Goal: Task Accomplishment & Management: Manage account settings

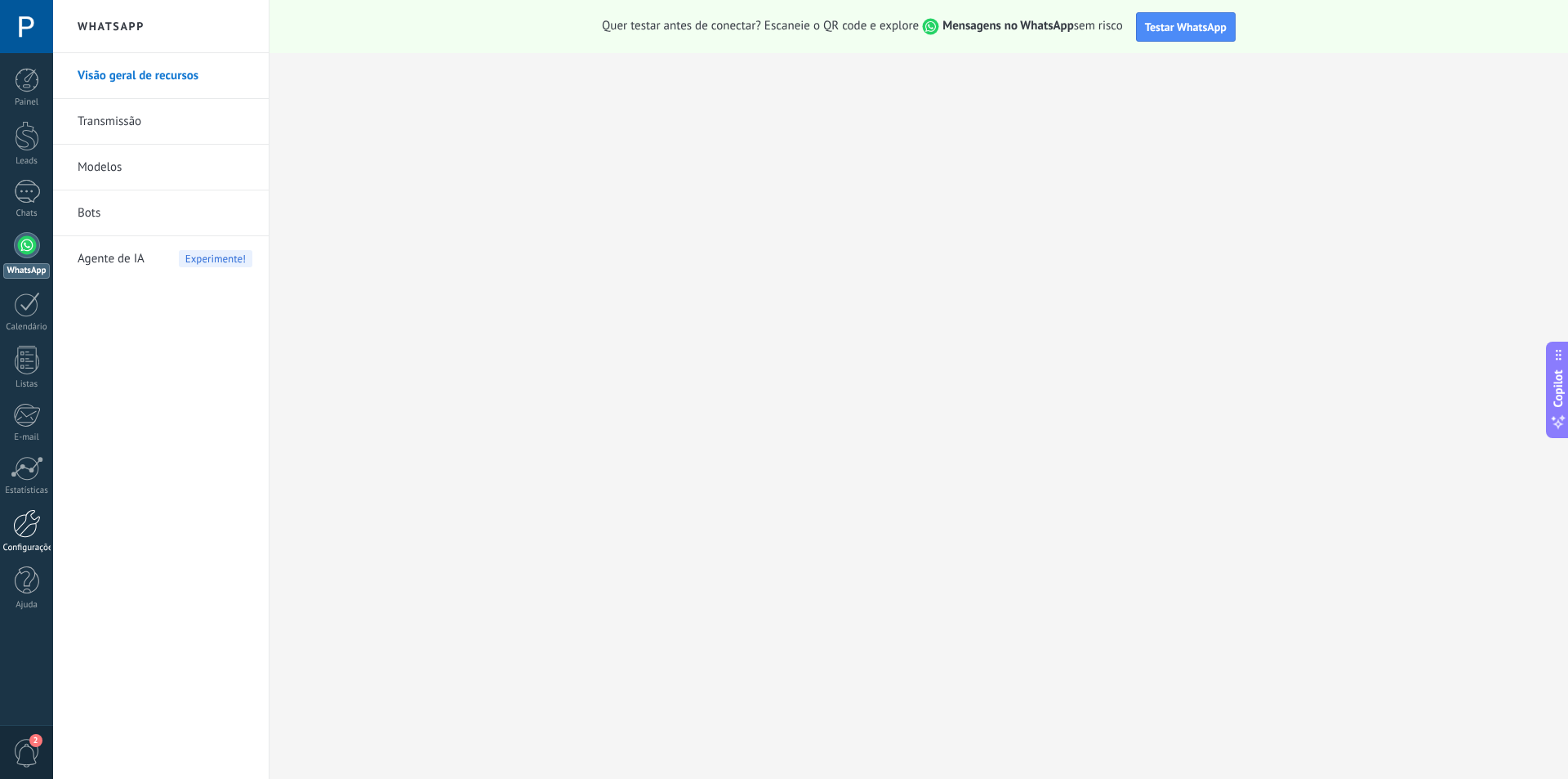
click at [29, 528] on div at bounding box center [27, 523] width 28 height 29
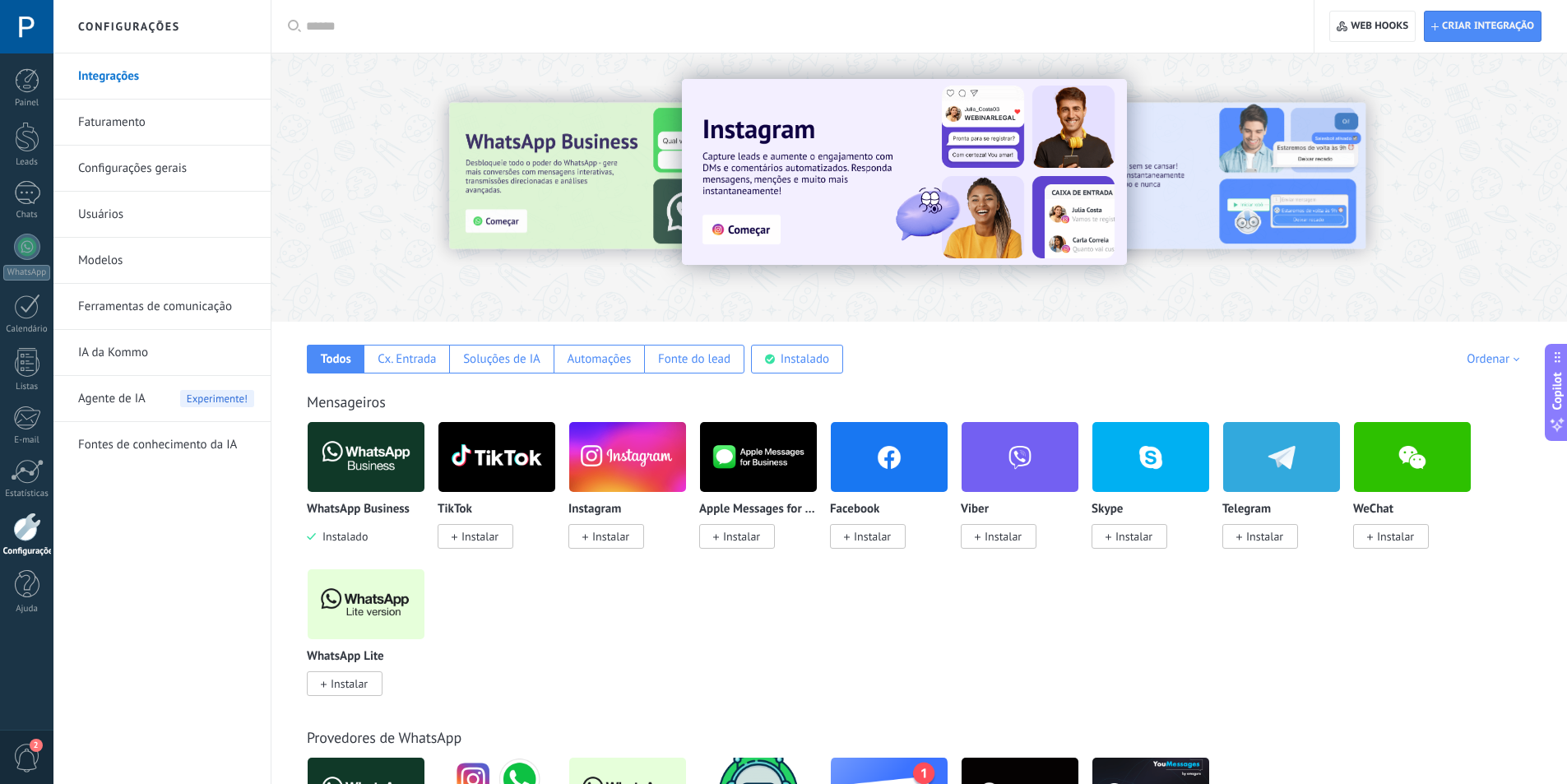
click at [185, 163] on link "Configurações gerais" at bounding box center [166, 168] width 176 height 46
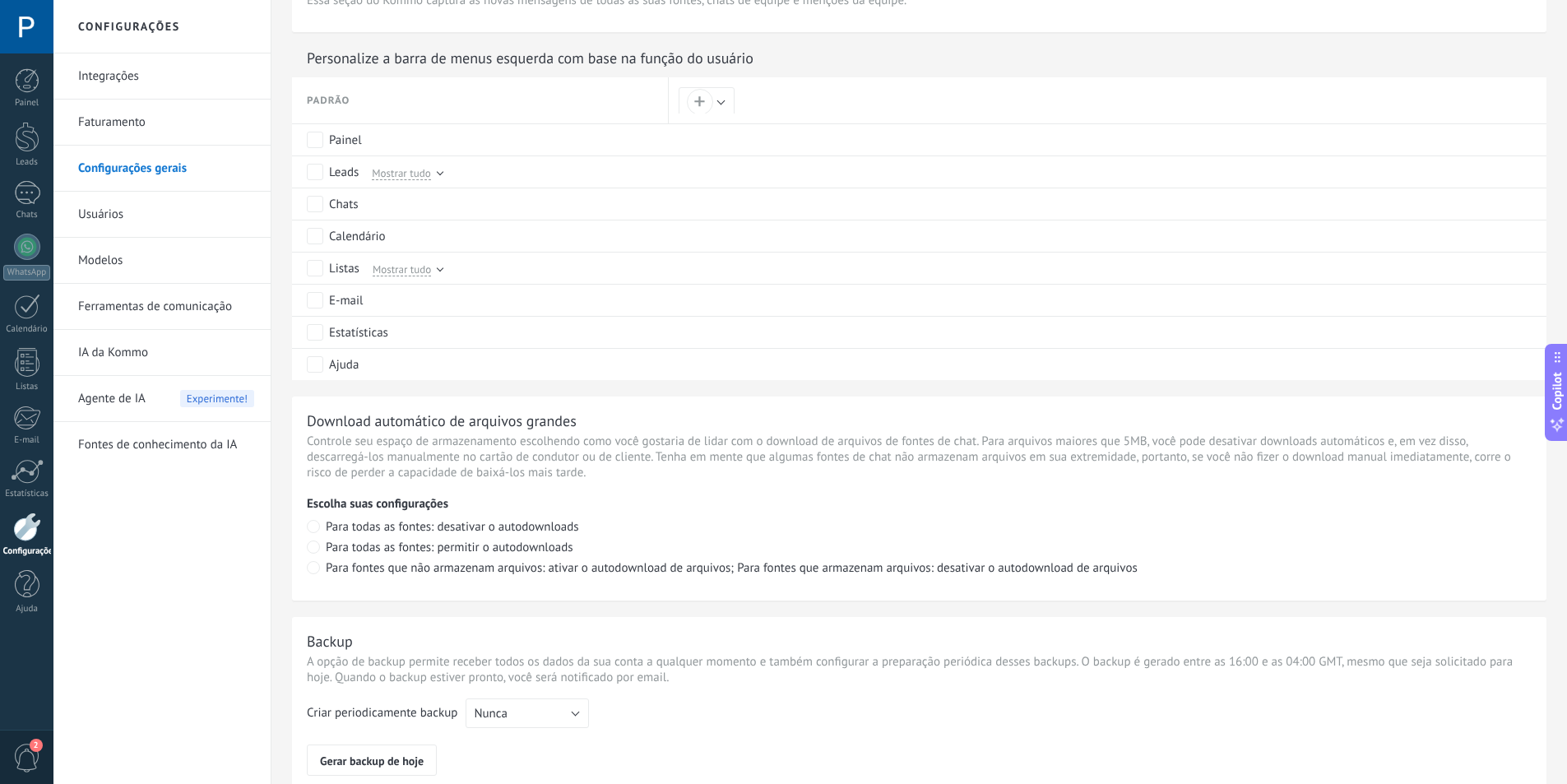
scroll to position [766, 0]
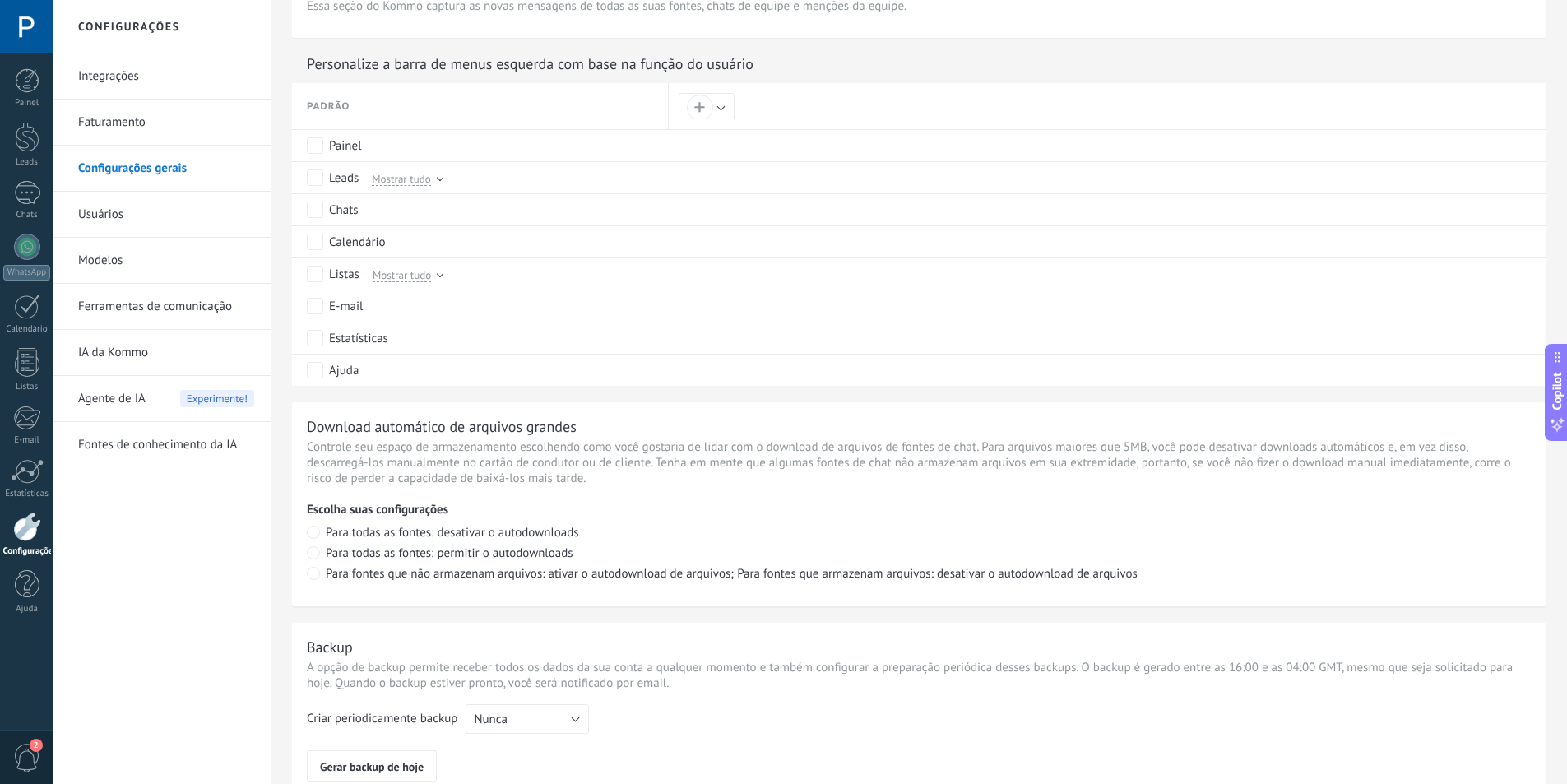
click at [154, 77] on link "Integrações" at bounding box center [166, 76] width 176 height 46
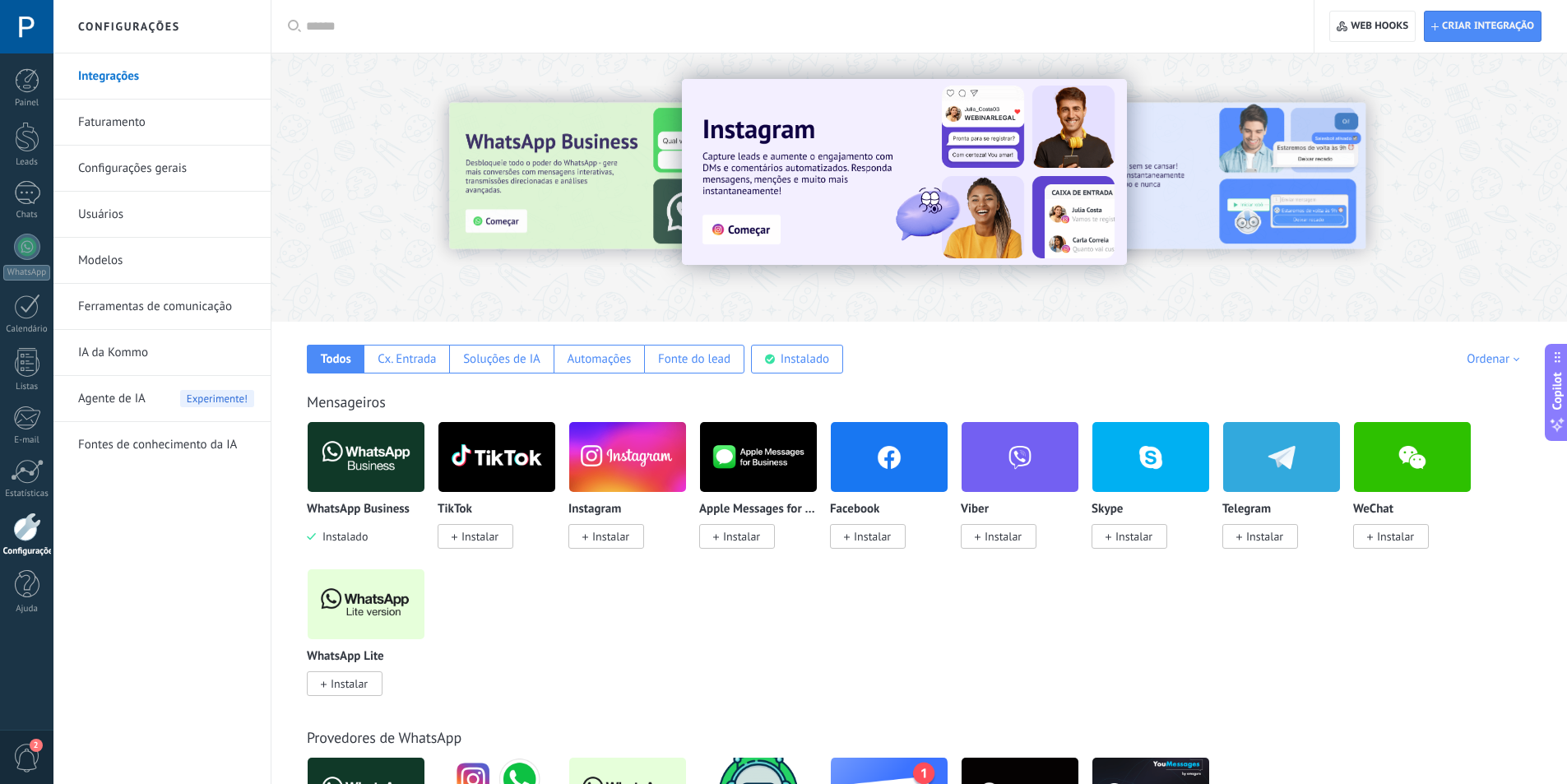
click at [370, 457] on img at bounding box center [366, 457] width 117 height 80
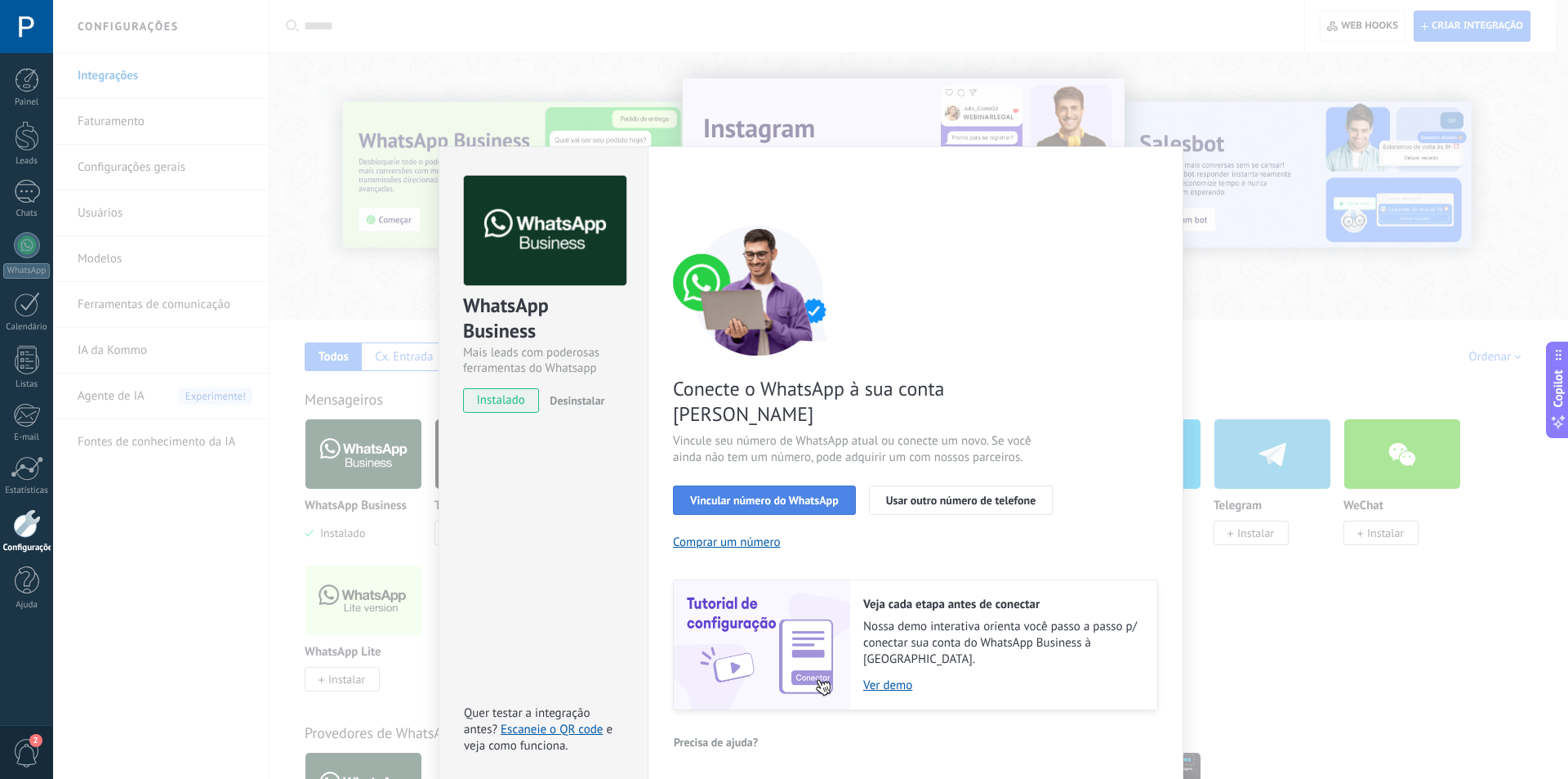
click at [788, 495] on span "Vincular número do WhatsApp" at bounding box center [764, 501] width 148 height 12
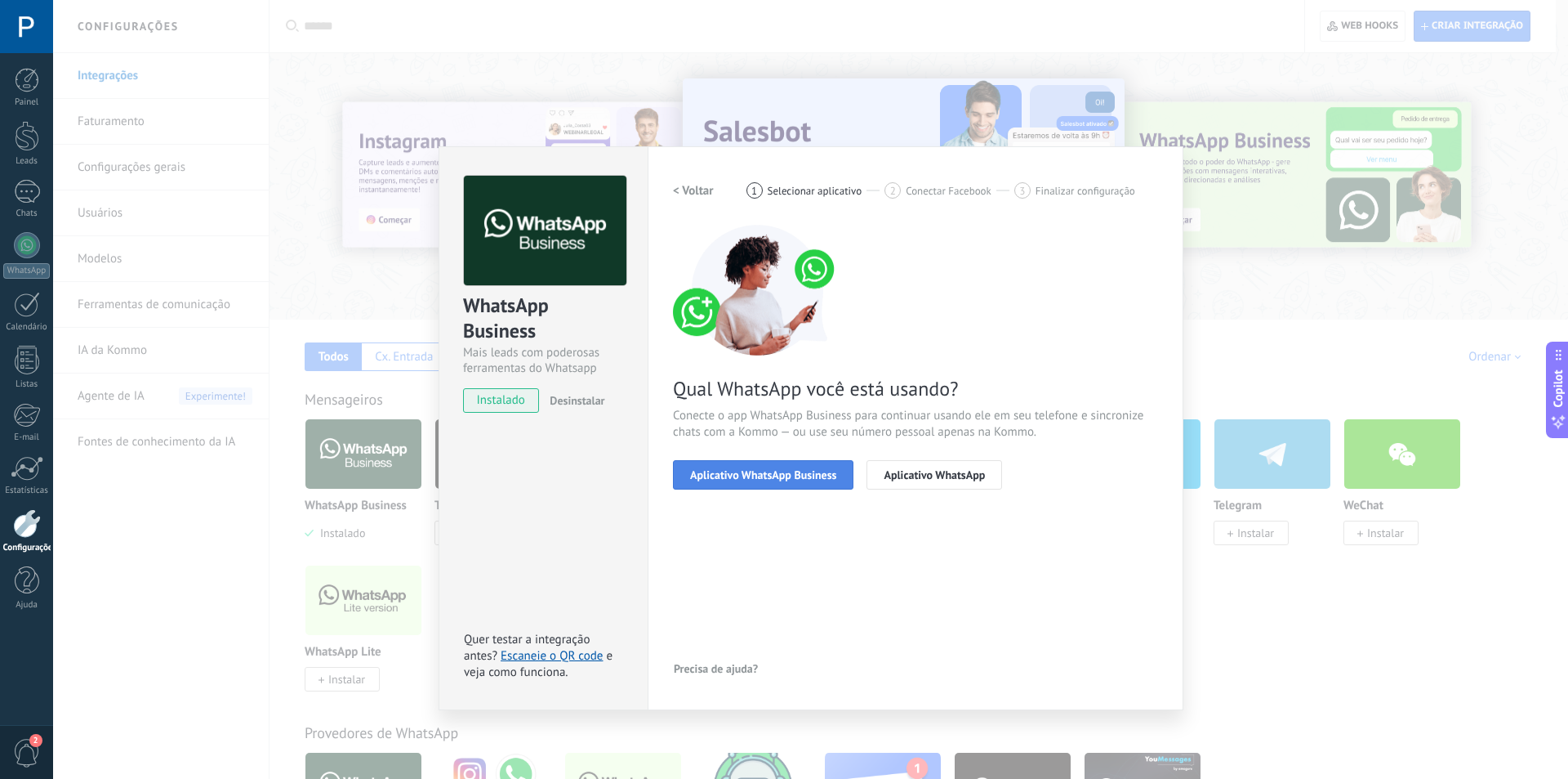
click at [806, 482] on button "Aplicativo WhatsApp Business" at bounding box center [763, 474] width 181 height 29
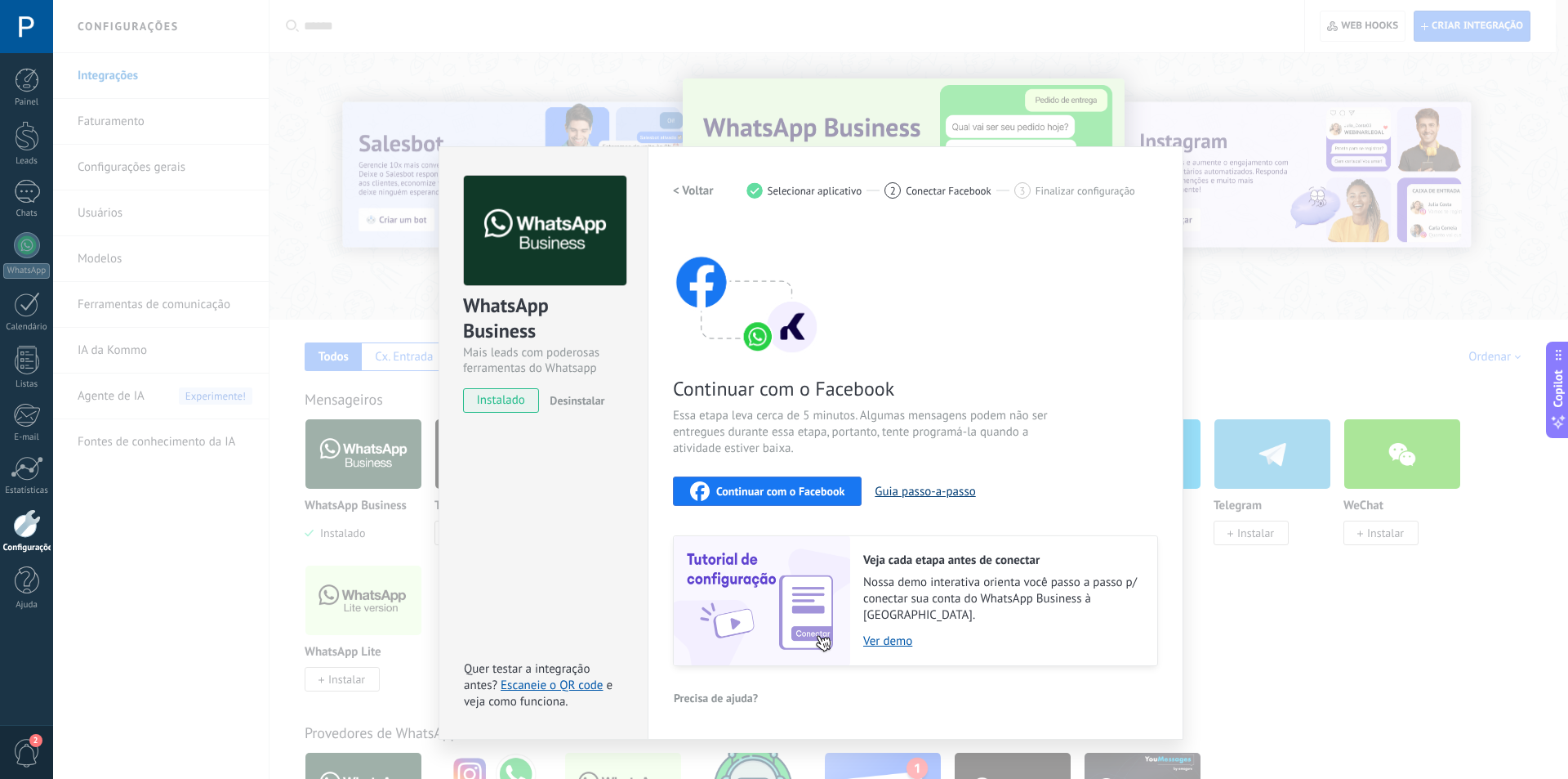
click at [943, 491] on button "Guia passo-a-passo" at bounding box center [924, 491] width 100 height 16
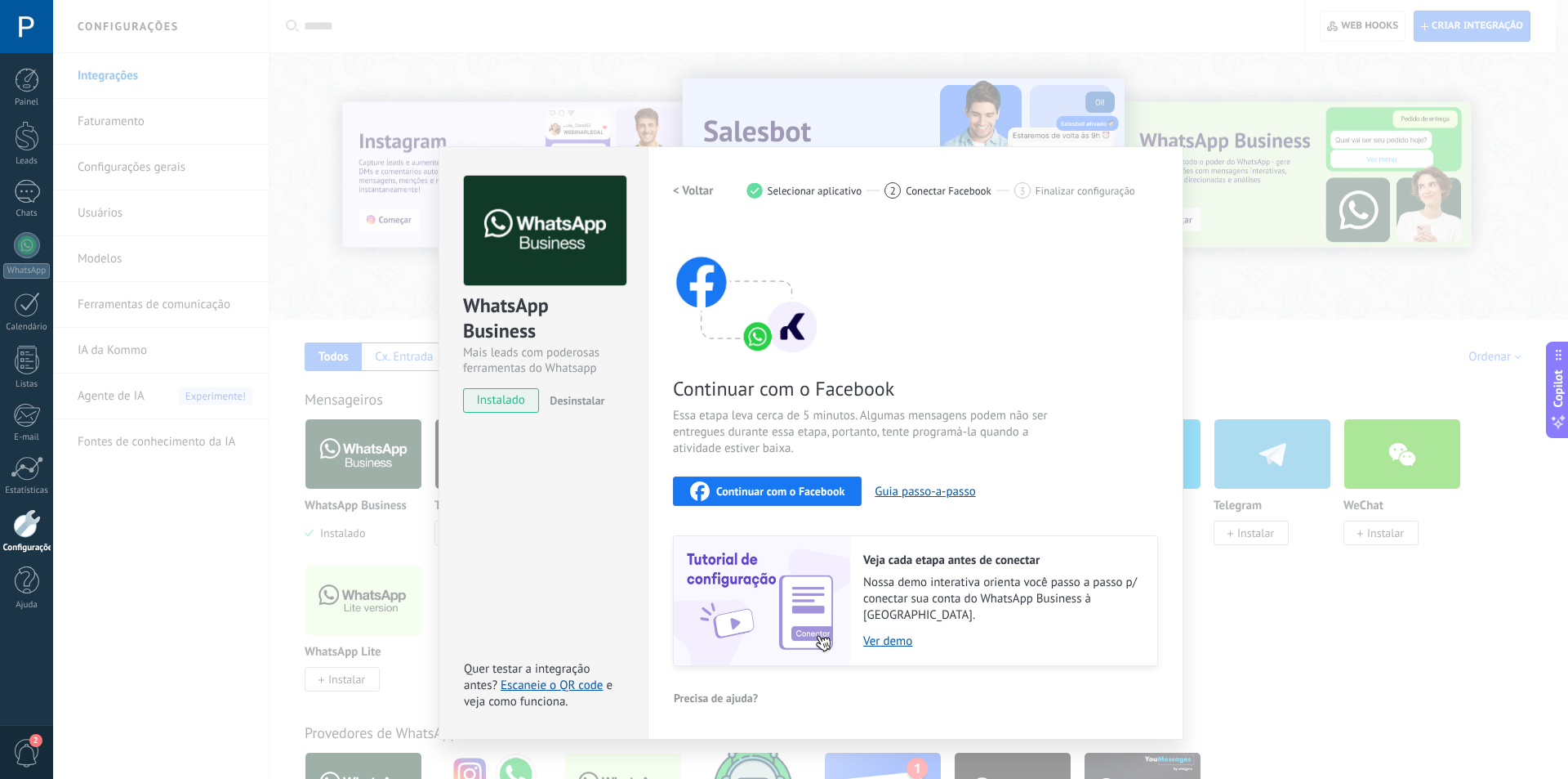
click at [400, 297] on div "WhatsApp Business Mais leads com poderosas ferramentas do Whatsapp instalado De…" at bounding box center [810, 390] width 1515 height 779
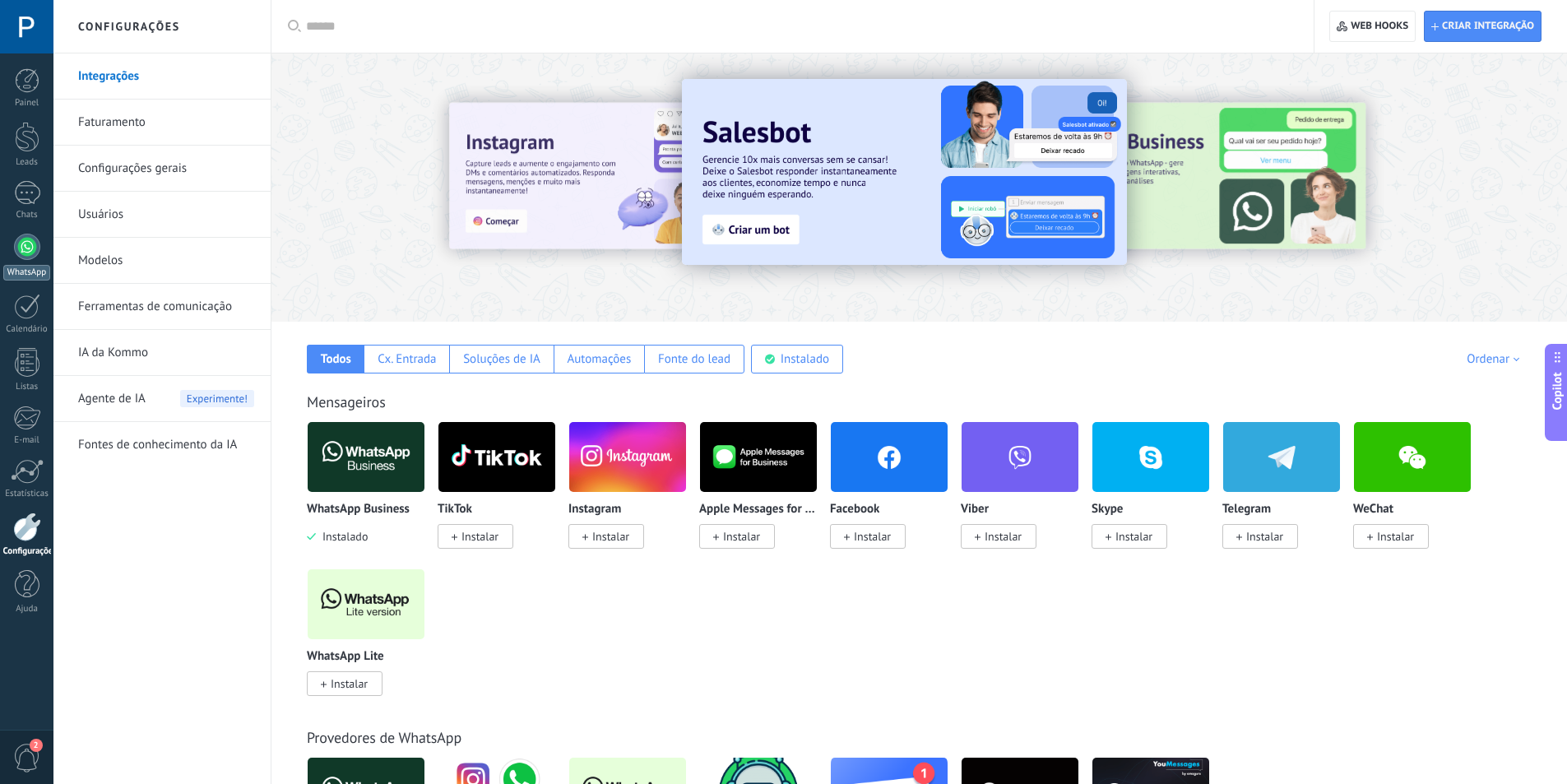
click at [32, 251] on div at bounding box center [28, 247] width 27 height 27
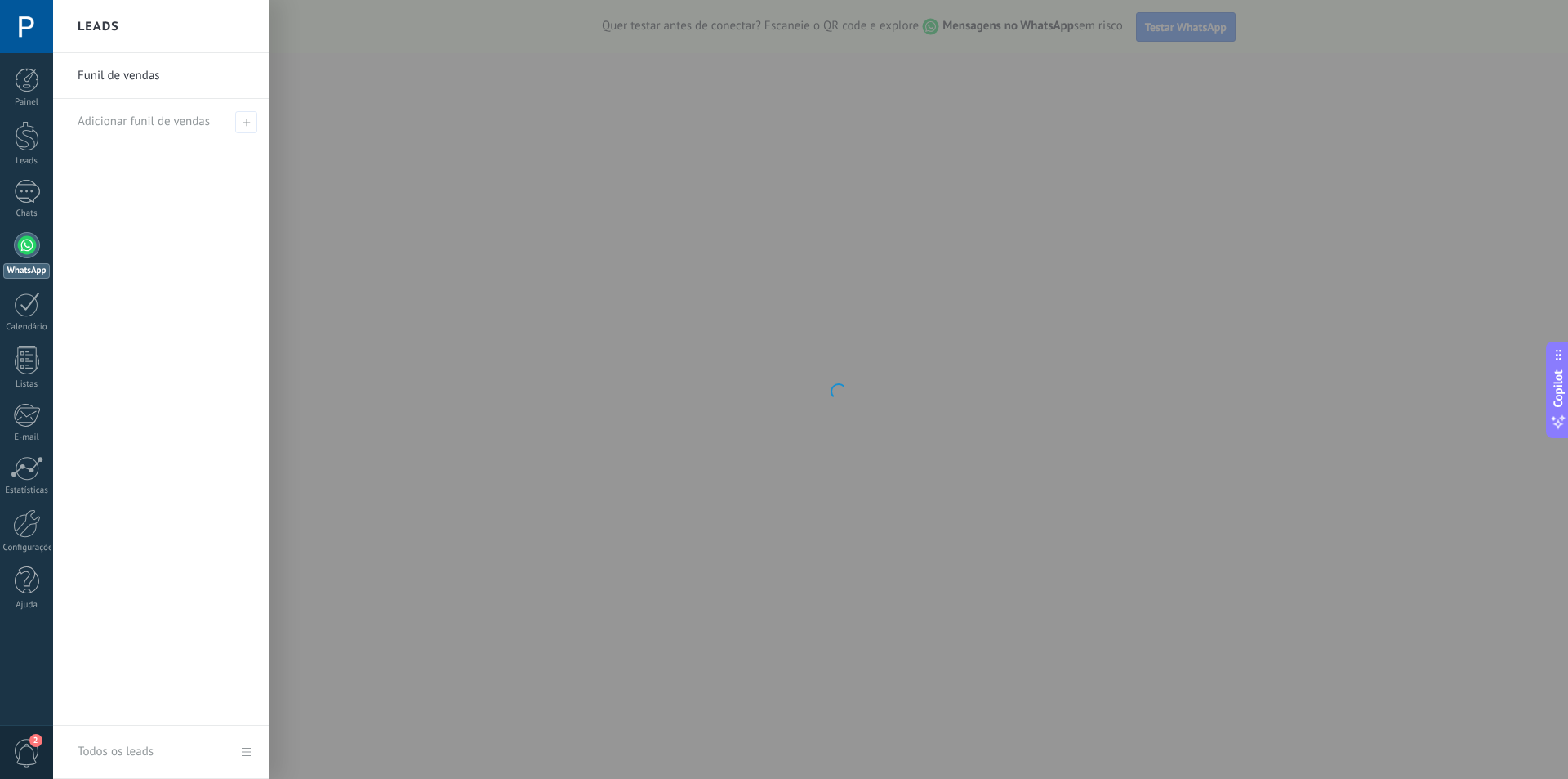
click at [823, 160] on div at bounding box center [837, 390] width 1568 height 779
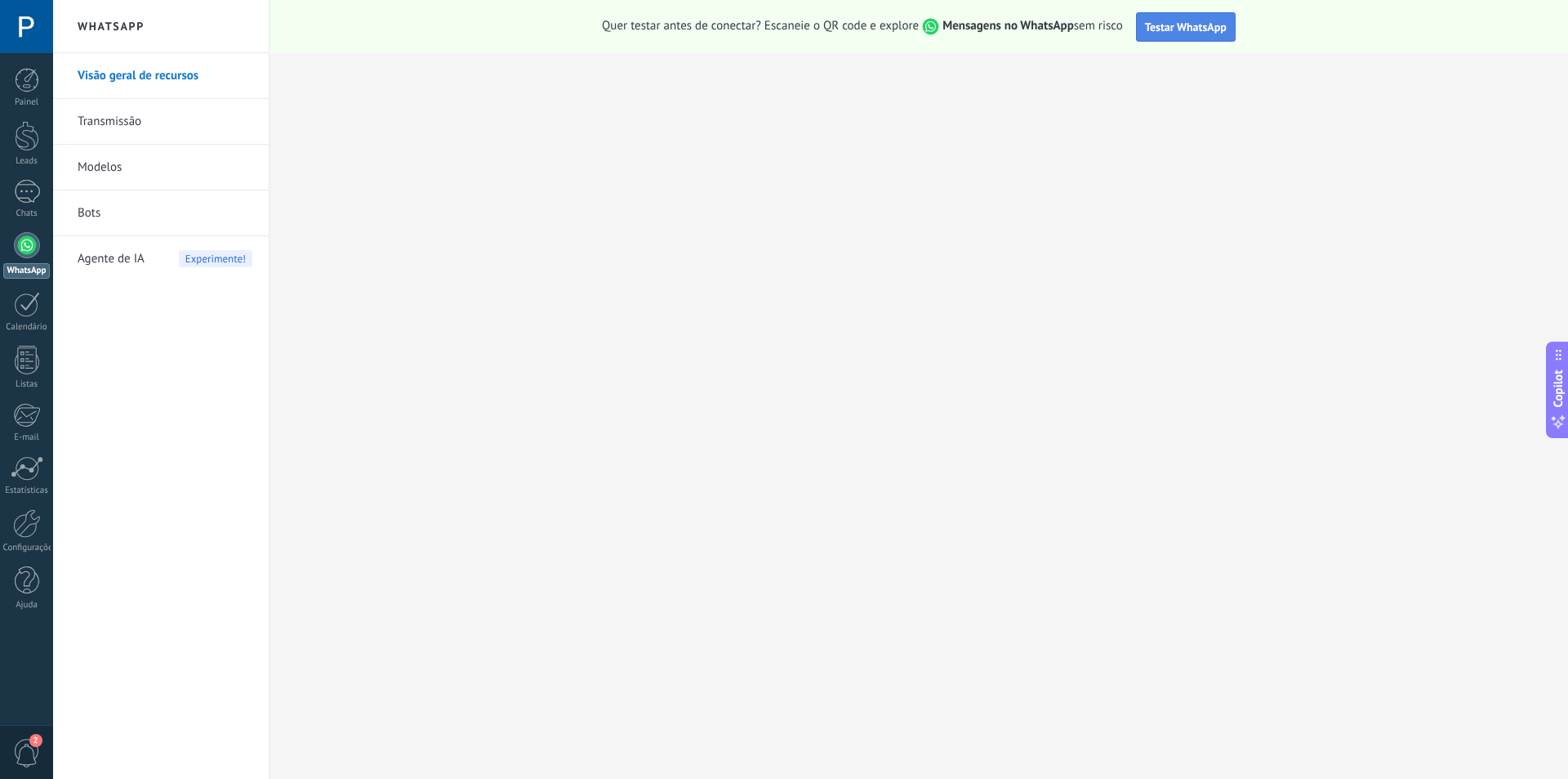
click at [1165, 25] on span "Testar WhatsApp" at bounding box center [1185, 27] width 82 height 15
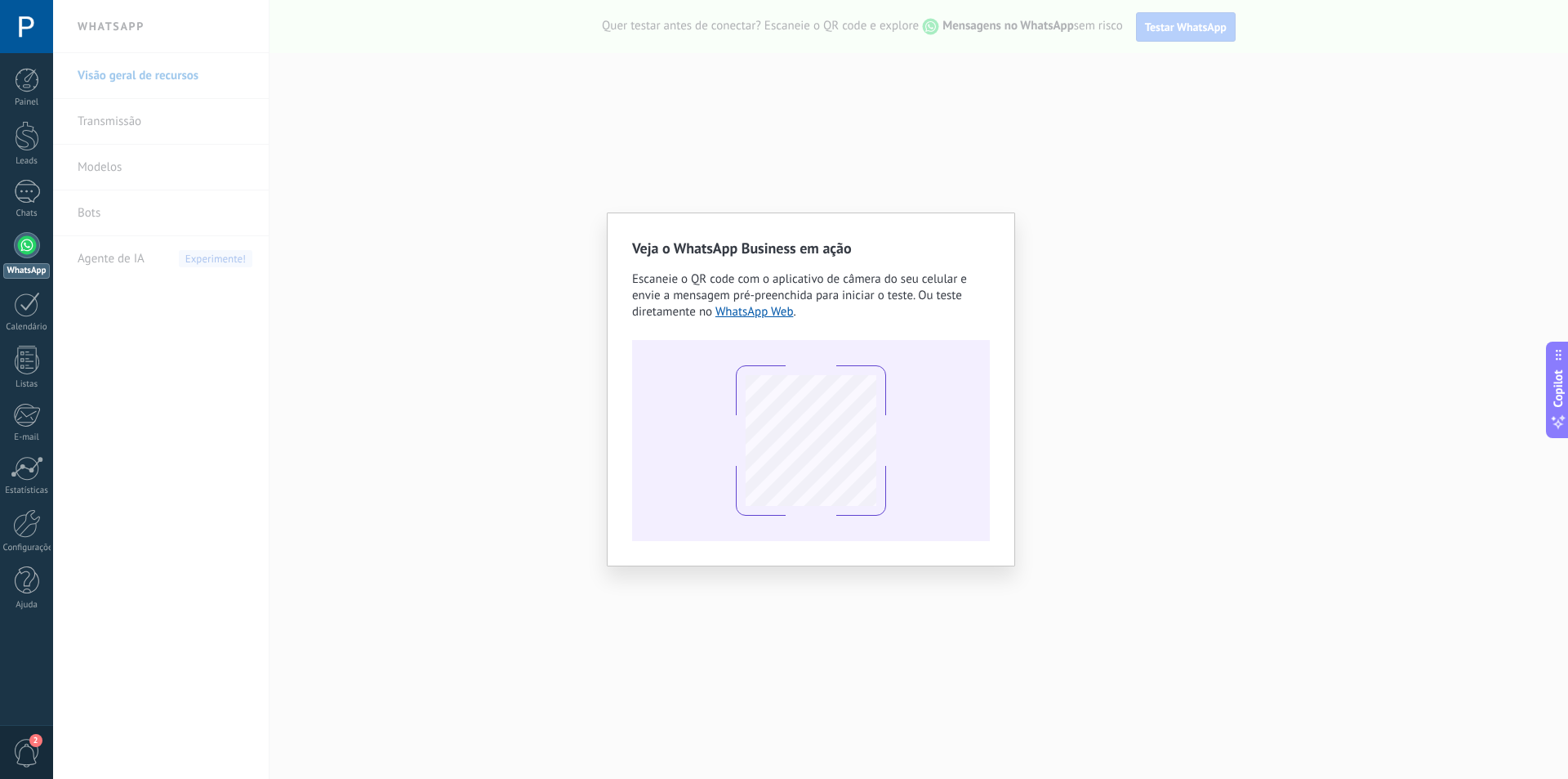
click at [981, 133] on div "Veja o WhatsApp Business em ação Escaneie o QR code com o aplicativo de câmera …" at bounding box center [810, 390] width 1515 height 779
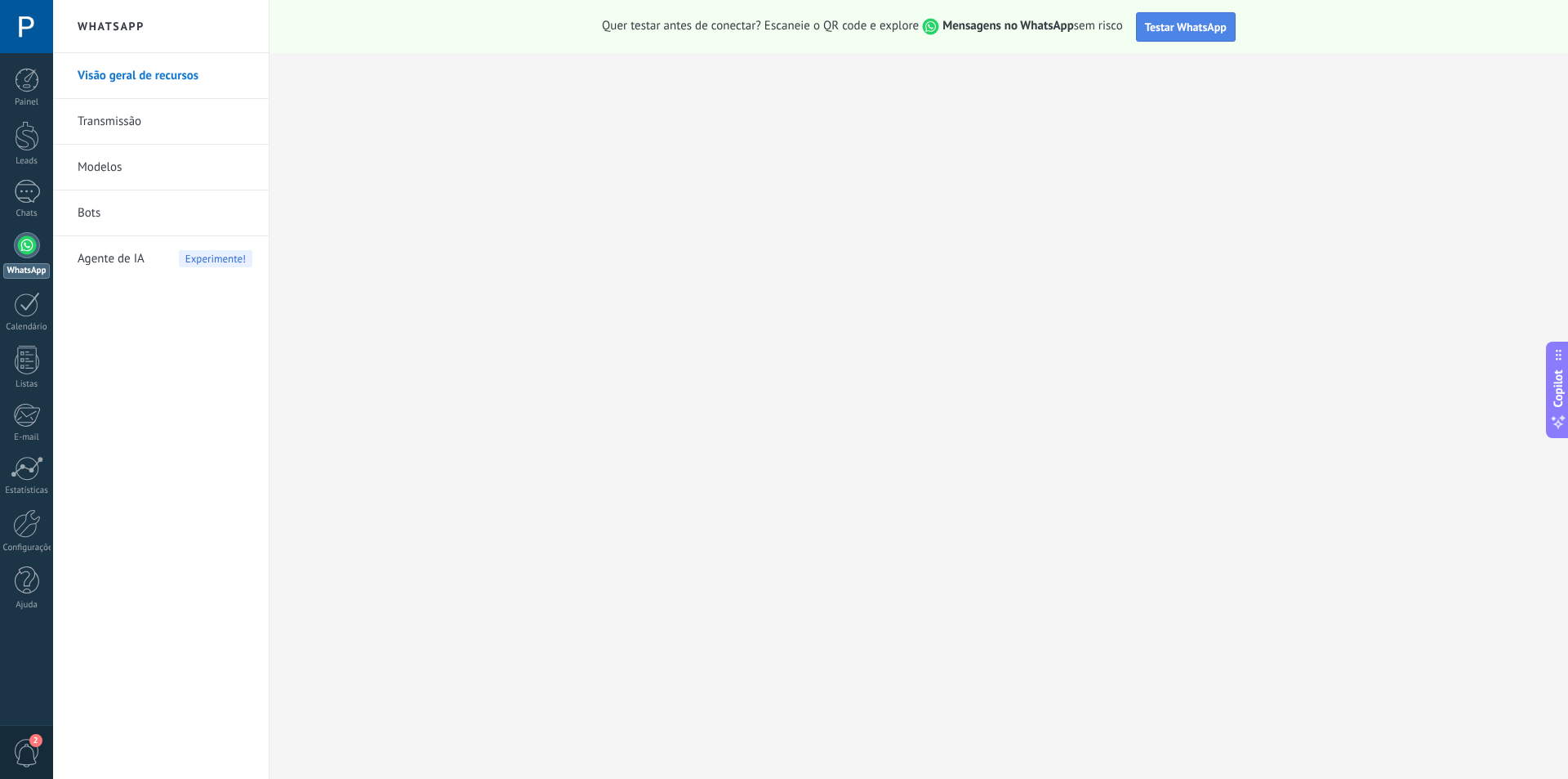
click at [1163, 25] on span "Testar WhatsApp" at bounding box center [1185, 27] width 82 height 15
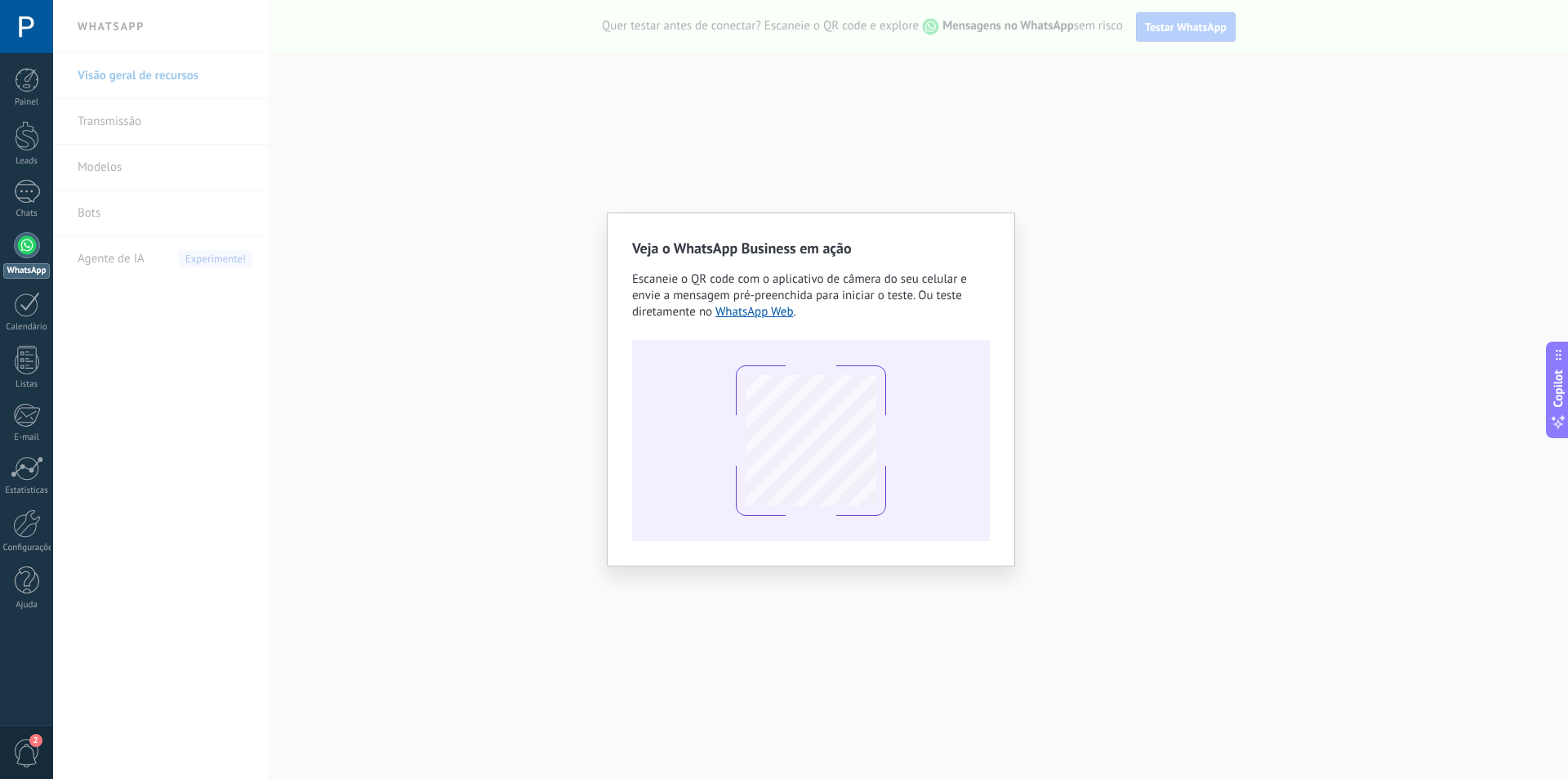
click at [966, 146] on div "Veja o WhatsApp Business em ação Escaneie o QR code com o aplicativo de câmera …" at bounding box center [810, 390] width 1515 height 779
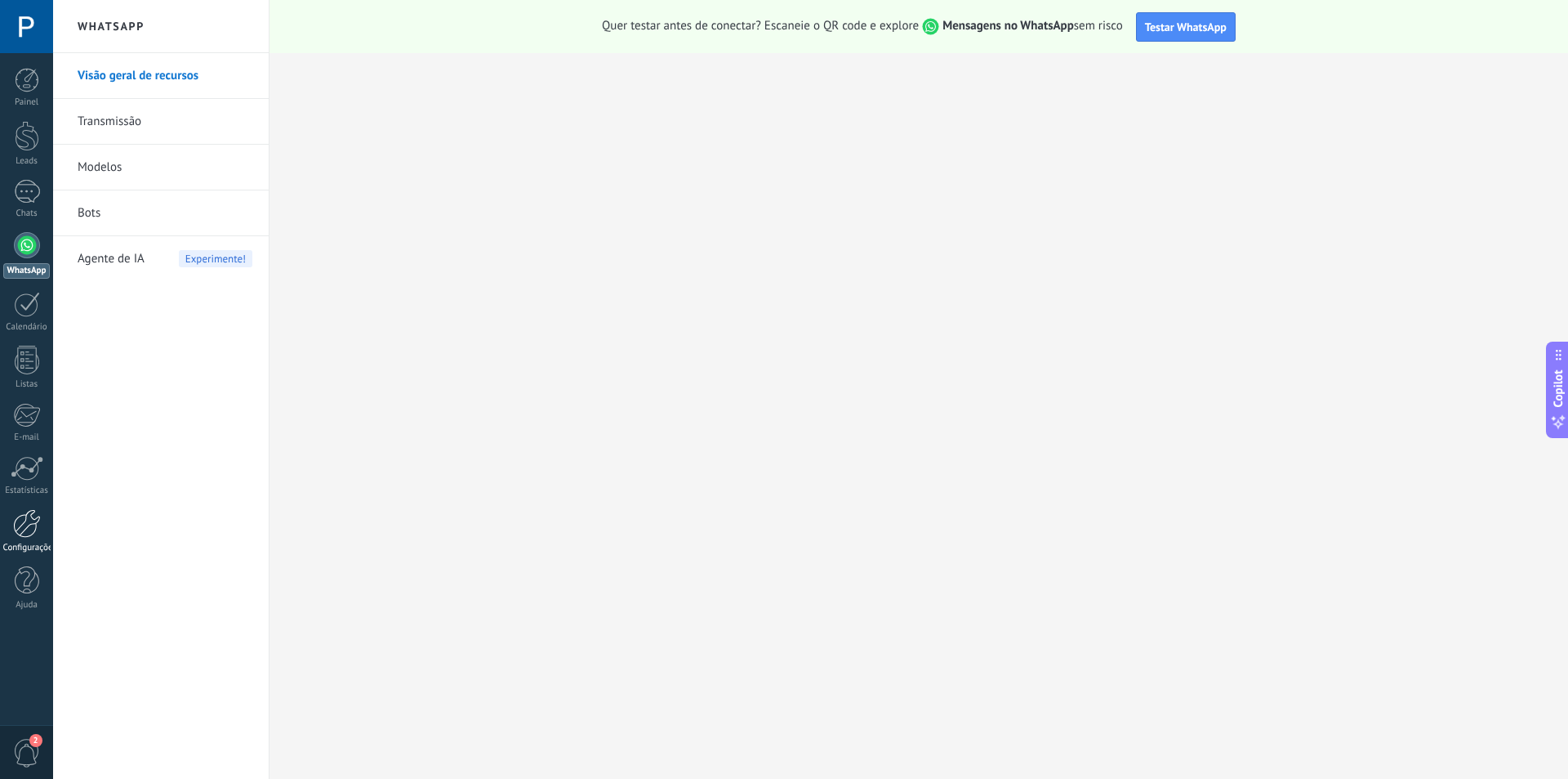
click at [22, 520] on div at bounding box center [27, 523] width 28 height 29
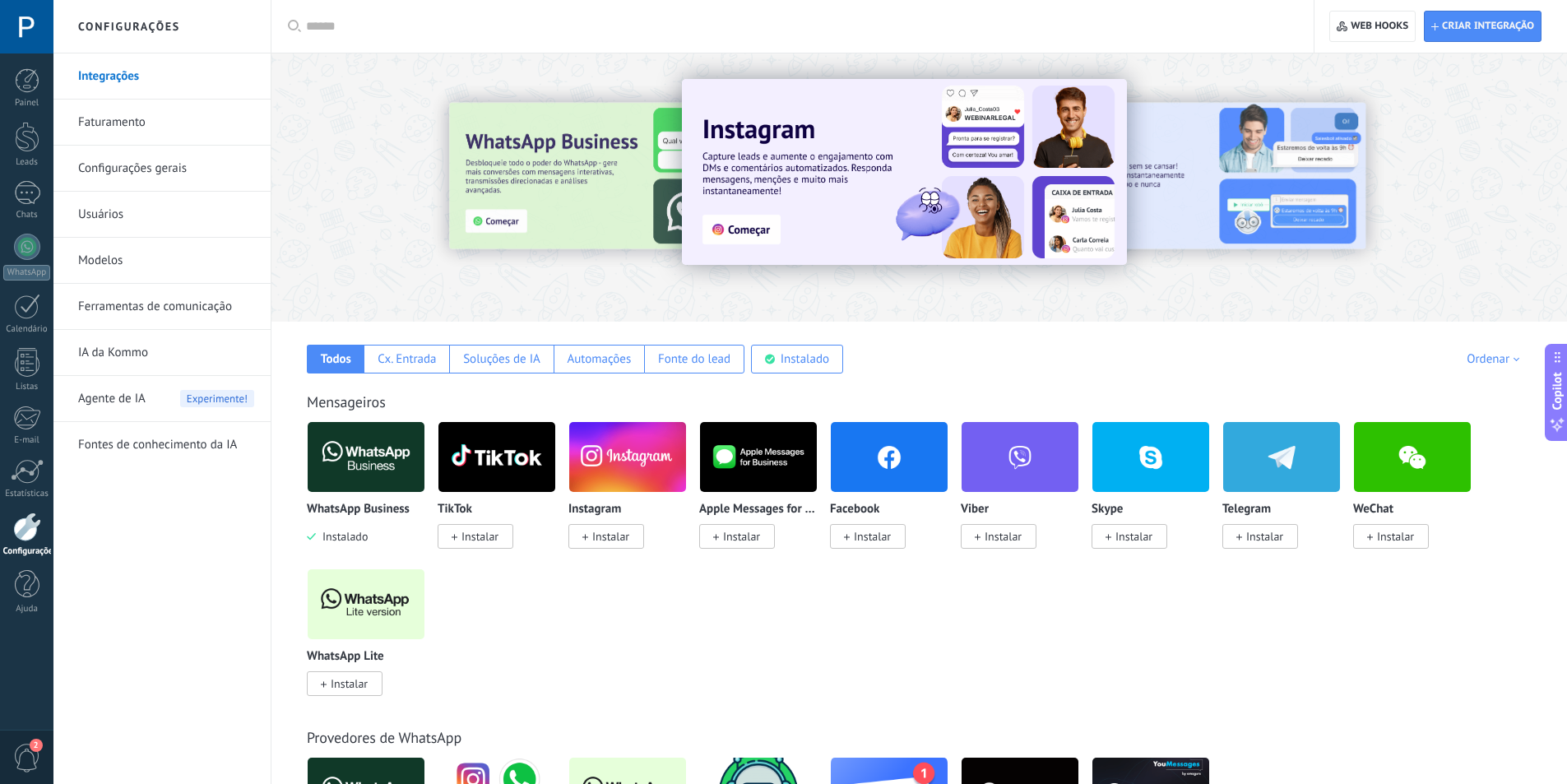
click at [347, 450] on img at bounding box center [366, 457] width 117 height 80
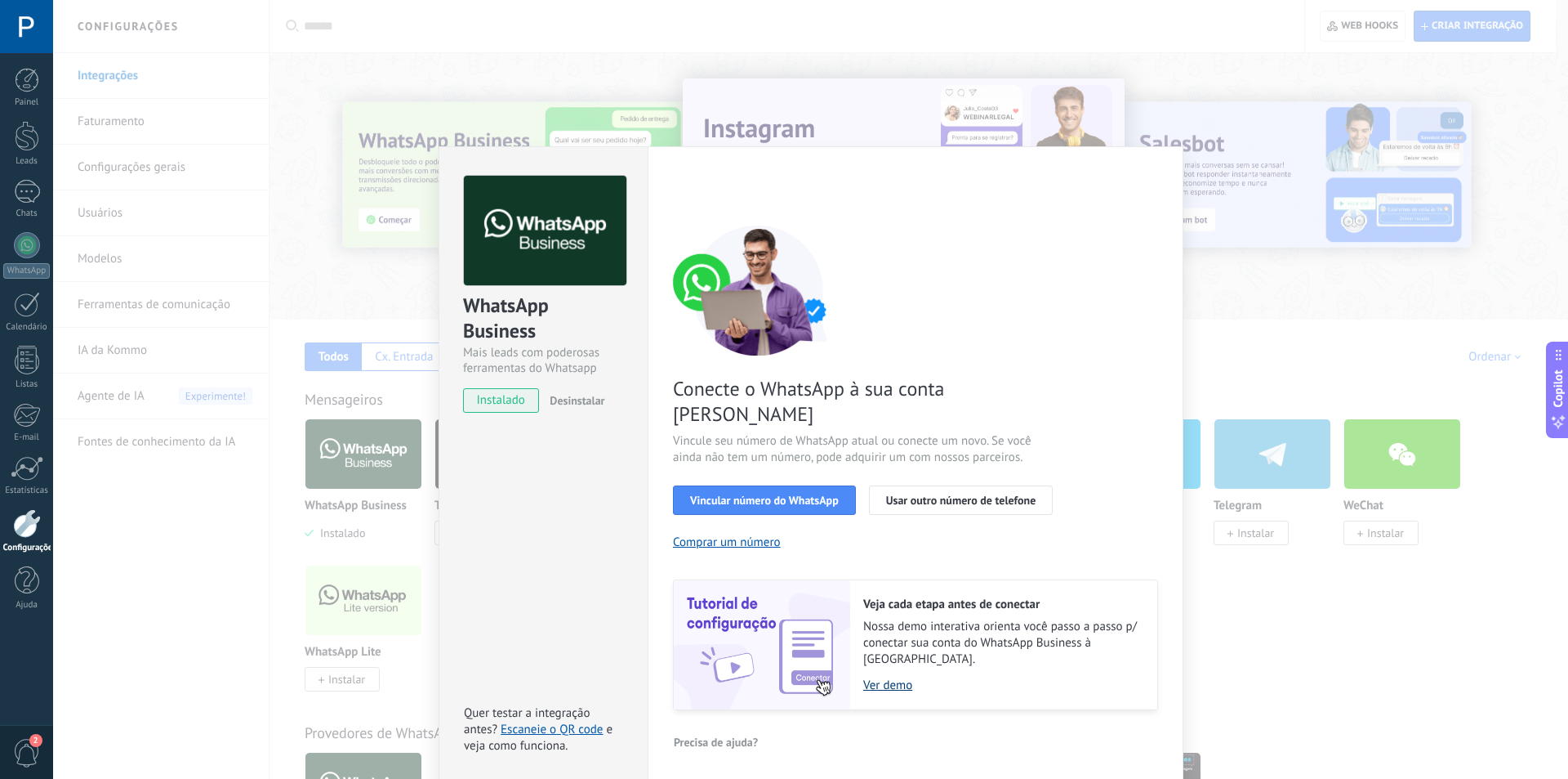
click at [880, 677] on link "Ver demo" at bounding box center [1001, 685] width 277 height 16
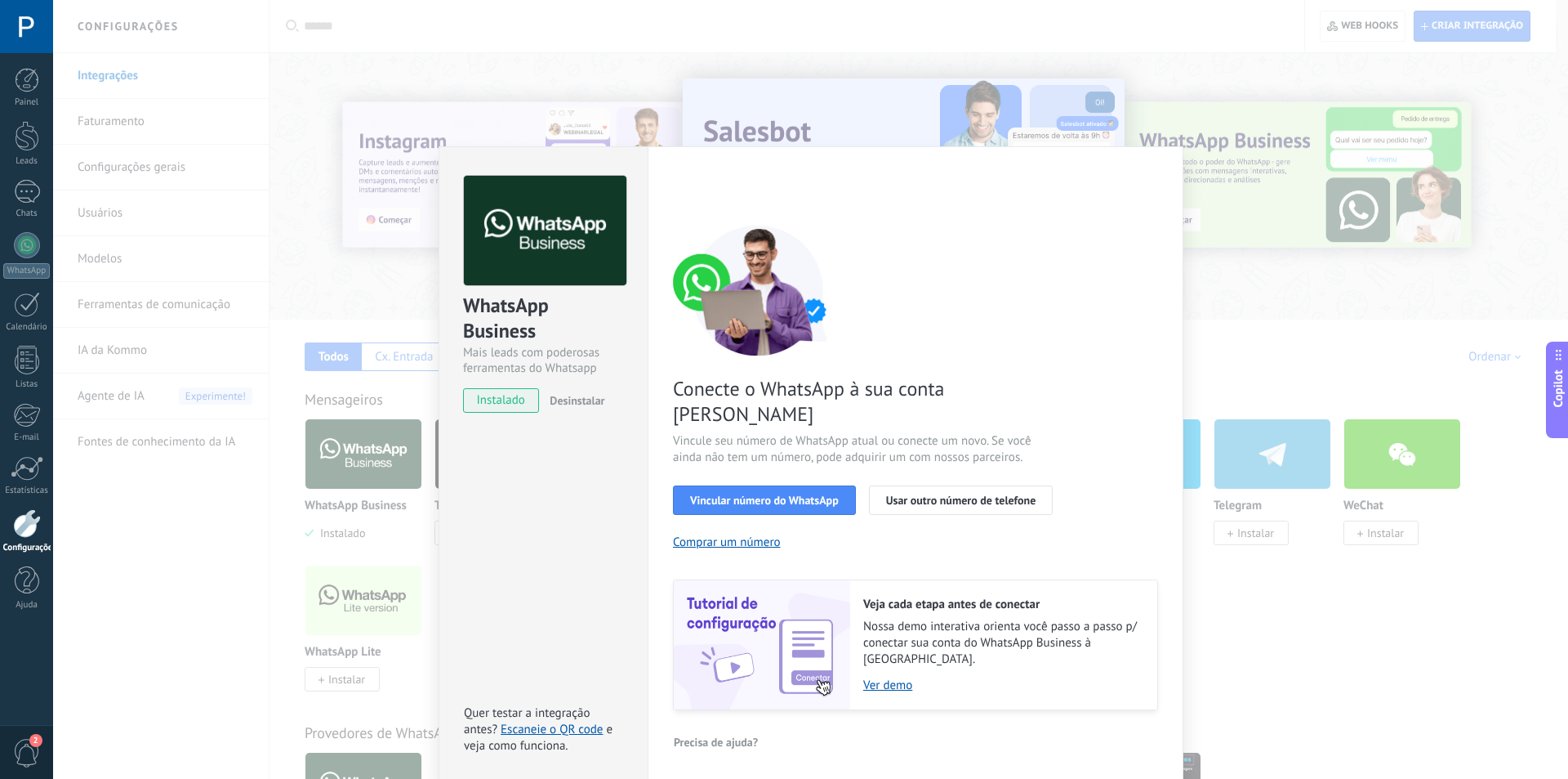
click at [917, 85] on div "WhatsApp Business Mais leads com poderosas ferramentas do Whatsapp instalado De…" at bounding box center [810, 390] width 1515 height 779
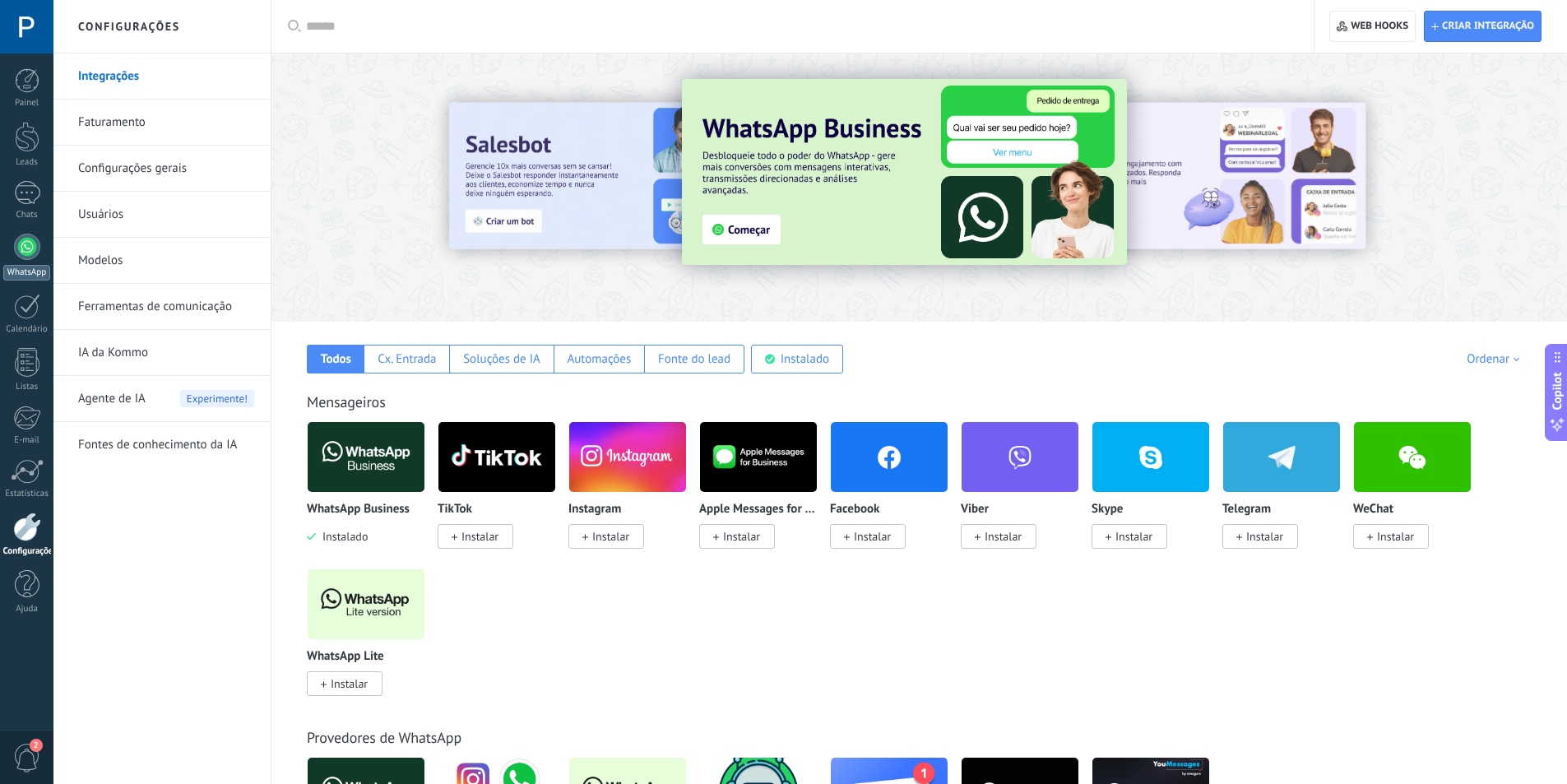
click at [28, 243] on div at bounding box center [28, 247] width 27 height 27
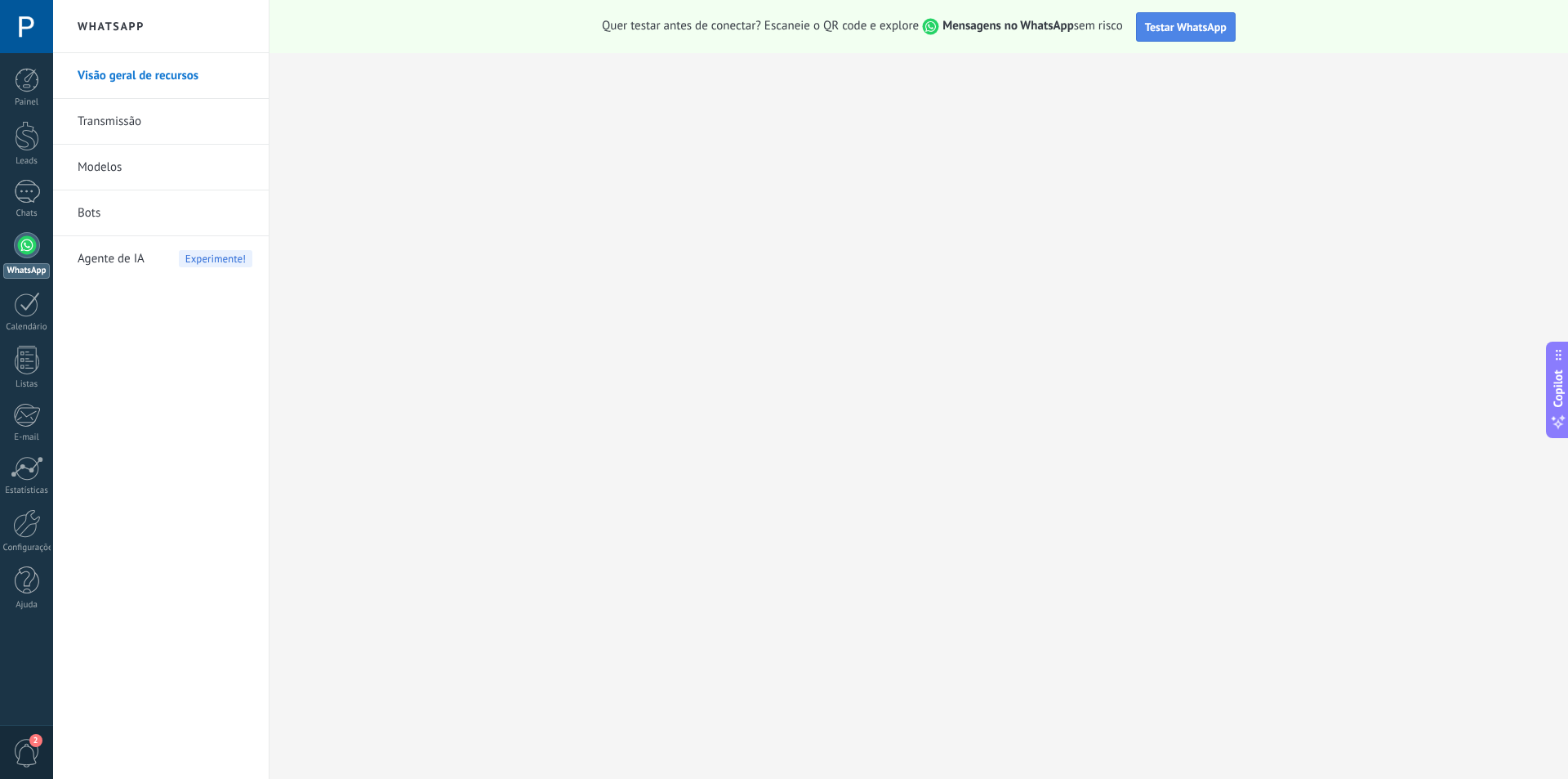
click at [1195, 29] on span "Testar WhatsApp" at bounding box center [1185, 27] width 82 height 15
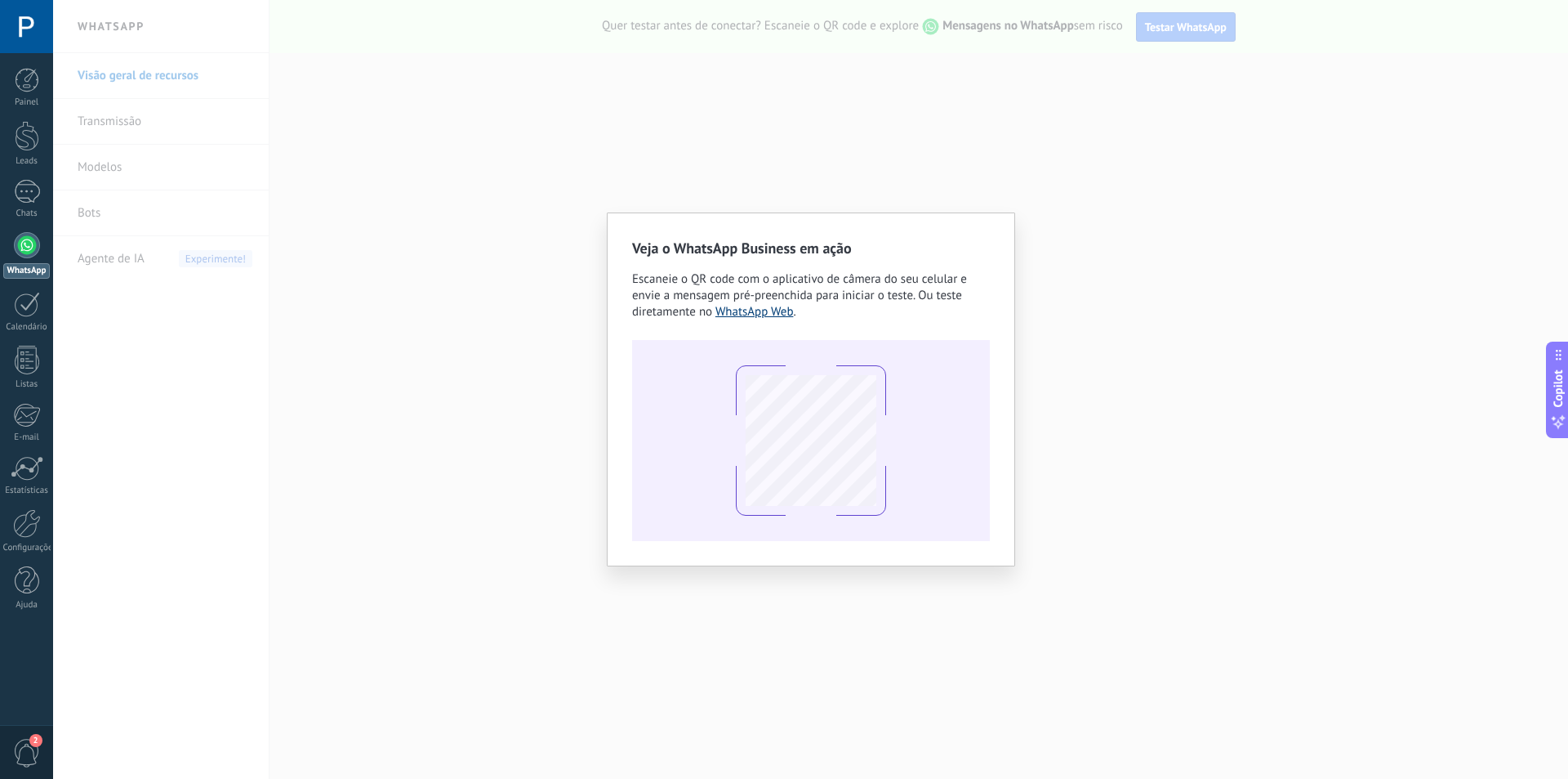
click at [725, 308] on link "WhatsApp Web" at bounding box center [755, 312] width 79 height 16
click at [940, 293] on span "Escaneie o QR code com o aplicativo de câmera do seu celular e envie a mensagem…" at bounding box center [799, 295] width 335 height 48
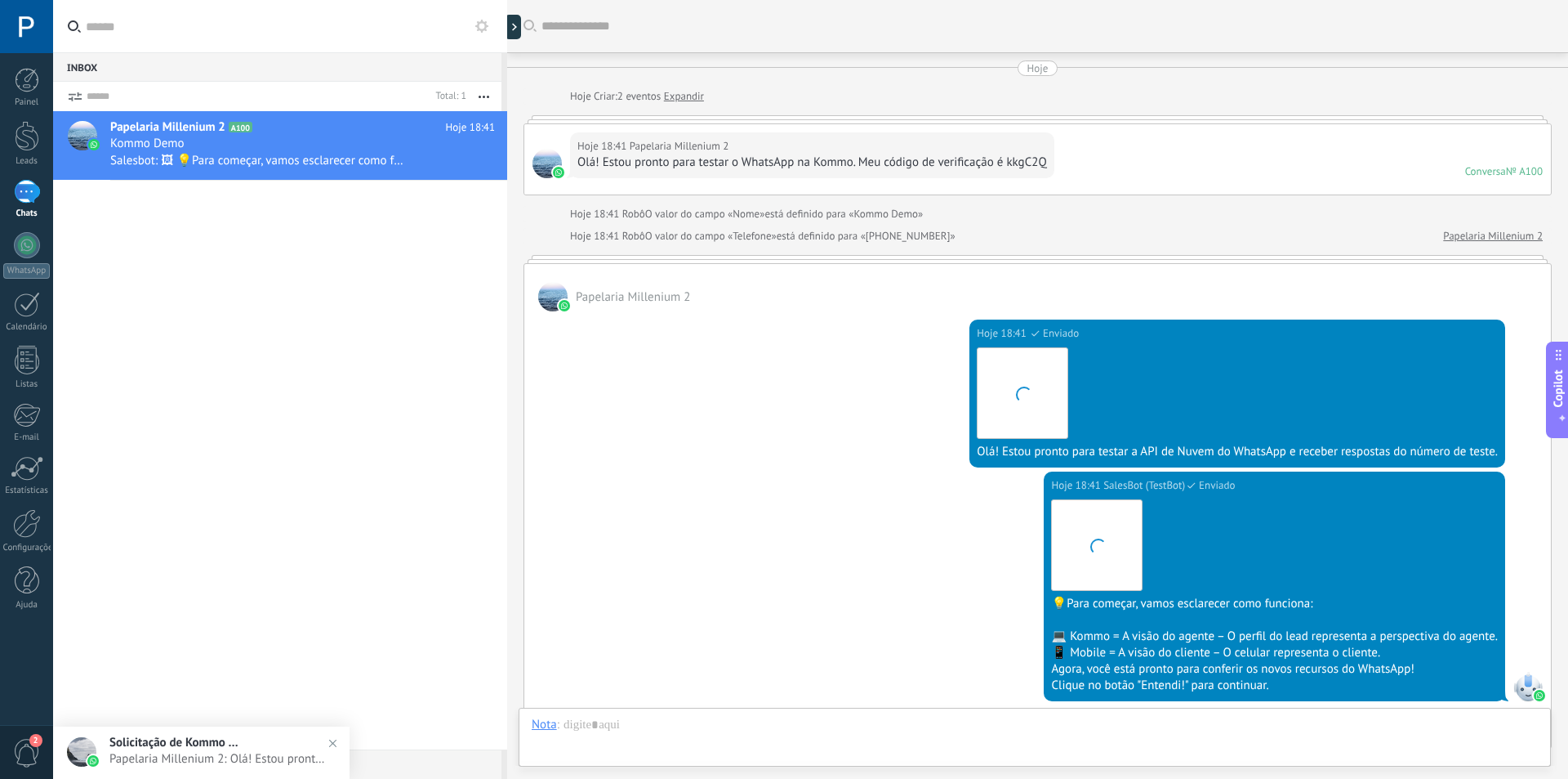
scroll to position [255, 0]
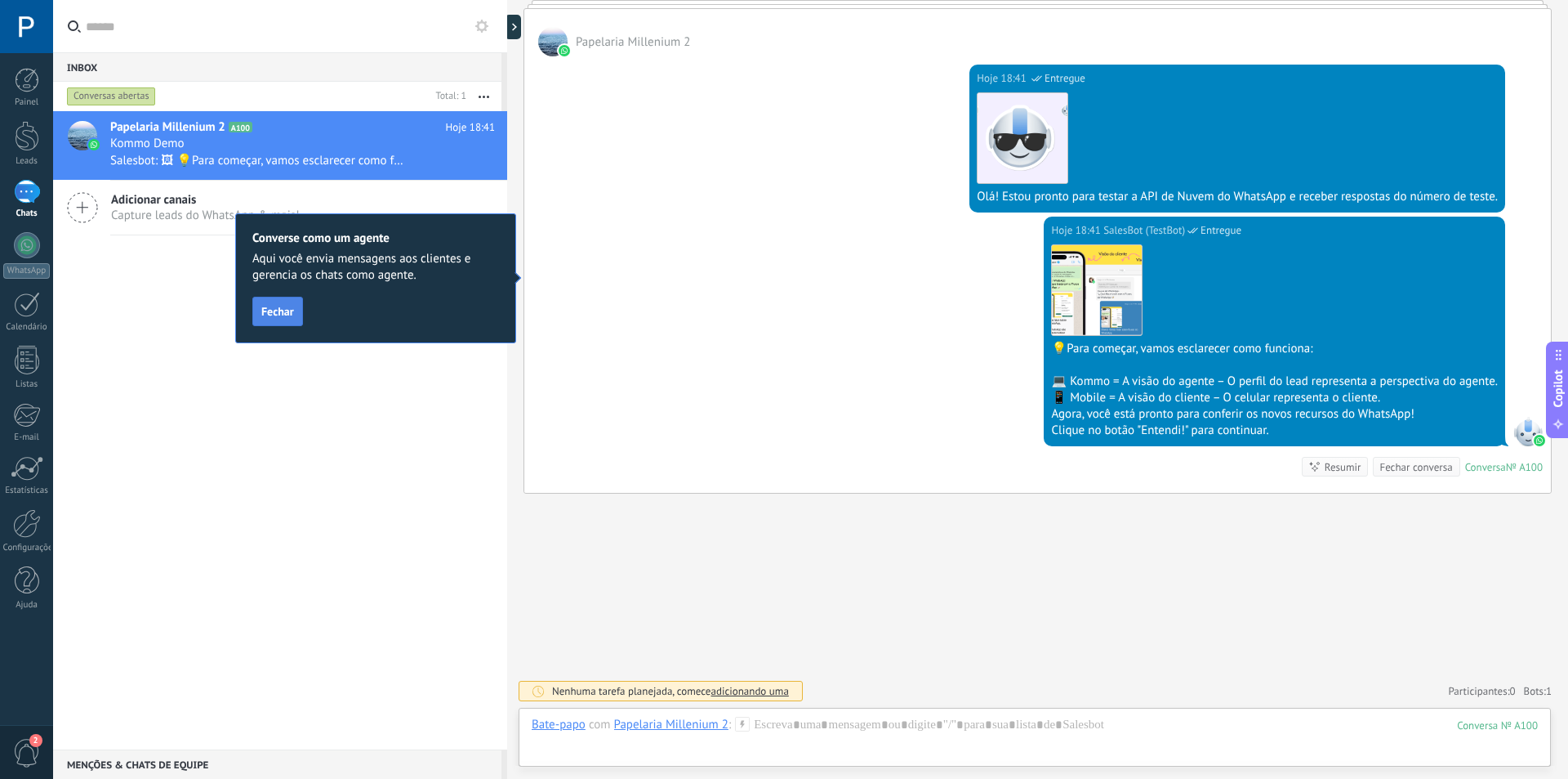
click at [277, 307] on span "Fechar" at bounding box center [277, 312] width 32 height 12
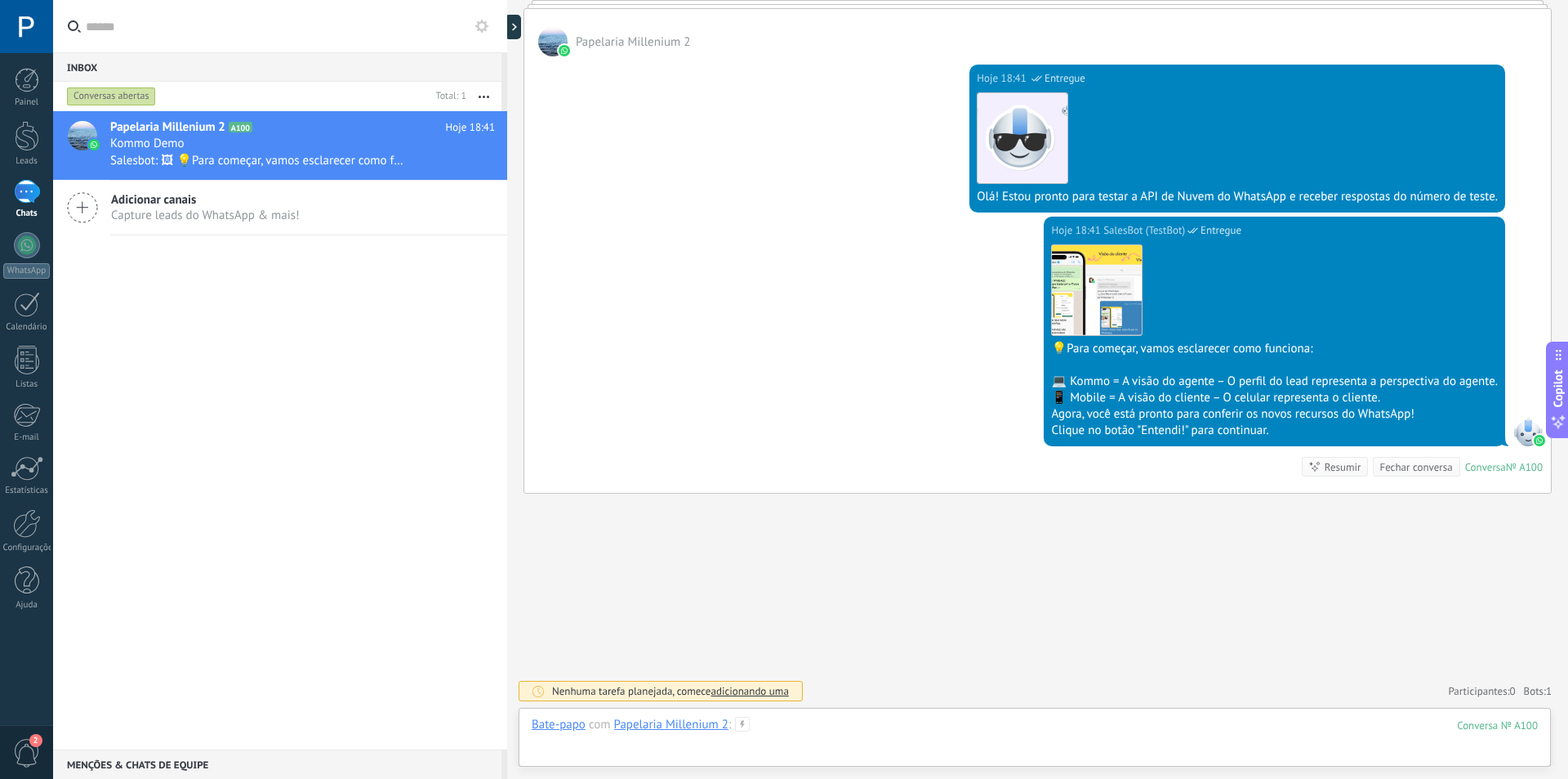
click at [832, 733] on div at bounding box center [1035, 741] width 1006 height 49
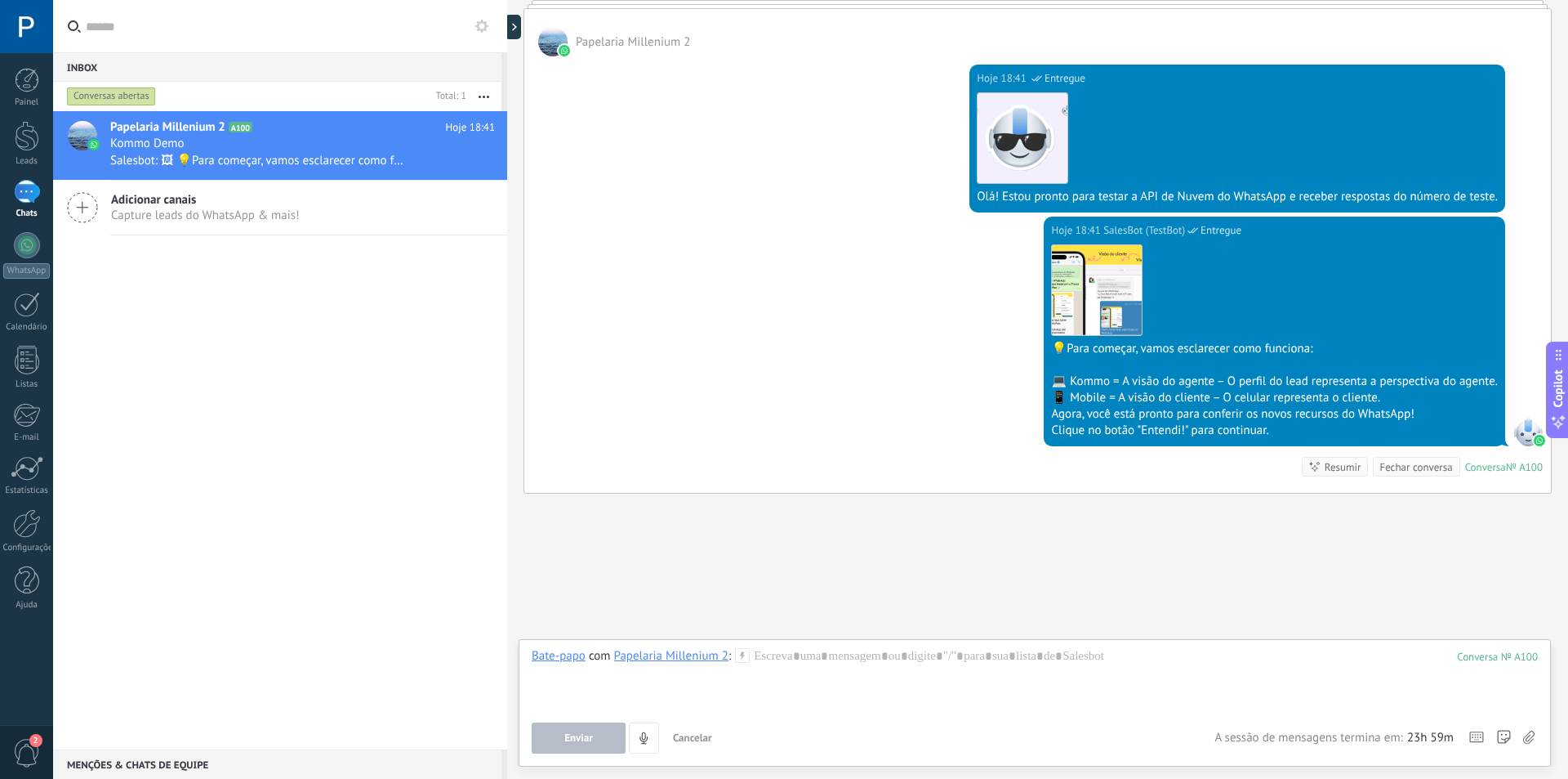
drag, startPoint x: 316, startPoint y: 425, endPoint x: 278, endPoint y: 307, distance: 124.0
click at [316, 424] on div "Papelaria Millenium 2 A100 Hoje 18:41 Kommo Demo Salesbot: 🖼 💡Para começar, vam…" at bounding box center [280, 430] width 454 height 638
drag, startPoint x: 1169, startPoint y: 191, endPoint x: 1276, endPoint y: 201, distance: 107.5
click at [1276, 201] on div "Olá! Estou pronto para testar a API de Nuvem do WhatsApp e receber respostas do…" at bounding box center [1237, 197] width 521 height 17
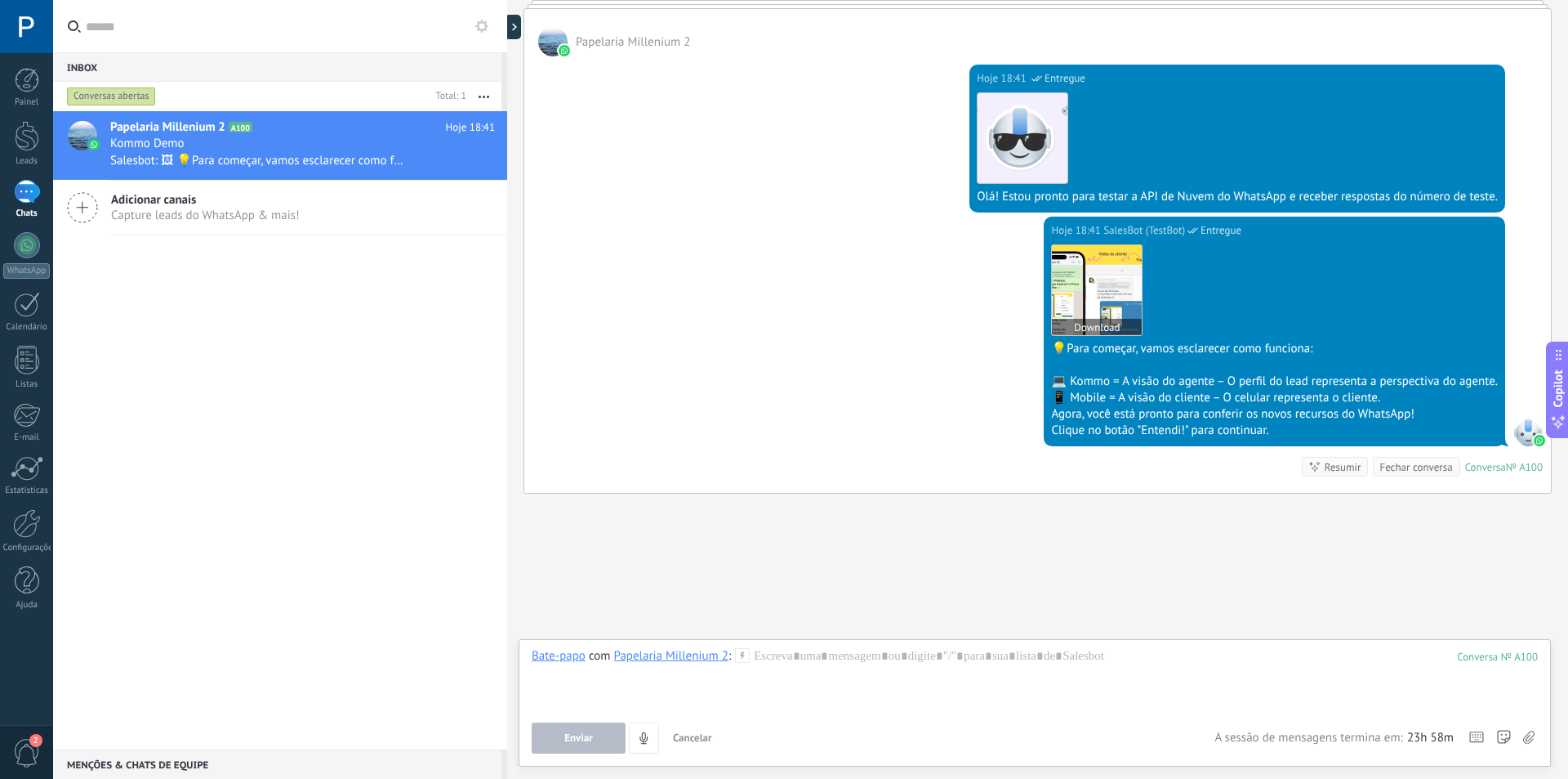
click at [1121, 323] on button "Download" at bounding box center [1097, 327] width 89 height 17
click at [1081, 290] on img at bounding box center [1097, 290] width 89 height 90
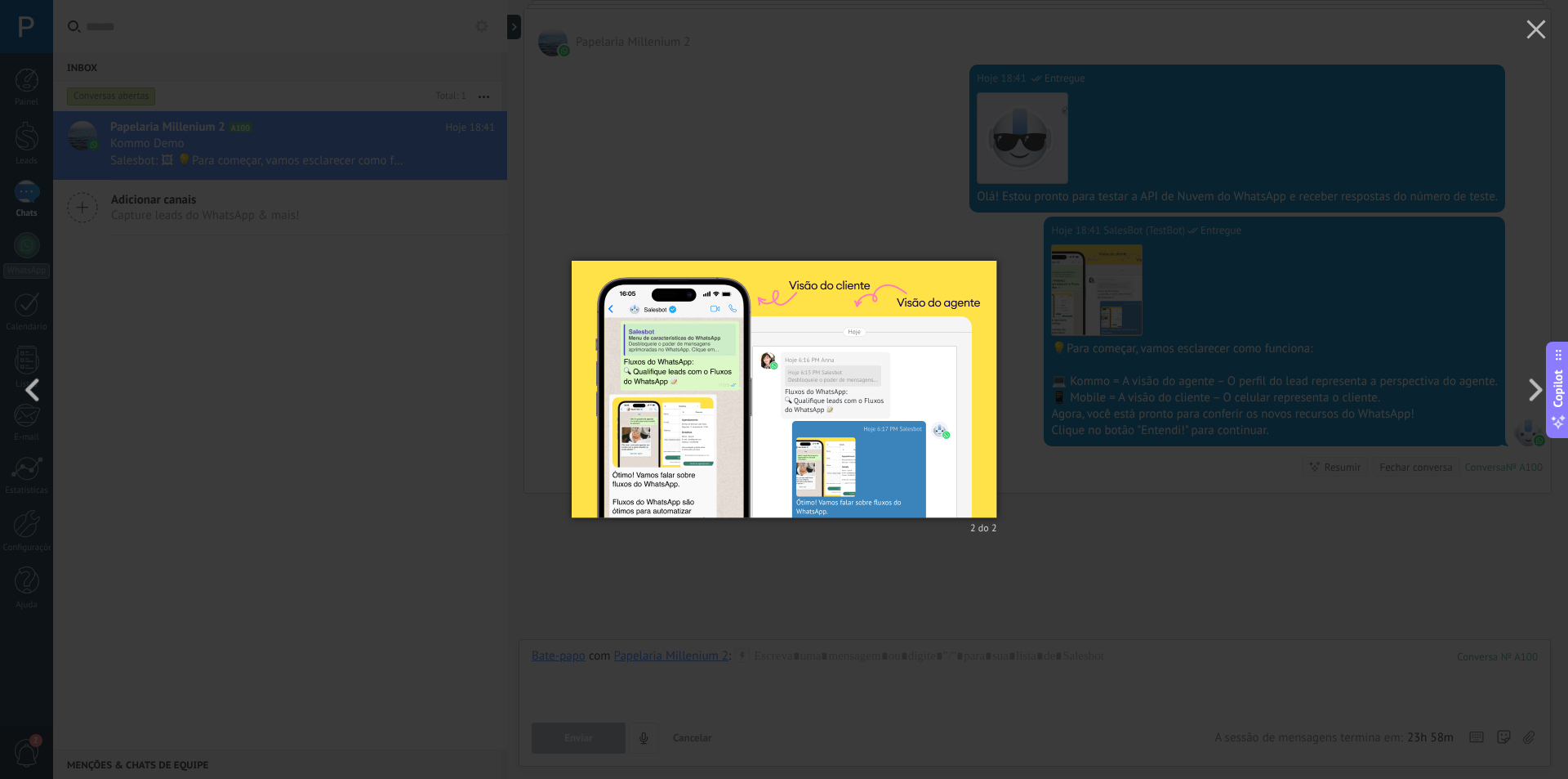
click at [847, 201] on div "2 do 2" at bounding box center [784, 390] width 1568 height 779
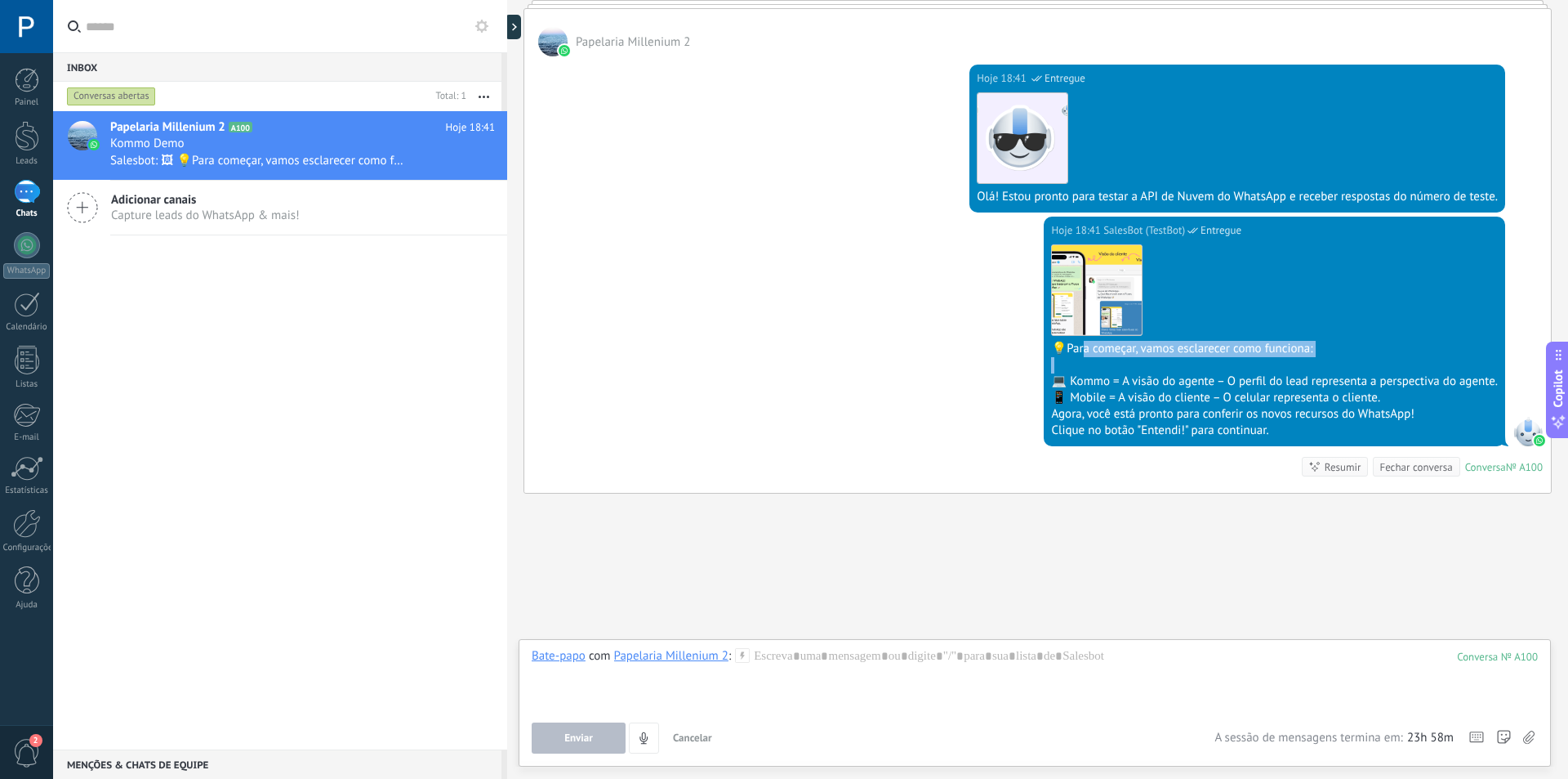
drag, startPoint x: 1078, startPoint y: 351, endPoint x: 1264, endPoint y: 366, distance: 186.6
click at [1264, 366] on div "Download 💡Para começar, vamos esclarecer como funciona: 💻 Kommo = A visão do ag…" at bounding box center [1274, 339] width 446 height 201
drag, startPoint x: 1189, startPoint y: 393, endPoint x: 1153, endPoint y: 388, distance: 36.3
click at [1189, 393] on div "📱 Mobile = A visão do cliente – O celular representa o cliente." at bounding box center [1274, 398] width 446 height 17
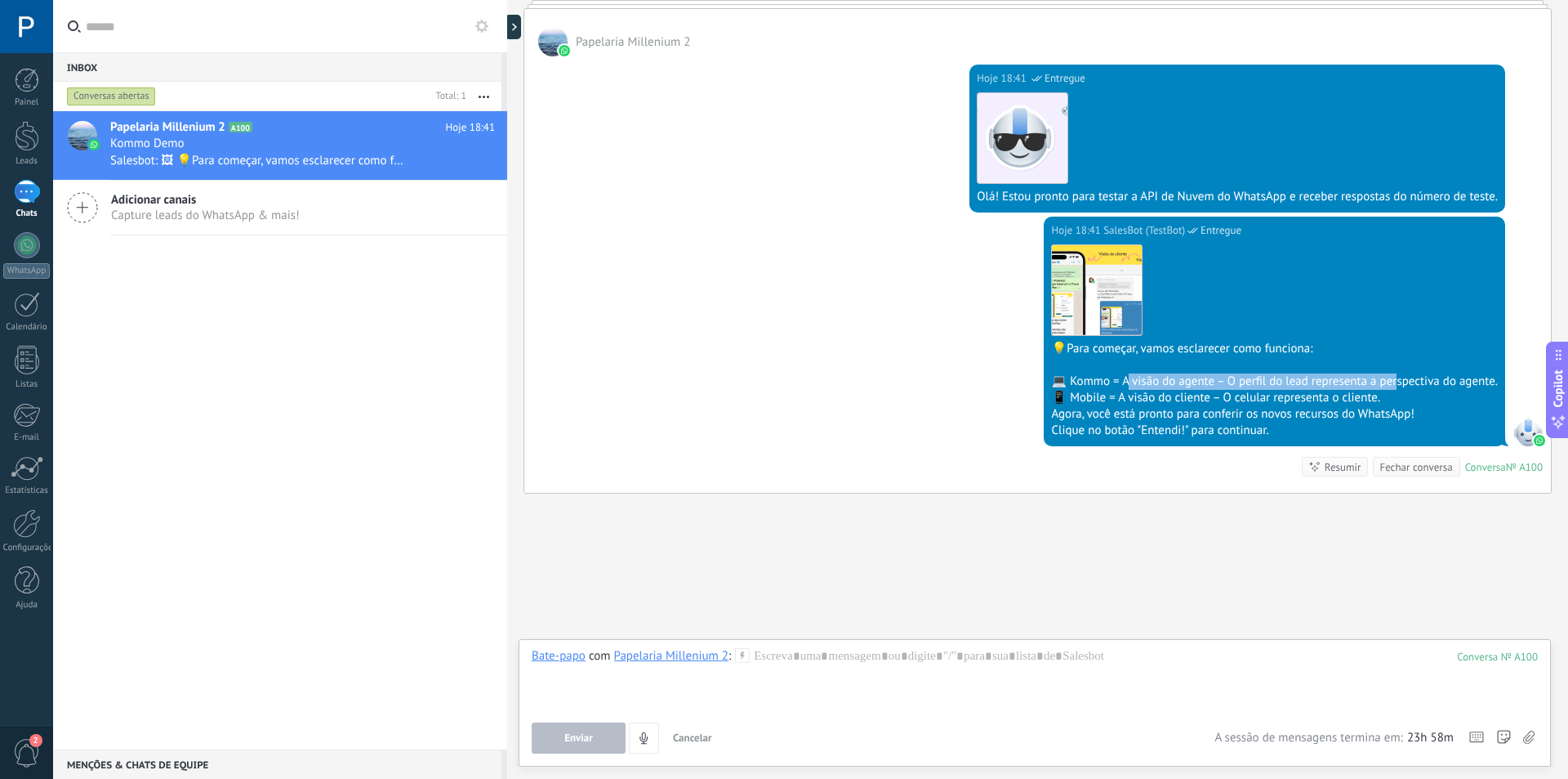
drag, startPoint x: 1123, startPoint y: 384, endPoint x: 1389, endPoint y: 384, distance: 266.0
click at [1389, 384] on div "💻 Kommo = A visão do agente – O perfil do lead representa a perspectiva do agen…" at bounding box center [1274, 382] width 446 height 17
click at [1180, 433] on div "Clique no botão "Entendi!" para continuar." at bounding box center [1274, 431] width 446 height 17
click at [961, 670] on div at bounding box center [1035, 679] width 1006 height 62
click at [1114, 432] on div "Clique no botão "Entendi!" para continuar." at bounding box center [1274, 431] width 446 height 17
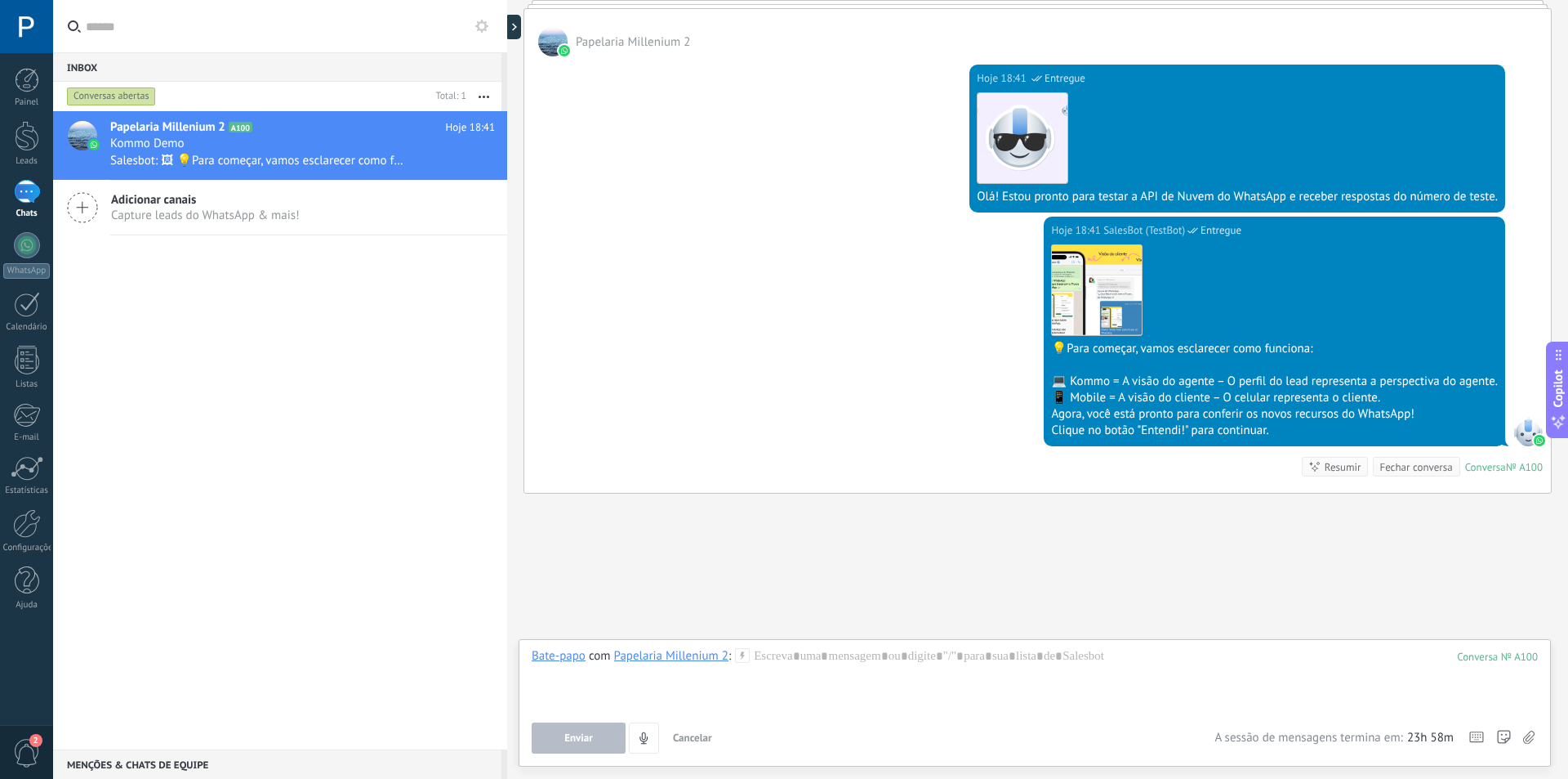
click at [1165, 431] on div "Clique no botão "Entendi!" para continuar." at bounding box center [1274, 431] width 446 height 17
click at [1263, 526] on div "Buscar Carregar mais Hoje Hoje Criar: 2 eventos Expandir Hoje 18:41 Papelaria M…" at bounding box center [1037, 261] width 1061 height 1033
click at [918, 672] on div at bounding box center [1035, 679] width 1006 height 62
click at [586, 738] on span "Enviar" at bounding box center [578, 738] width 29 height 12
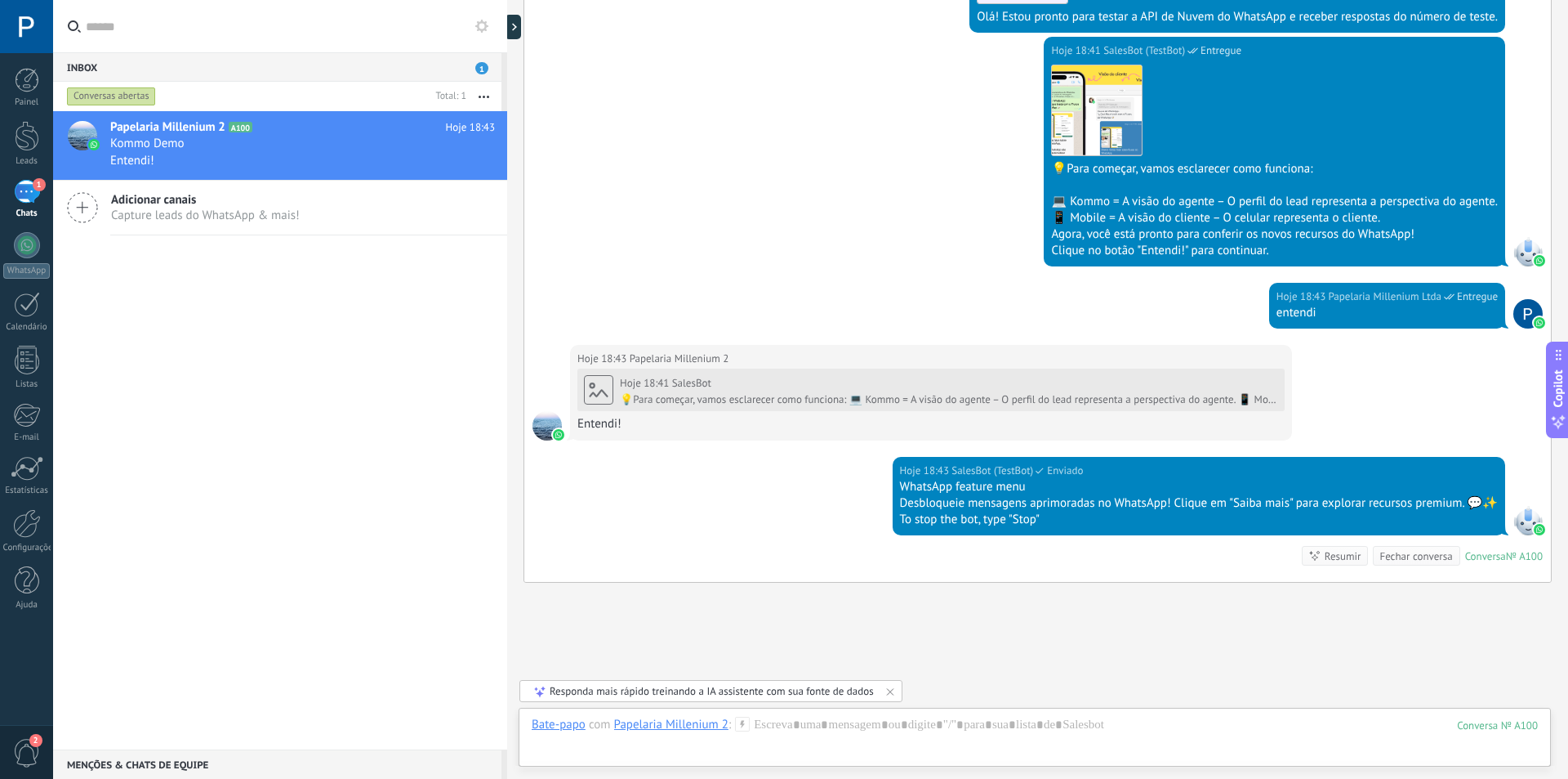
scroll to position [524, 0]
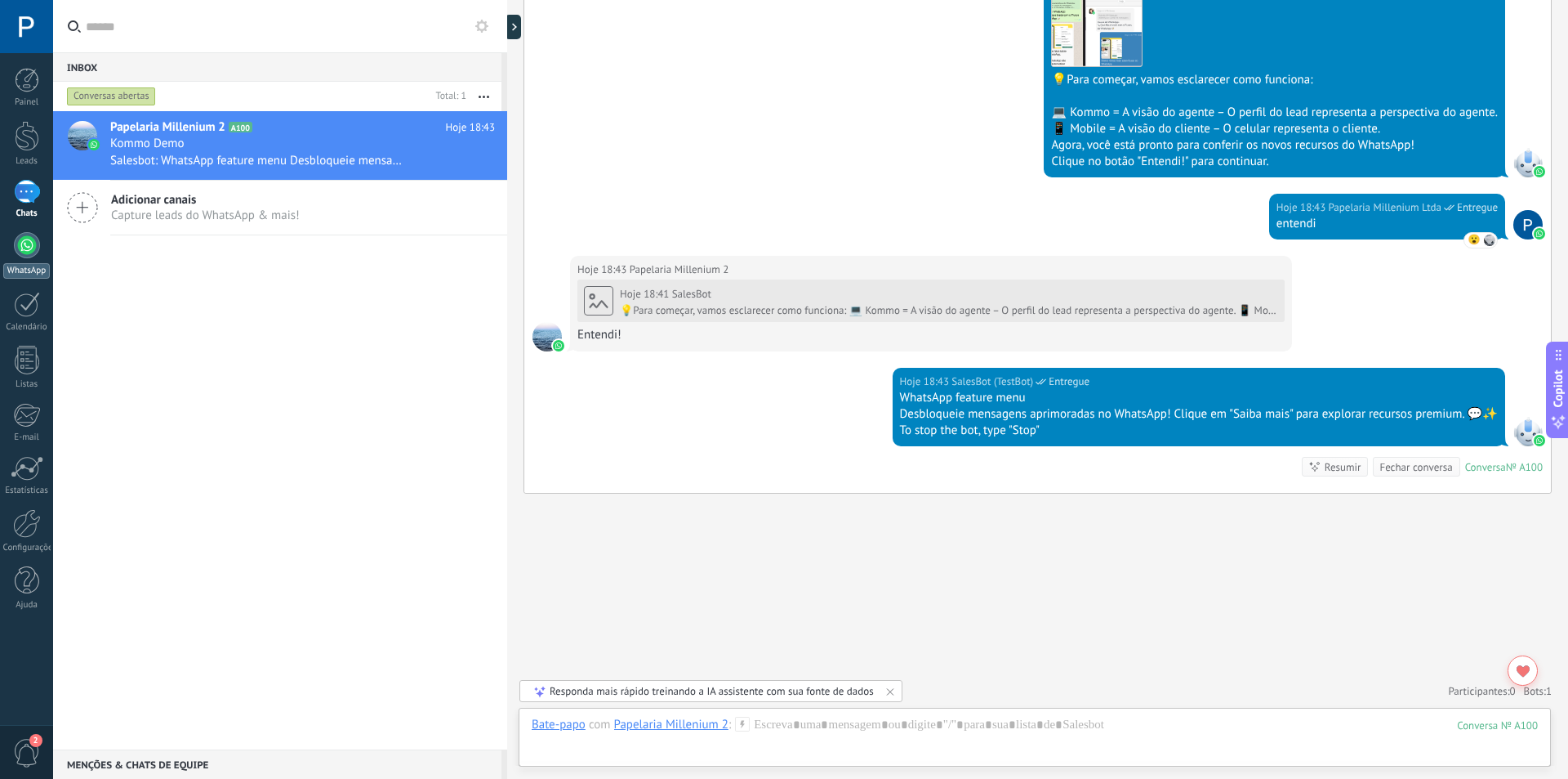
click at [37, 254] on link "WhatsApp" at bounding box center [27, 255] width 53 height 46
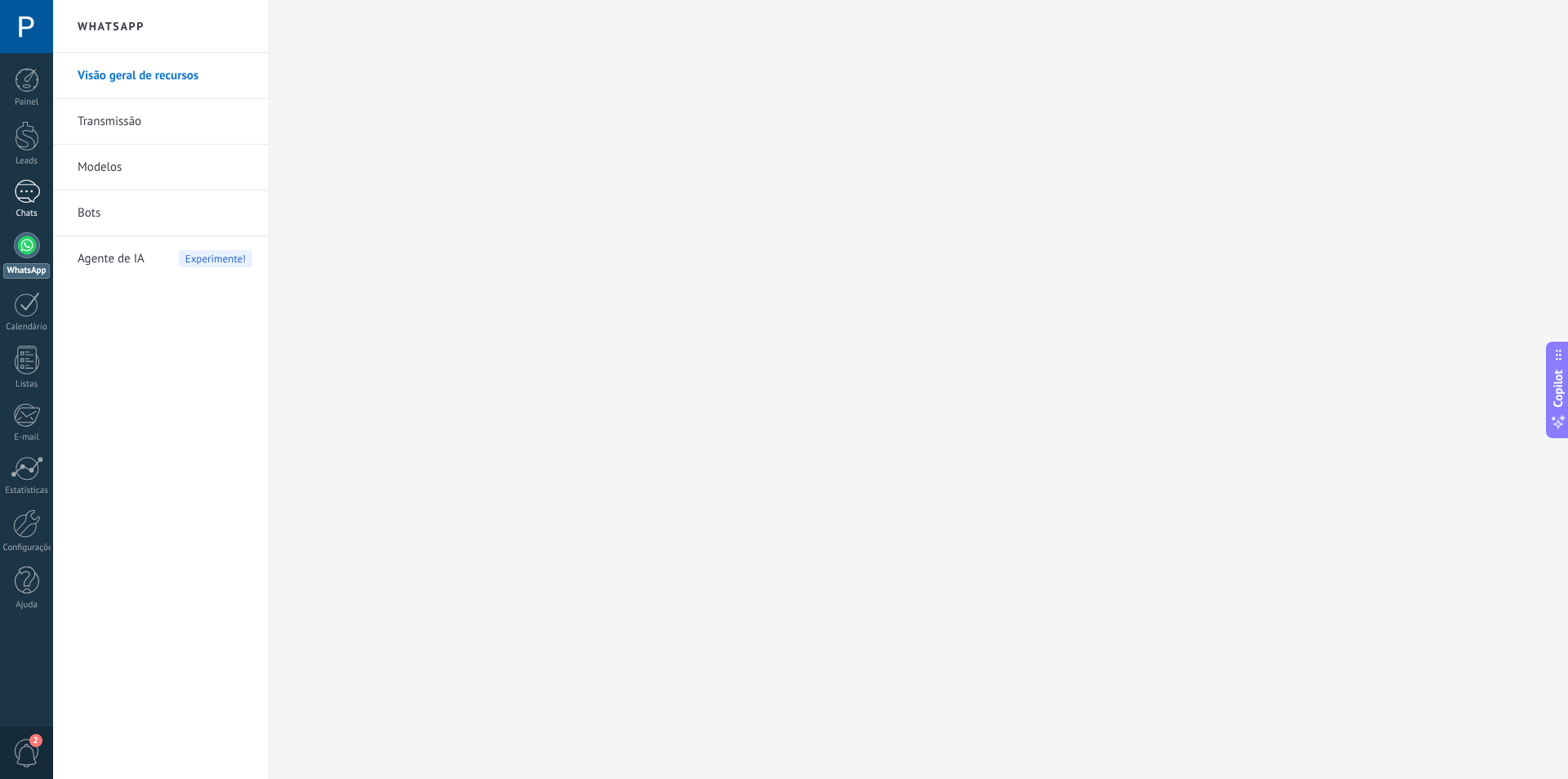
click at [30, 186] on div "1" at bounding box center [27, 191] width 27 height 24
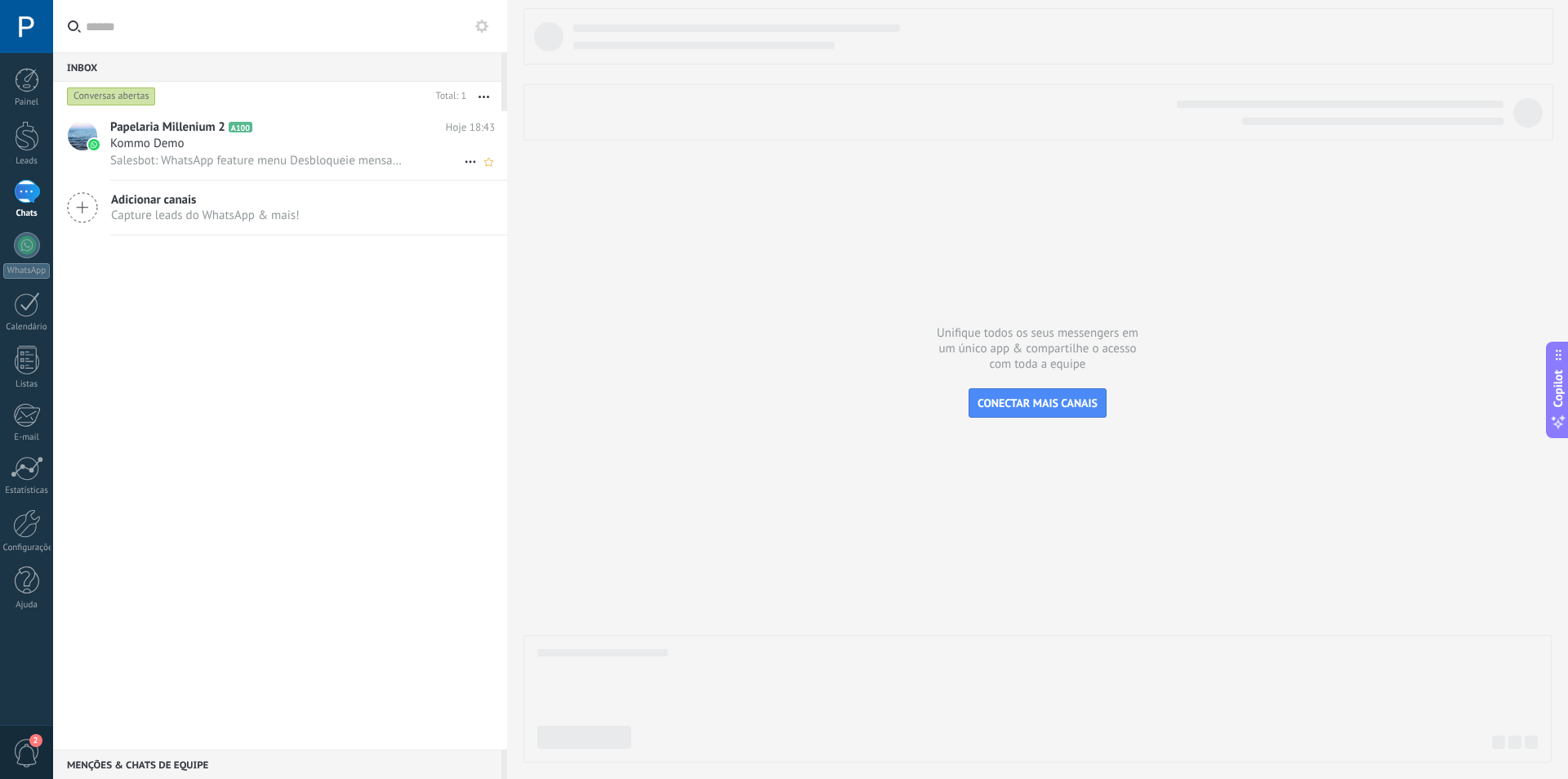
click at [184, 157] on span "Salesbot: WhatsApp feature menu Desbloqueie mensagens aprimoradas no WhatsApp! …" at bounding box center [258, 160] width 295 height 16
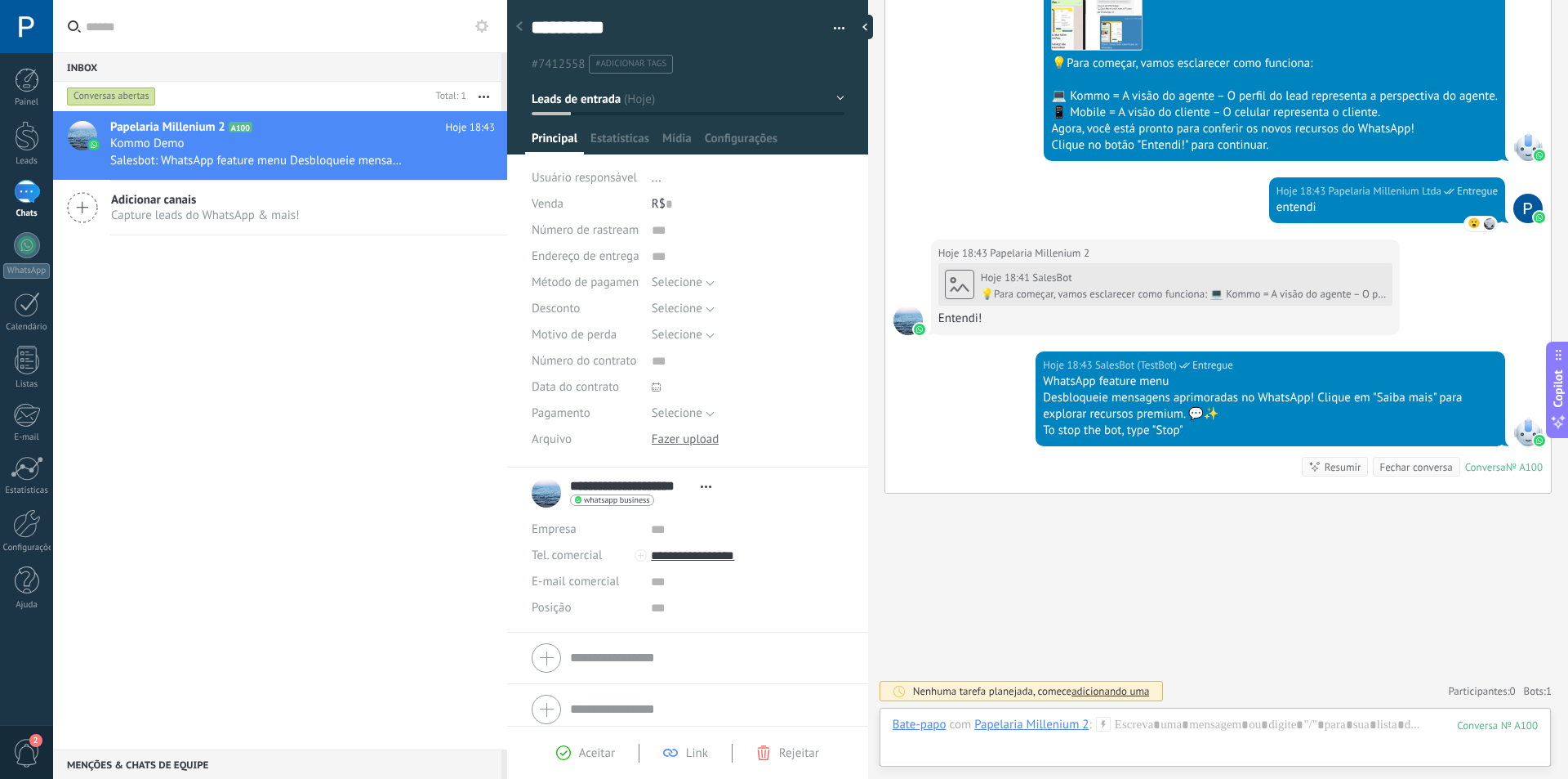
scroll to position [10, 0]
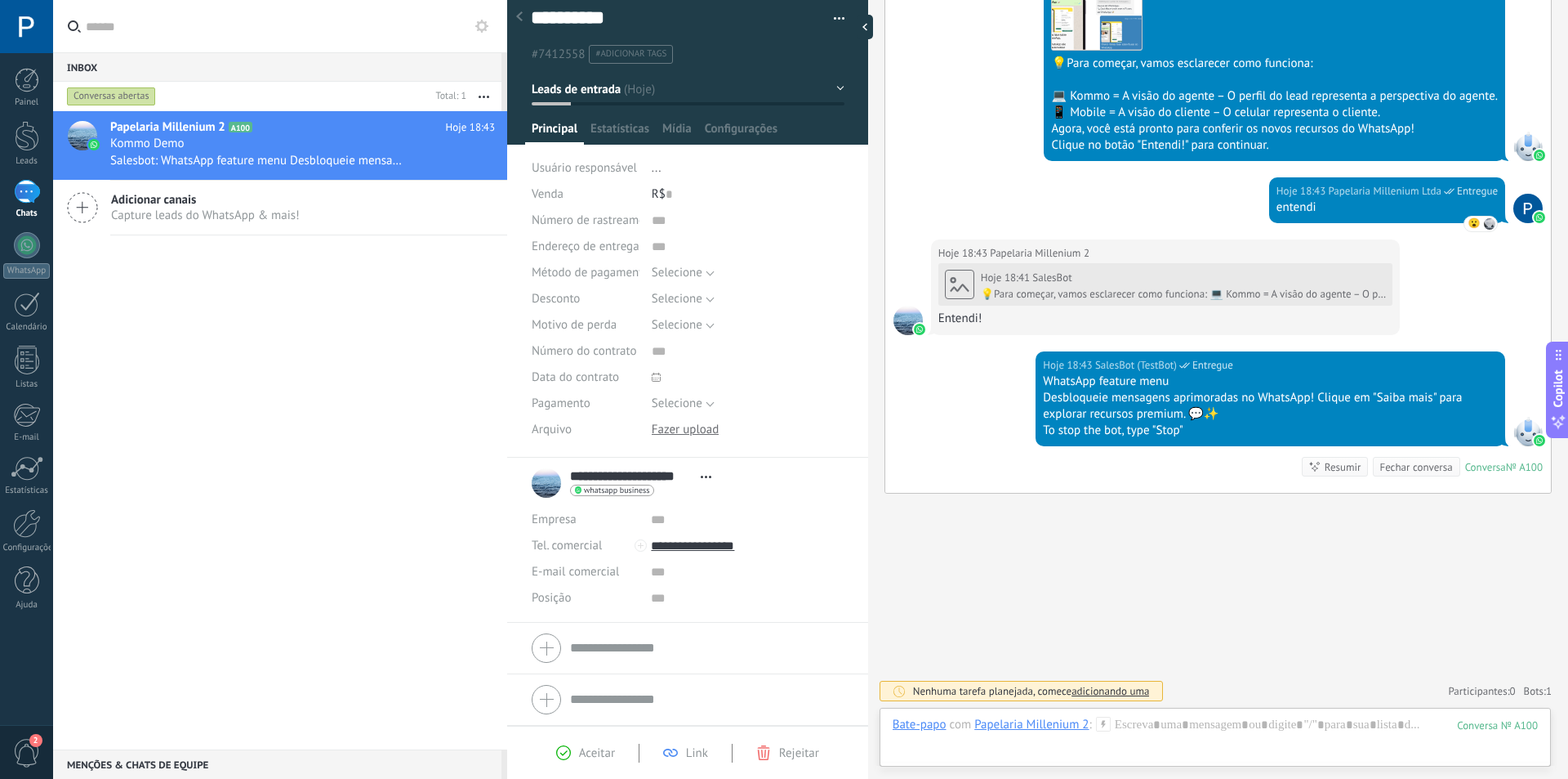
click at [234, 206] on span "Adicionar canais" at bounding box center [205, 200] width 189 height 16
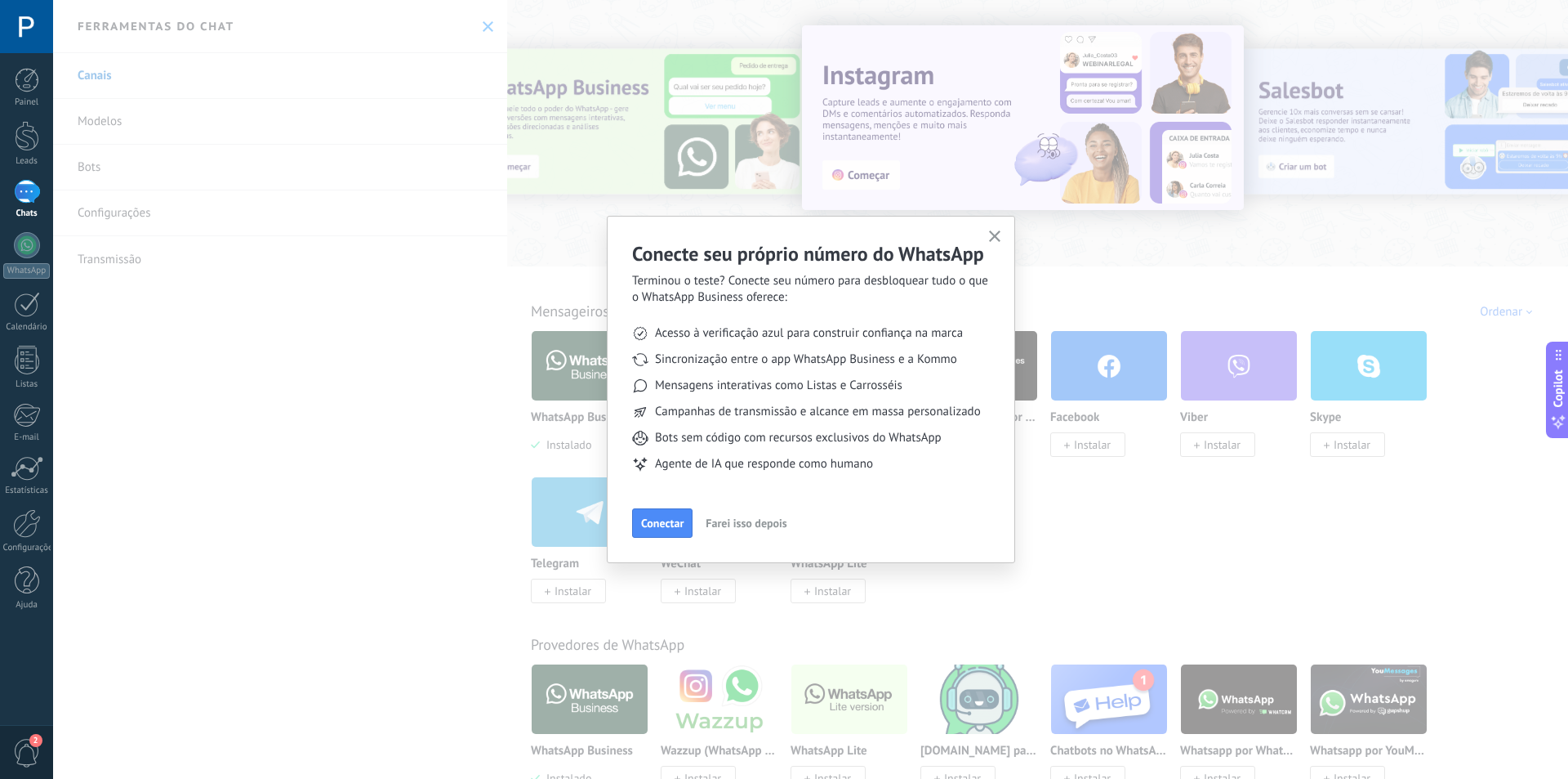
click at [994, 231] on icon "button" at bounding box center [995, 236] width 12 height 12
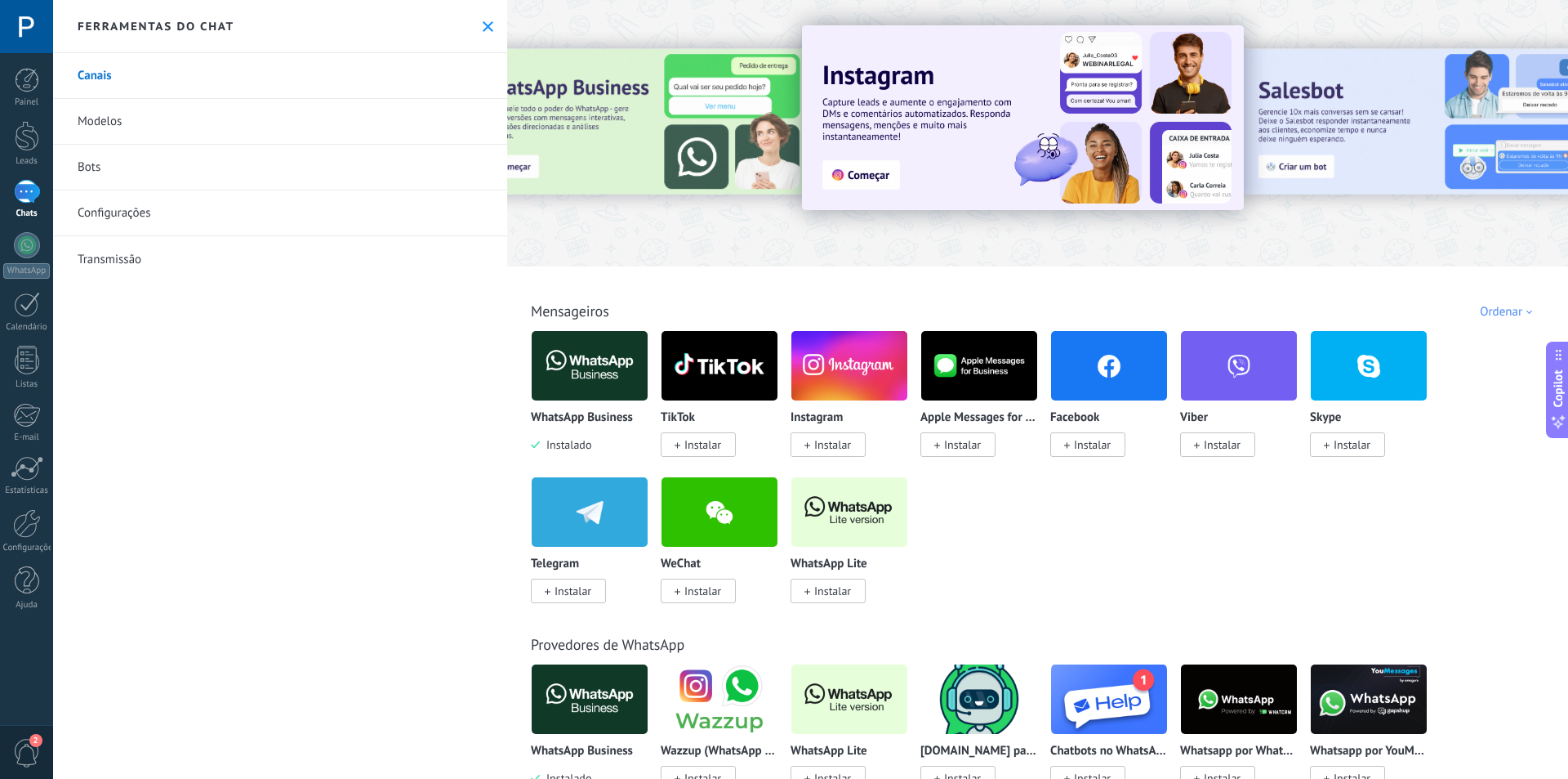
click at [36, 205] on link "1 Chats" at bounding box center [27, 199] width 53 height 39
click at [483, 22] on icon at bounding box center [488, 27] width 11 height 11
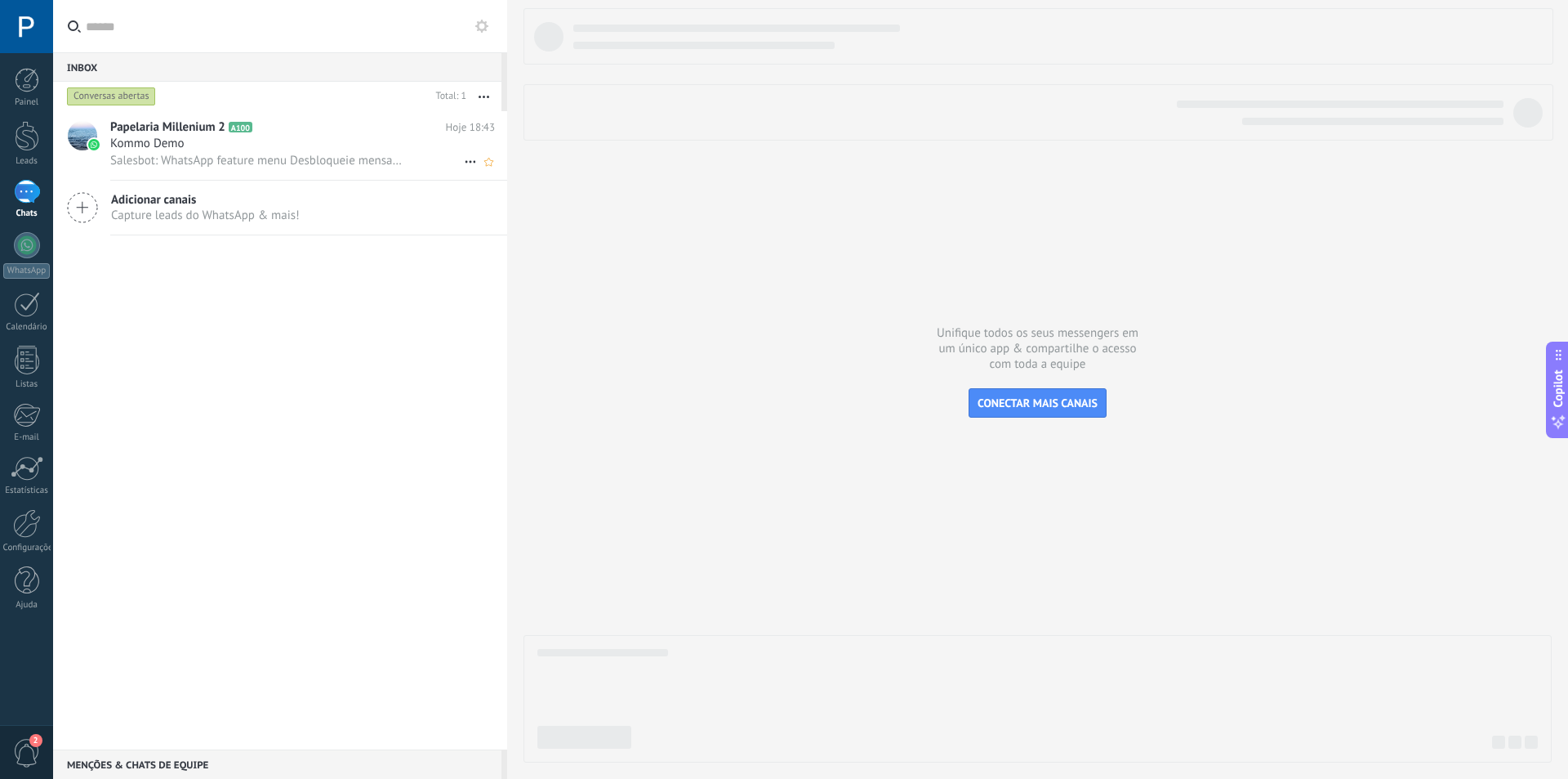
click at [314, 134] on h2 "Papelaria Millenium 2 A100" at bounding box center [277, 128] width 335 height 17
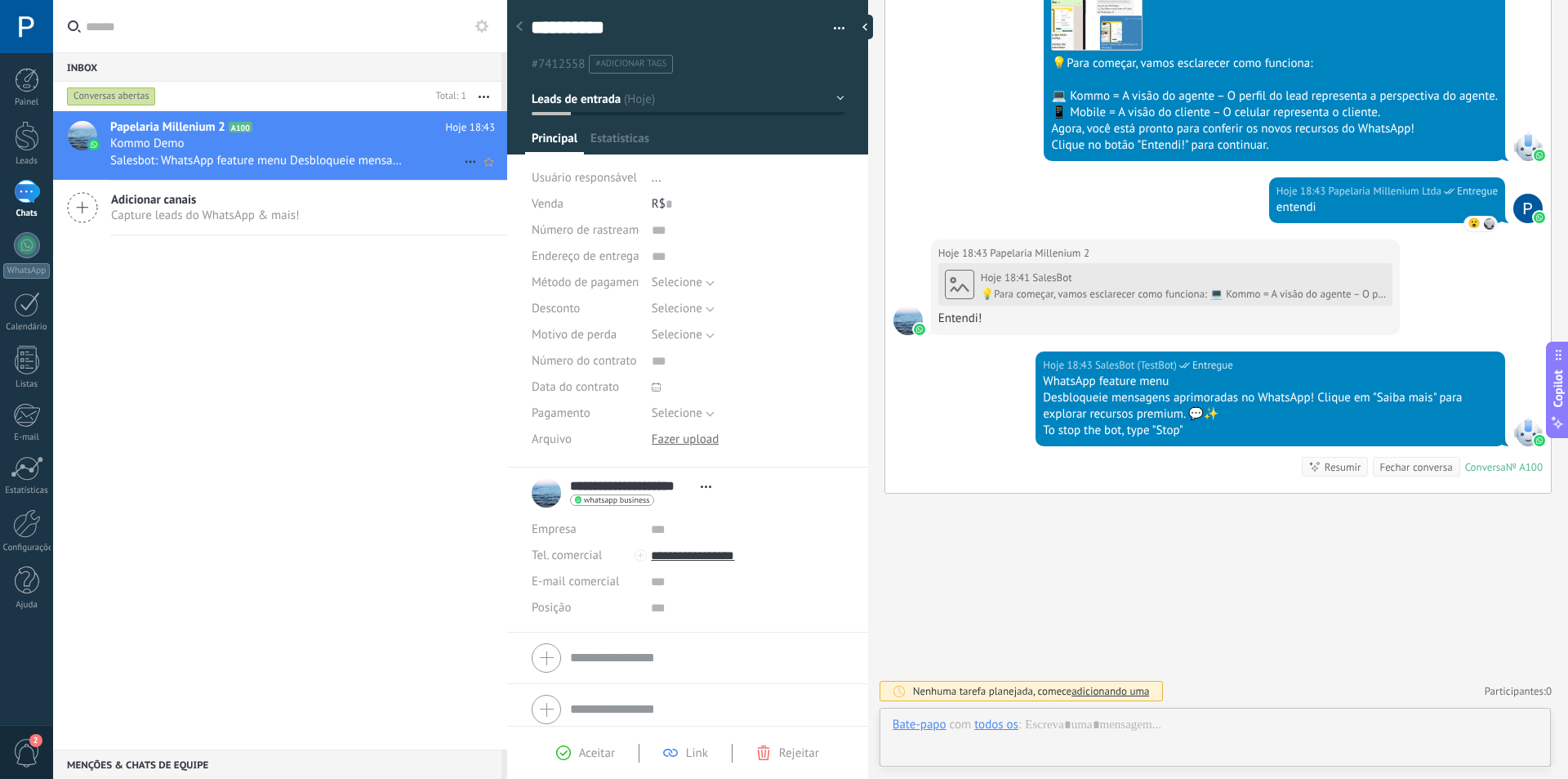
scroll to position [25, 0]
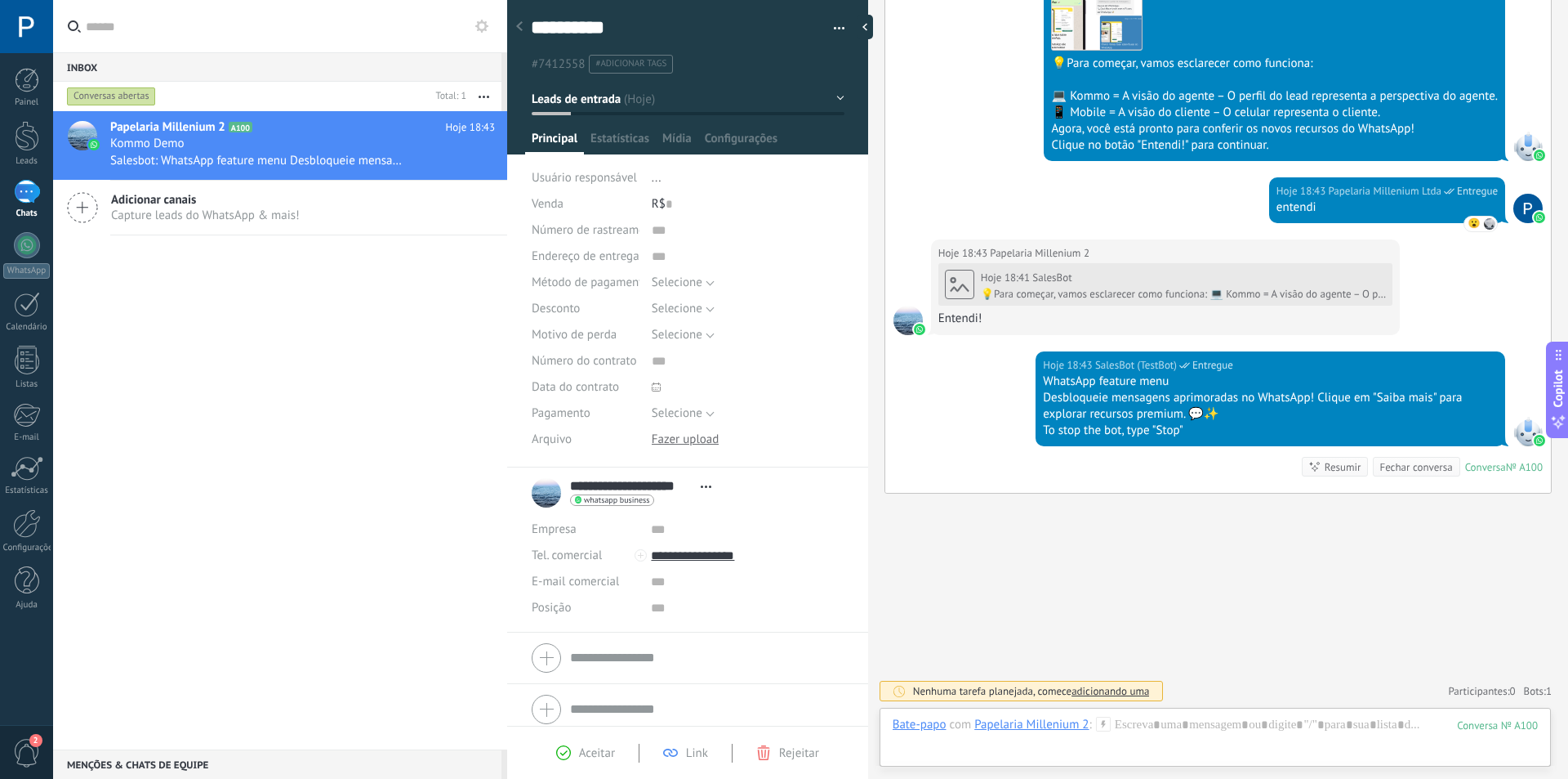
click at [360, 642] on div "Papelaria Millenium 2 A100 Hoje 18:43 Kommo Demo Salesbot: WhatsApp feature men…" at bounding box center [280, 430] width 454 height 638
click at [605, 751] on span "Aceitar" at bounding box center [596, 752] width 36 height 16
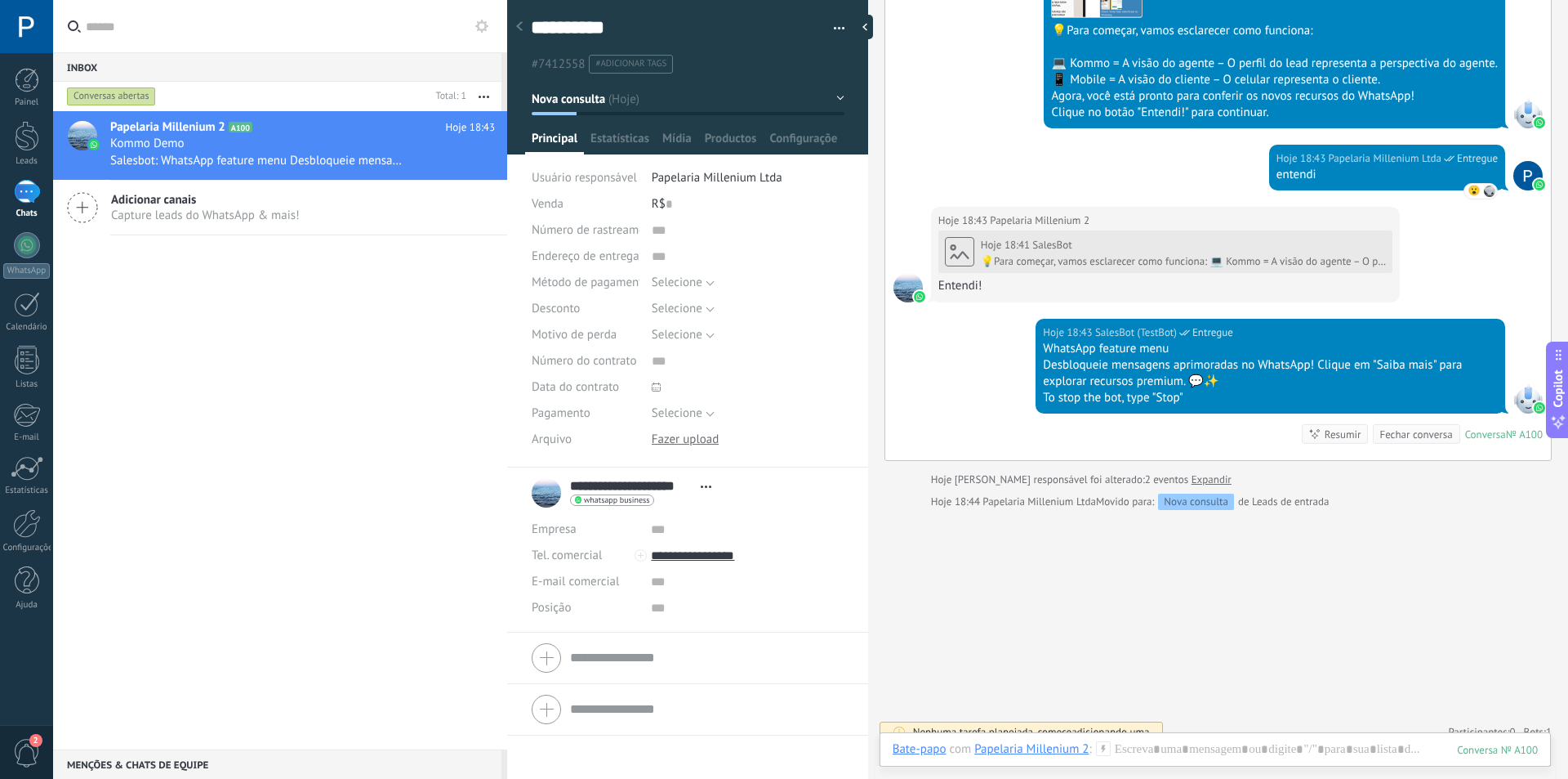
scroll to position [622, 0]
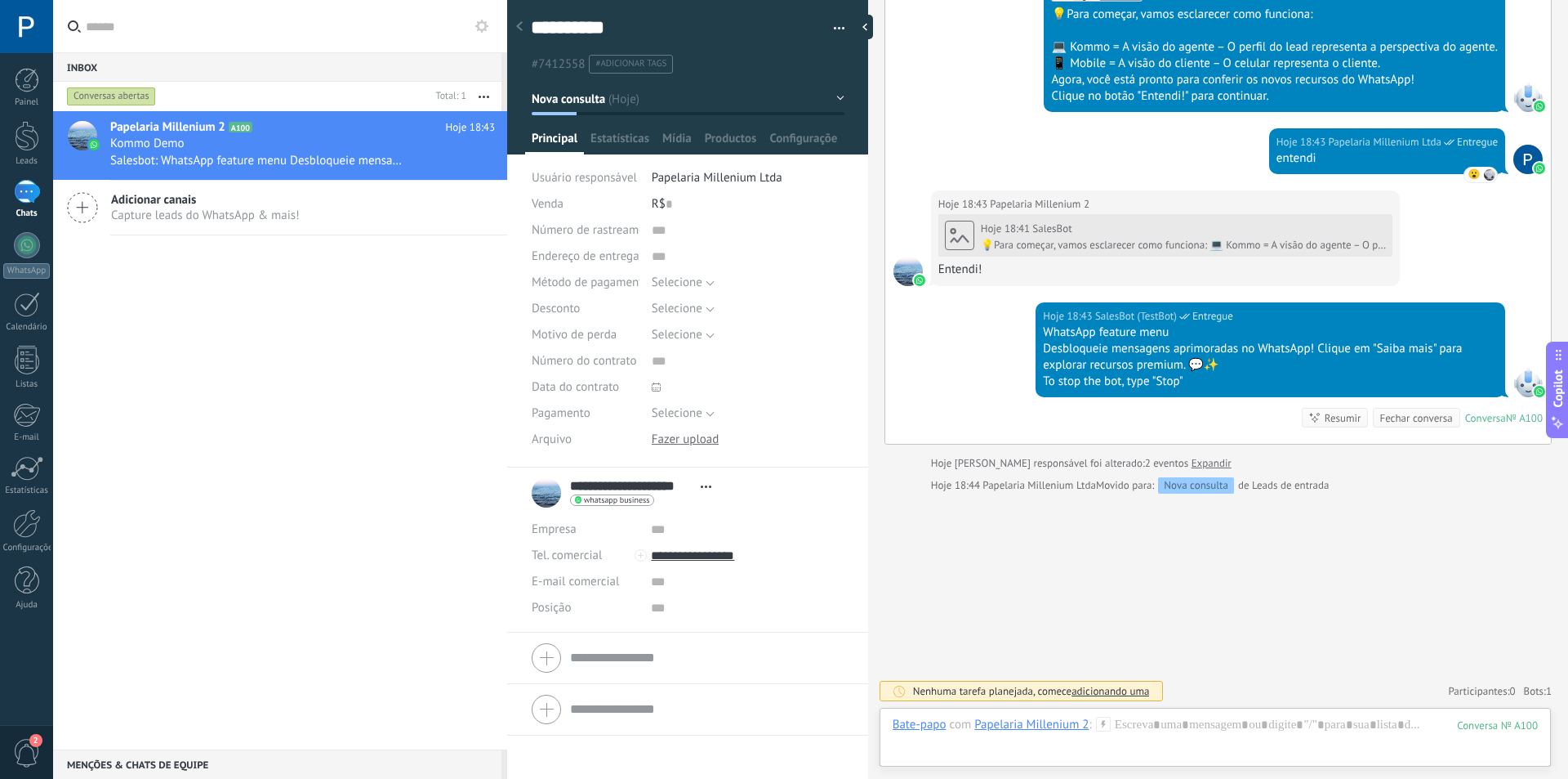
click at [1345, 421] on div "Resumir" at bounding box center [1343, 418] width 36 height 16
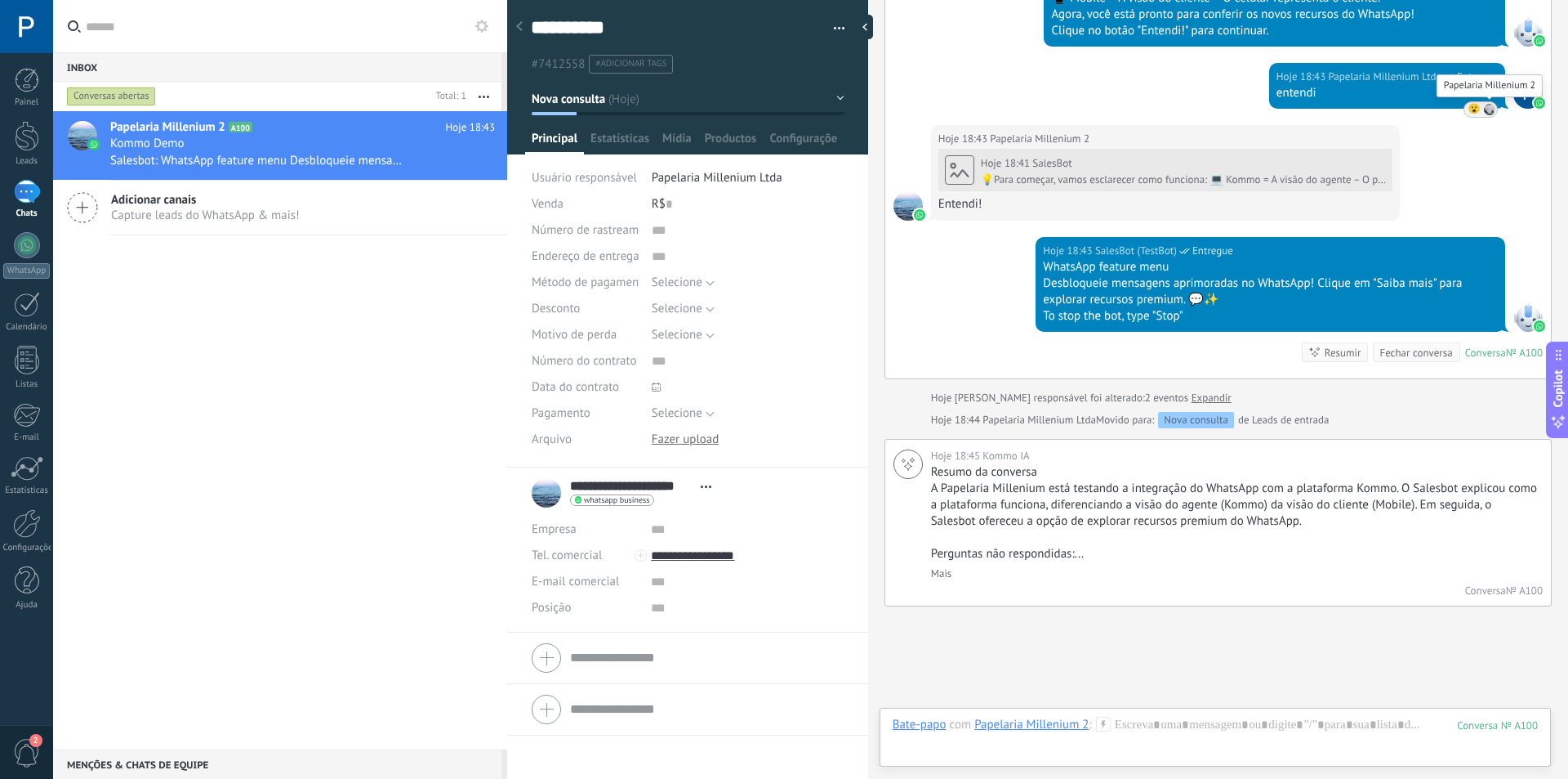
click at [1484, 110] on div at bounding box center [1490, 109] width 13 height 13
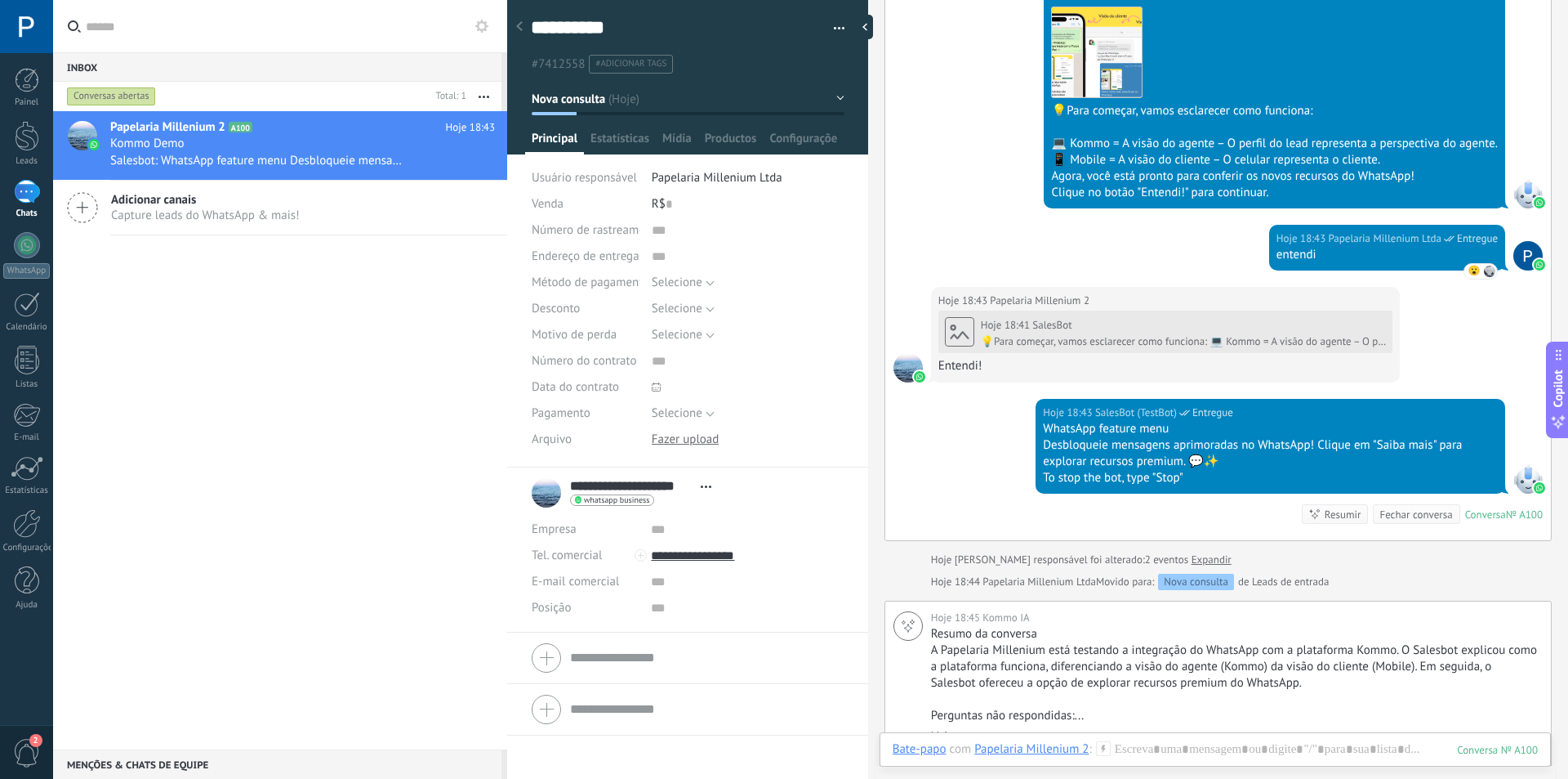
scroll to position [524, 0]
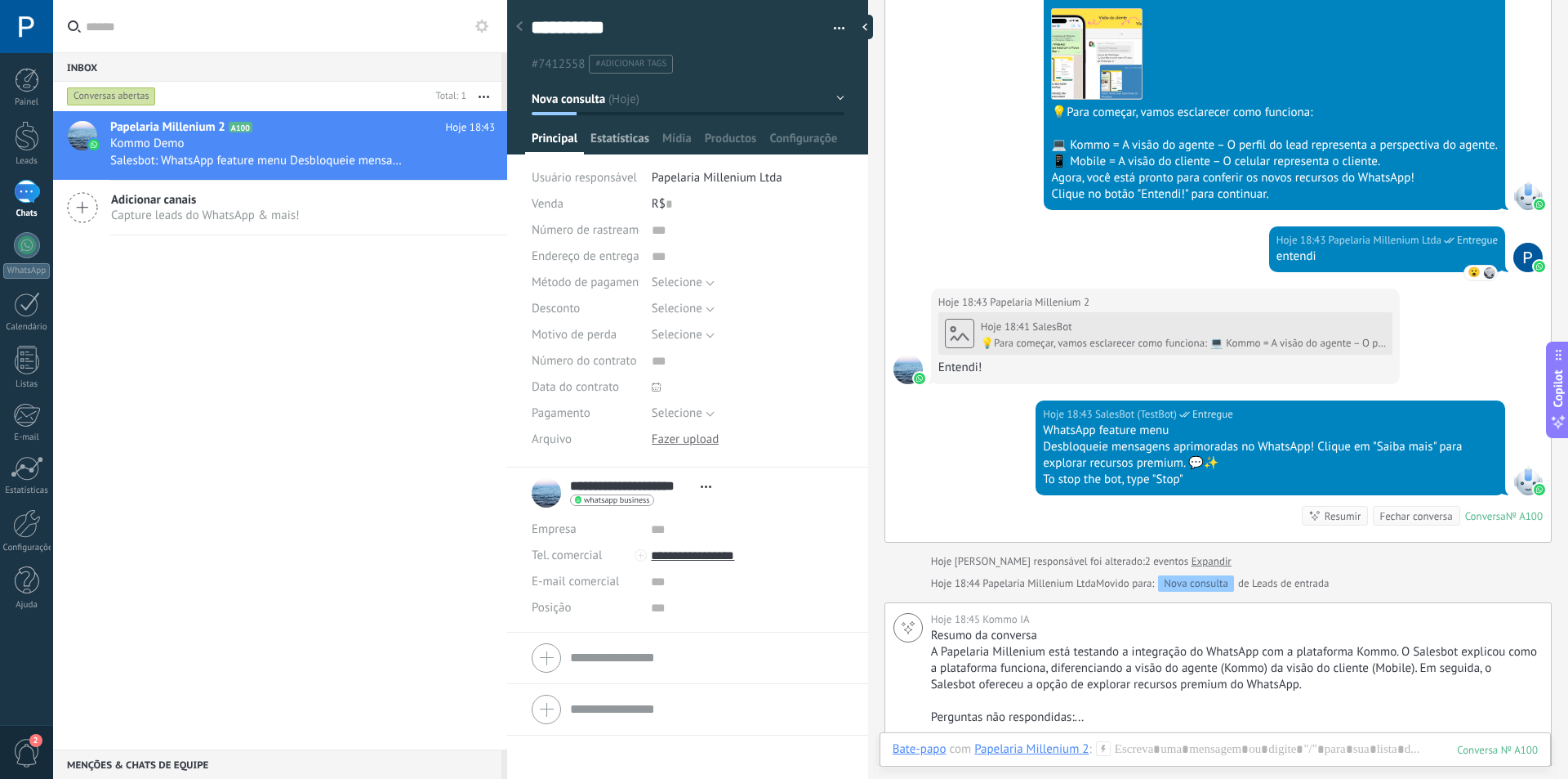
click at [615, 137] on span "Estatísticas" at bounding box center [620, 143] width 59 height 24
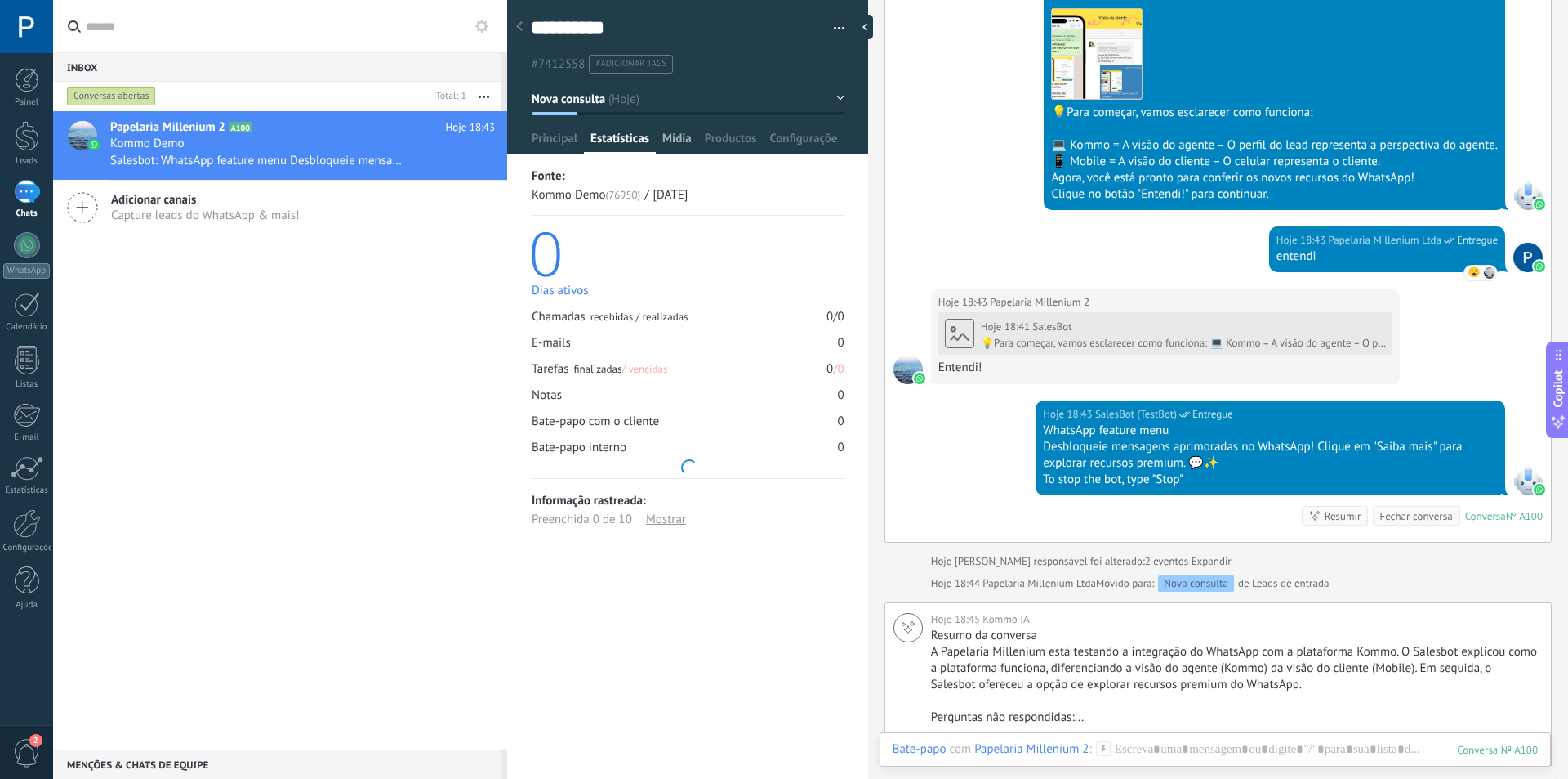
click at [675, 139] on span "Mídia" at bounding box center [677, 143] width 29 height 24
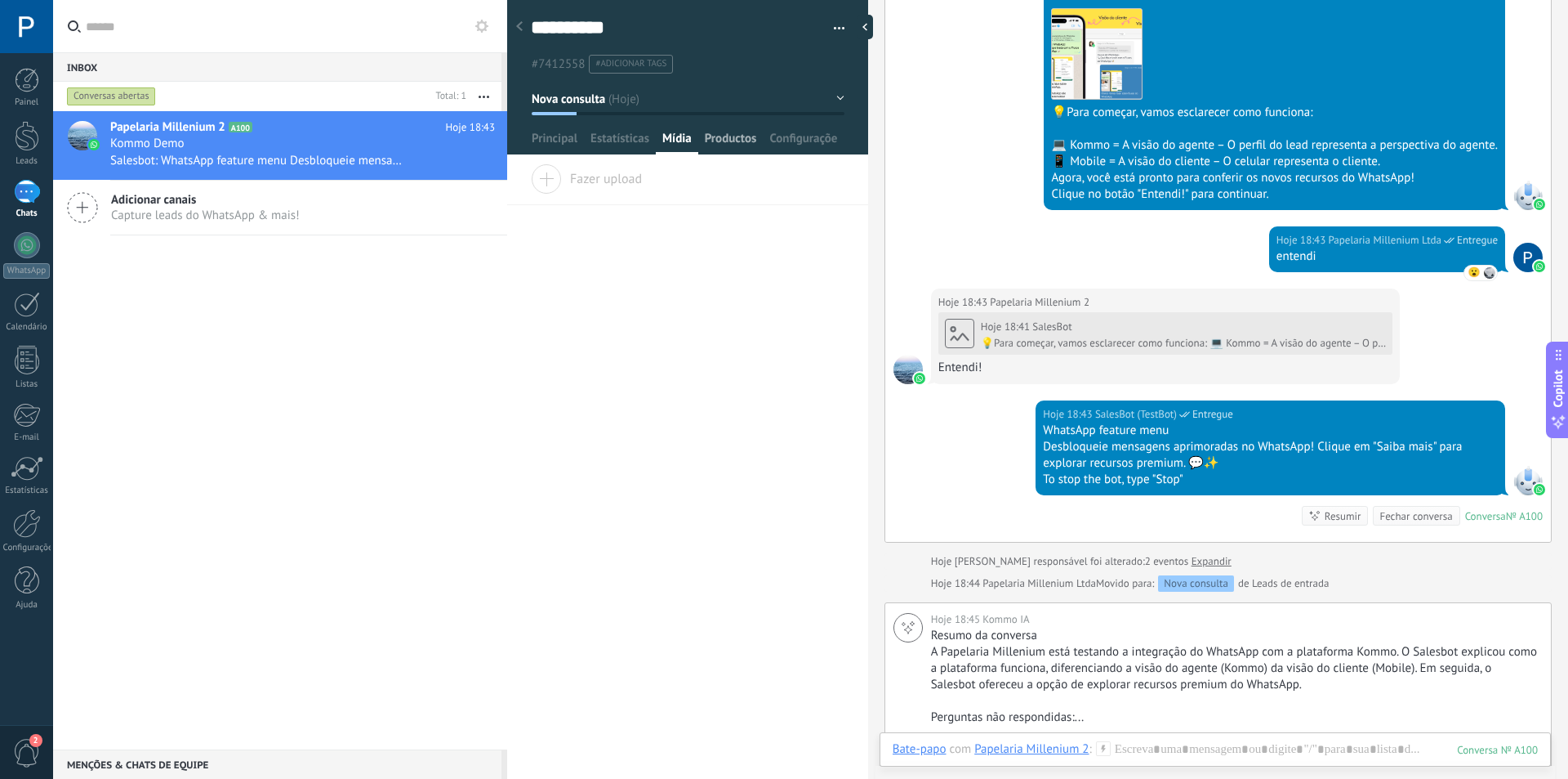
click at [721, 142] on span "Productos" at bounding box center [731, 143] width 52 height 24
click at [789, 142] on span "Configurações" at bounding box center [803, 143] width 69 height 24
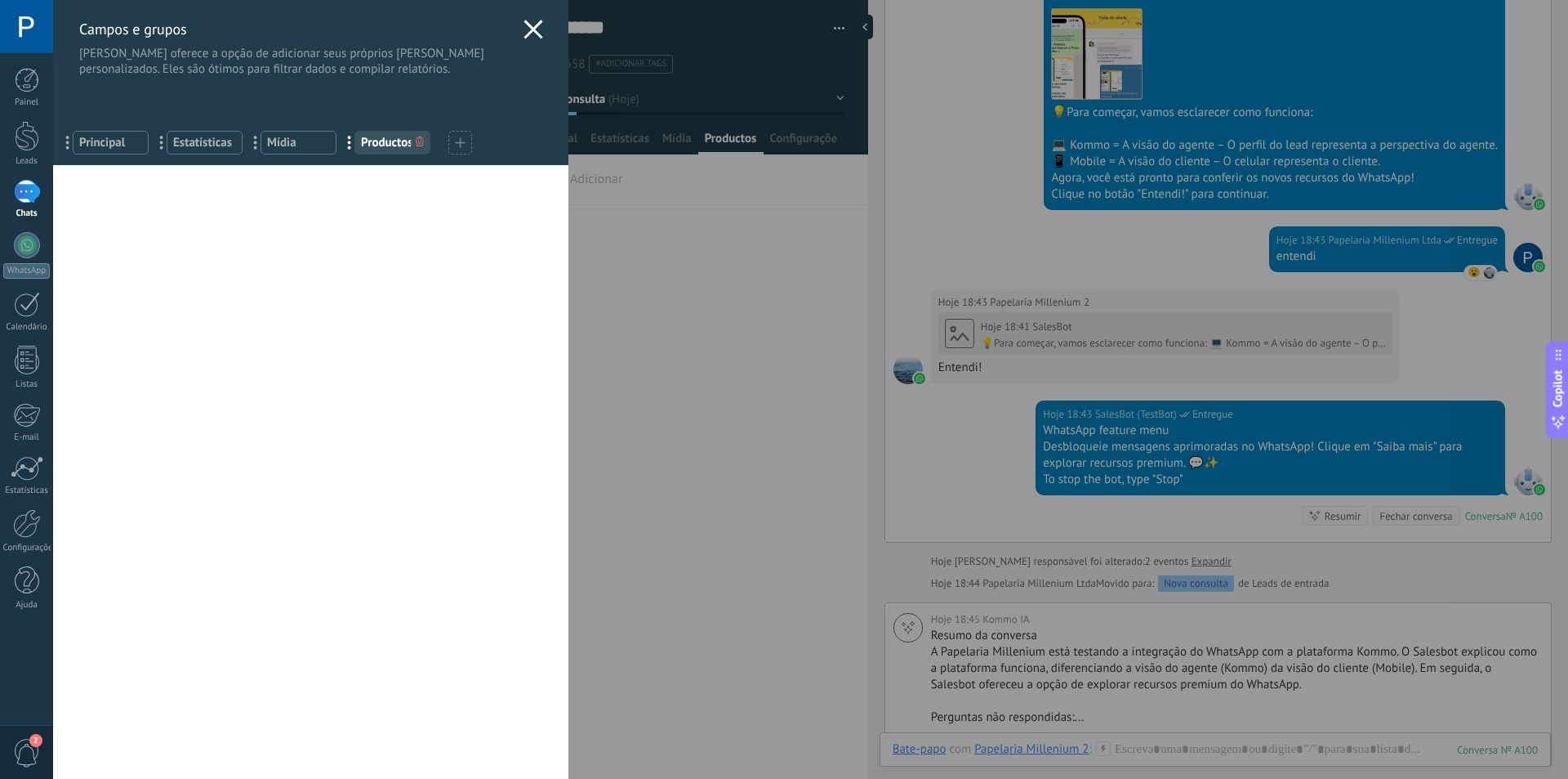
click at [523, 27] on use at bounding box center [533, 29] width 19 height 19
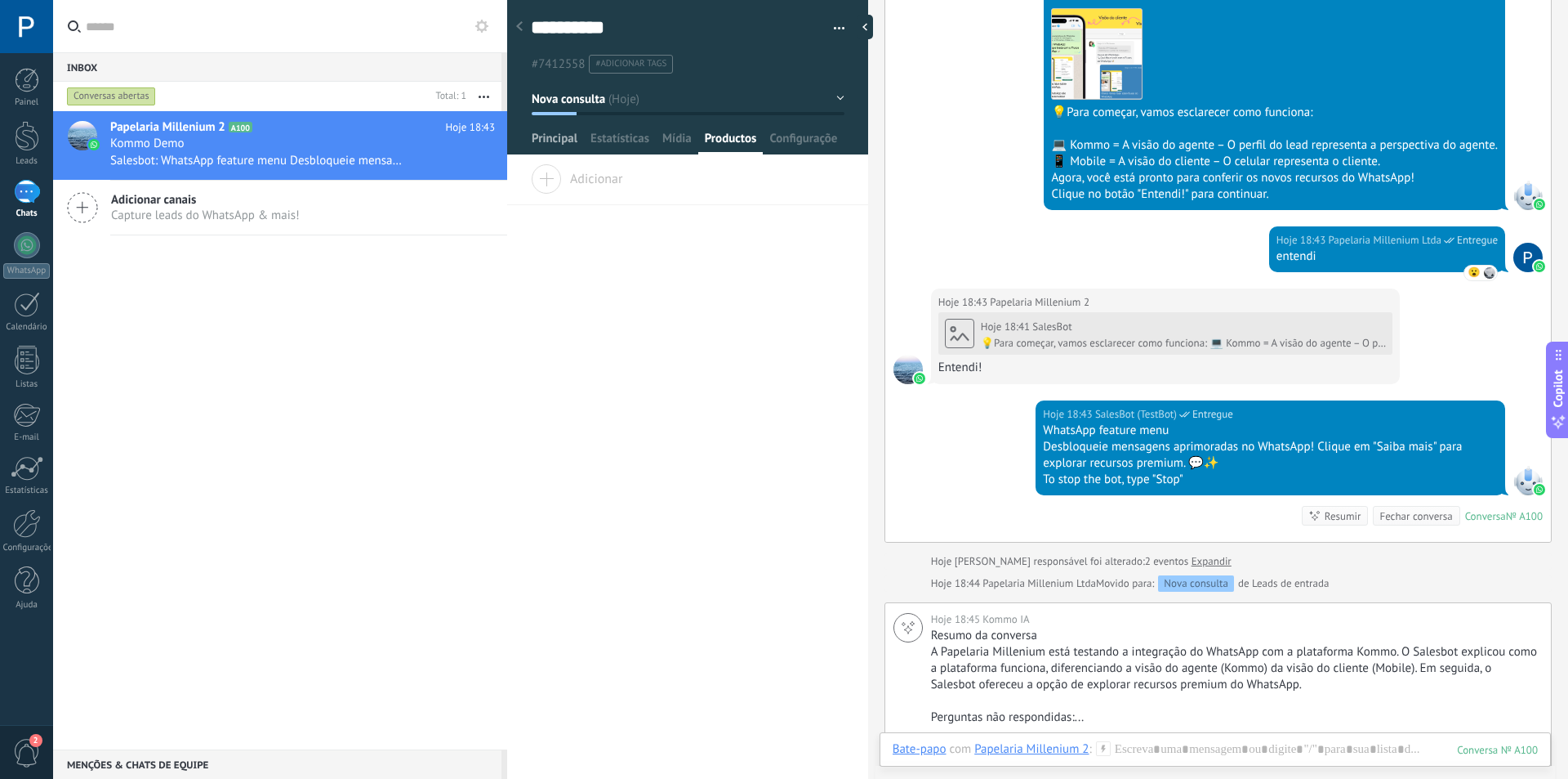
click at [569, 131] on span "Principal" at bounding box center [554, 143] width 46 height 24
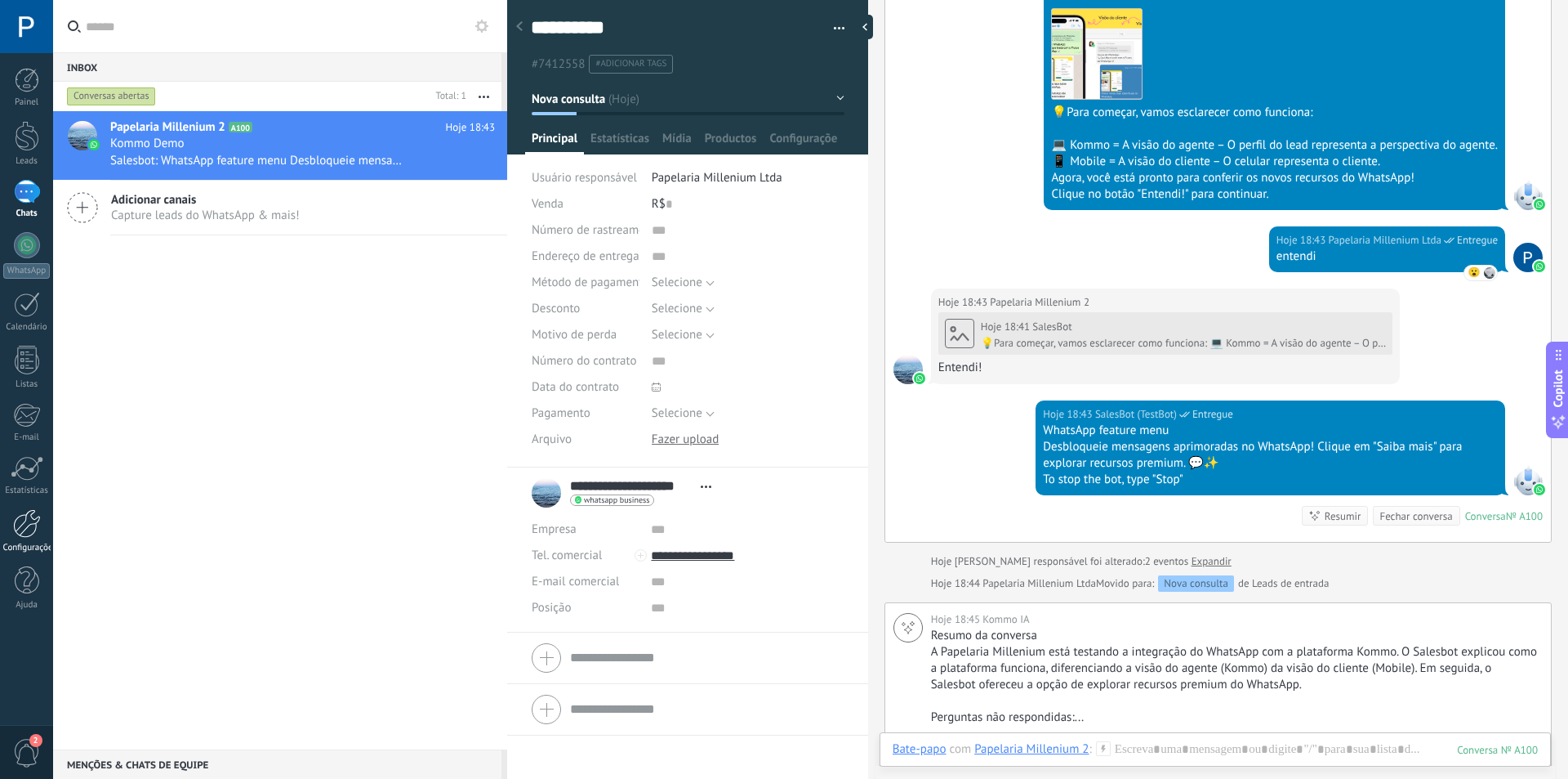
click at [31, 539] on link "Configurações" at bounding box center [27, 530] width 53 height 44
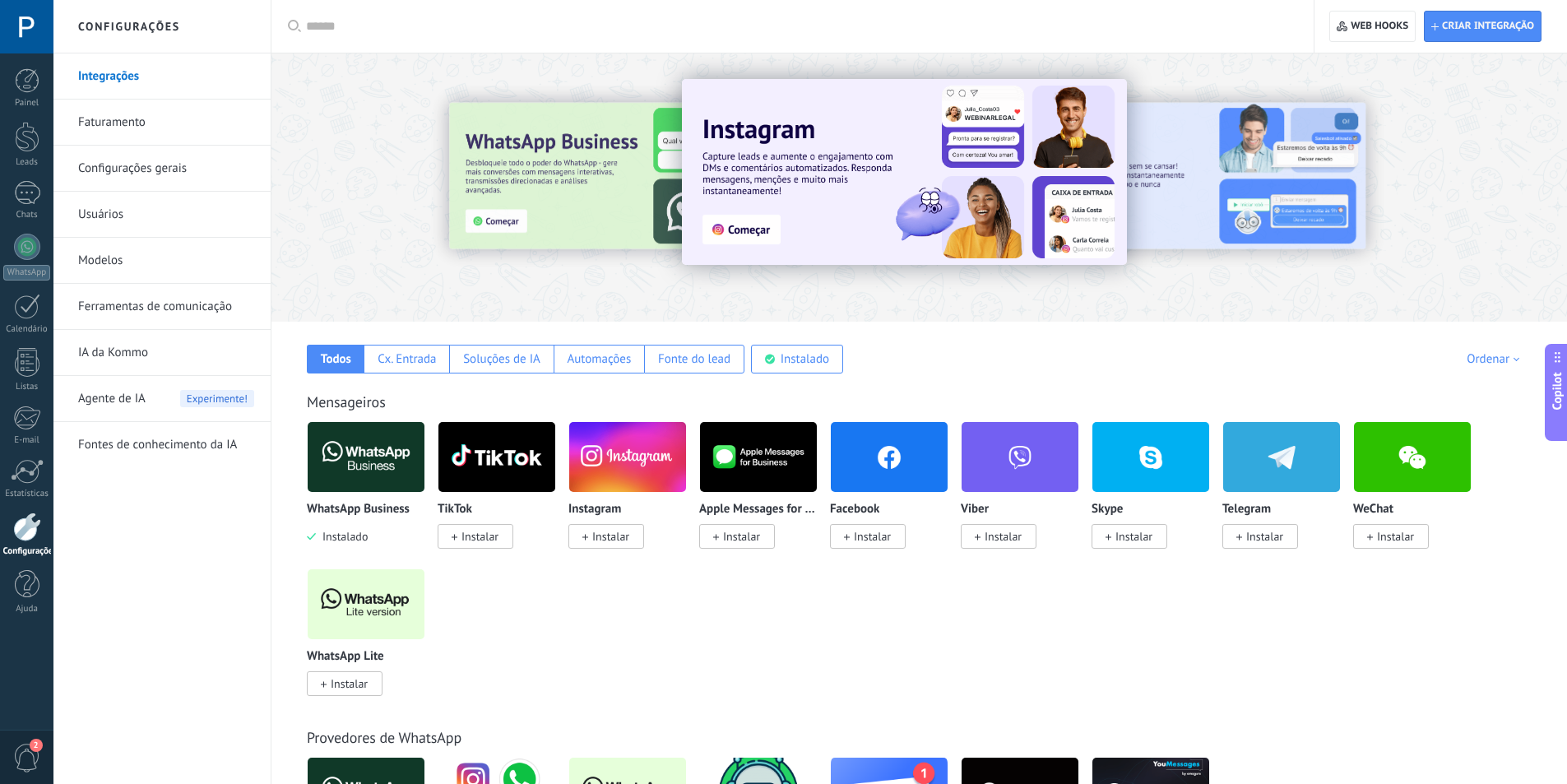
click at [626, 536] on span "Instalar" at bounding box center [611, 536] width 37 height 15
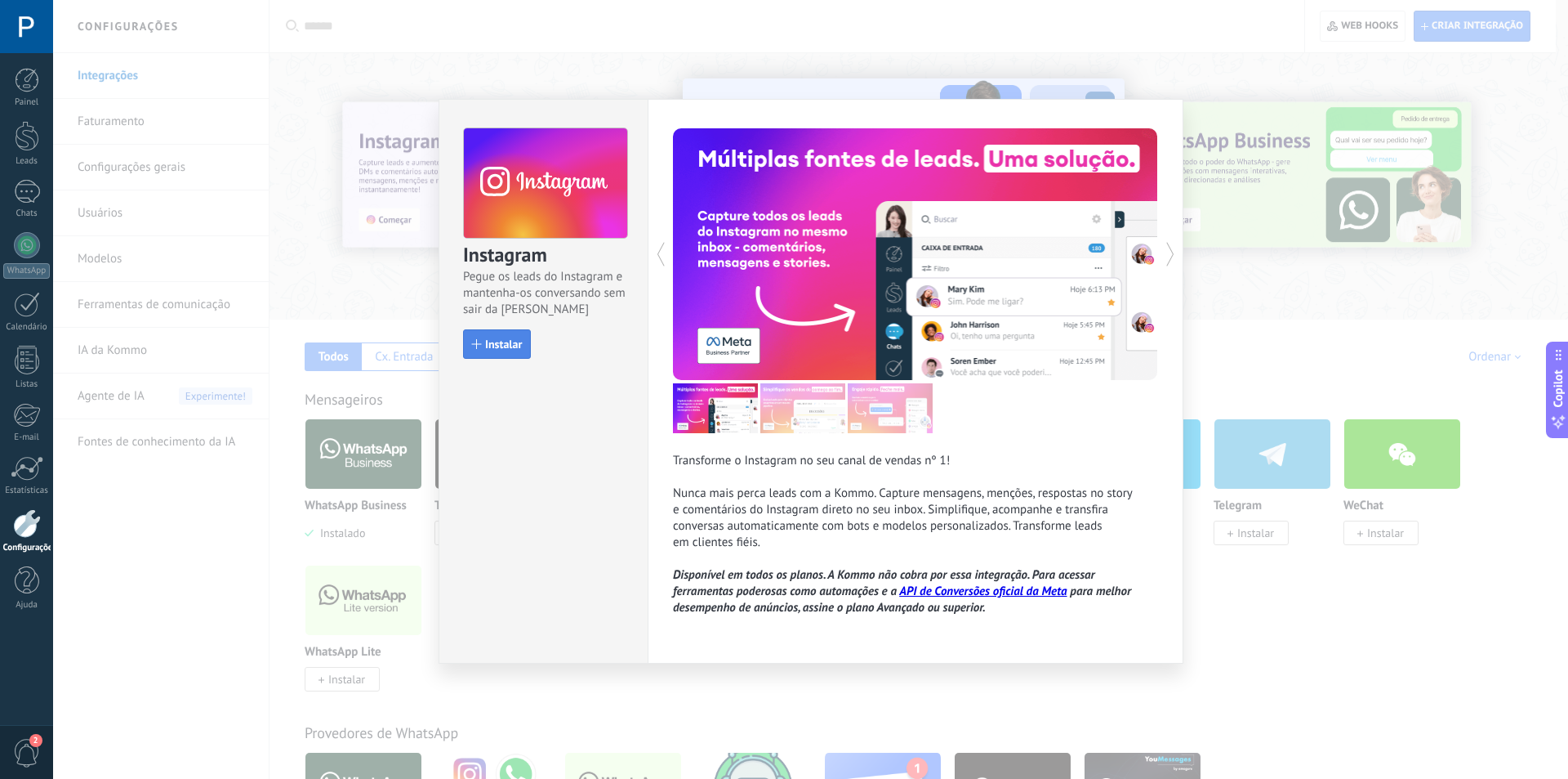
click at [496, 343] on span "Instalar" at bounding box center [504, 344] width 36 height 12
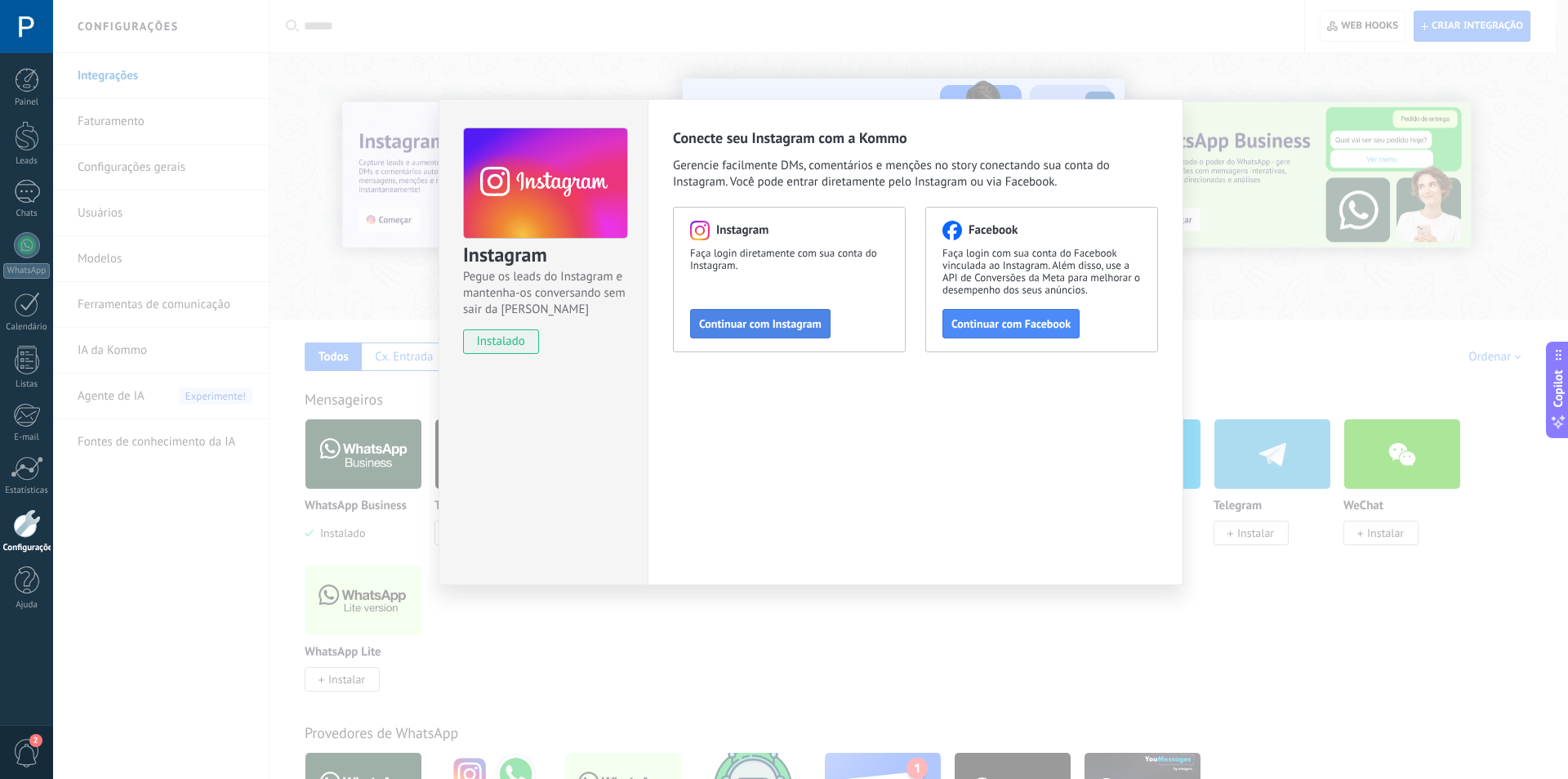
click at [777, 327] on span "Continuar com Instagram" at bounding box center [760, 324] width 123 height 12
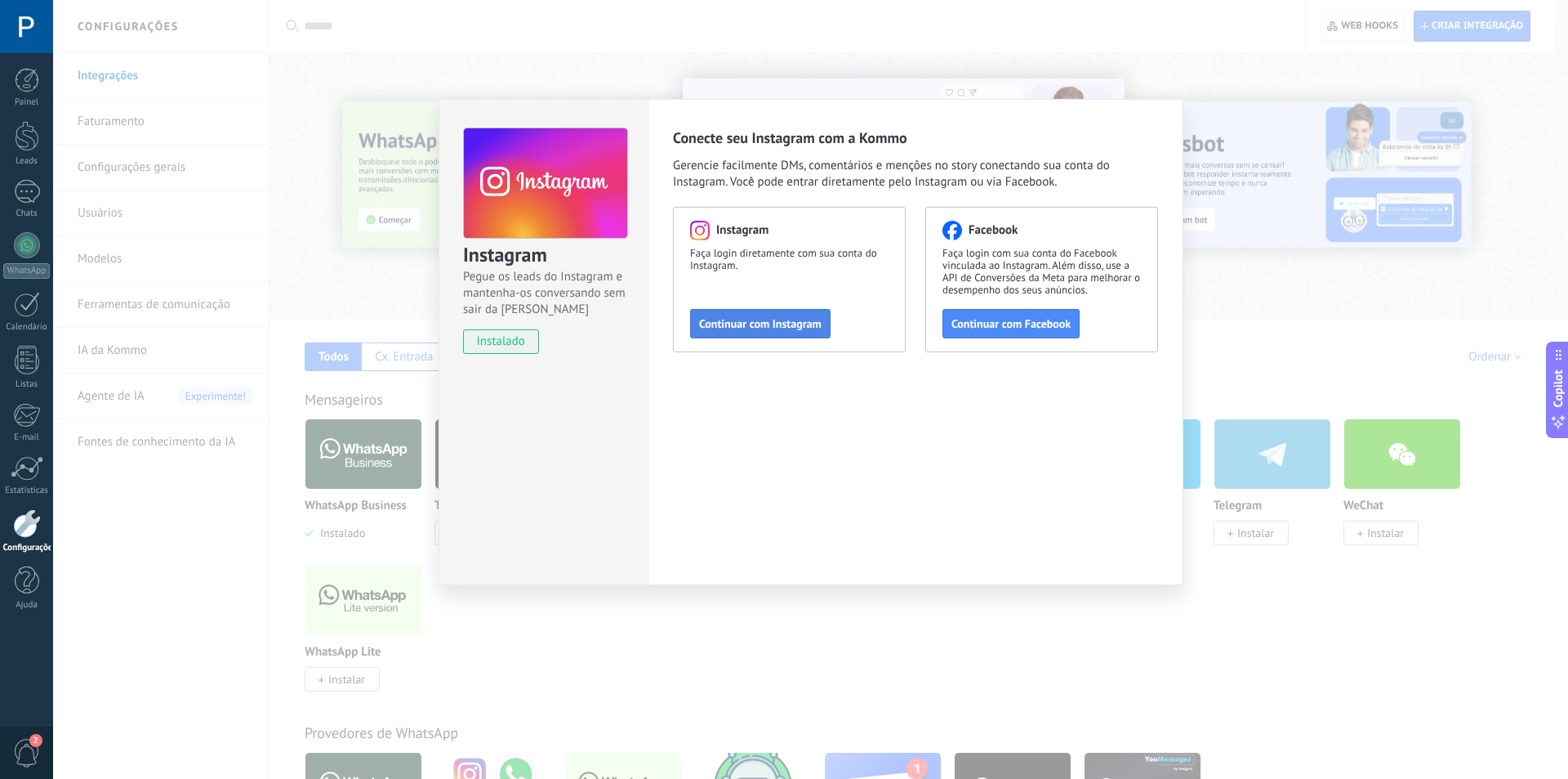
click at [789, 316] on button "Continuar com Instagram" at bounding box center [760, 323] width 141 height 29
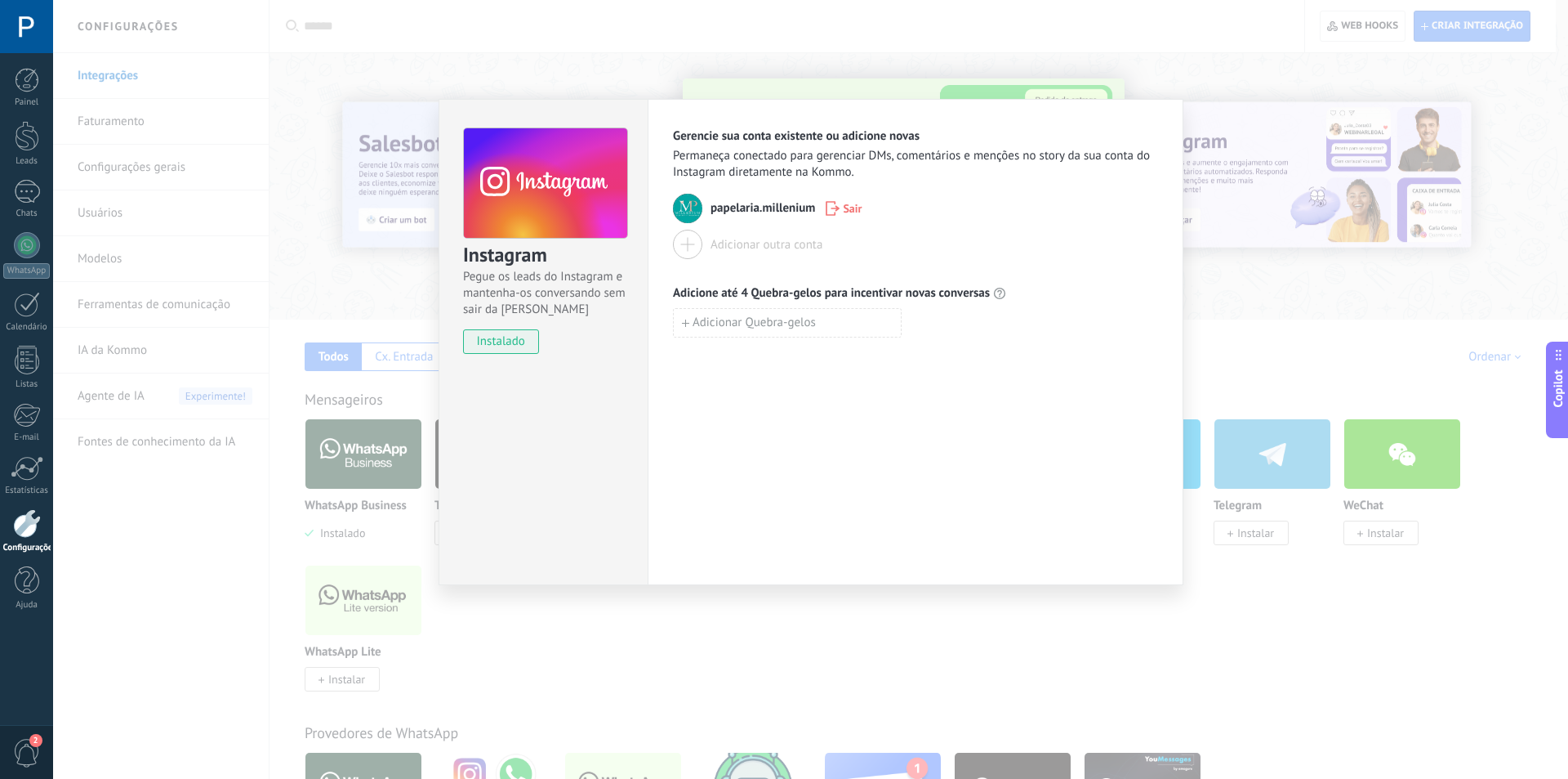
click at [673, 45] on div "Instagram Pegue os leads do Instagram e mantenha-os conversando sem sair da Kom…" at bounding box center [810, 390] width 1515 height 779
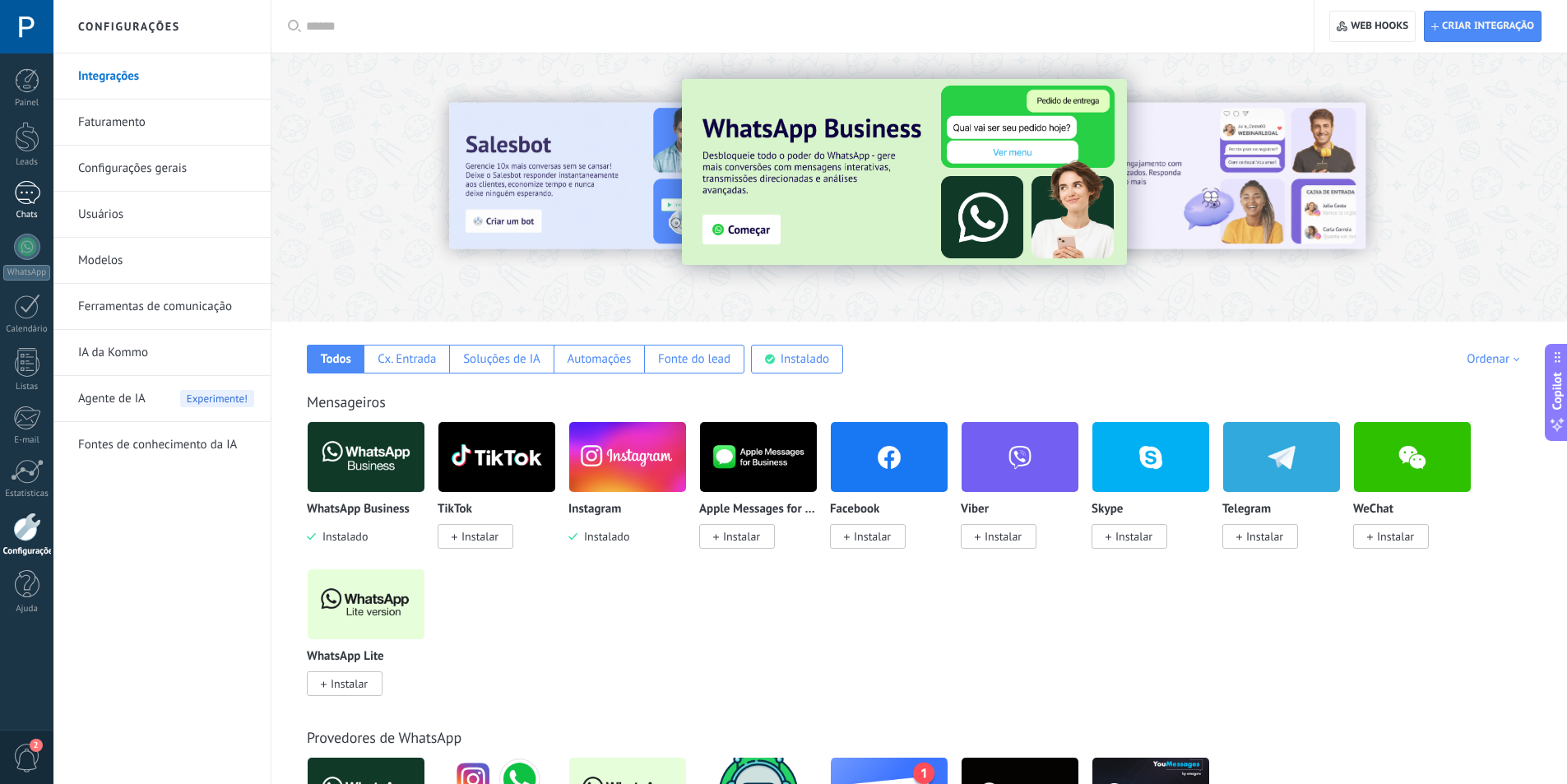
click at [31, 201] on div "1" at bounding box center [28, 193] width 27 height 24
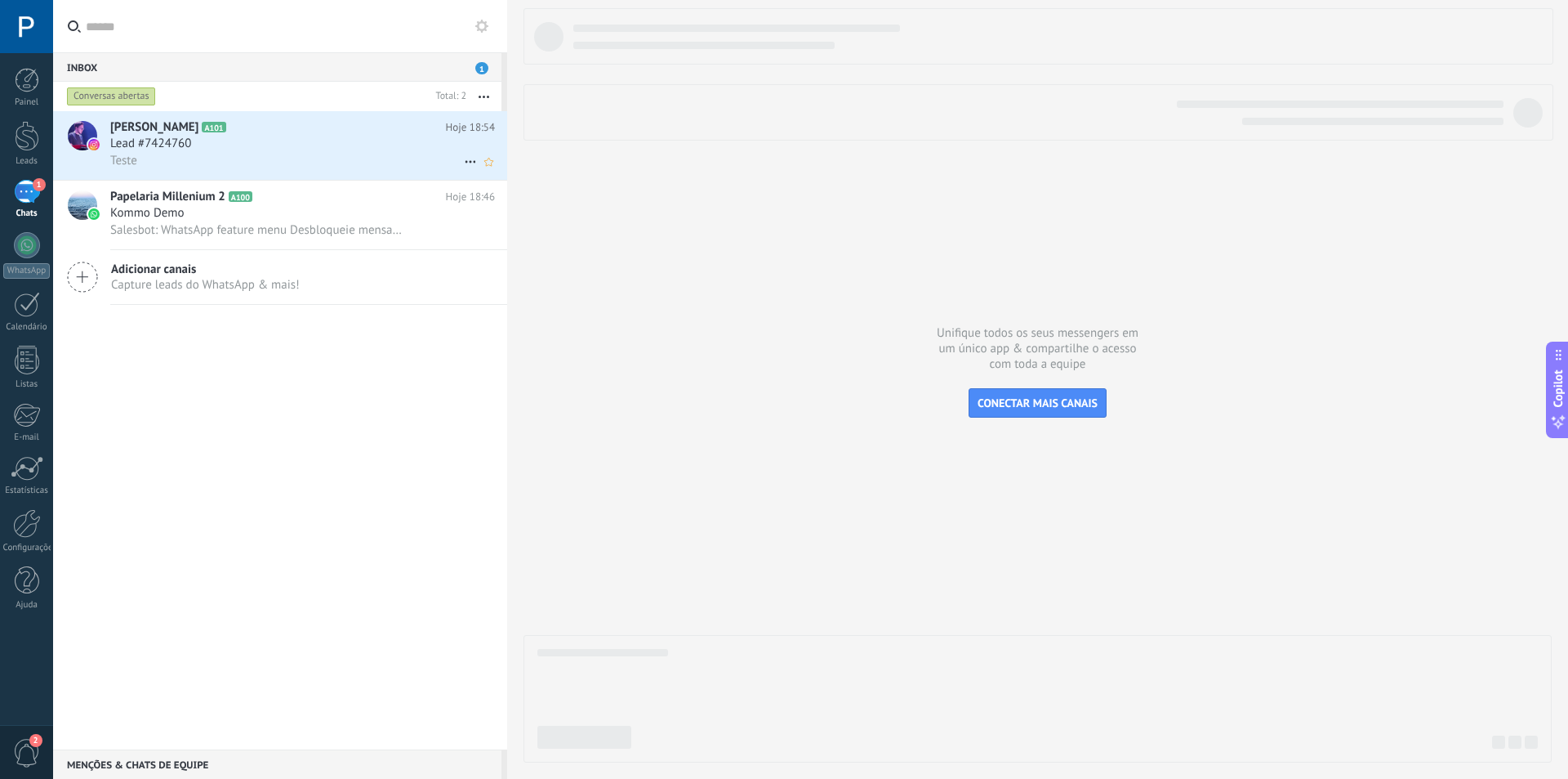
click at [377, 142] on div "Lead #7424760" at bounding box center [302, 144] width 384 height 17
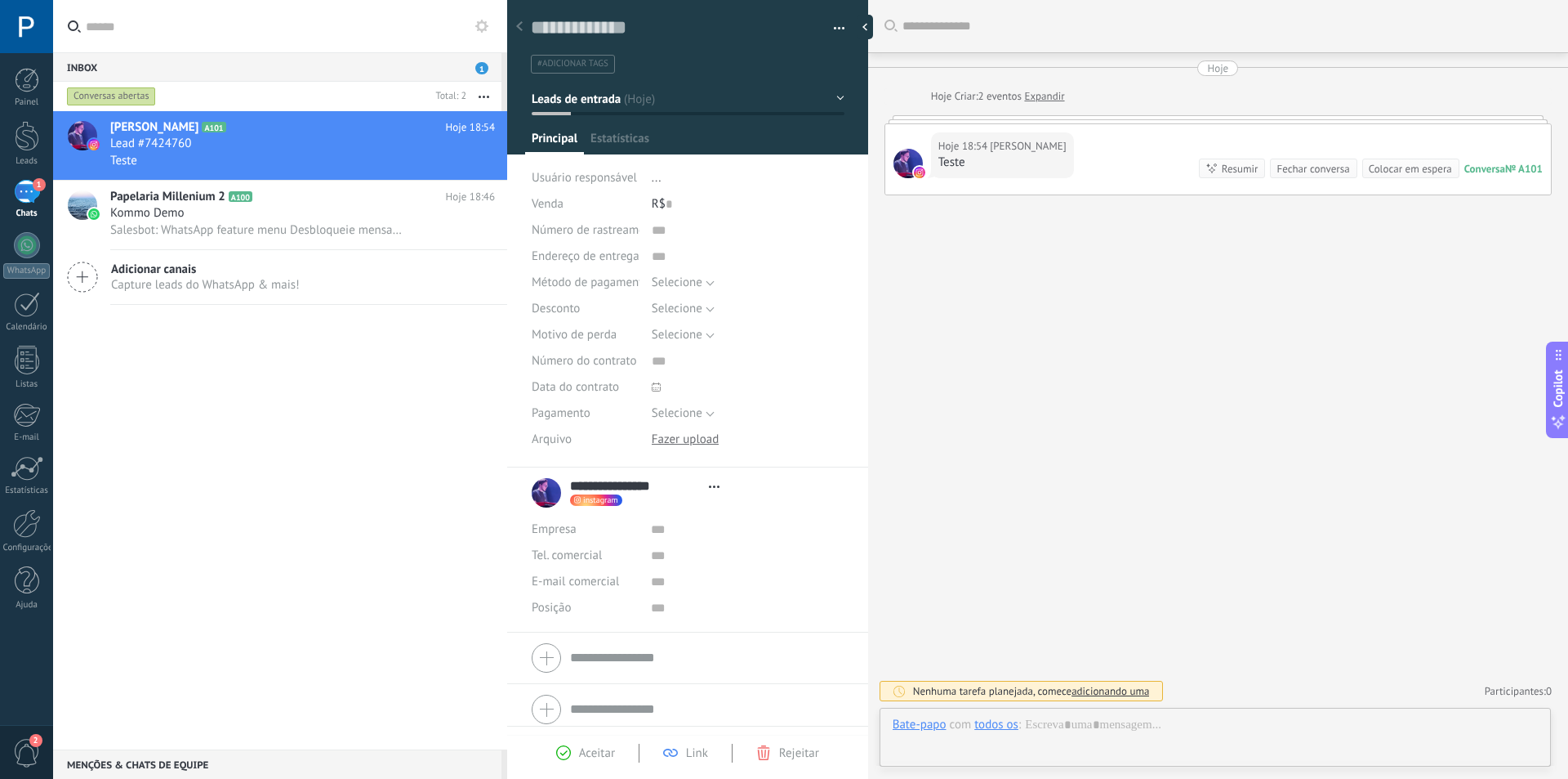
scroll to position [25, 0]
click at [868, 28] on div at bounding box center [869, 27] width 25 height 25
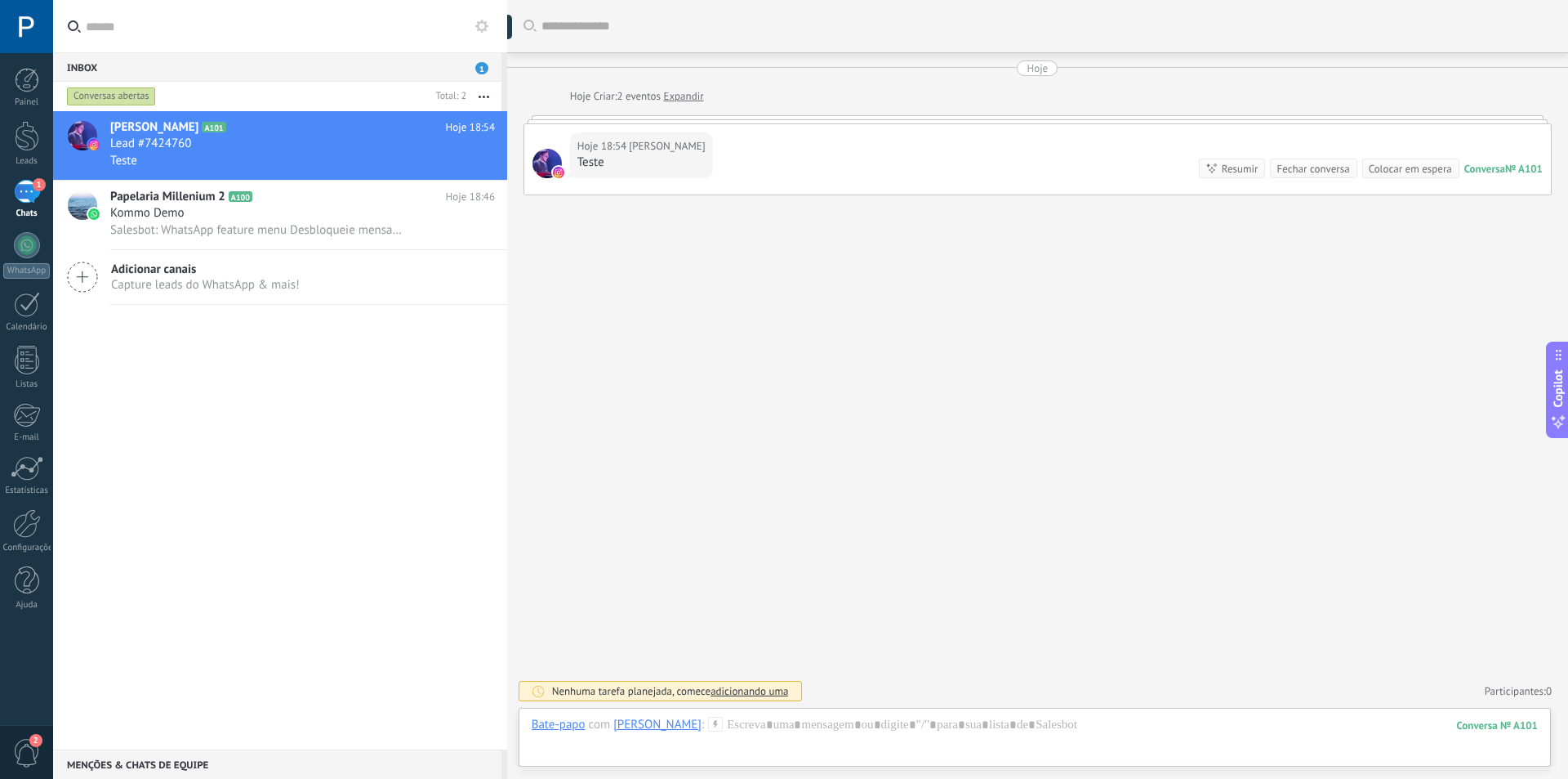
type textarea "**********"
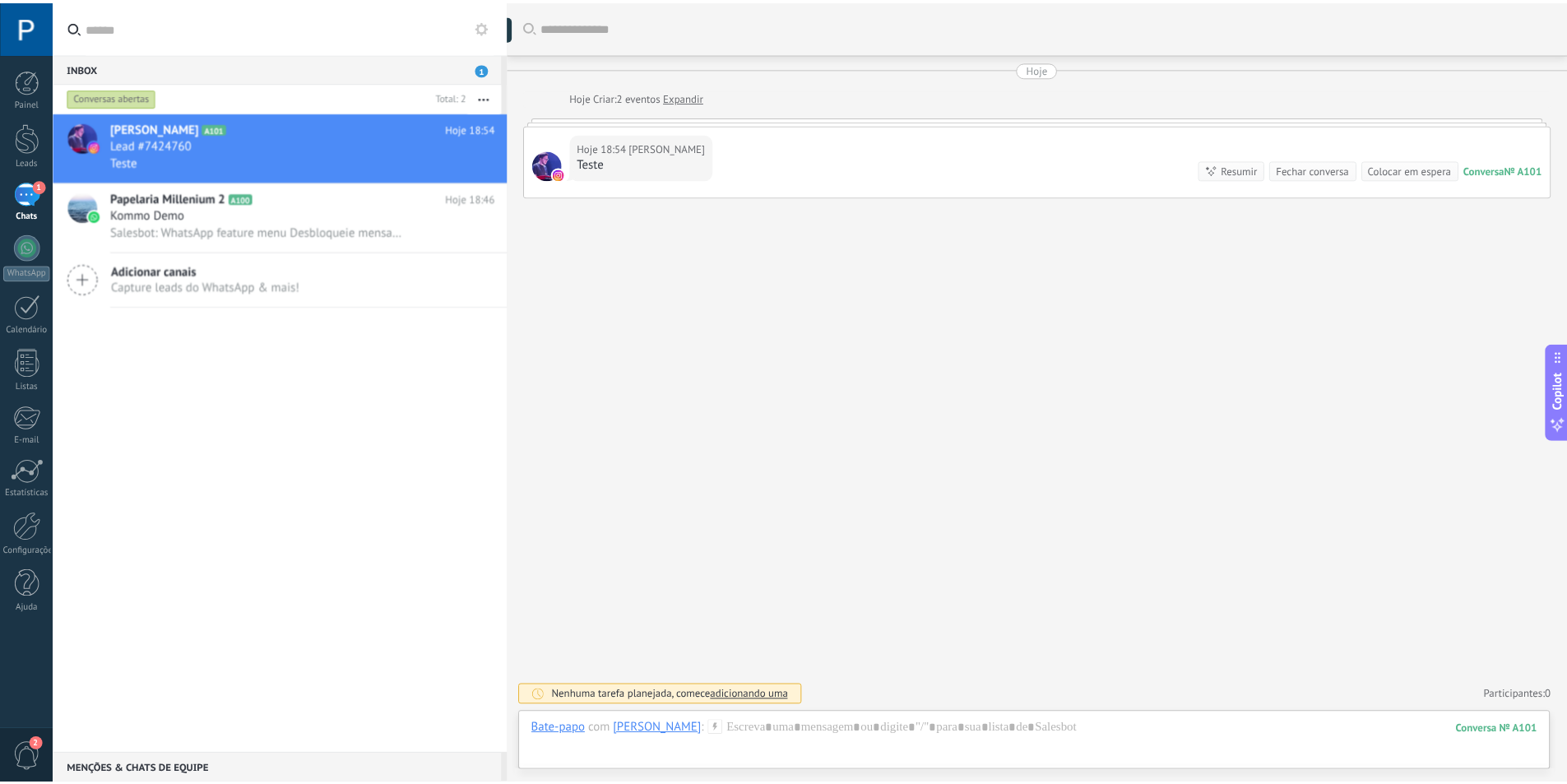
scroll to position [16, 0]
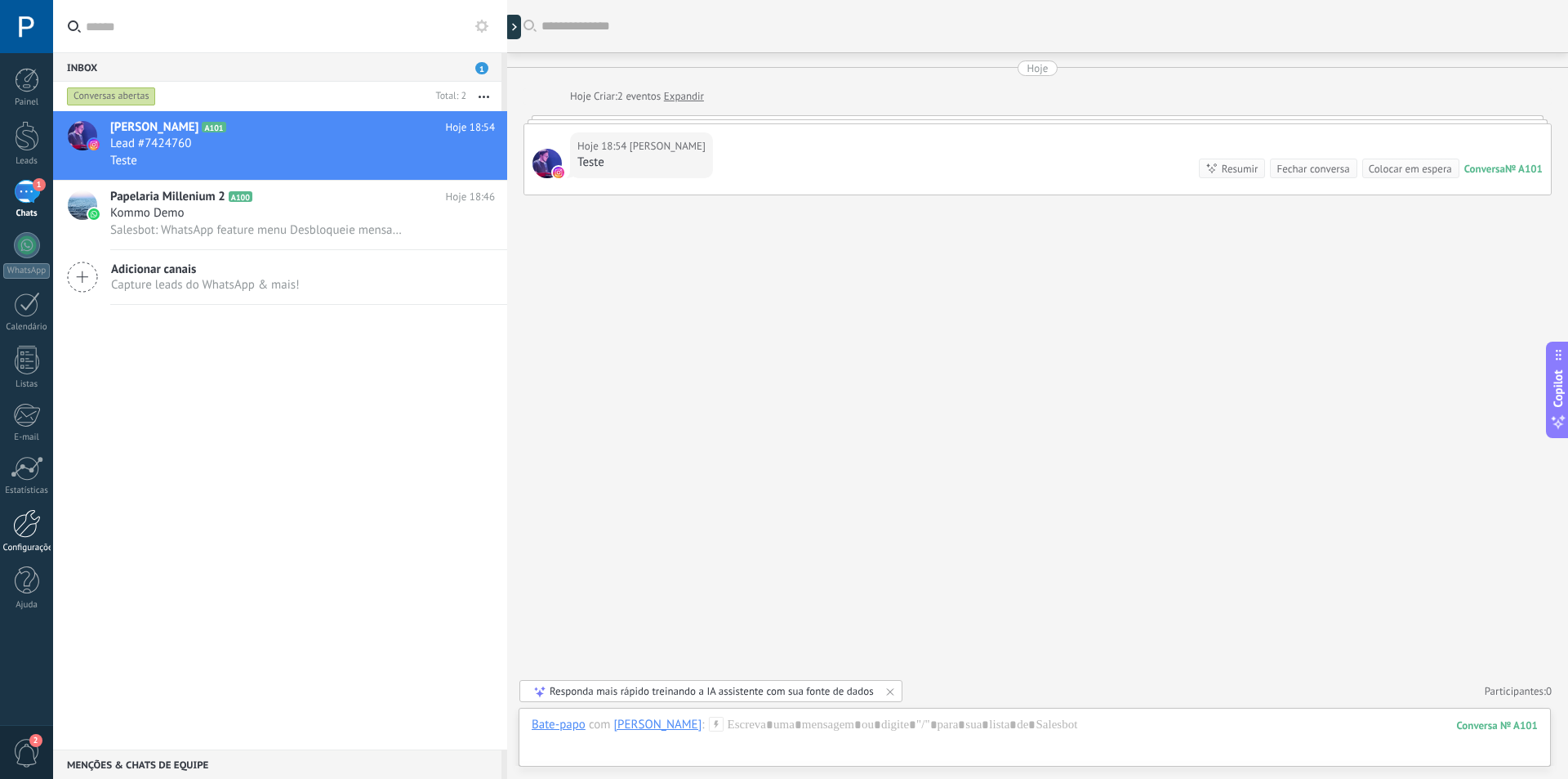
click at [22, 521] on div at bounding box center [27, 523] width 28 height 29
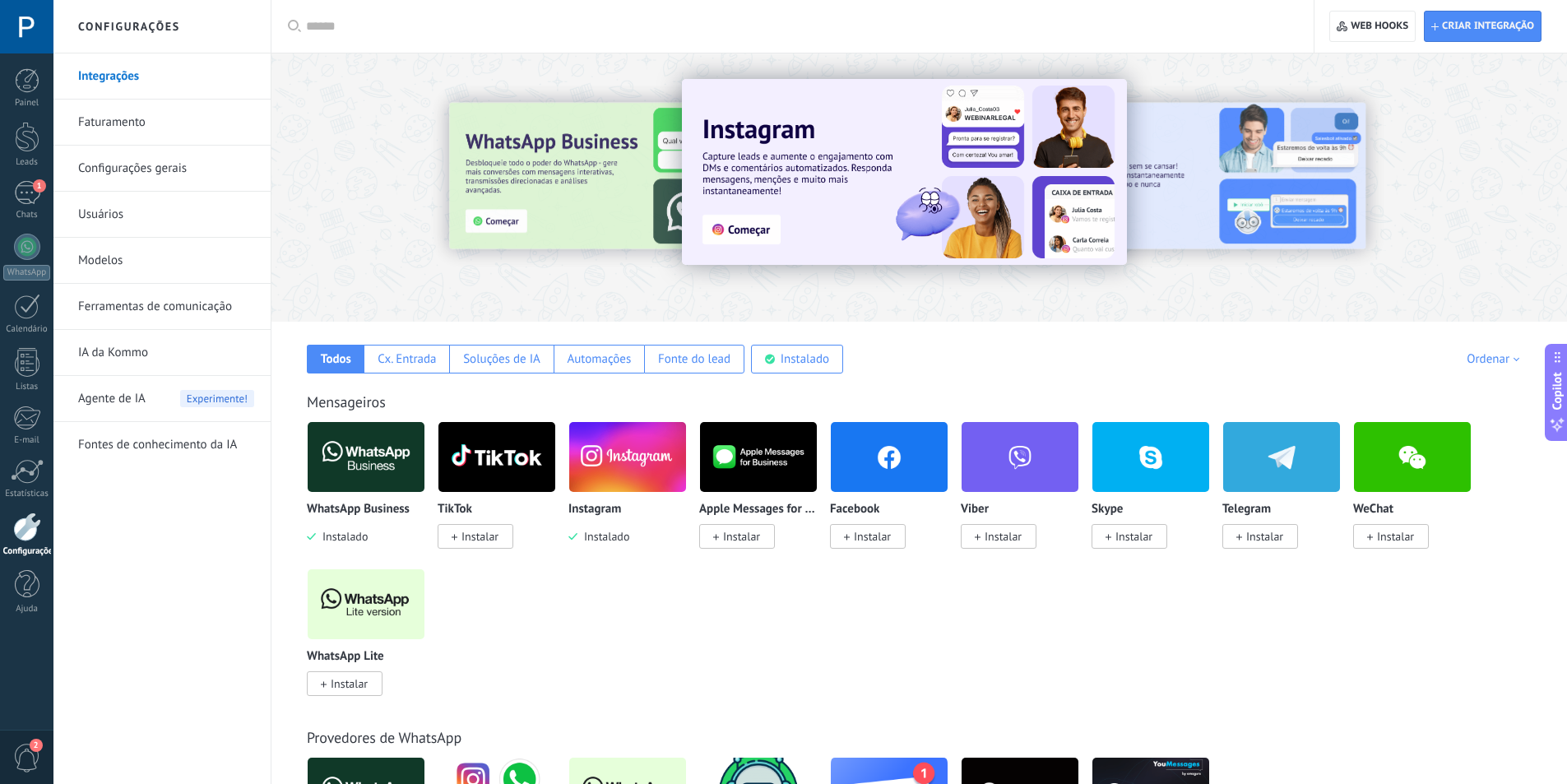
click at [25, 19] on div at bounding box center [27, 27] width 53 height 53
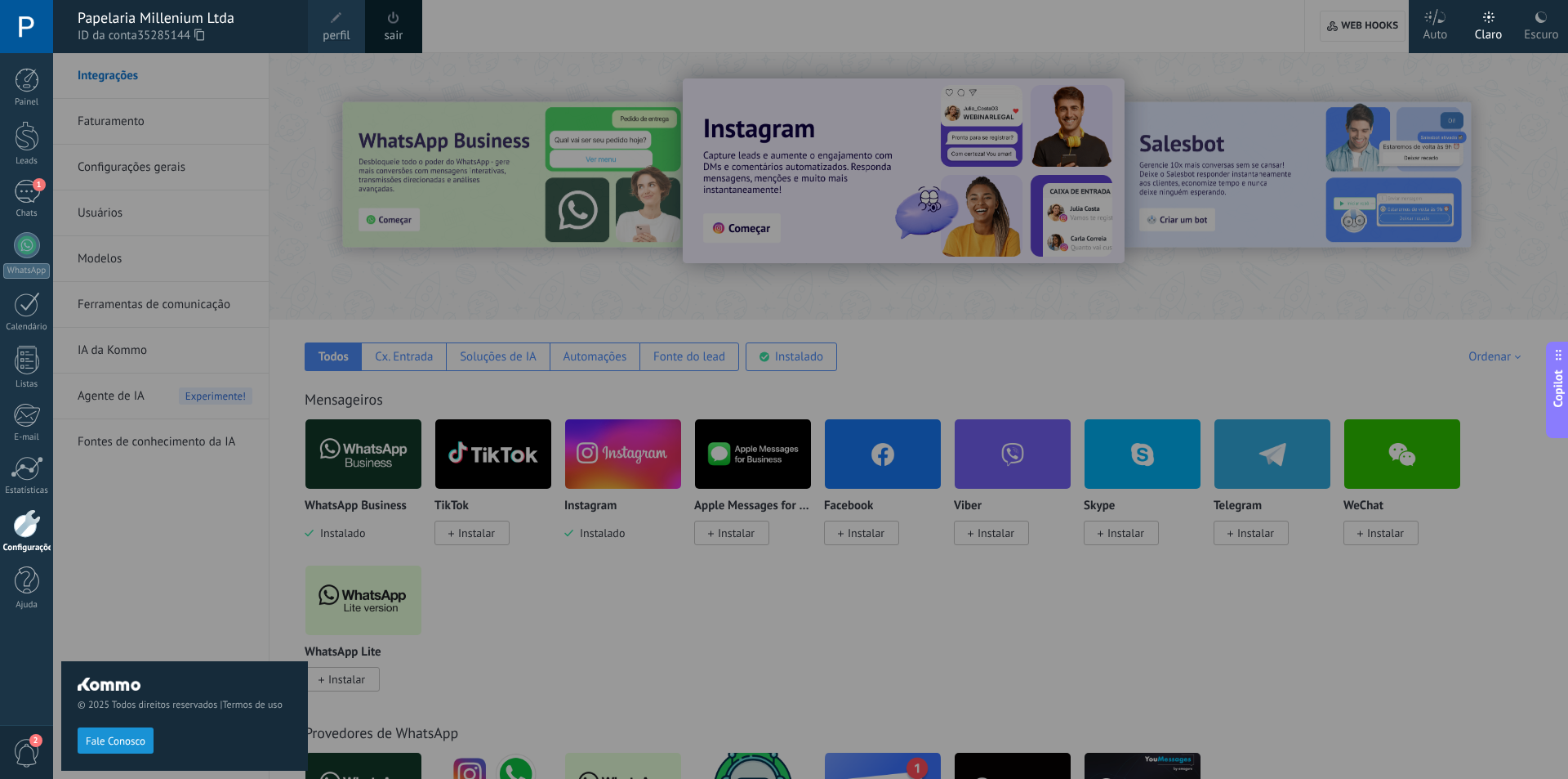
click at [334, 20] on span at bounding box center [336, 18] width 12 height 12
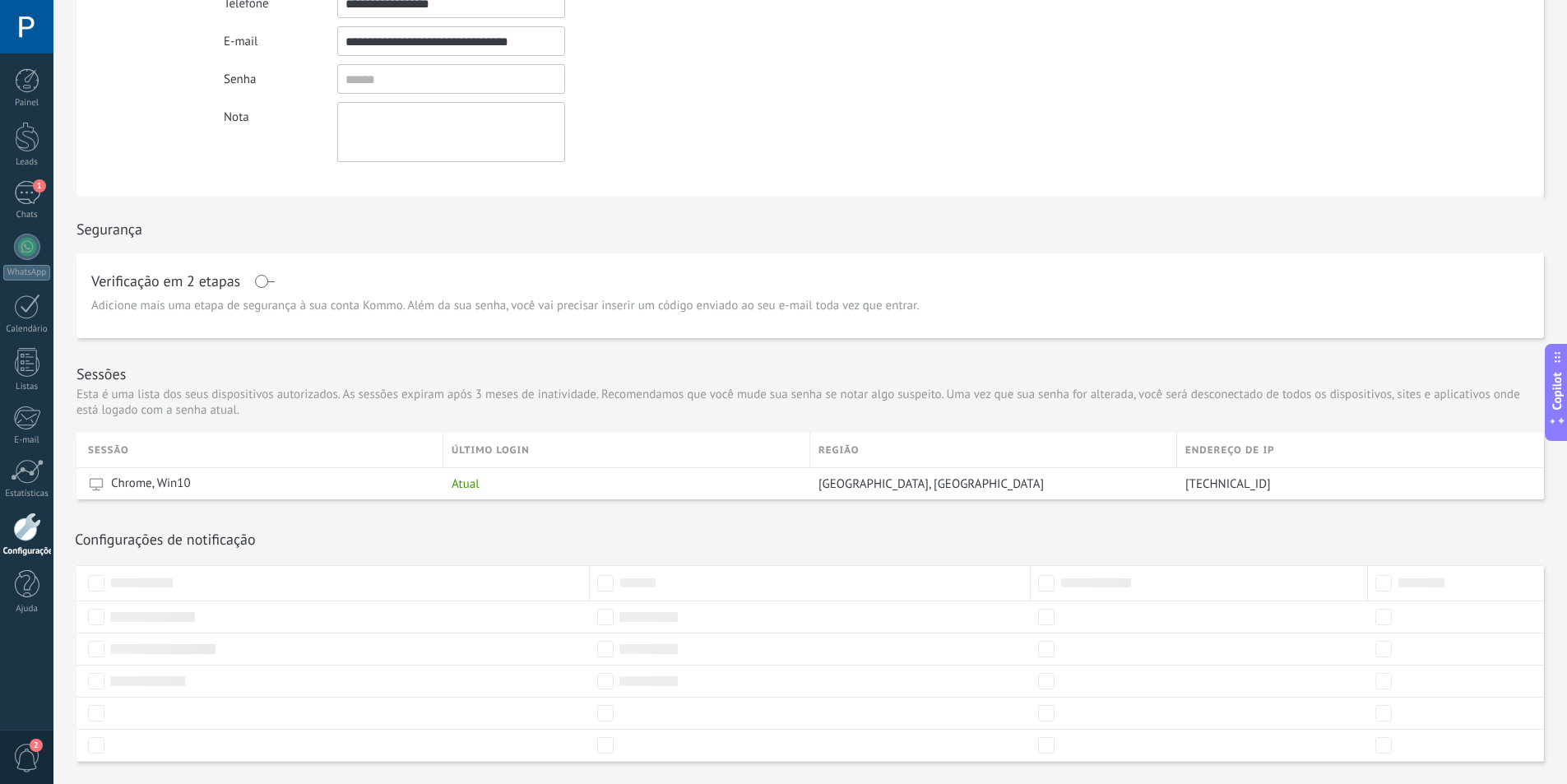
scroll to position [247, 0]
click at [37, 26] on div at bounding box center [27, 27] width 53 height 53
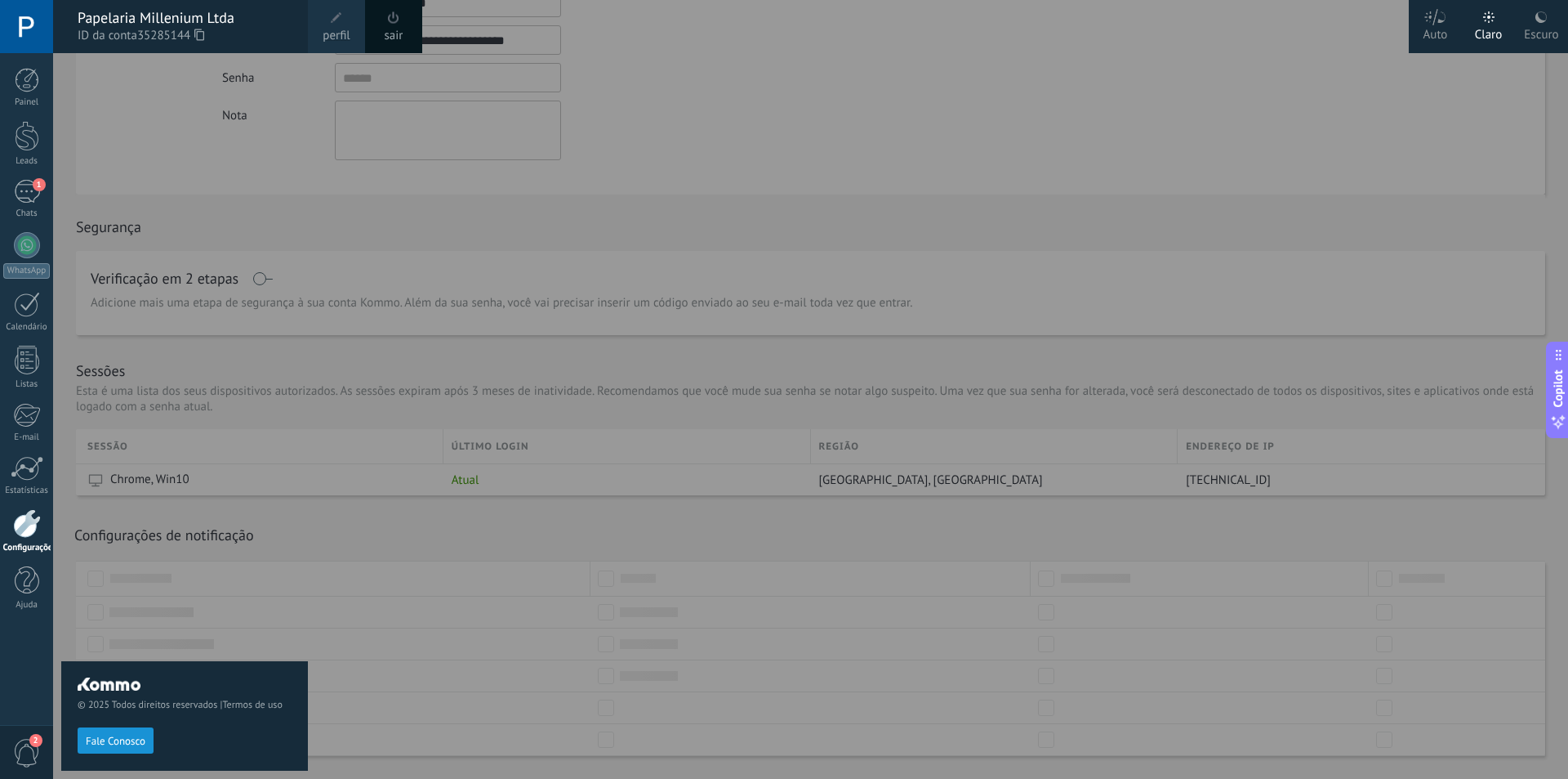
click at [1538, 19] on use at bounding box center [1541, 17] width 12 height 12
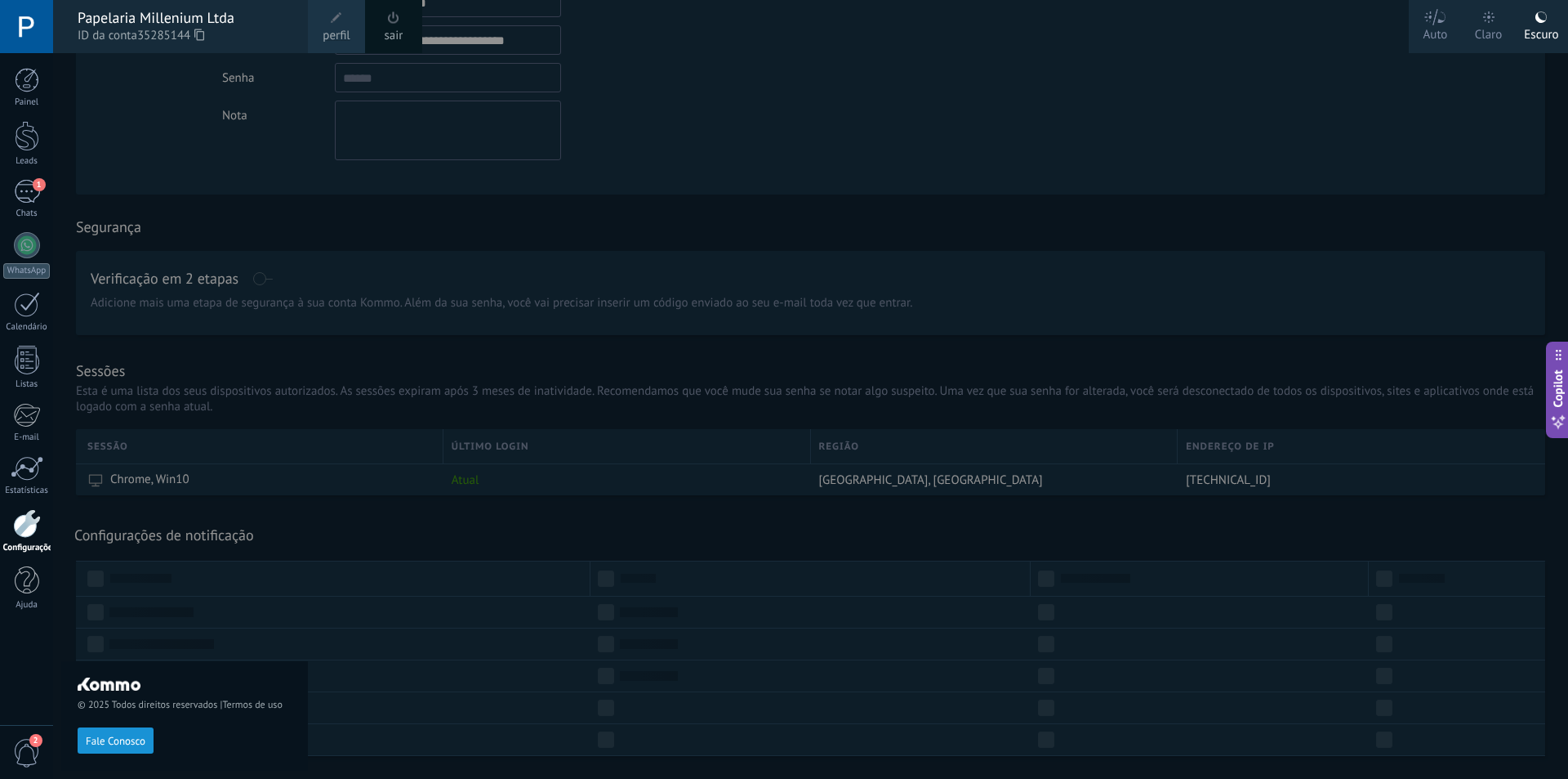
click at [1514, 220] on div at bounding box center [837, 390] width 1568 height 779
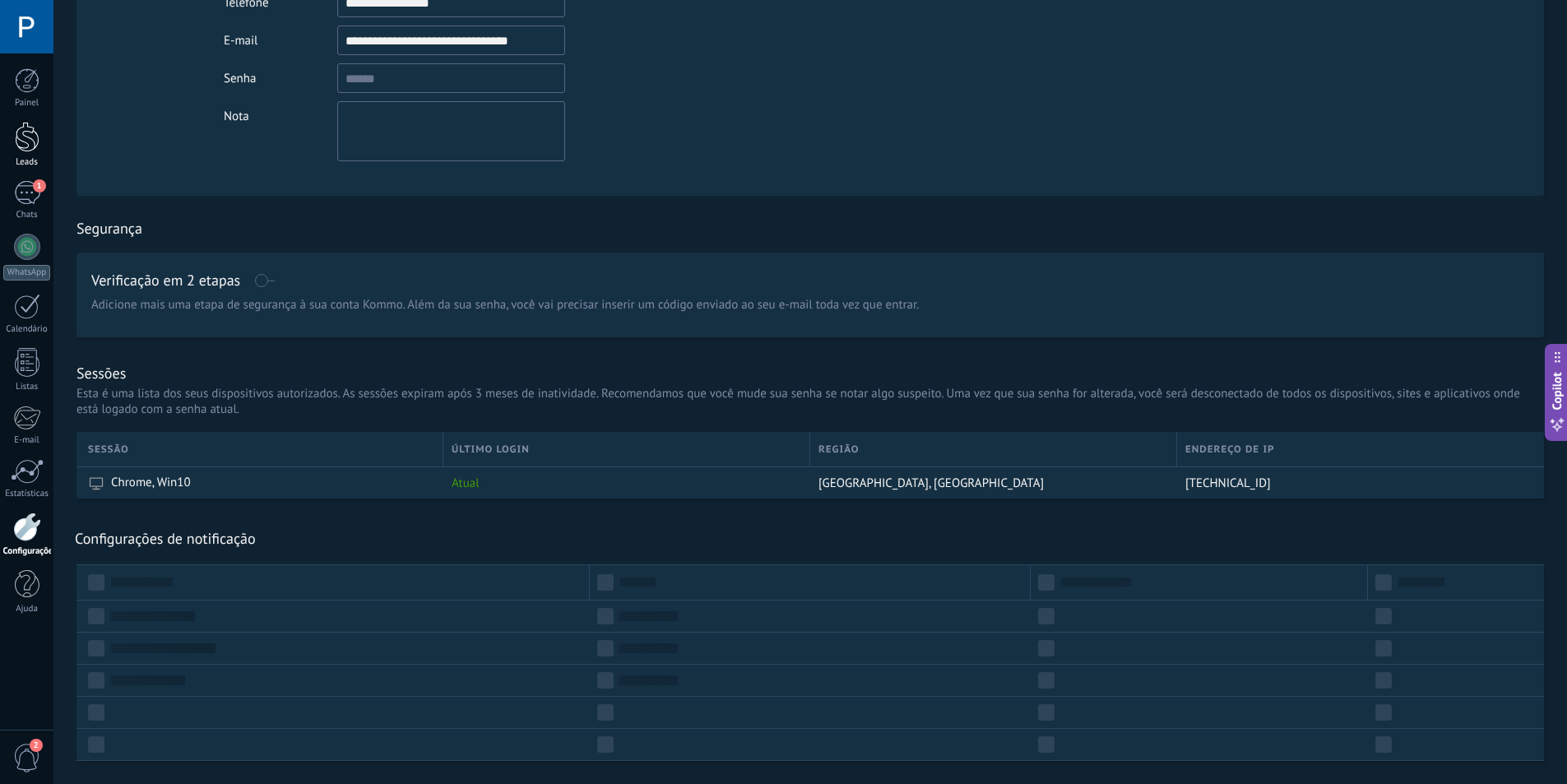
click at [27, 149] on div at bounding box center [28, 137] width 25 height 30
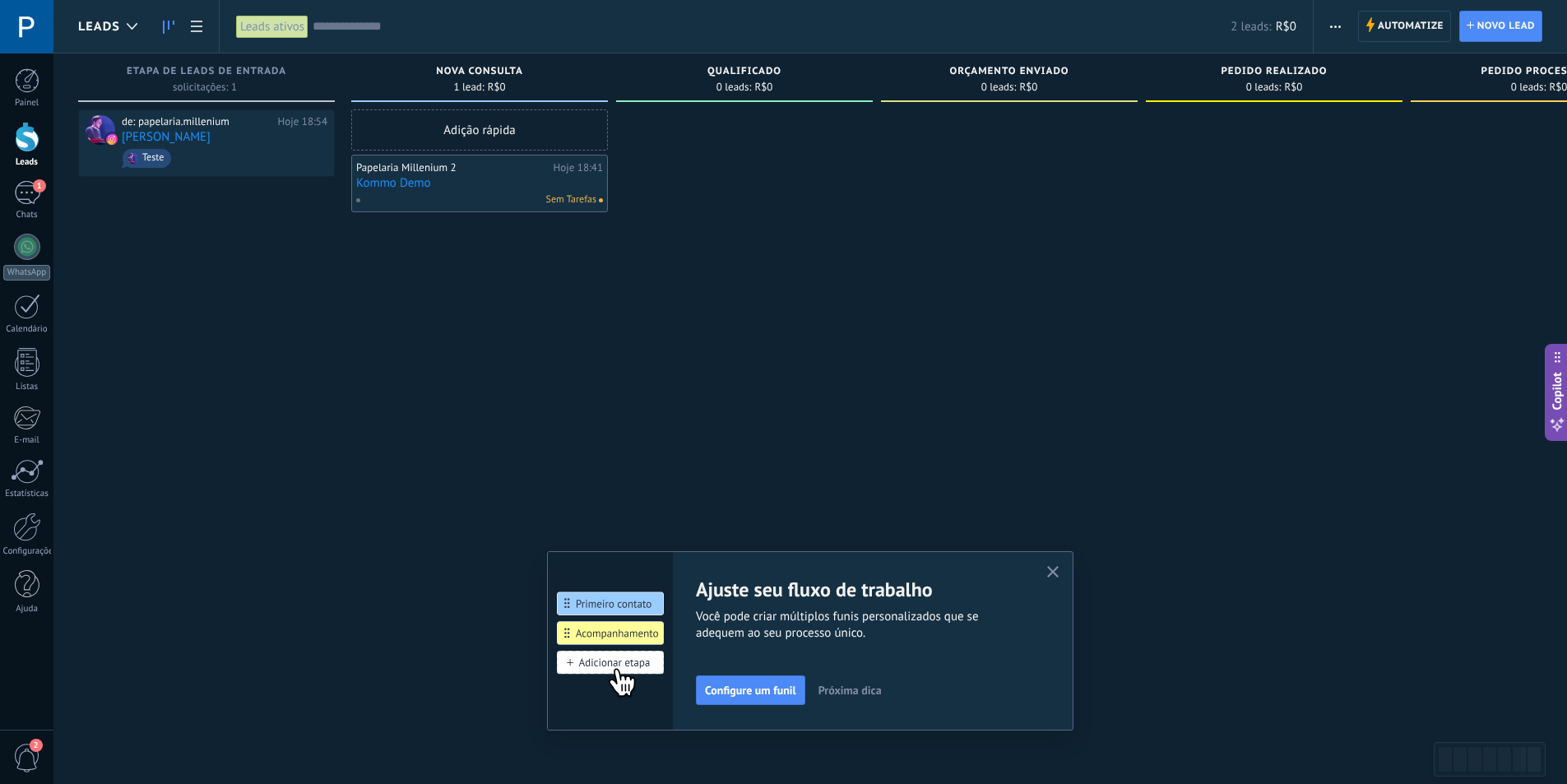
click at [481, 73] on span "Nova consulta" at bounding box center [480, 72] width 88 height 12
click at [753, 73] on span "Qualificado" at bounding box center [744, 72] width 74 height 12
click at [984, 61] on div "Orçamento enviado 0 leads: R$0" at bounding box center [1010, 78] width 257 height 48
click at [1060, 573] on icon "button" at bounding box center [1053, 571] width 13 height 13
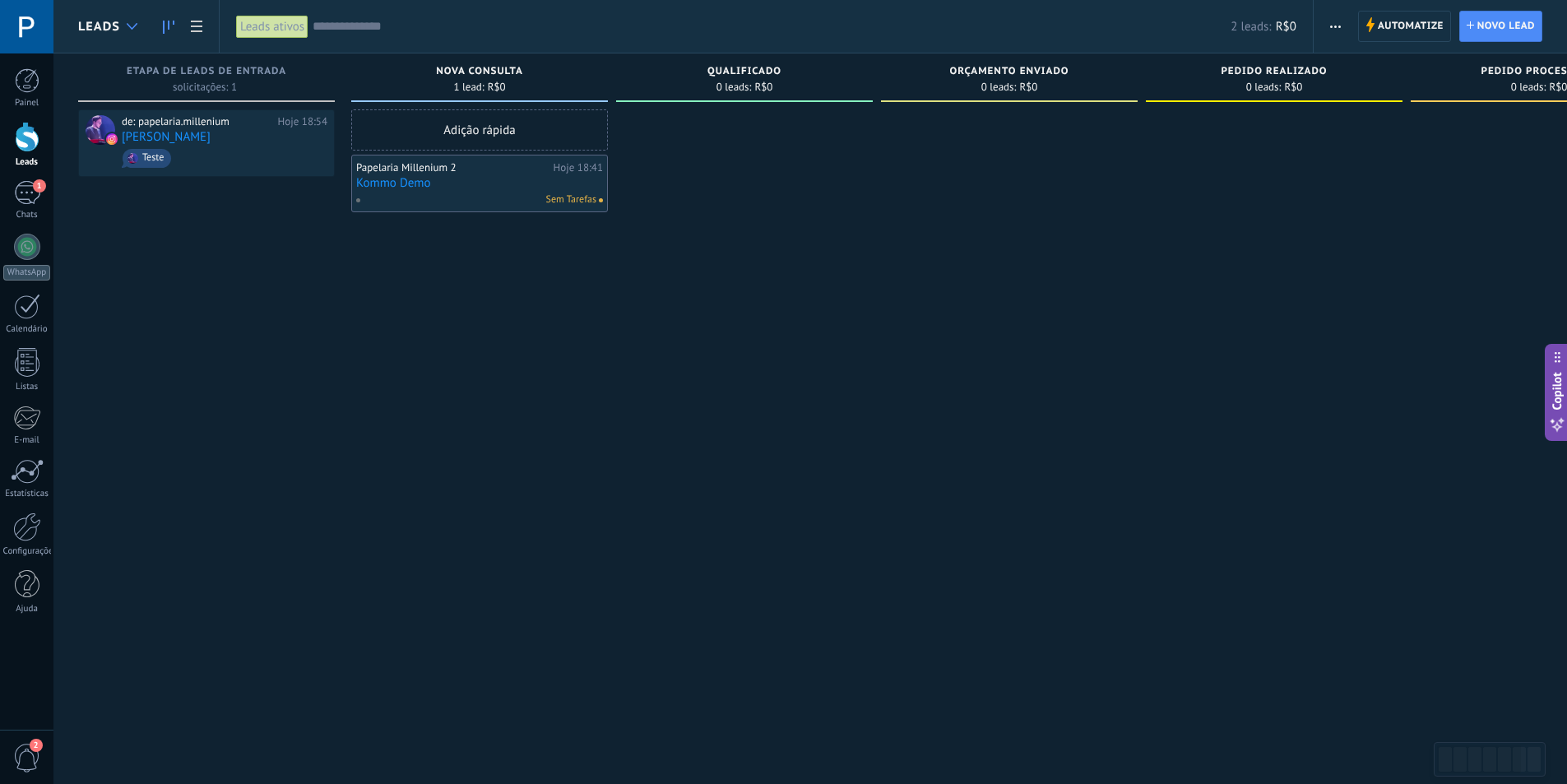
click at [145, 29] on div at bounding box center [132, 27] width 28 height 32
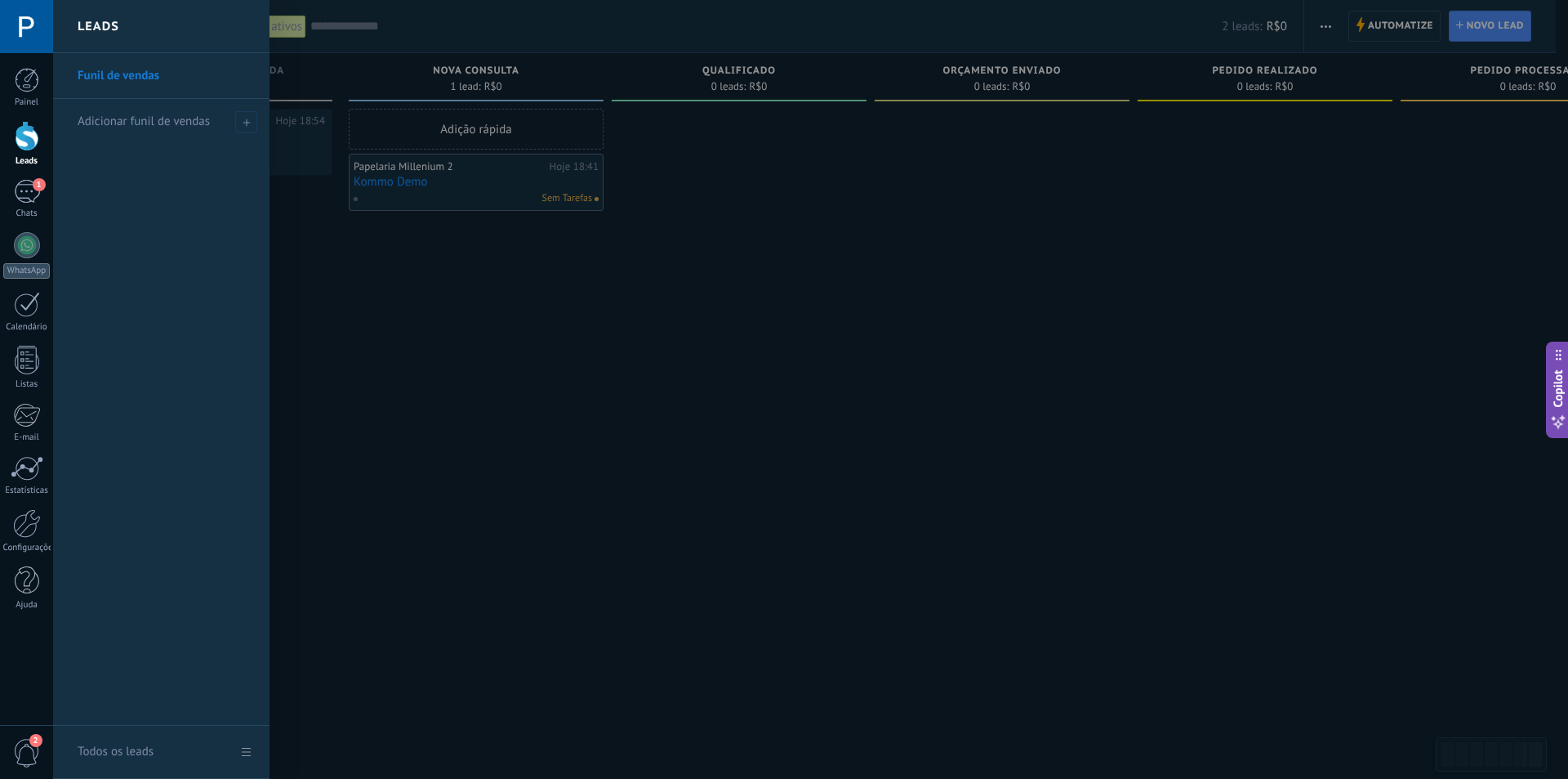
click at [377, 254] on div at bounding box center [837, 390] width 1568 height 779
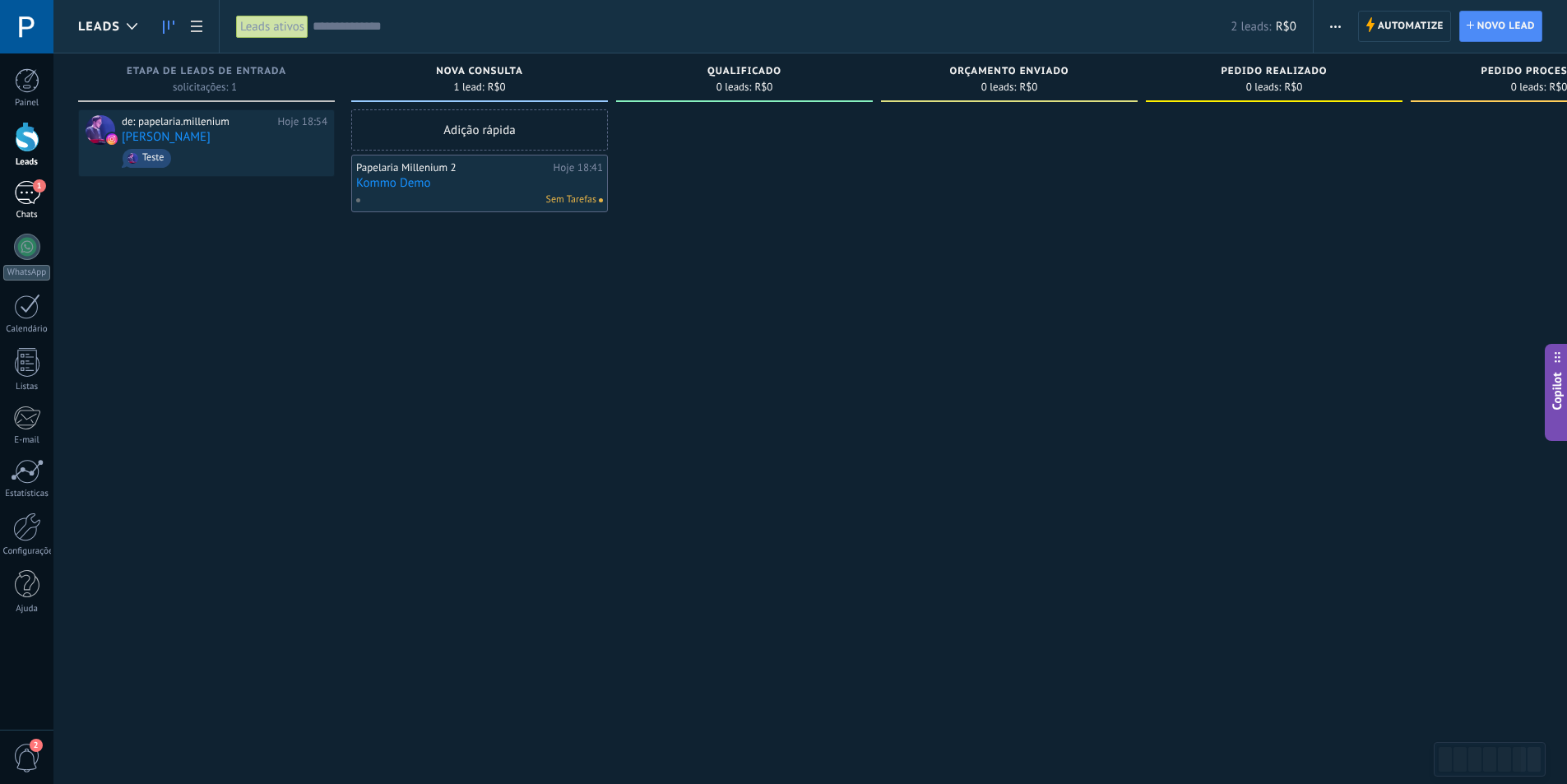
click at [18, 190] on div "1" at bounding box center [28, 193] width 27 height 24
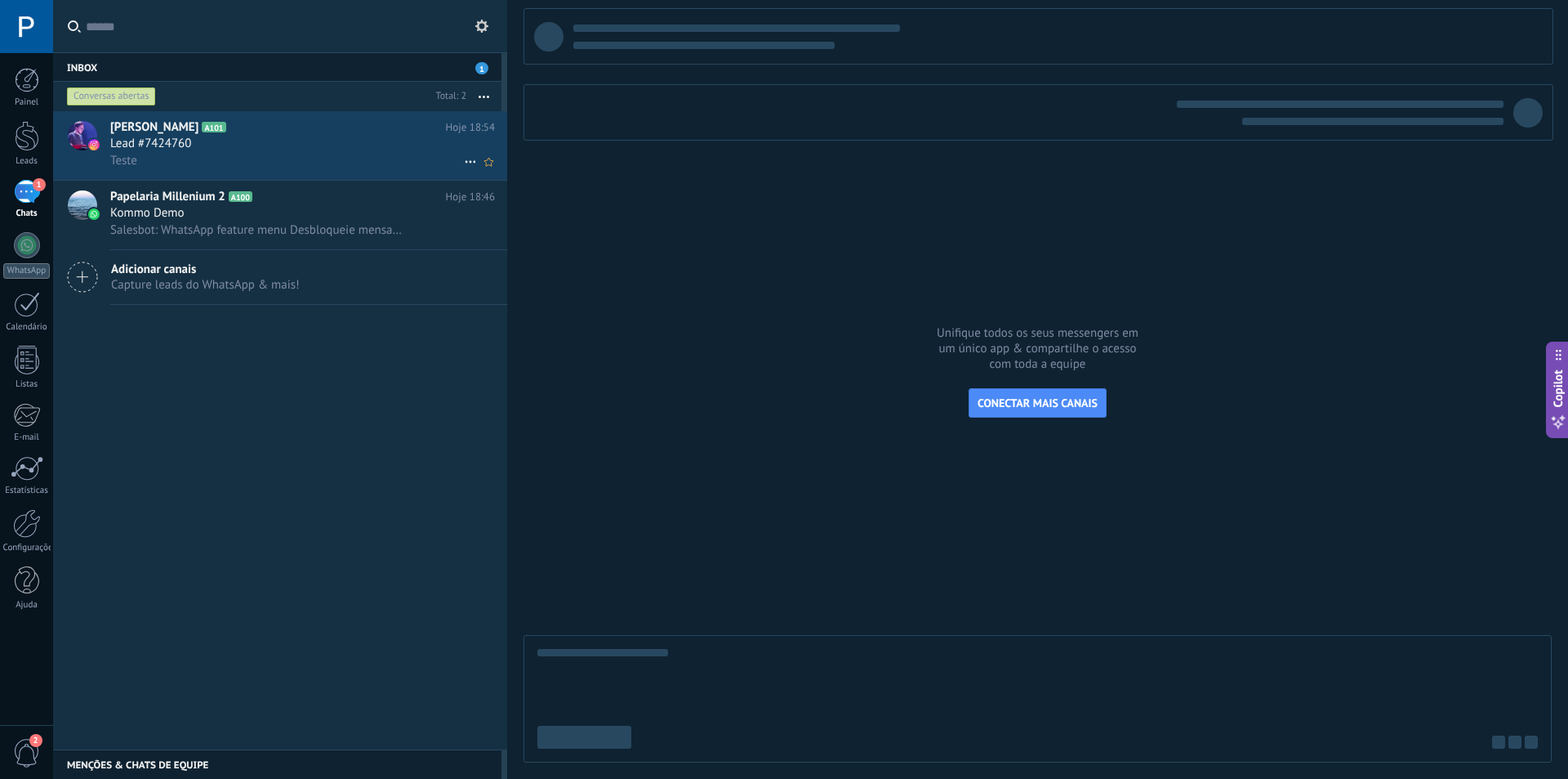
click at [263, 148] on div "Lead #7424760" at bounding box center [302, 144] width 384 height 17
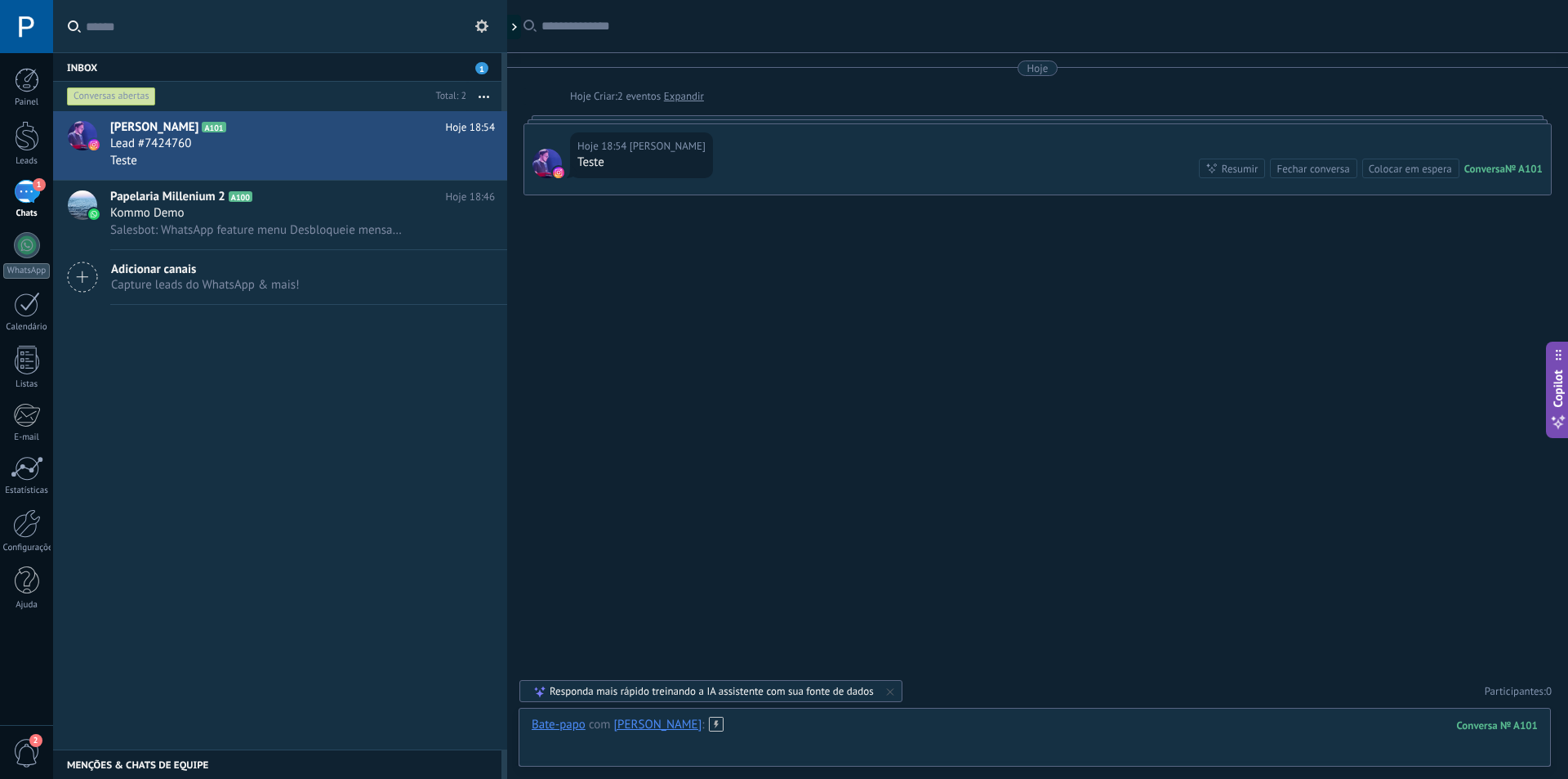
click at [850, 734] on div at bounding box center [1035, 741] width 1006 height 49
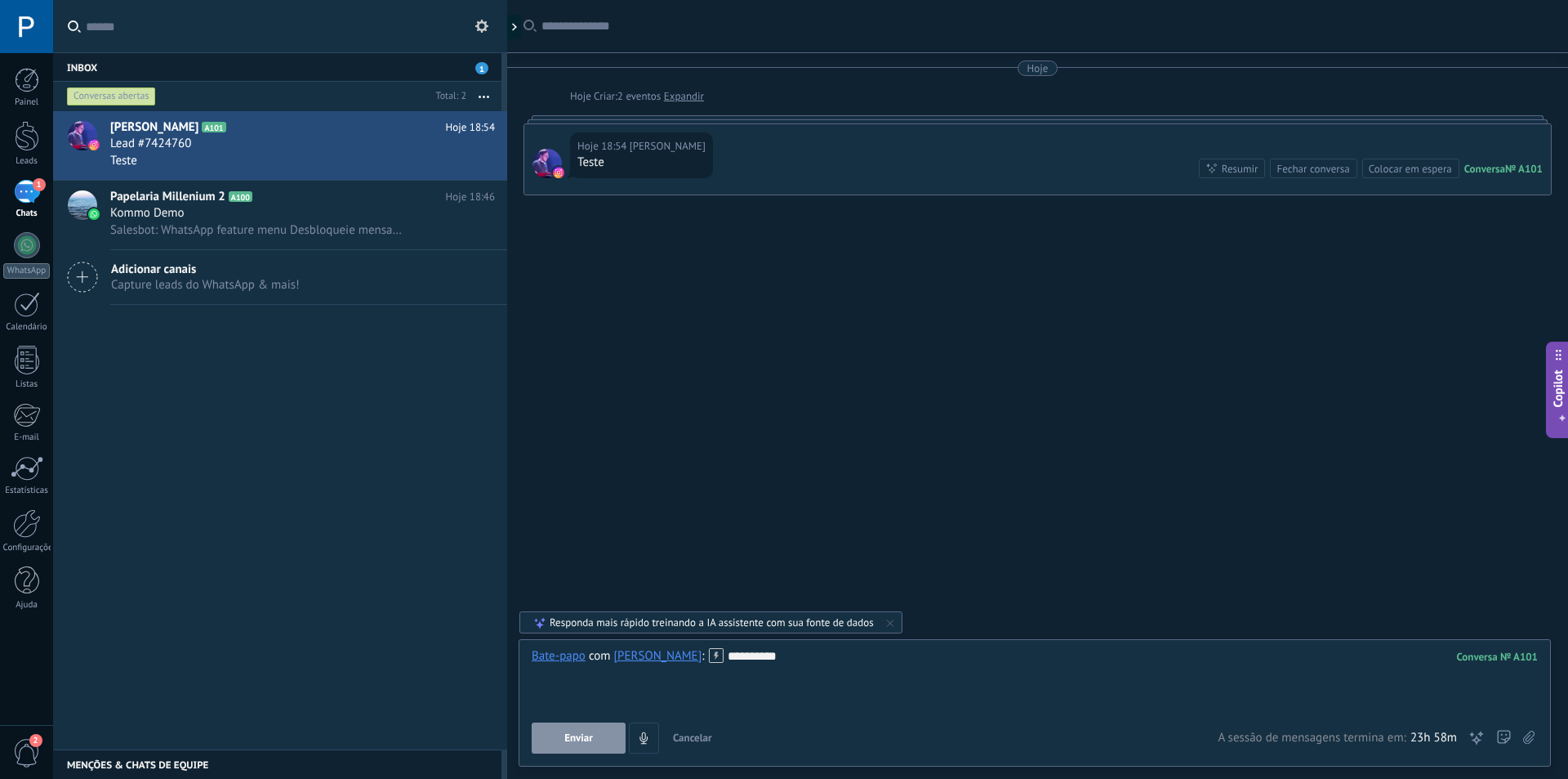
click at [569, 738] on span "Enviar" at bounding box center [578, 738] width 29 height 12
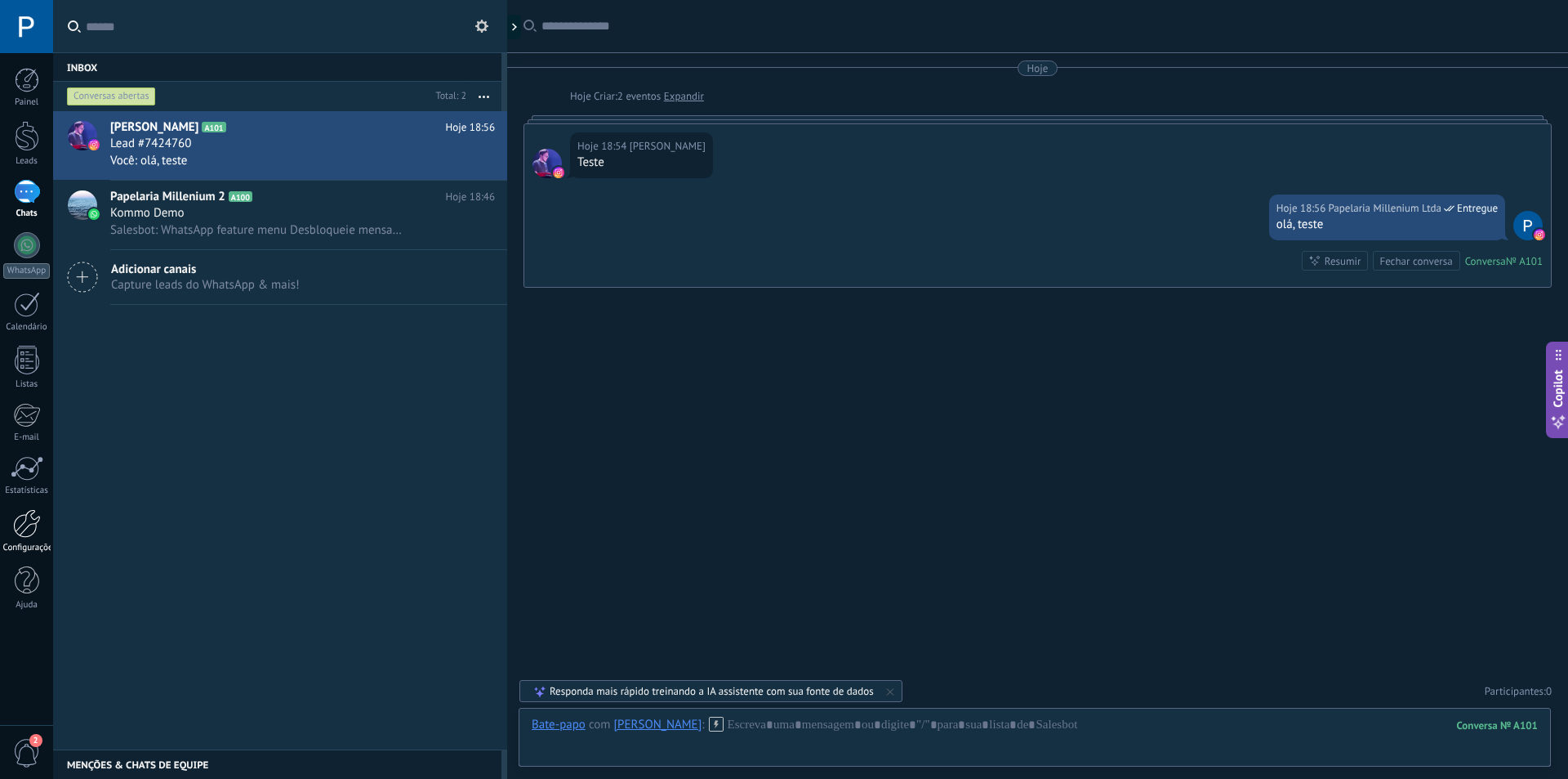
click at [33, 520] on div at bounding box center [27, 523] width 28 height 29
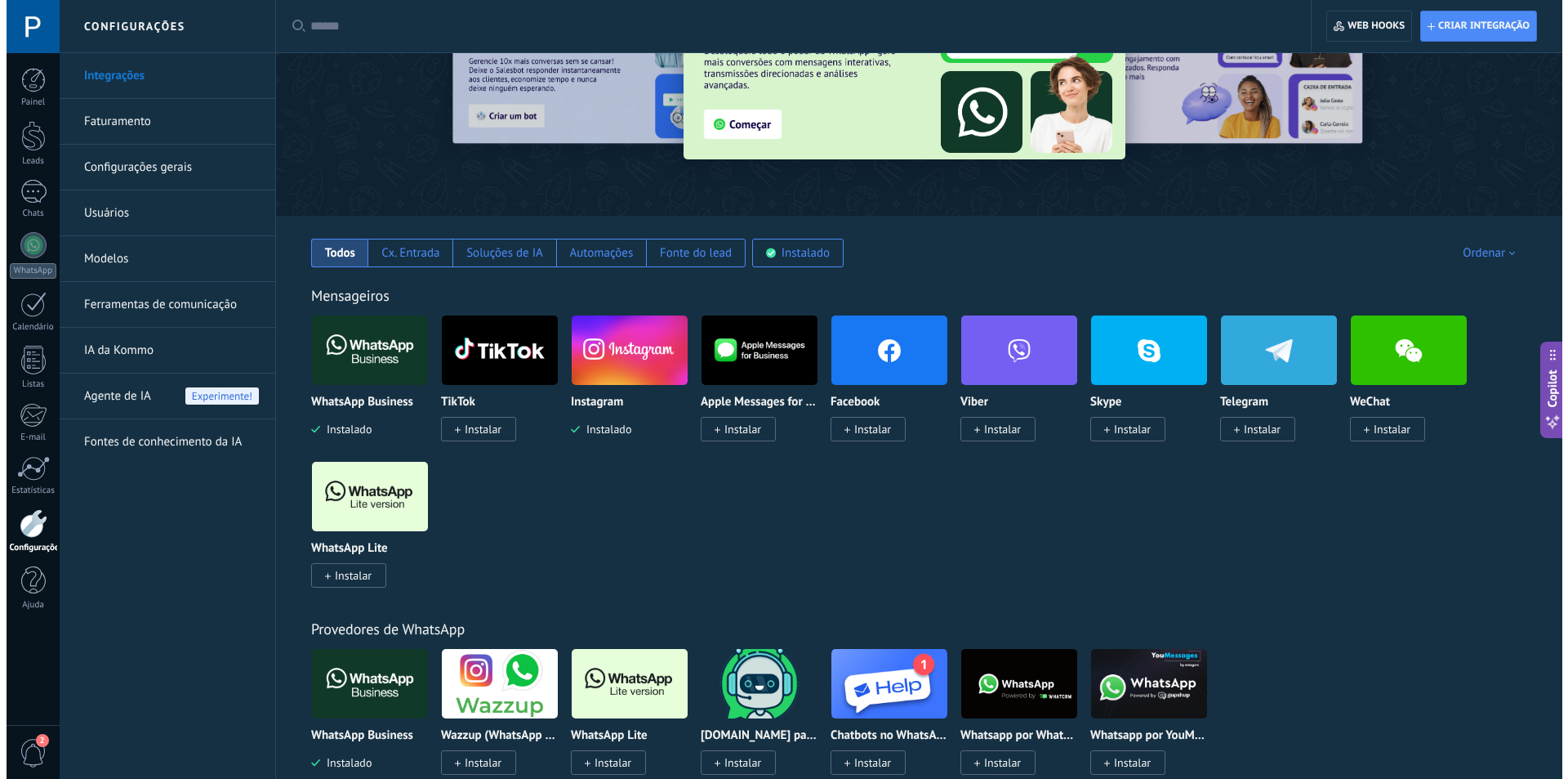
scroll to position [245, 0]
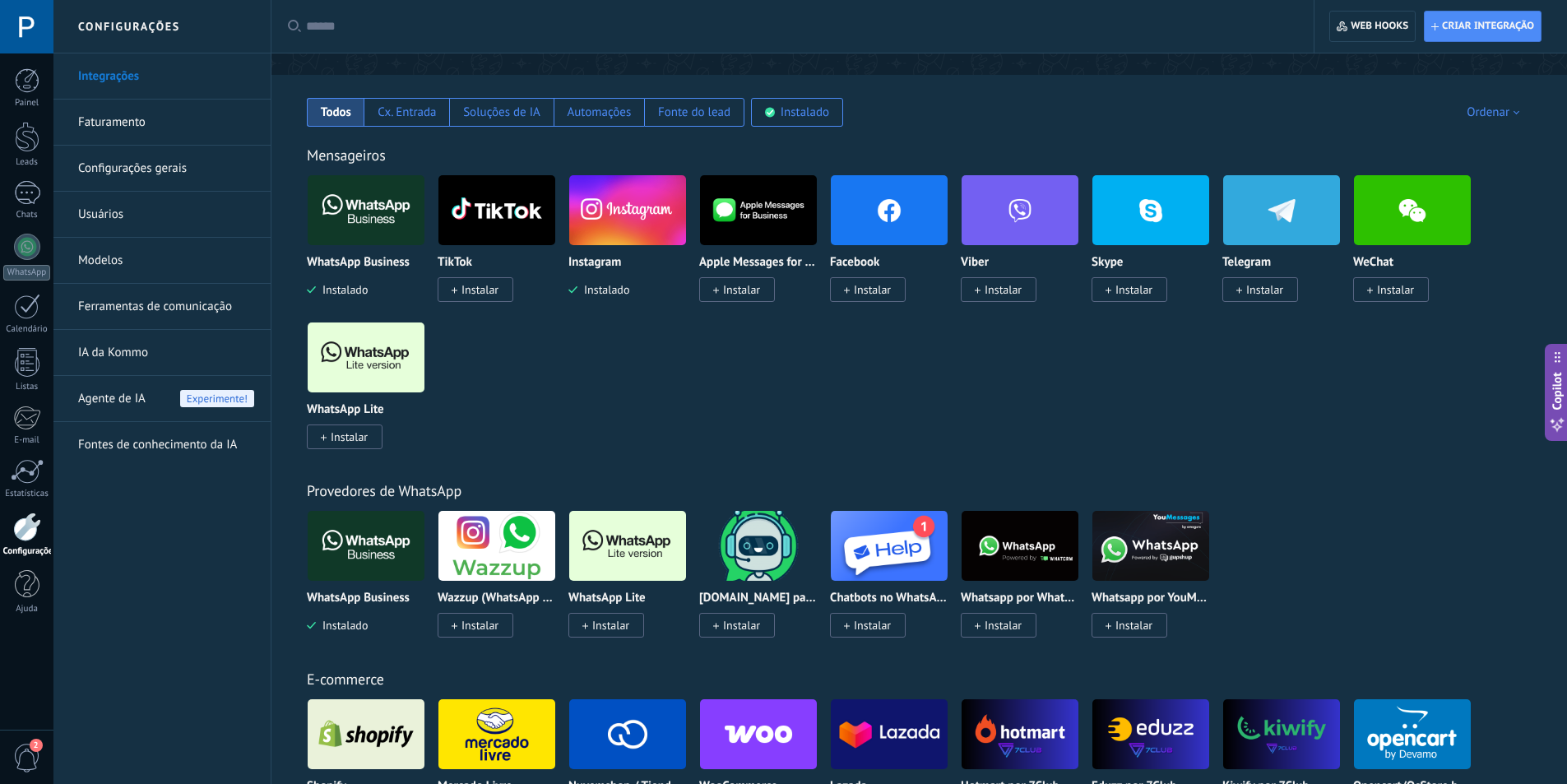
click at [377, 368] on img at bounding box center [366, 358] width 117 height 80
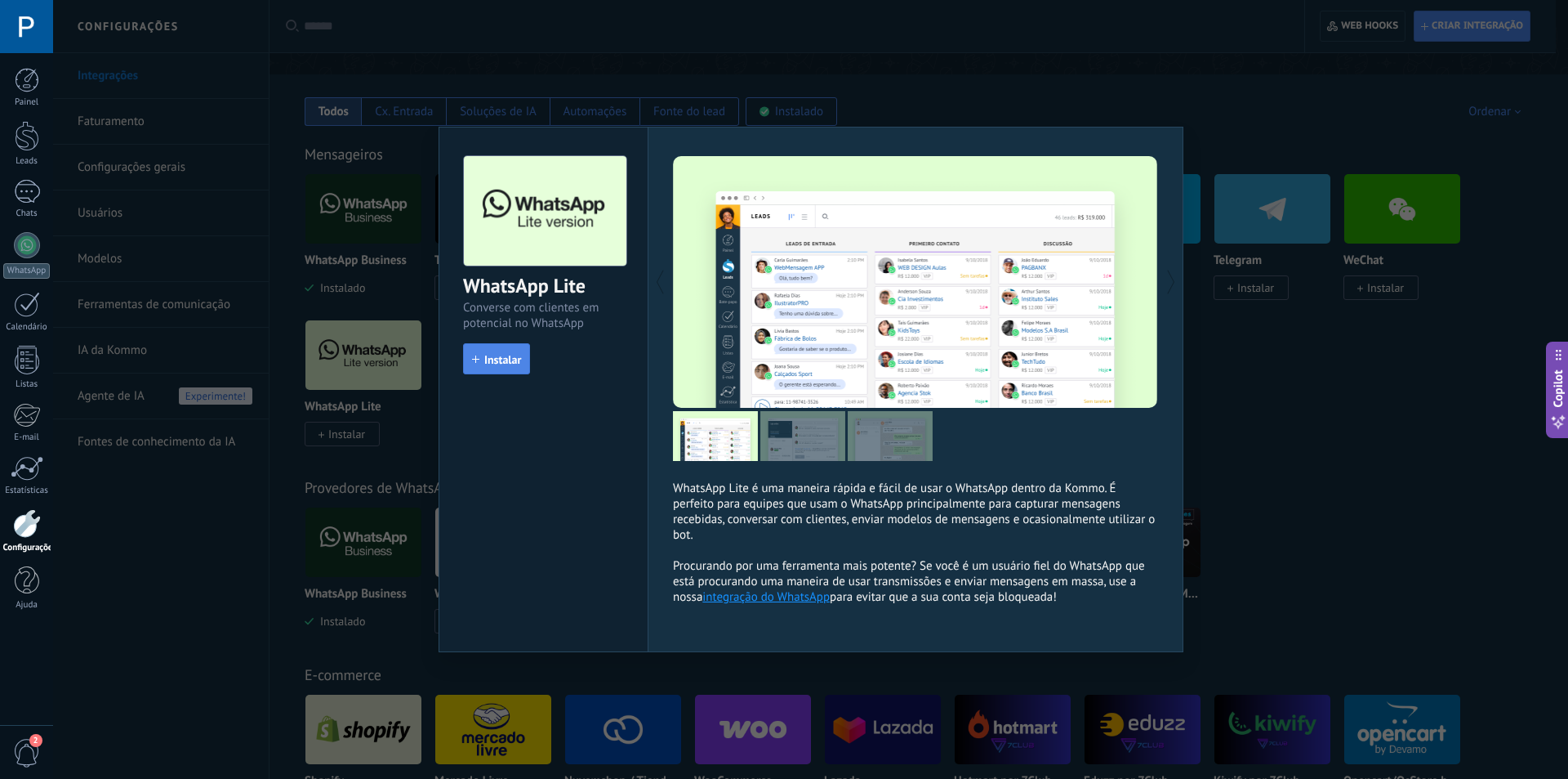
click at [485, 358] on span "Instalar" at bounding box center [503, 360] width 36 height 12
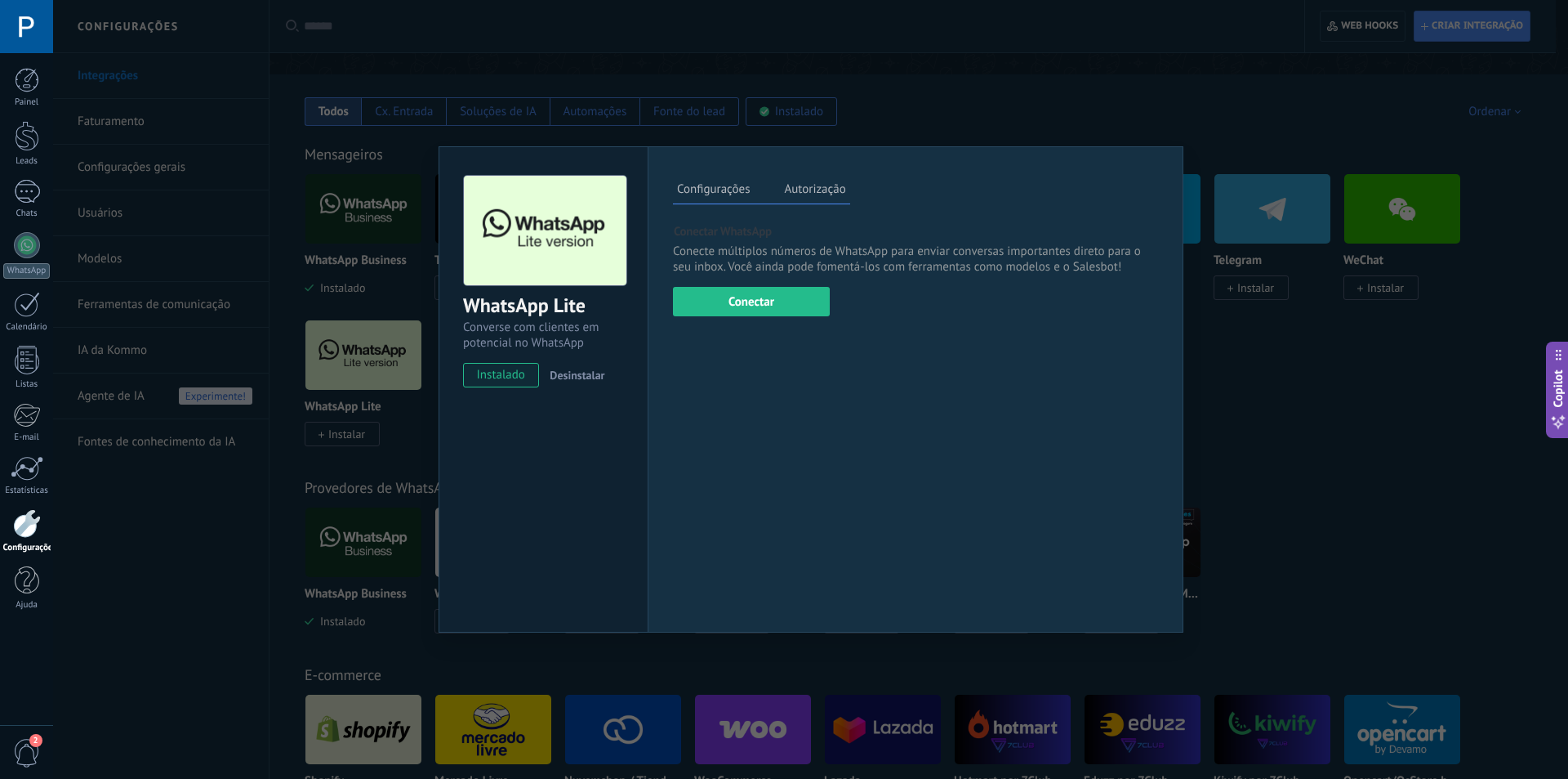
click at [789, 282] on div "Conectar WhatsApp Conecte múltiplos números de WhatsApp para enviar conversas i…" at bounding box center [915, 269] width 485 height 93
click at [770, 297] on button "Conectar" at bounding box center [750, 301] width 157 height 29
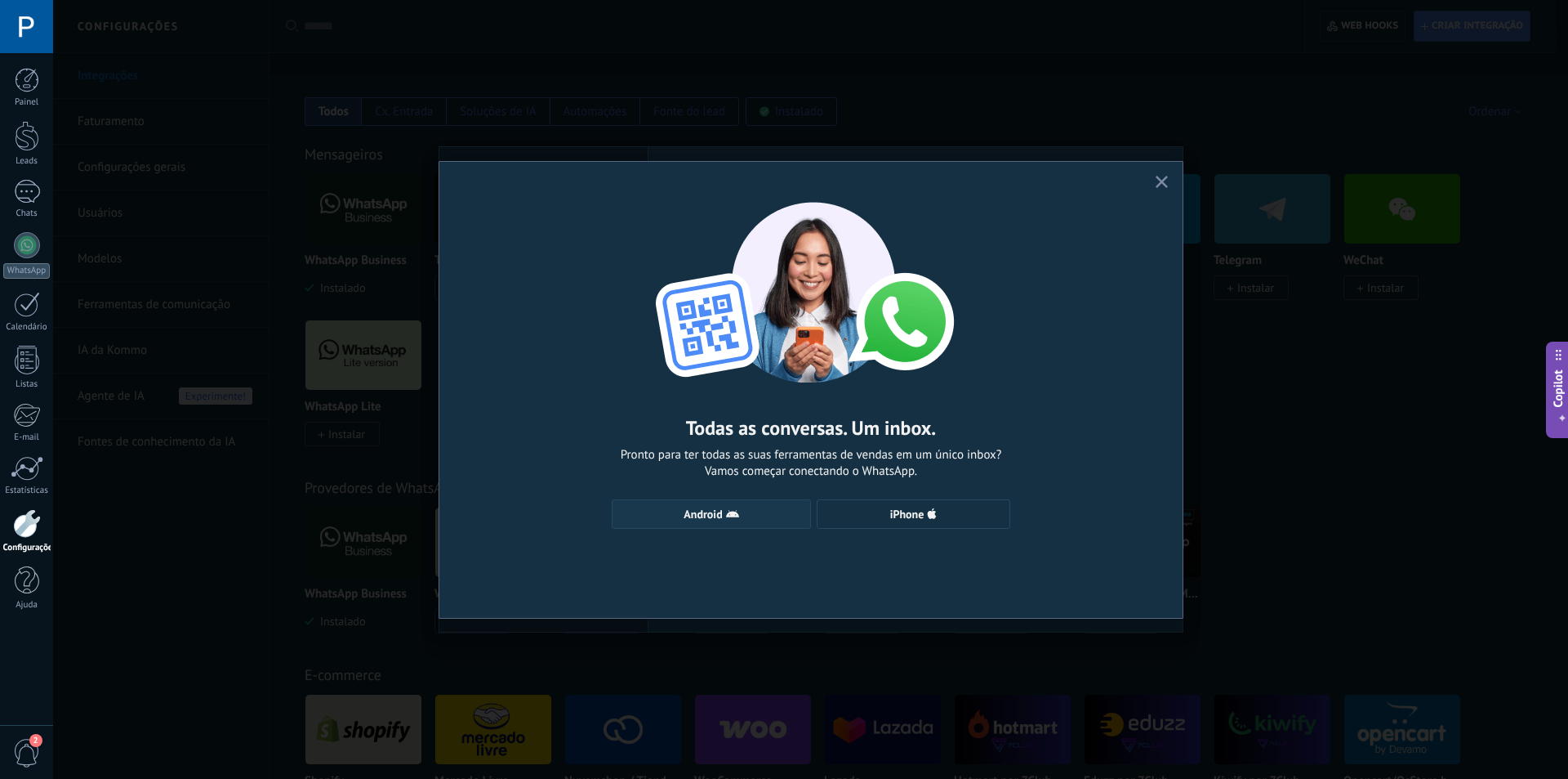
click at [756, 515] on span "Android" at bounding box center [711, 514] width 181 height 13
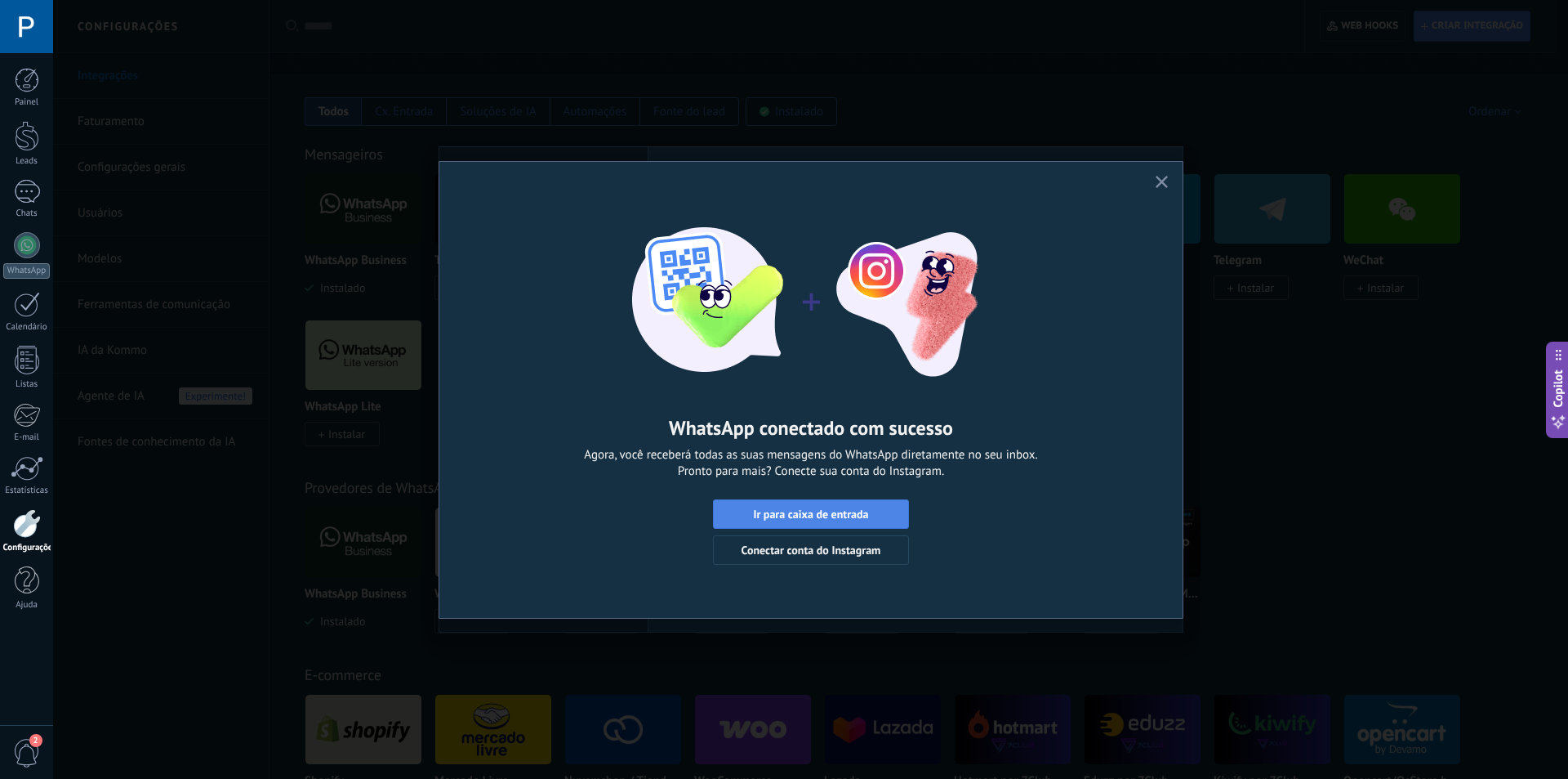
click at [885, 510] on span "Ir para caixa de entrada" at bounding box center [811, 514] width 178 height 12
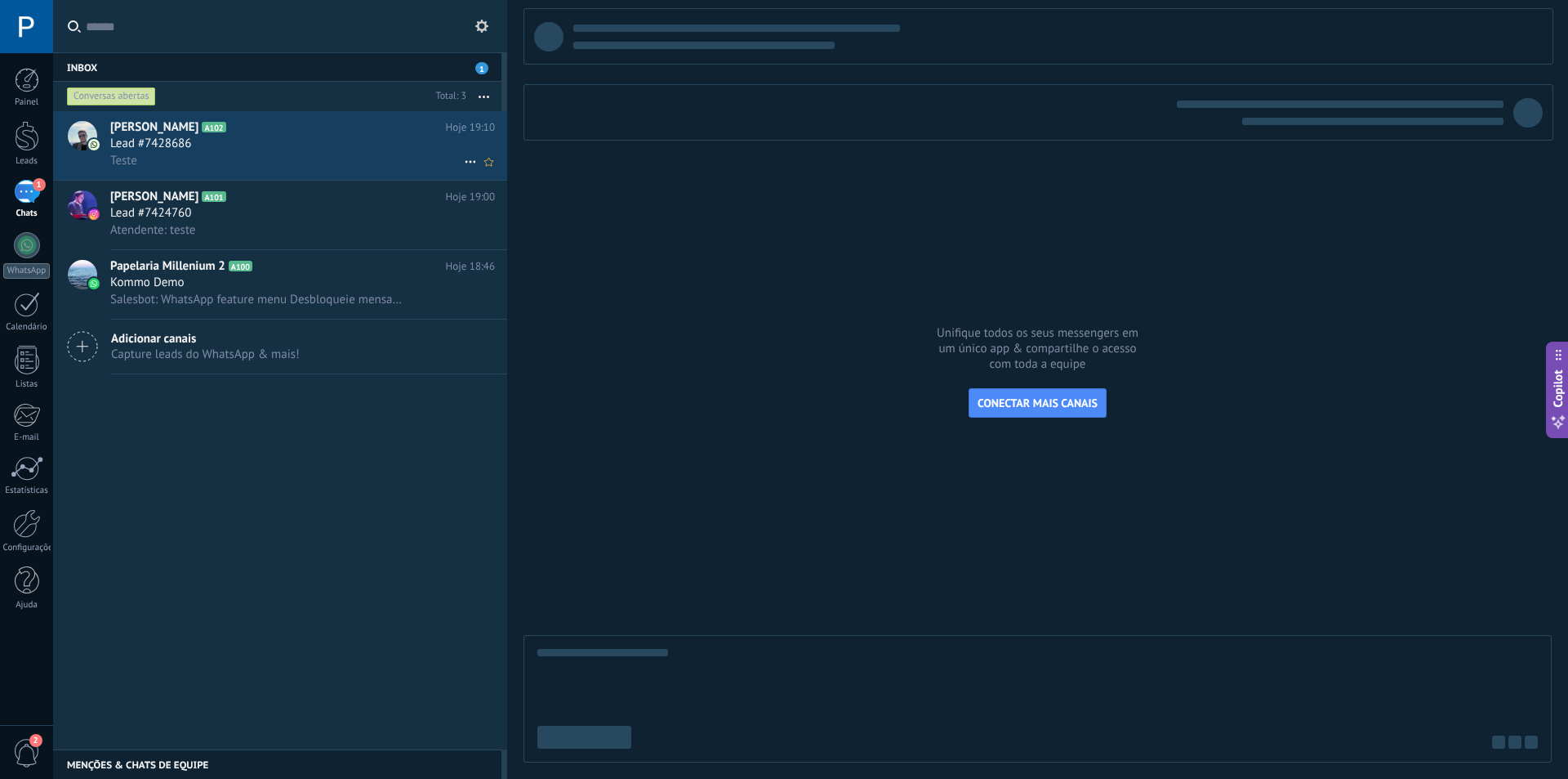
click at [337, 155] on div "Teste" at bounding box center [302, 160] width 384 height 17
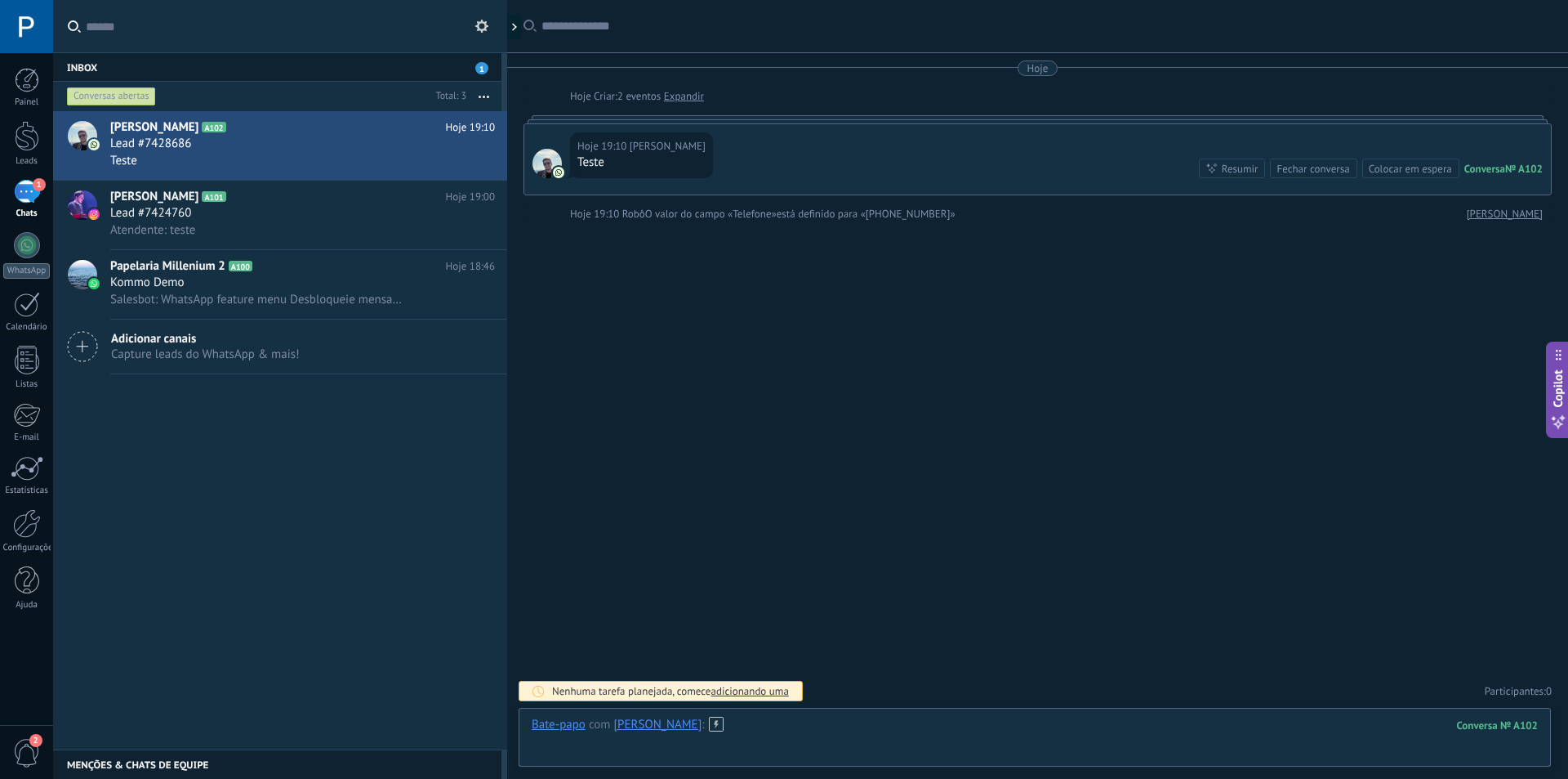
click at [776, 726] on div at bounding box center [1035, 741] width 1006 height 49
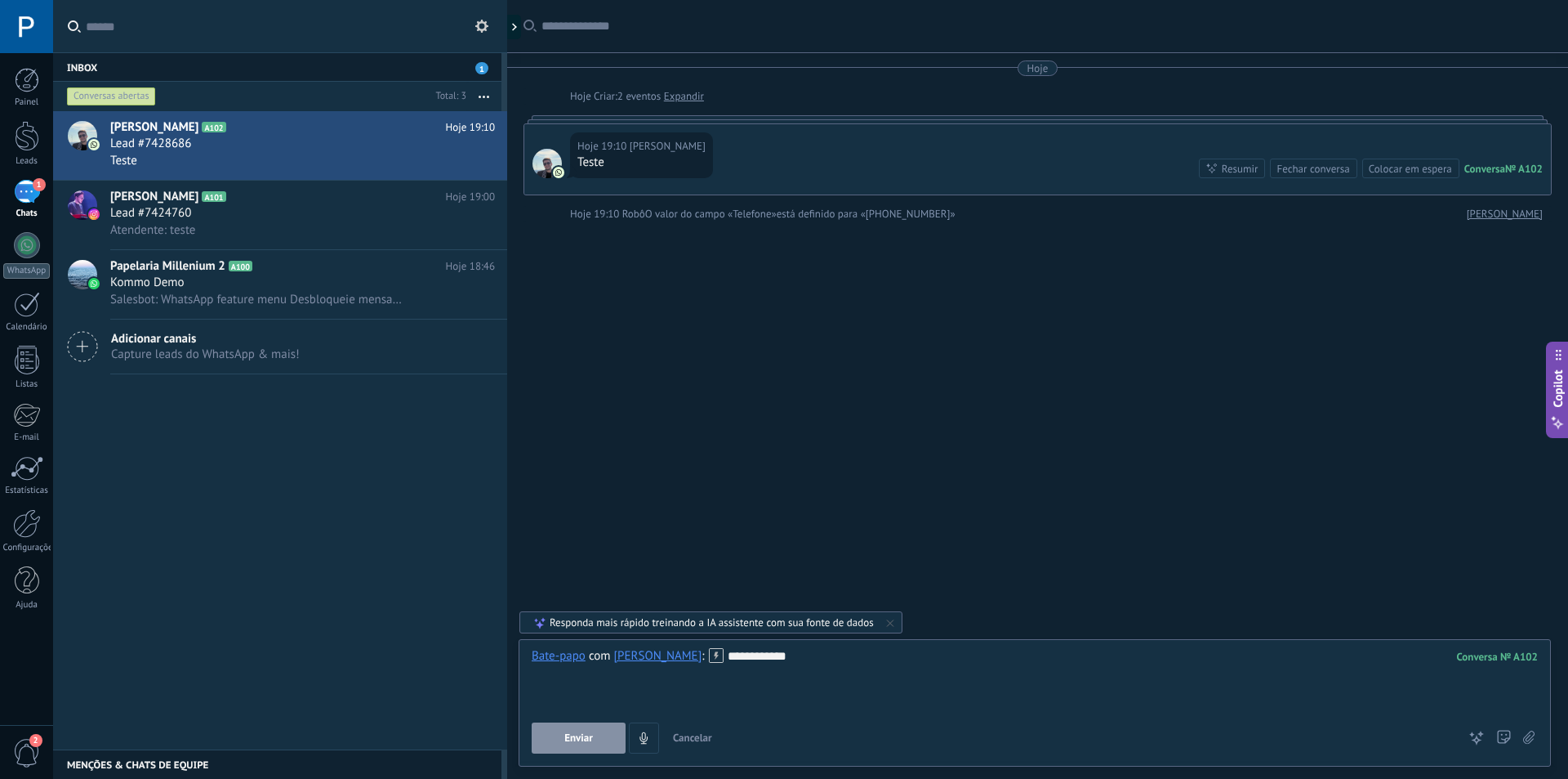
click at [815, 662] on div "**********" at bounding box center [1035, 679] width 1006 height 62
click at [607, 744] on button "Enviar" at bounding box center [578, 738] width 94 height 31
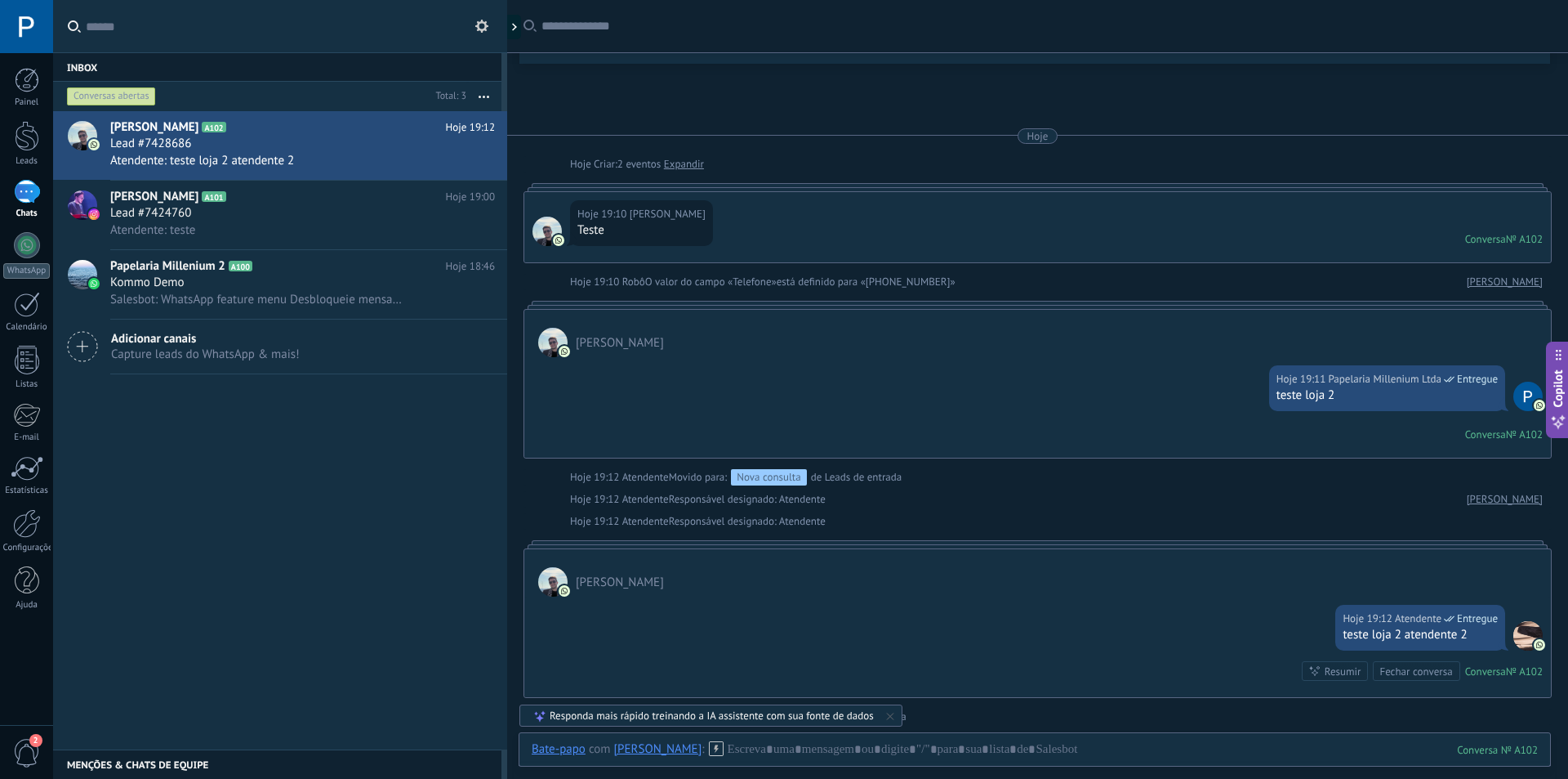
scroll to position [231, 0]
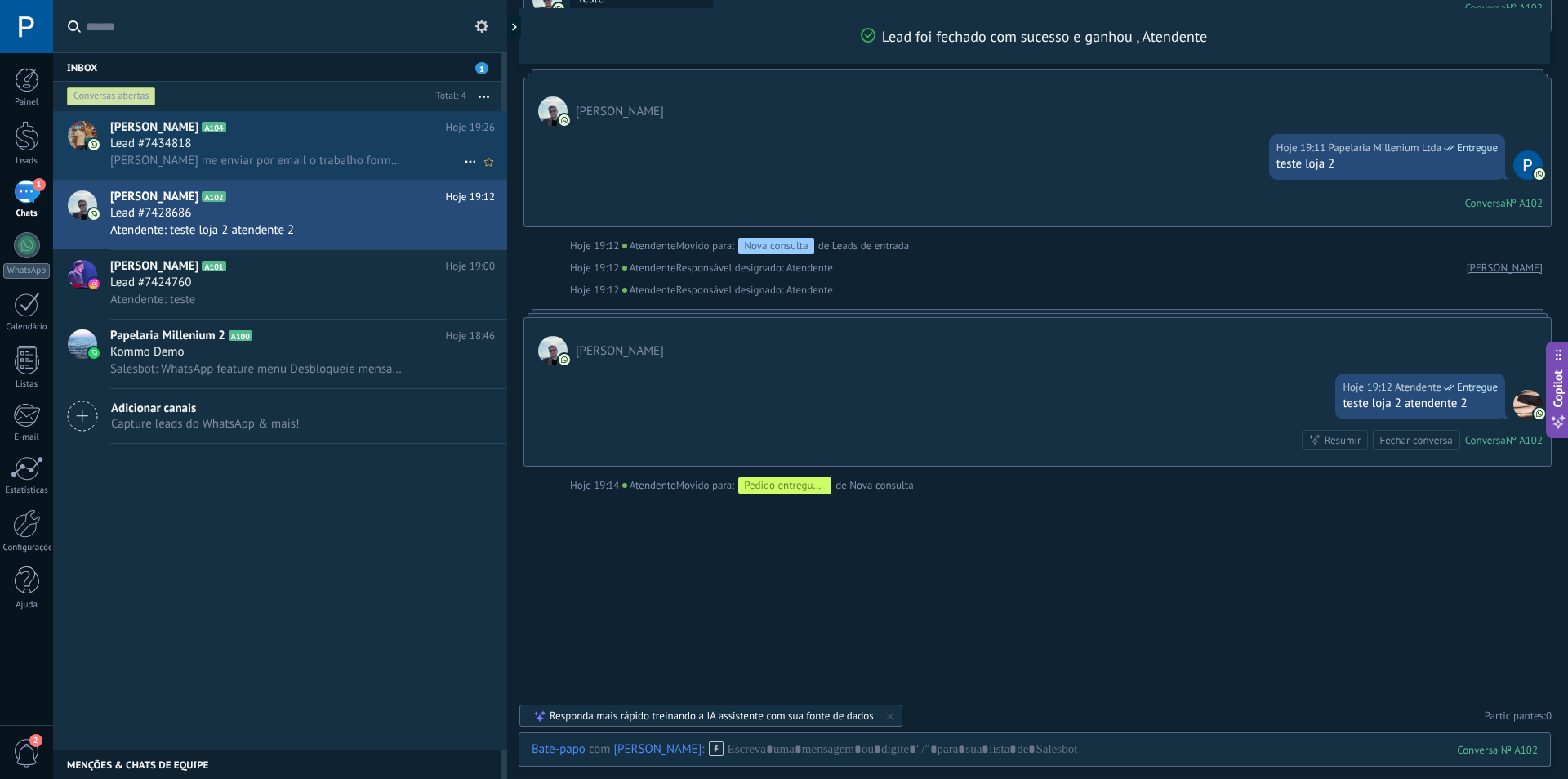
click at [348, 136] on div "Lead #7434818" at bounding box center [302, 144] width 384 height 17
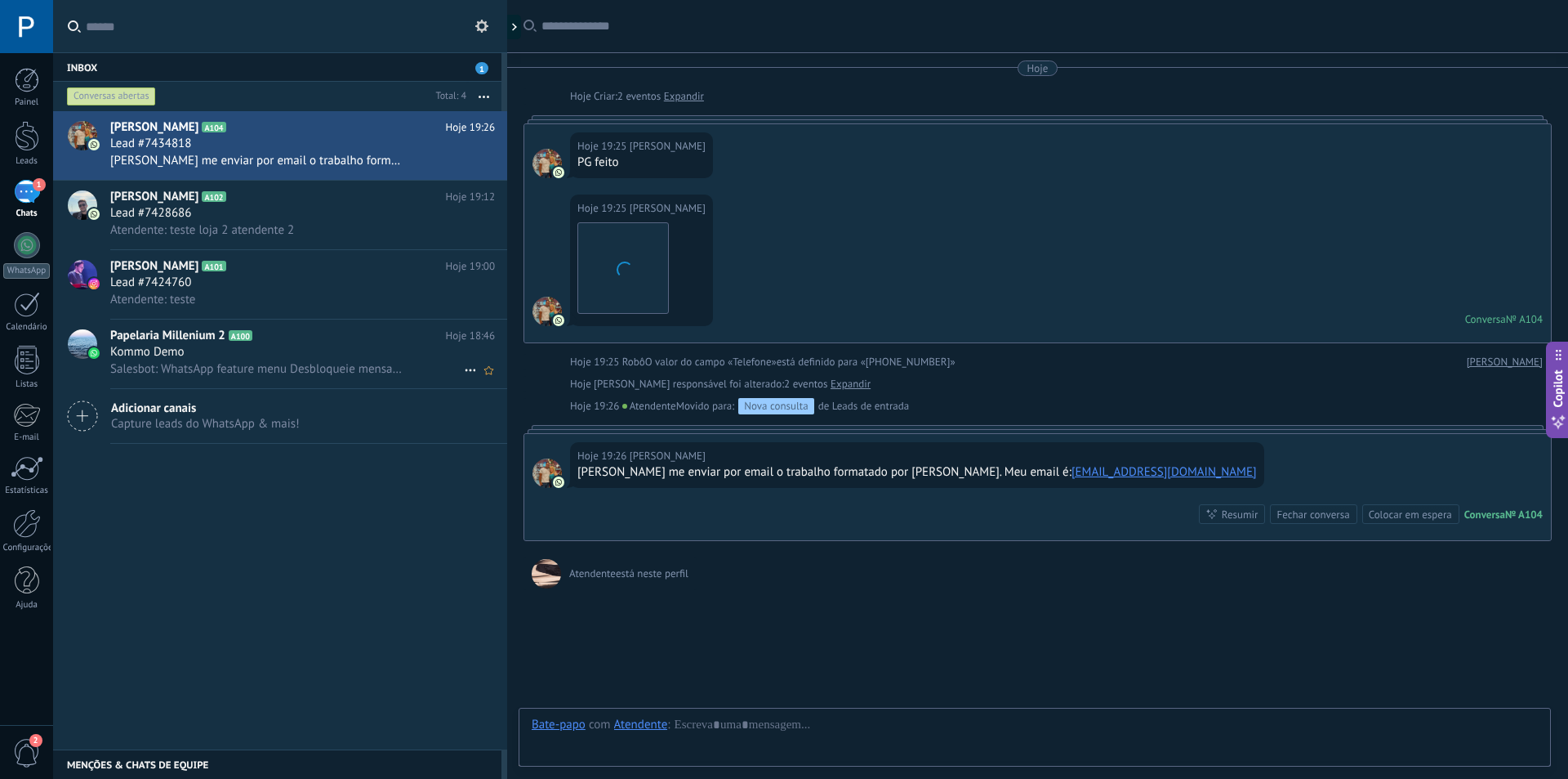
scroll to position [47, 0]
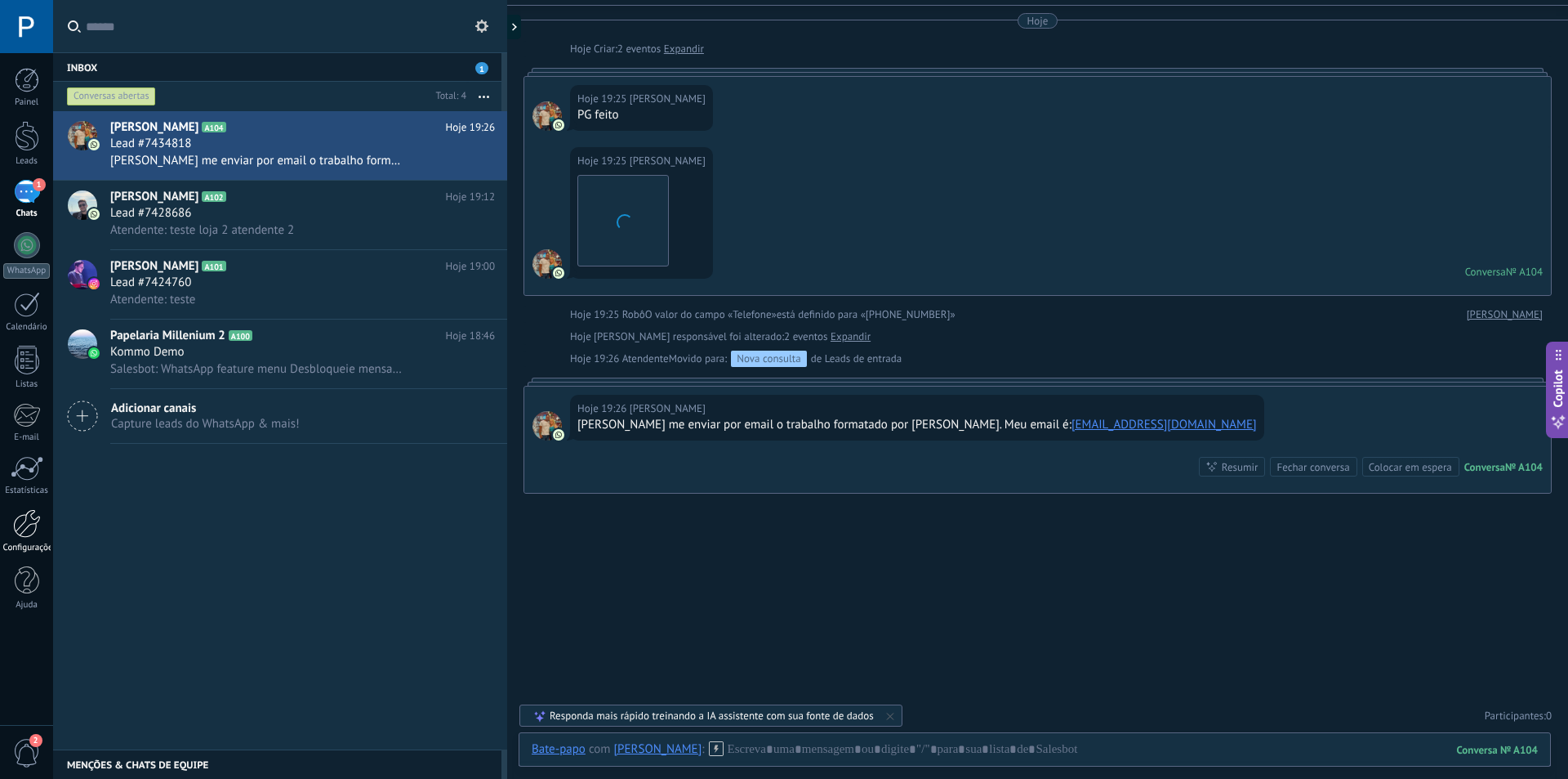
click at [32, 525] on div at bounding box center [27, 523] width 28 height 29
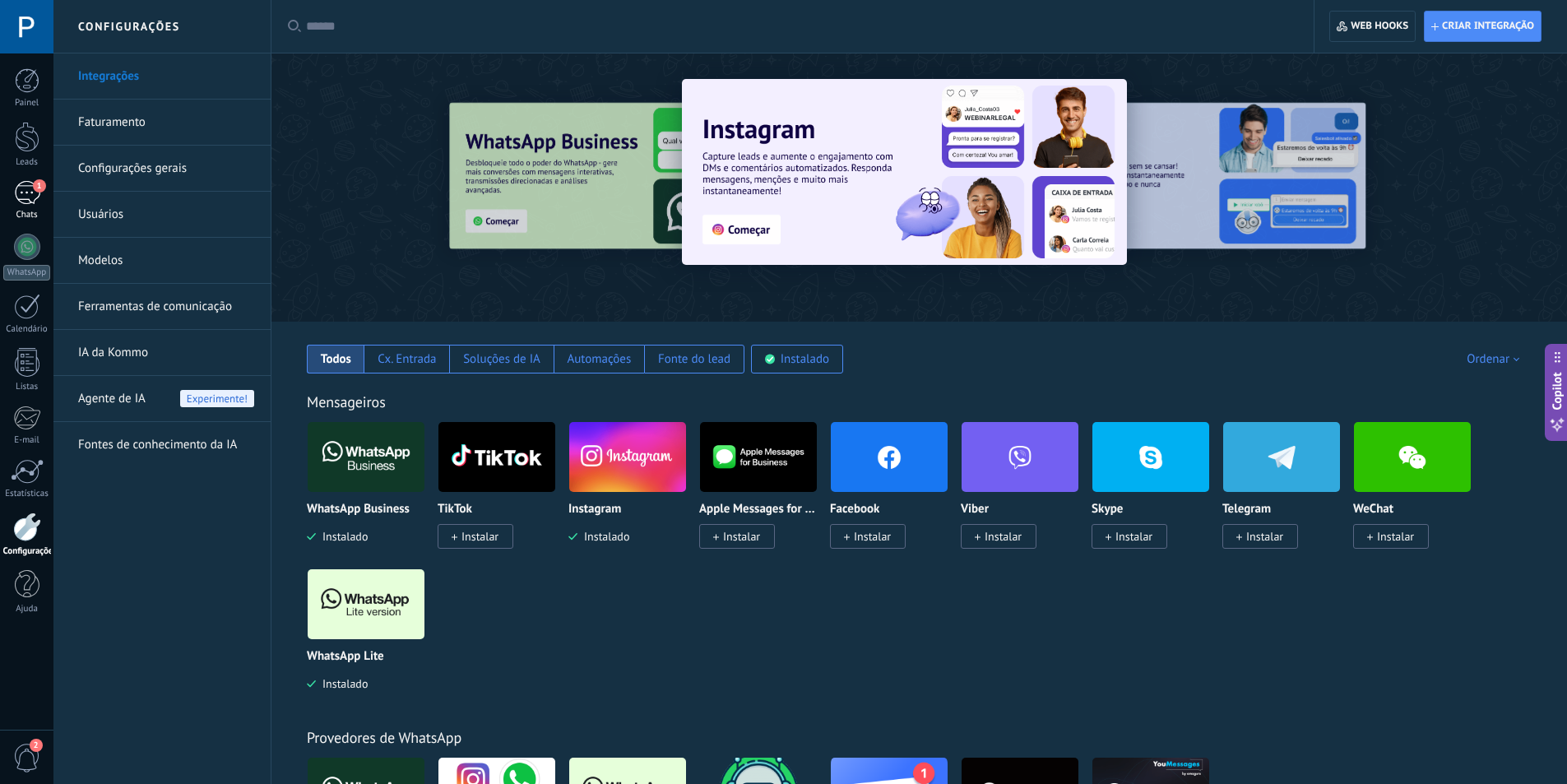
click at [23, 197] on div "1" at bounding box center [28, 193] width 27 height 24
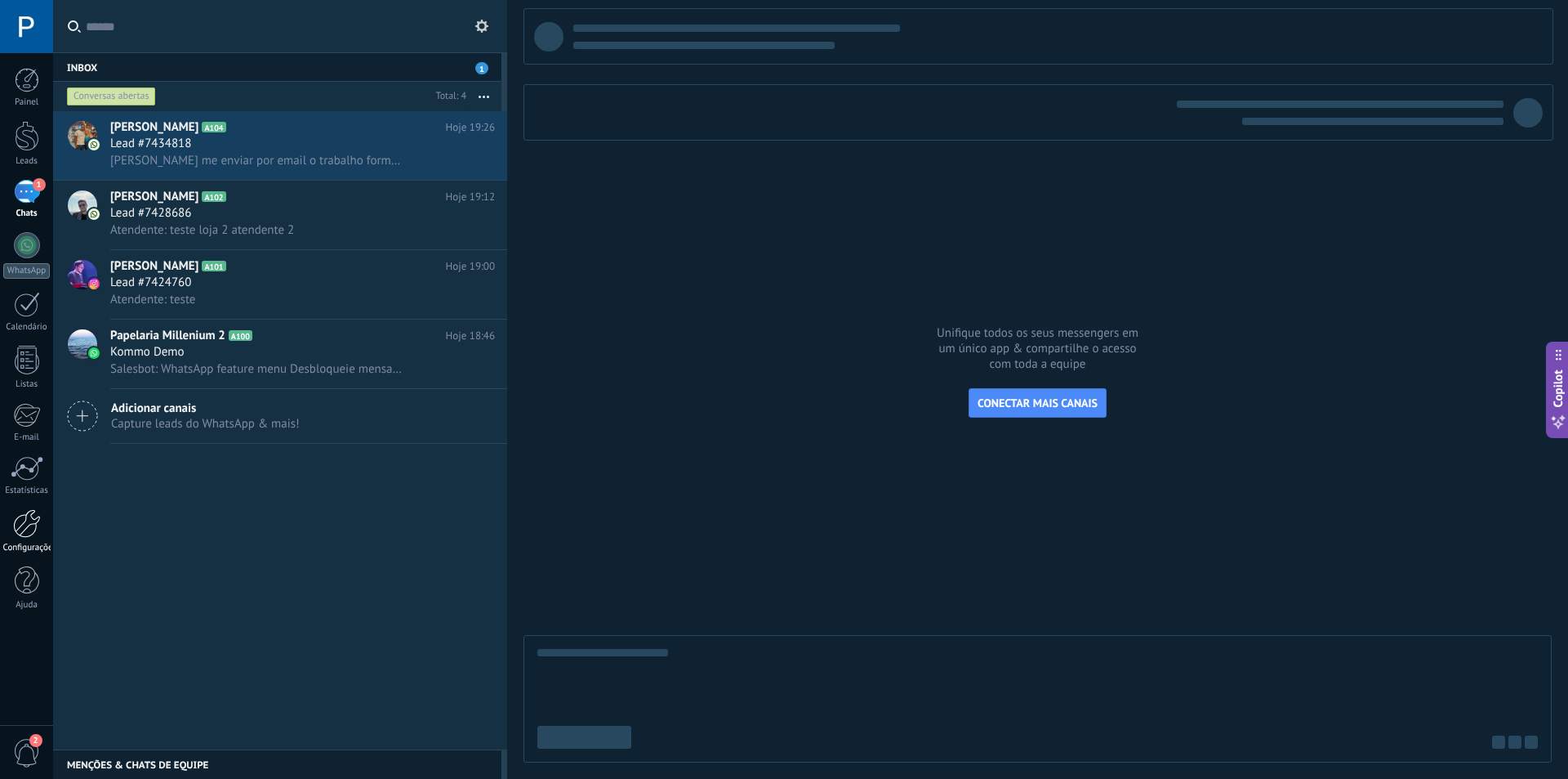
click at [31, 523] on div at bounding box center [27, 523] width 28 height 29
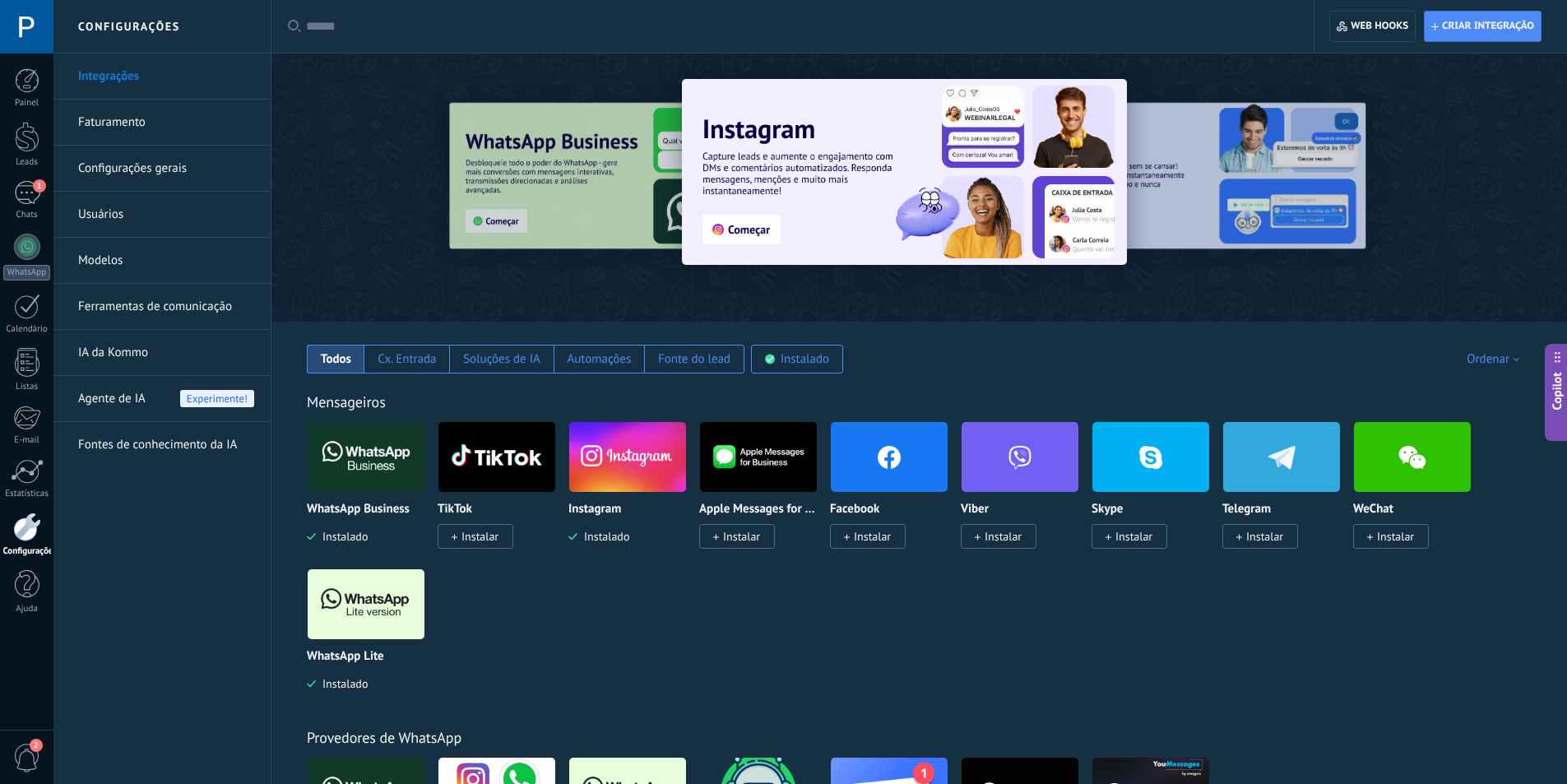
click at [147, 214] on link "Usuários" at bounding box center [166, 214] width 176 height 46
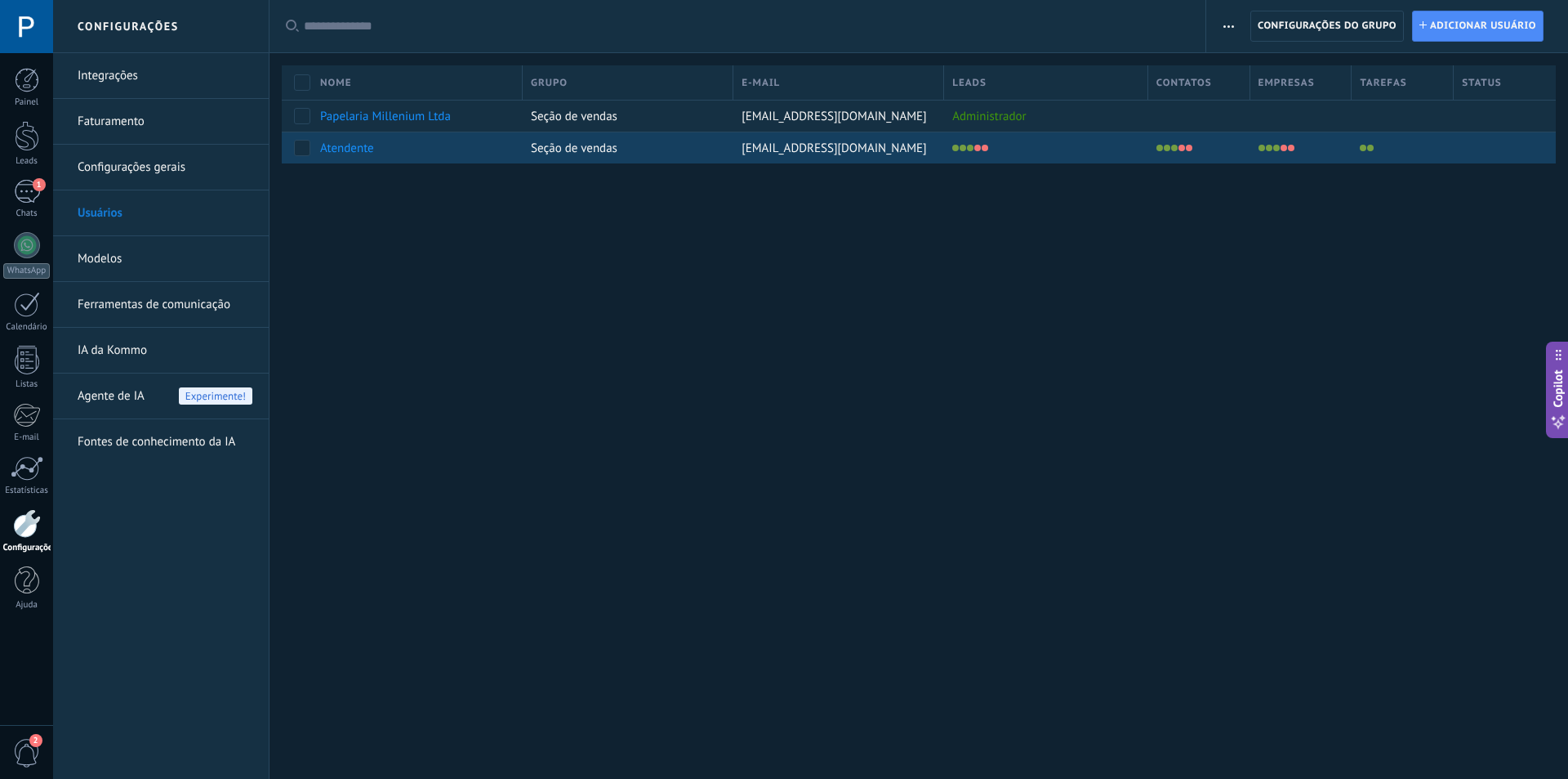
click at [343, 152] on span "Atendente" at bounding box center [347, 148] width 54 height 16
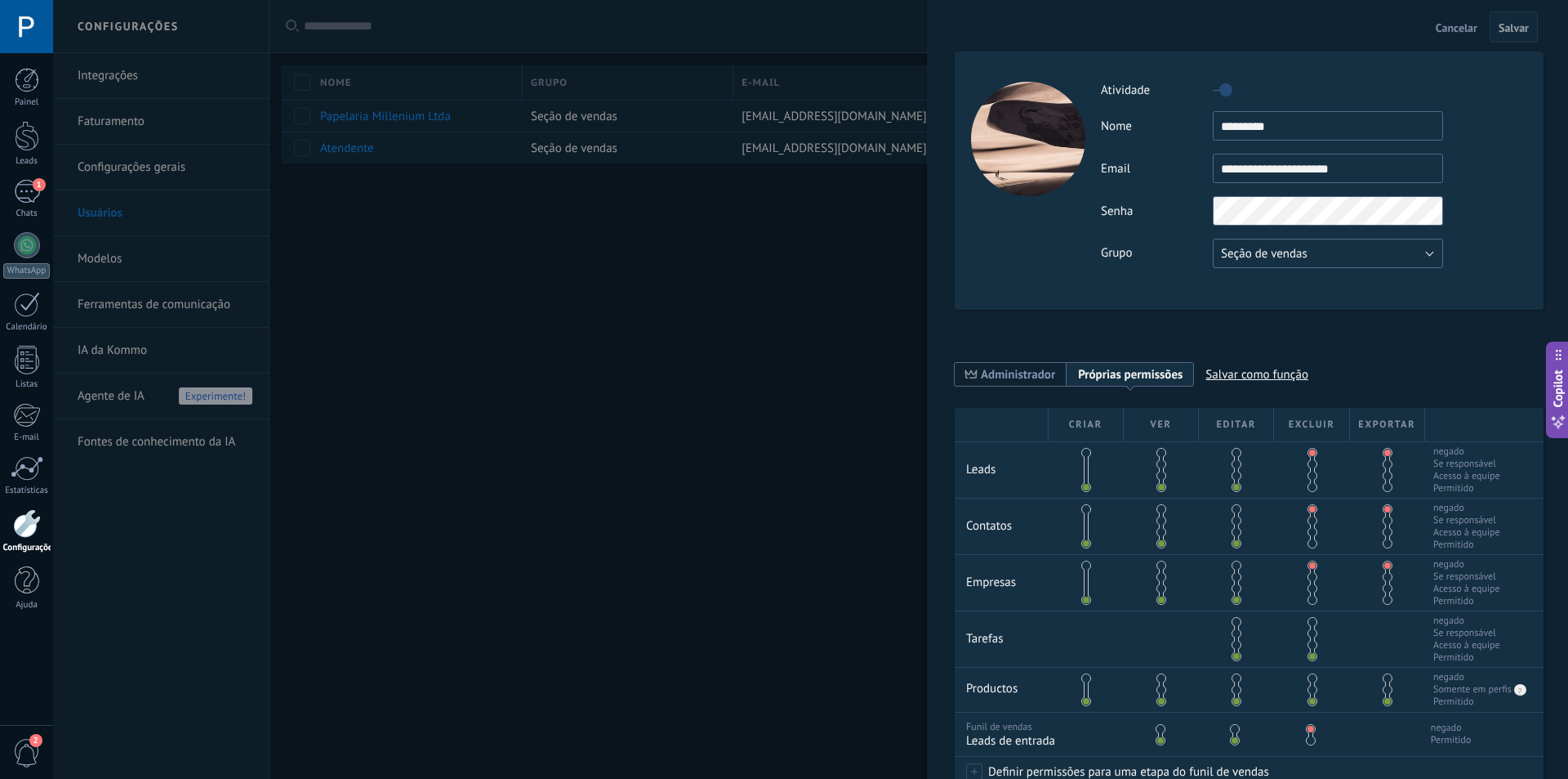
click at [1302, 256] on span "Seção de vendas" at bounding box center [1264, 254] width 87 height 16
click at [1133, 281] on div "**********" at bounding box center [1249, 181] width 589 height 259
click at [1242, 253] on span "Seção de vendas" at bounding box center [1264, 254] width 87 height 16
click at [1239, 273] on span "Usuários gratuitos" at bounding box center [1320, 281] width 234 height 16
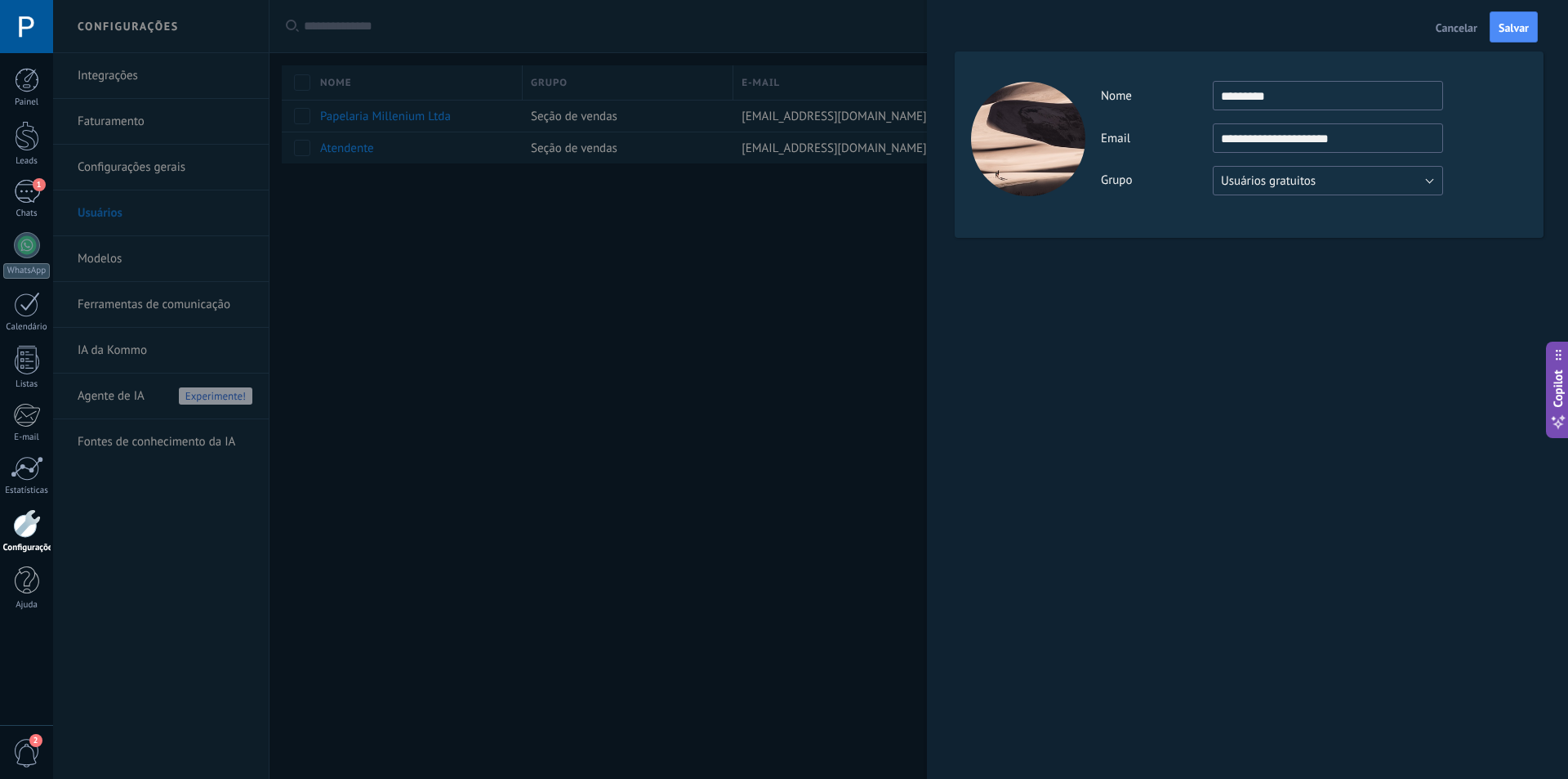
click at [1269, 178] on span "Usuários gratuitos" at bounding box center [1268, 181] width 94 height 16
click at [1270, 184] on span "Seção de vendas" at bounding box center [1320, 181] width 234 height 16
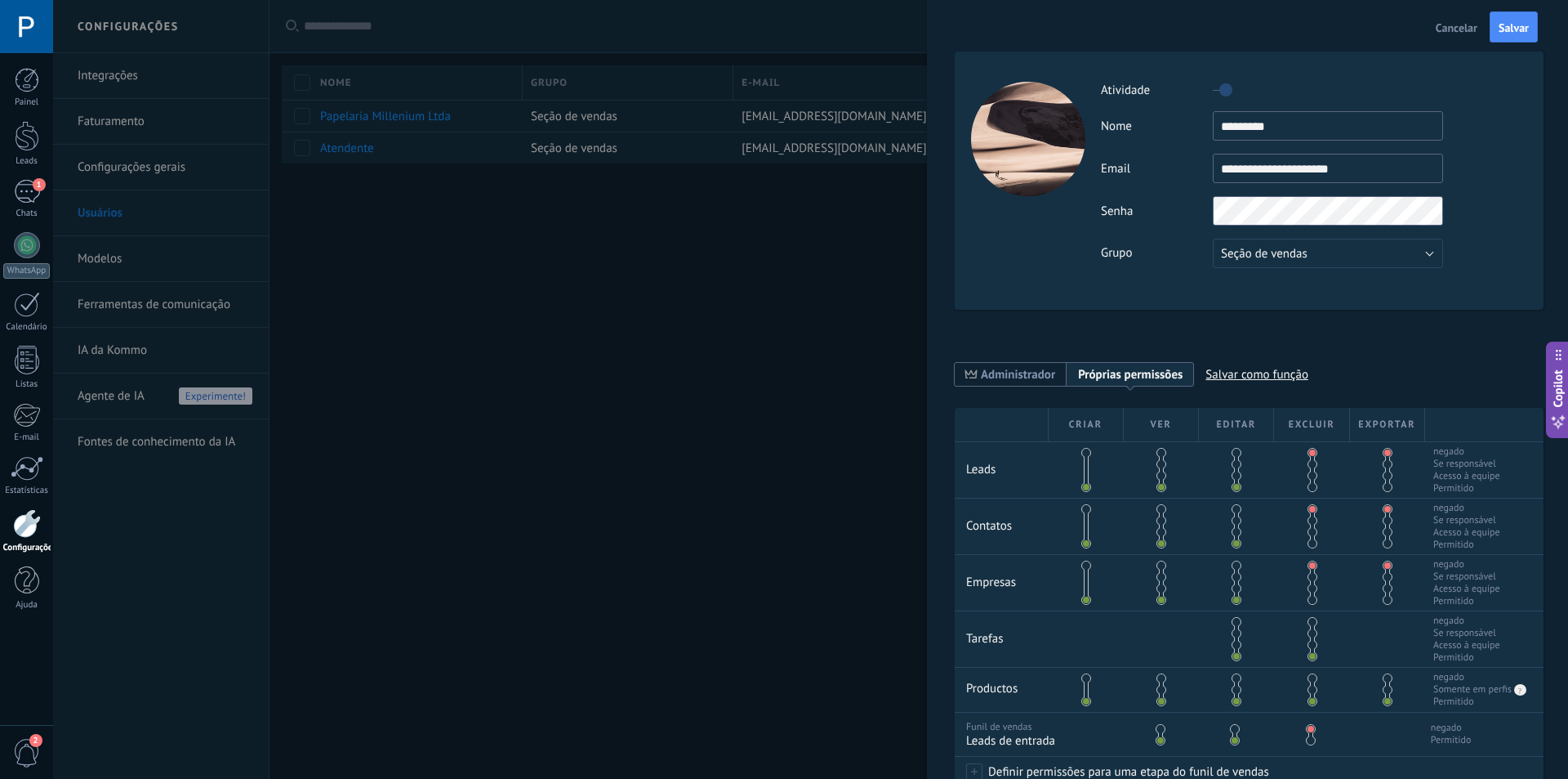
click at [1218, 87] on label at bounding box center [1223, 90] width 20 height 27
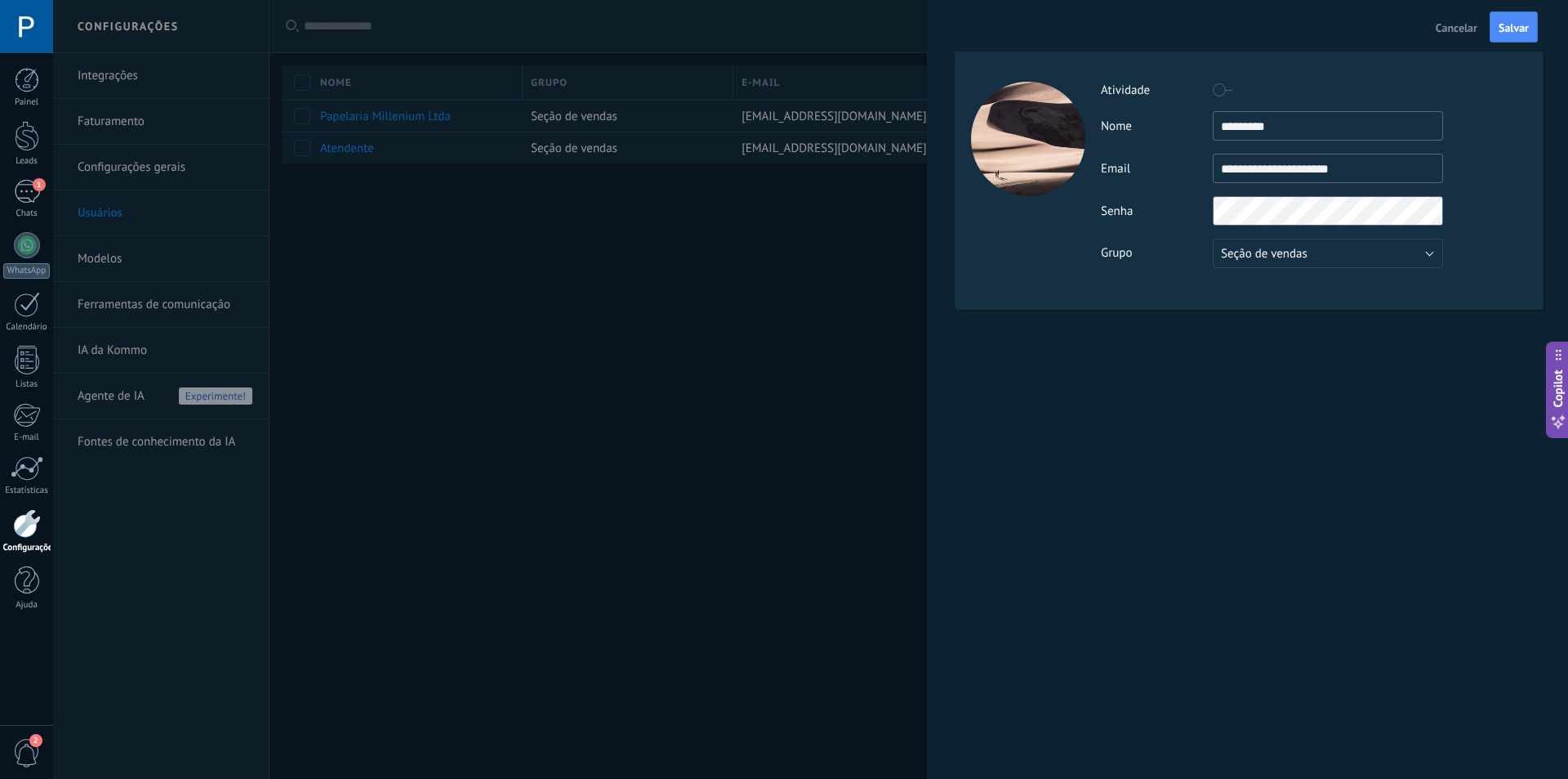
click at [1228, 88] on label at bounding box center [1223, 90] width 20 height 27
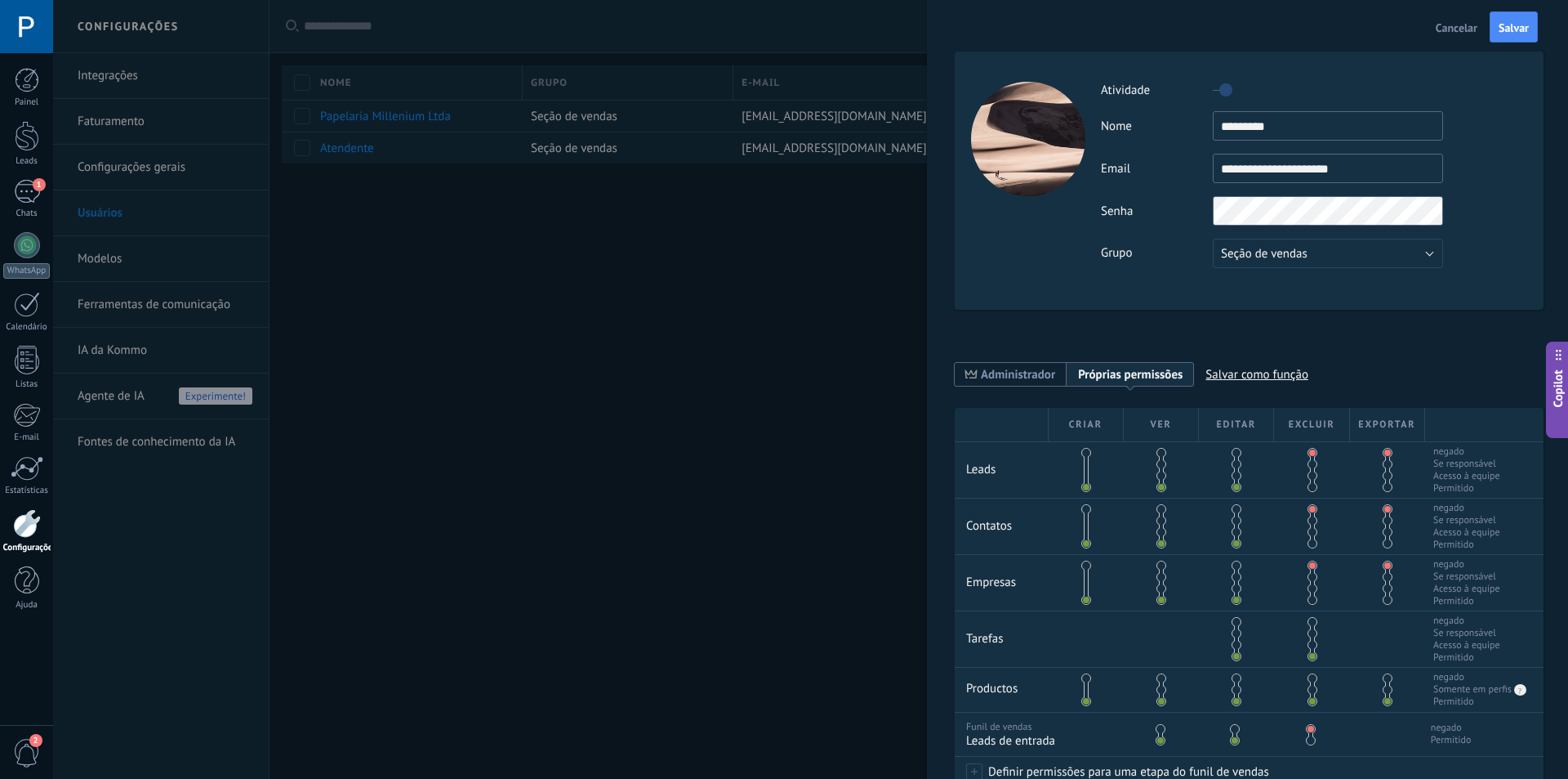
click at [1156, 220] on div "Senha" at bounding box center [1314, 210] width 426 height 29
click at [22, 244] on div at bounding box center [27, 245] width 27 height 27
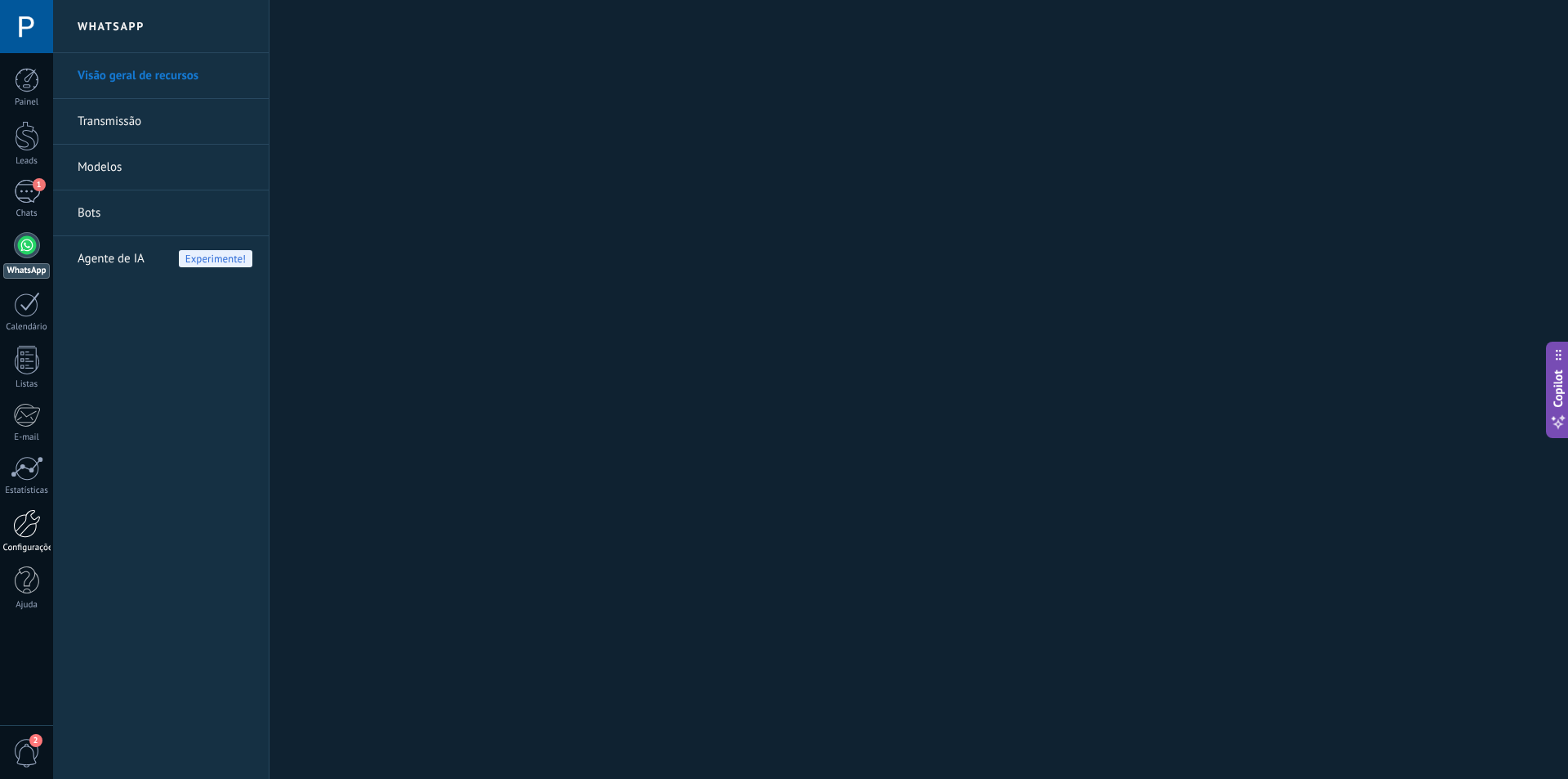
click at [19, 536] on div at bounding box center [27, 523] width 28 height 29
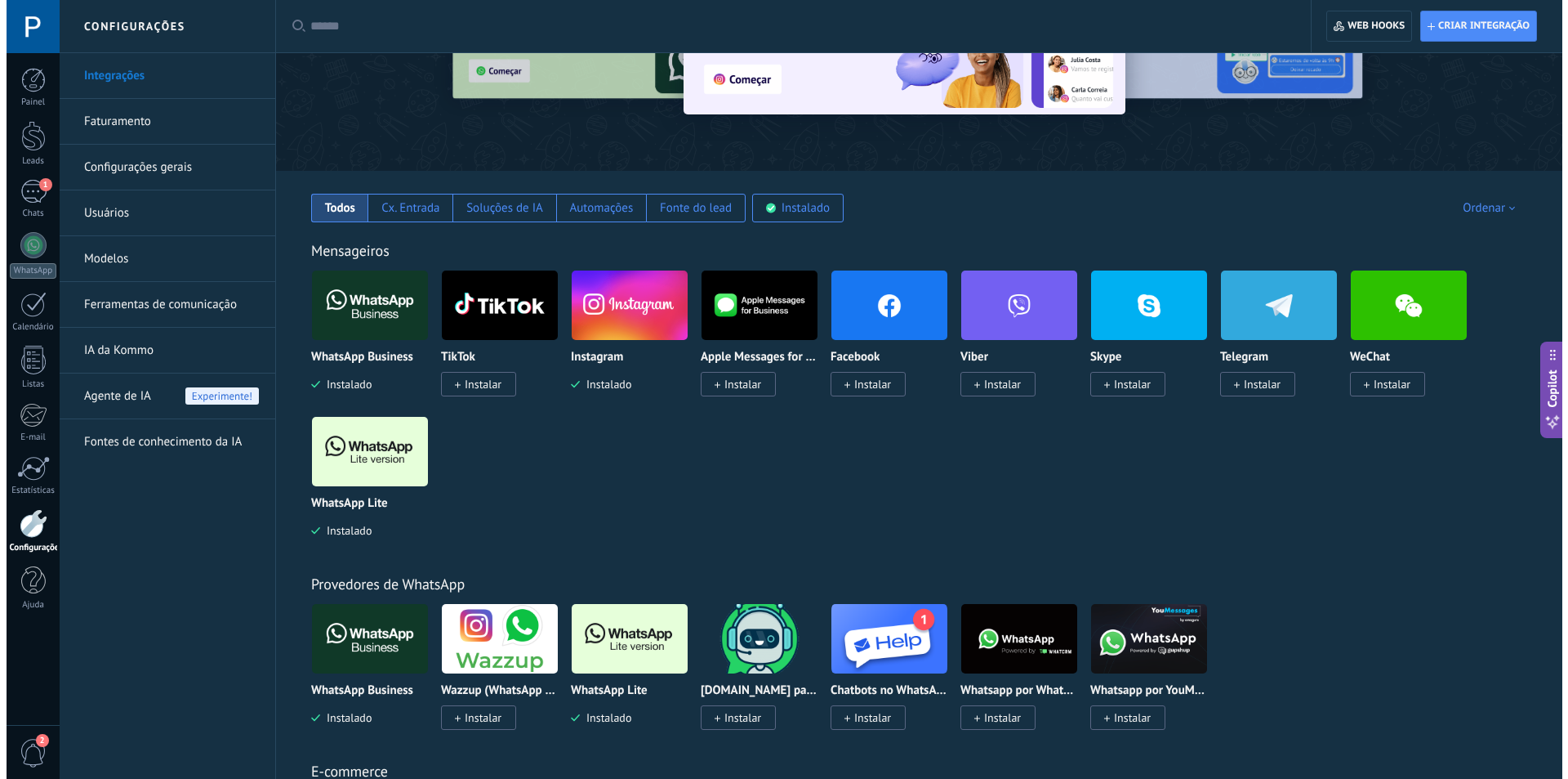
scroll to position [163, 0]
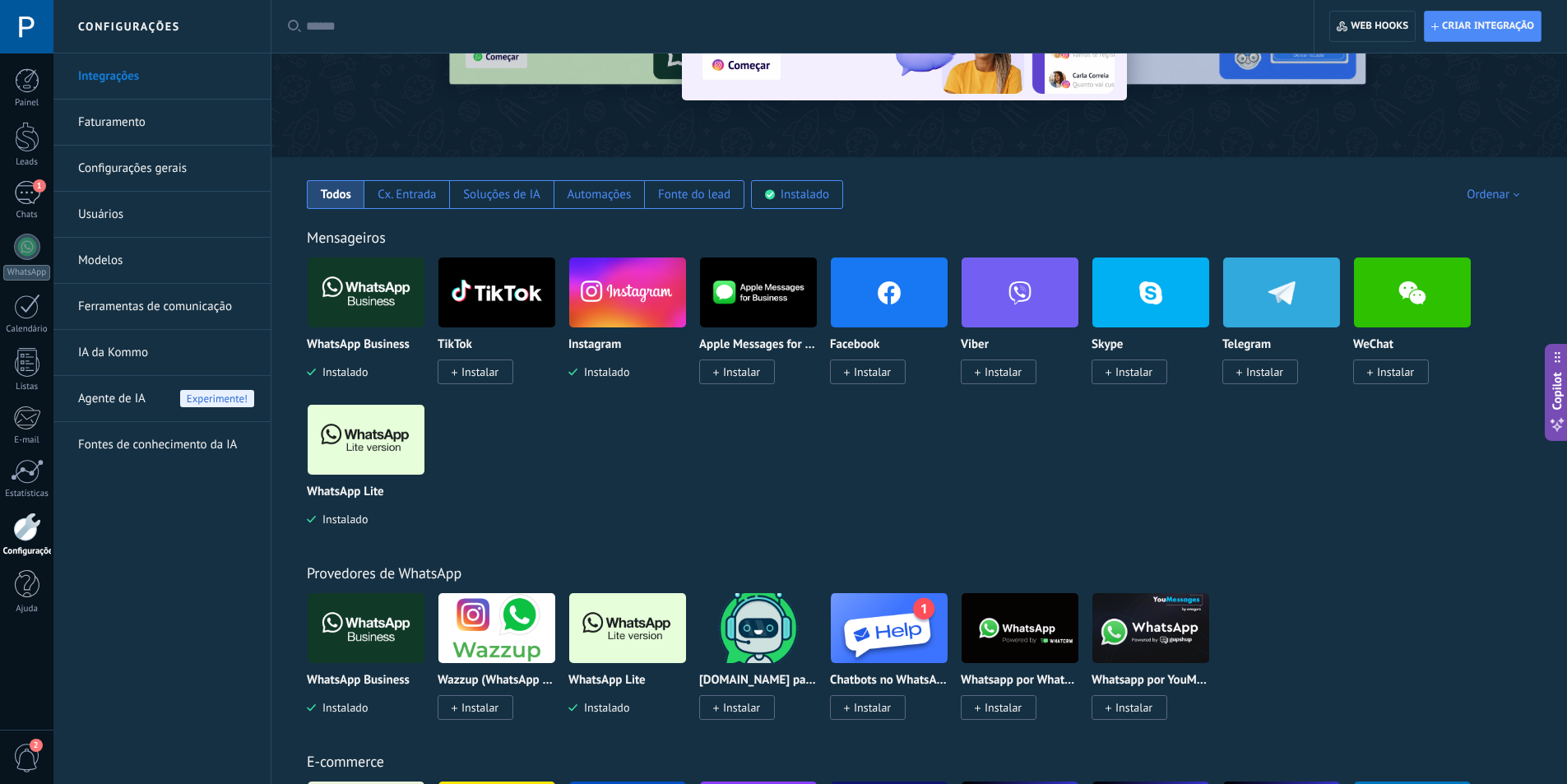
click at [386, 438] on img at bounding box center [366, 440] width 117 height 80
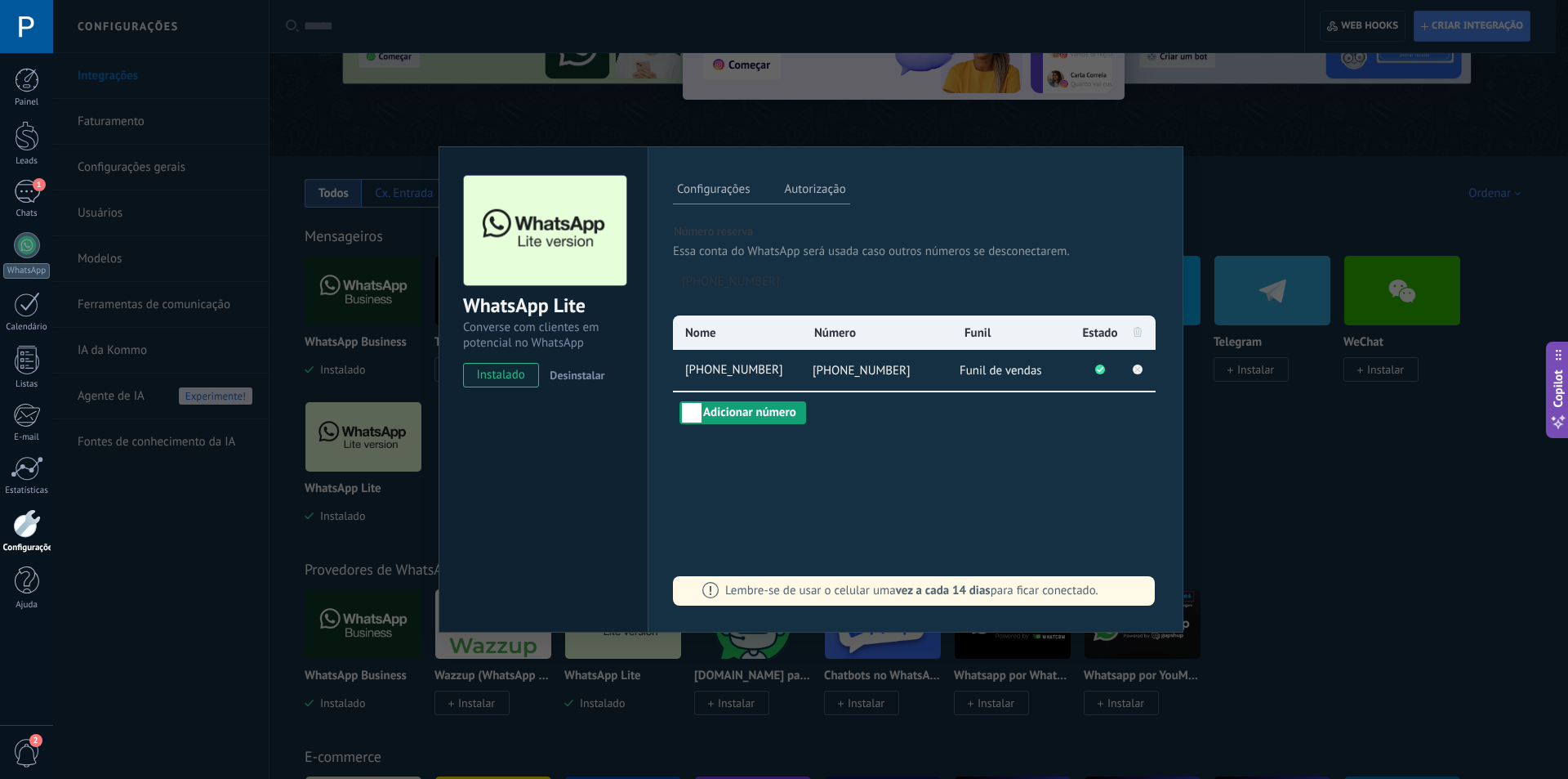
click at [770, 417] on button "Adicionar número" at bounding box center [742, 413] width 127 height 23
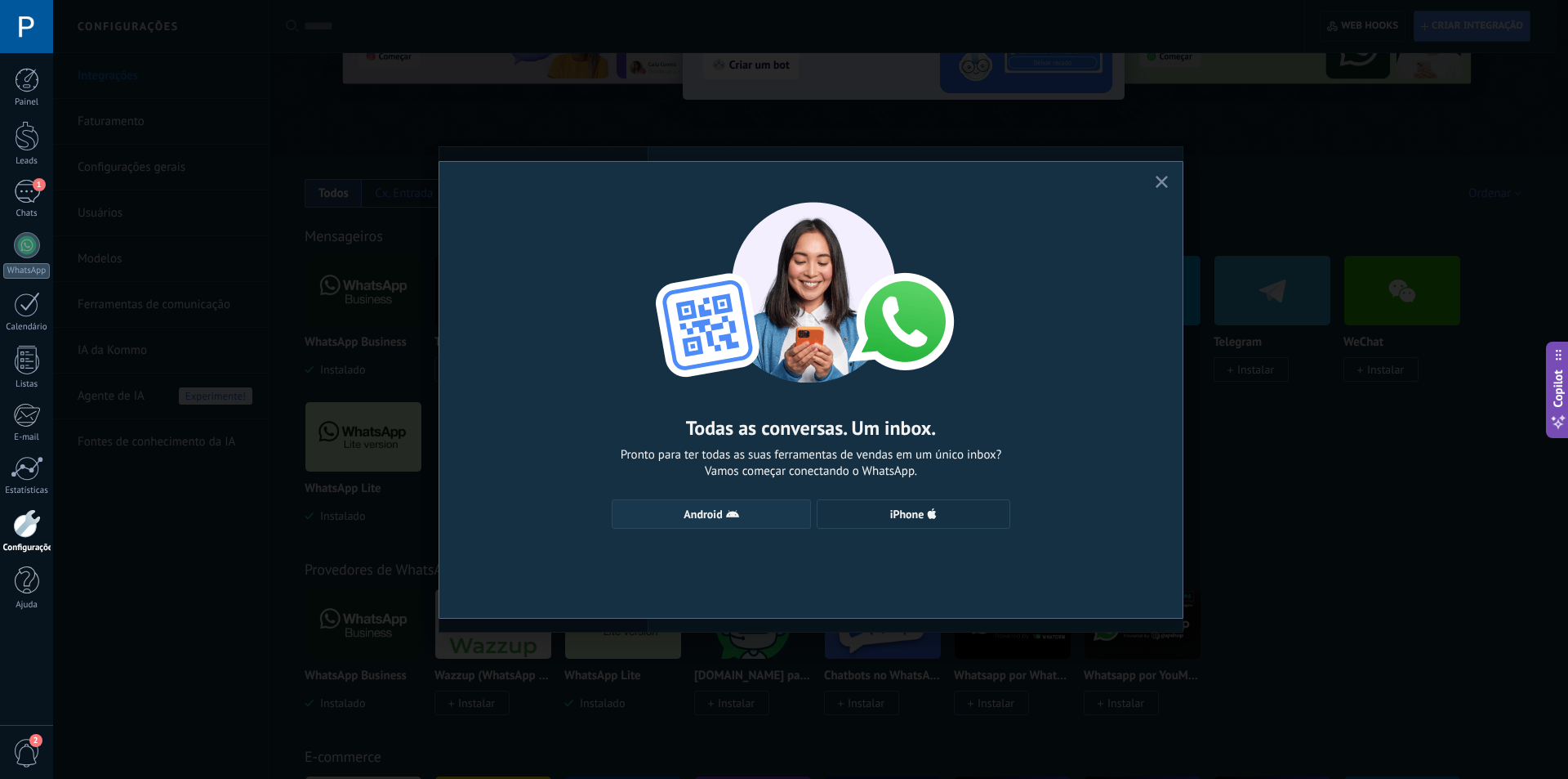
click at [729, 515] on use "button" at bounding box center [733, 513] width 13 height 7
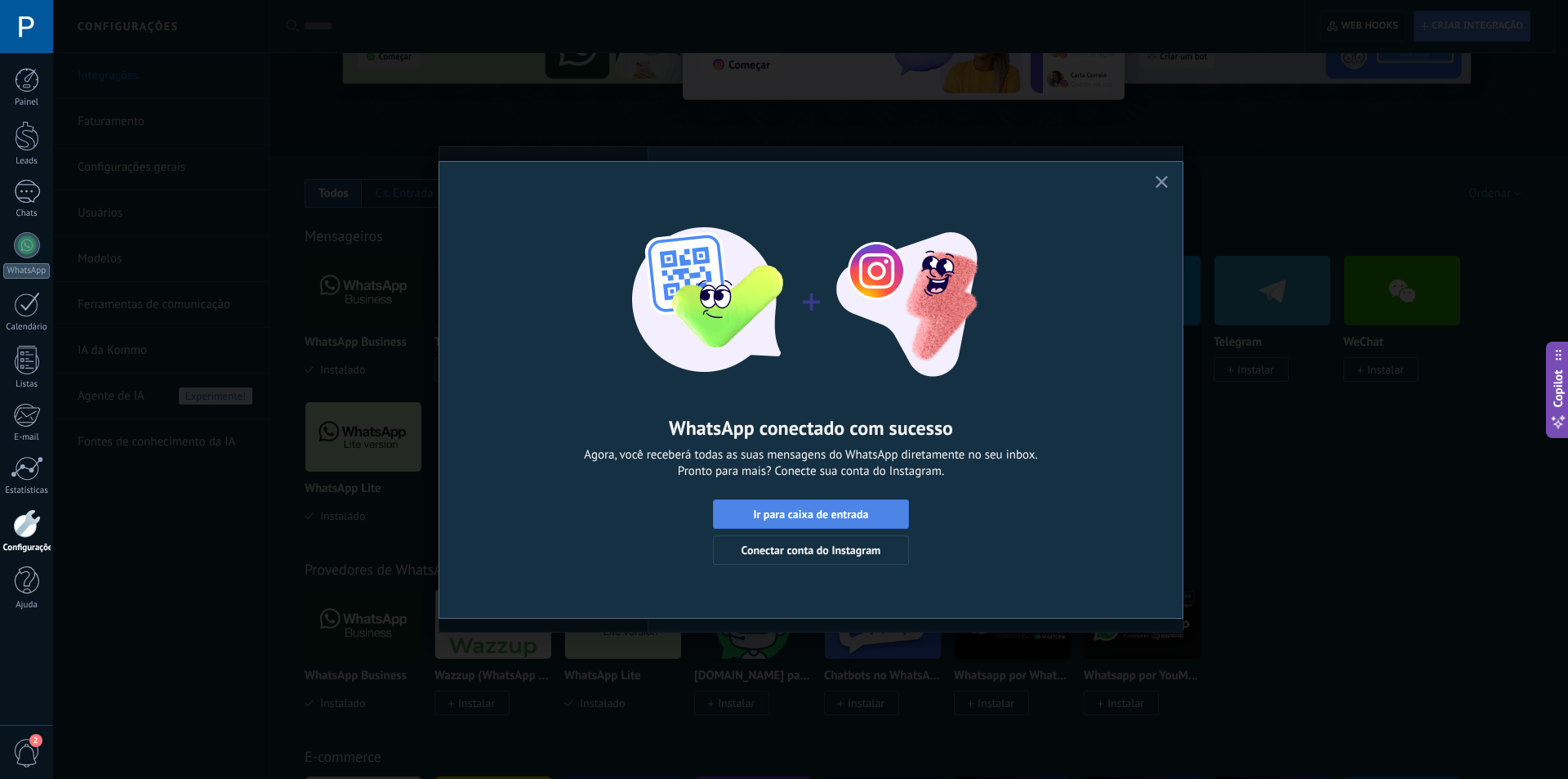
click at [867, 515] on span "Ir para caixa de entrada" at bounding box center [810, 514] width 115 height 12
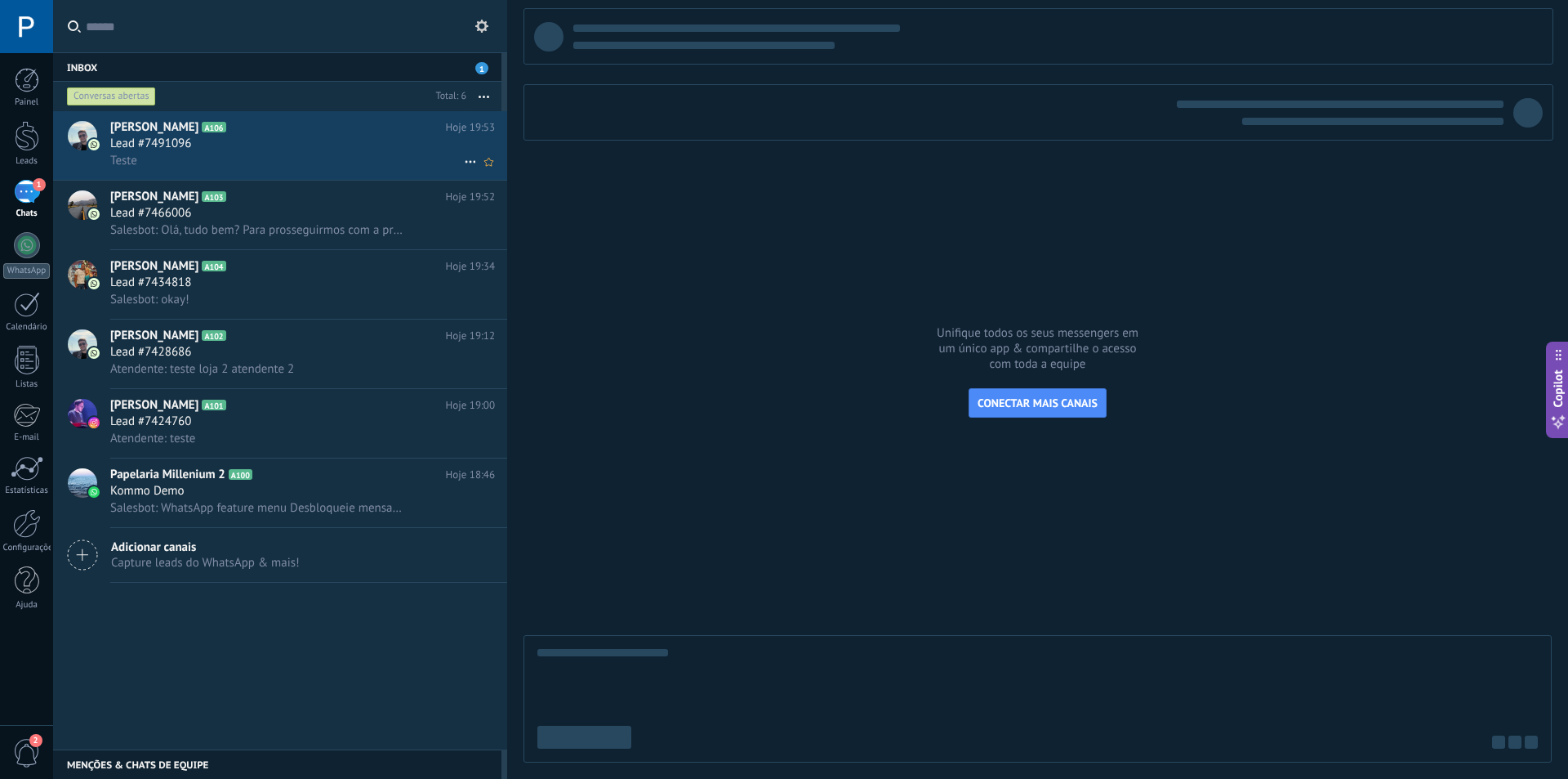
click at [94, 144] on img at bounding box center [94, 145] width 12 height 12
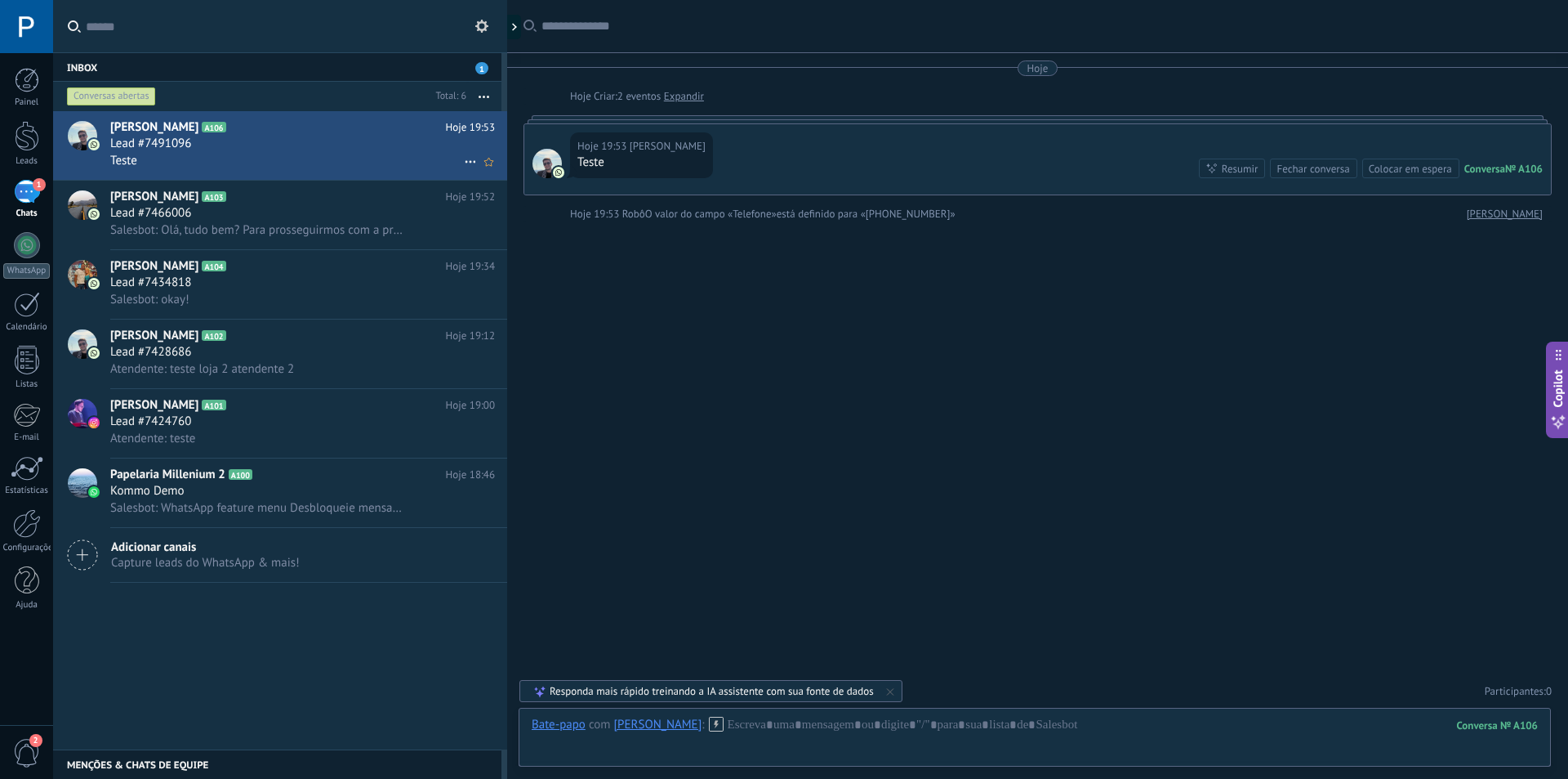
click at [345, 152] on div "Teste" at bounding box center [302, 160] width 384 height 17
click at [487, 26] on use at bounding box center [482, 27] width 13 height 13
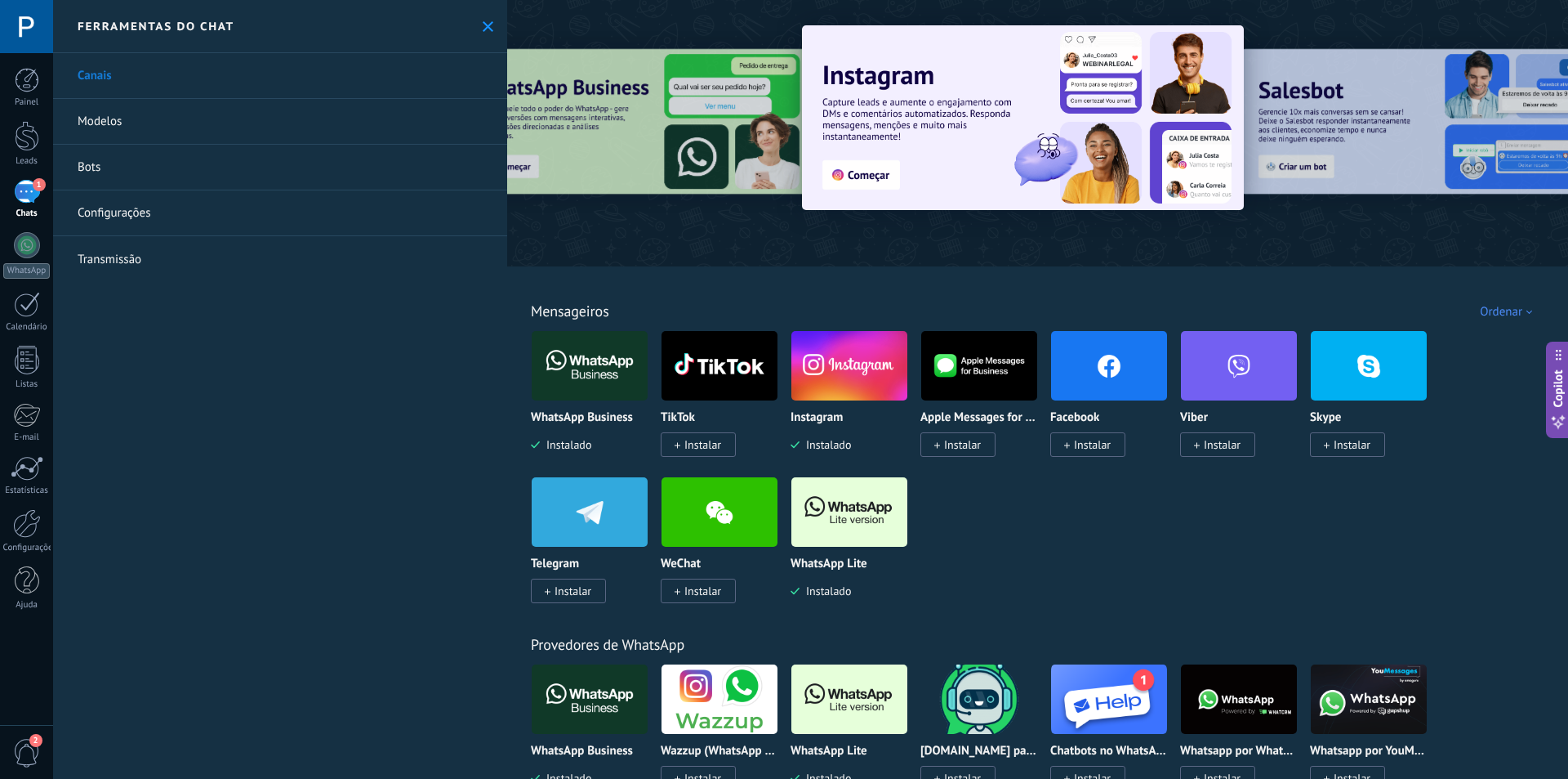
click at [28, 195] on div "1" at bounding box center [27, 191] width 27 height 24
click at [30, 193] on div "1" at bounding box center [27, 191] width 27 height 24
click at [483, 26] on icon at bounding box center [488, 27] width 11 height 11
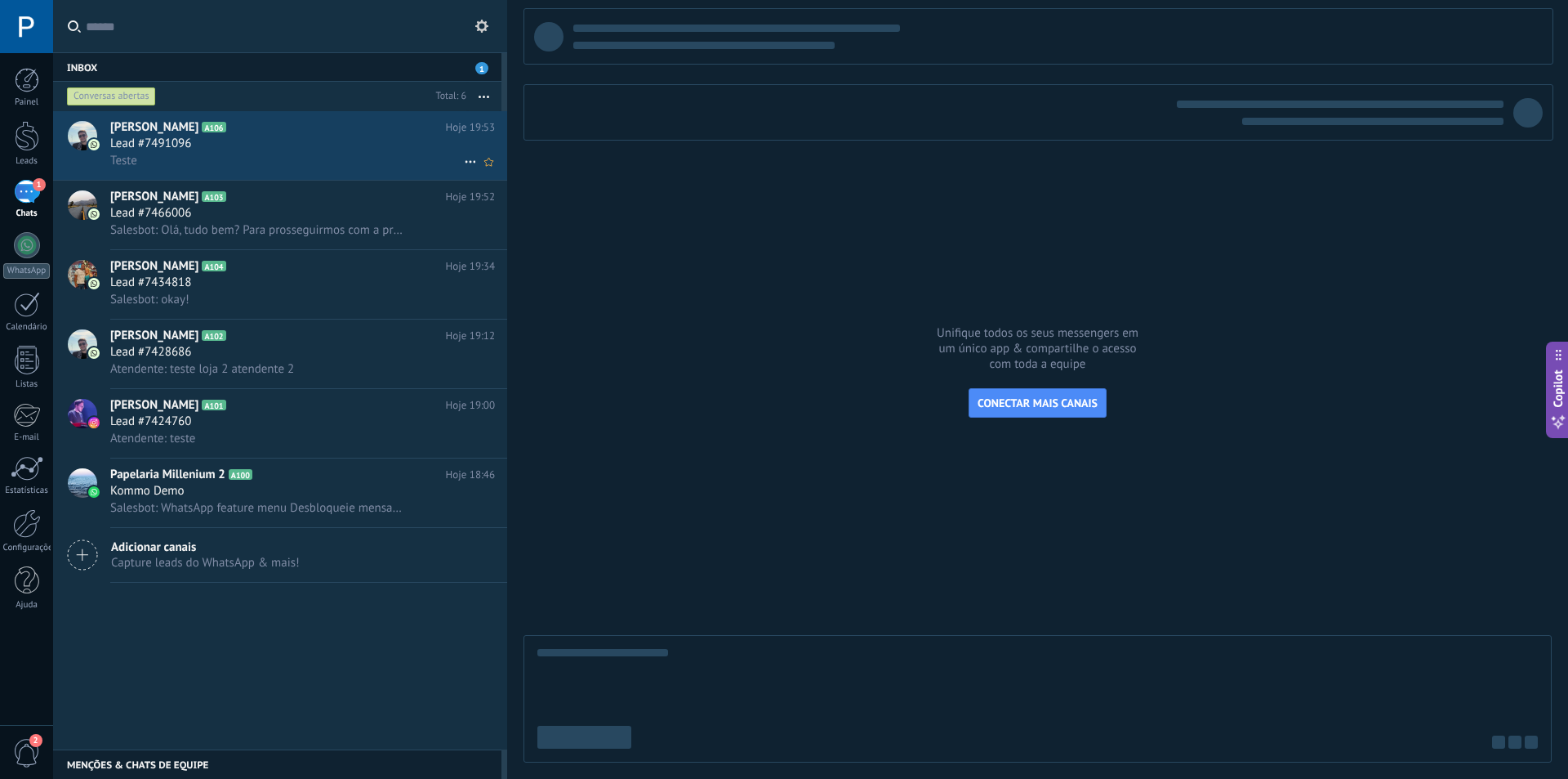
click at [345, 147] on div "Lead #7491096" at bounding box center [302, 144] width 384 height 17
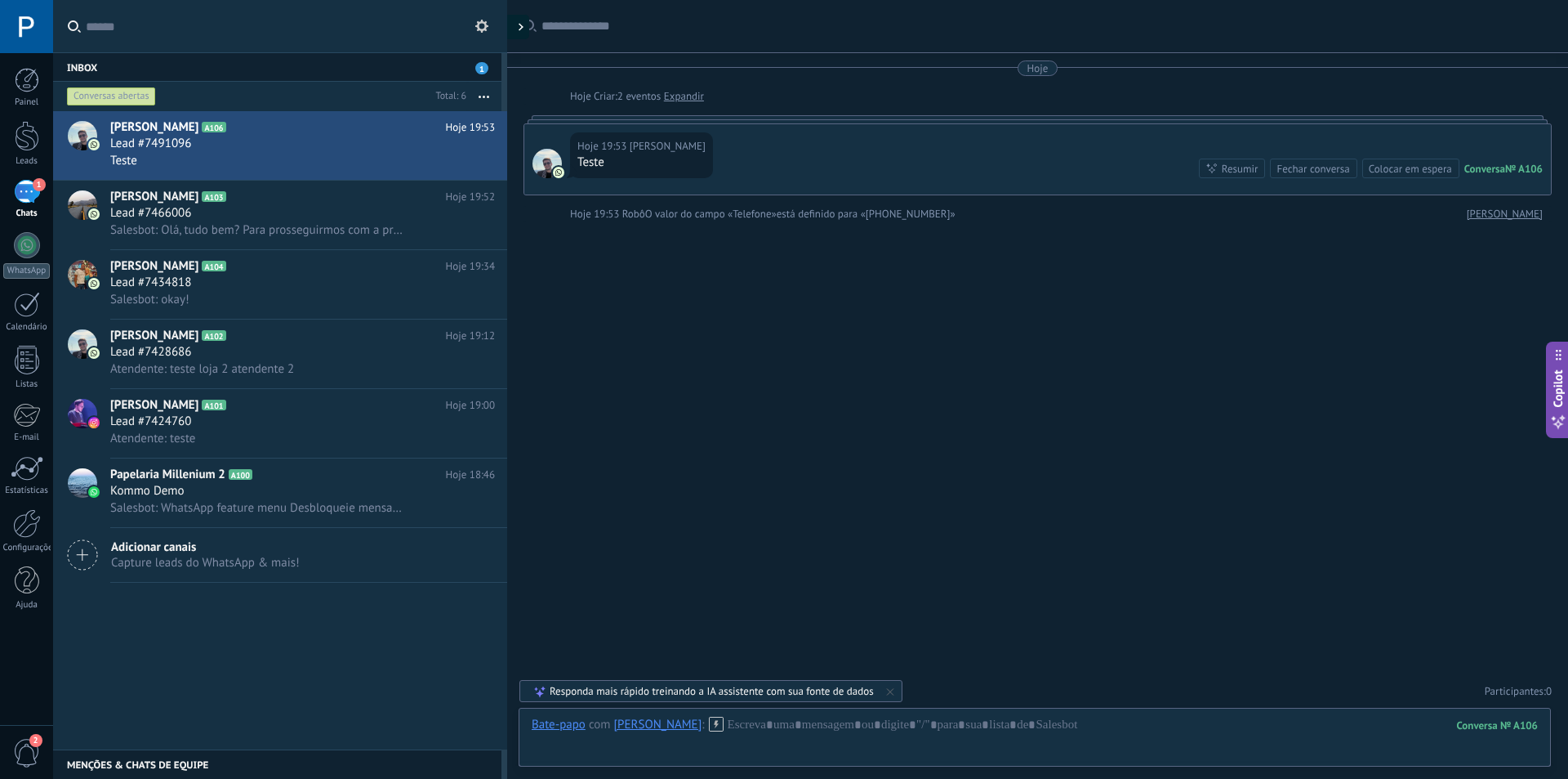
click at [515, 27] on div at bounding box center [517, 27] width 25 height 25
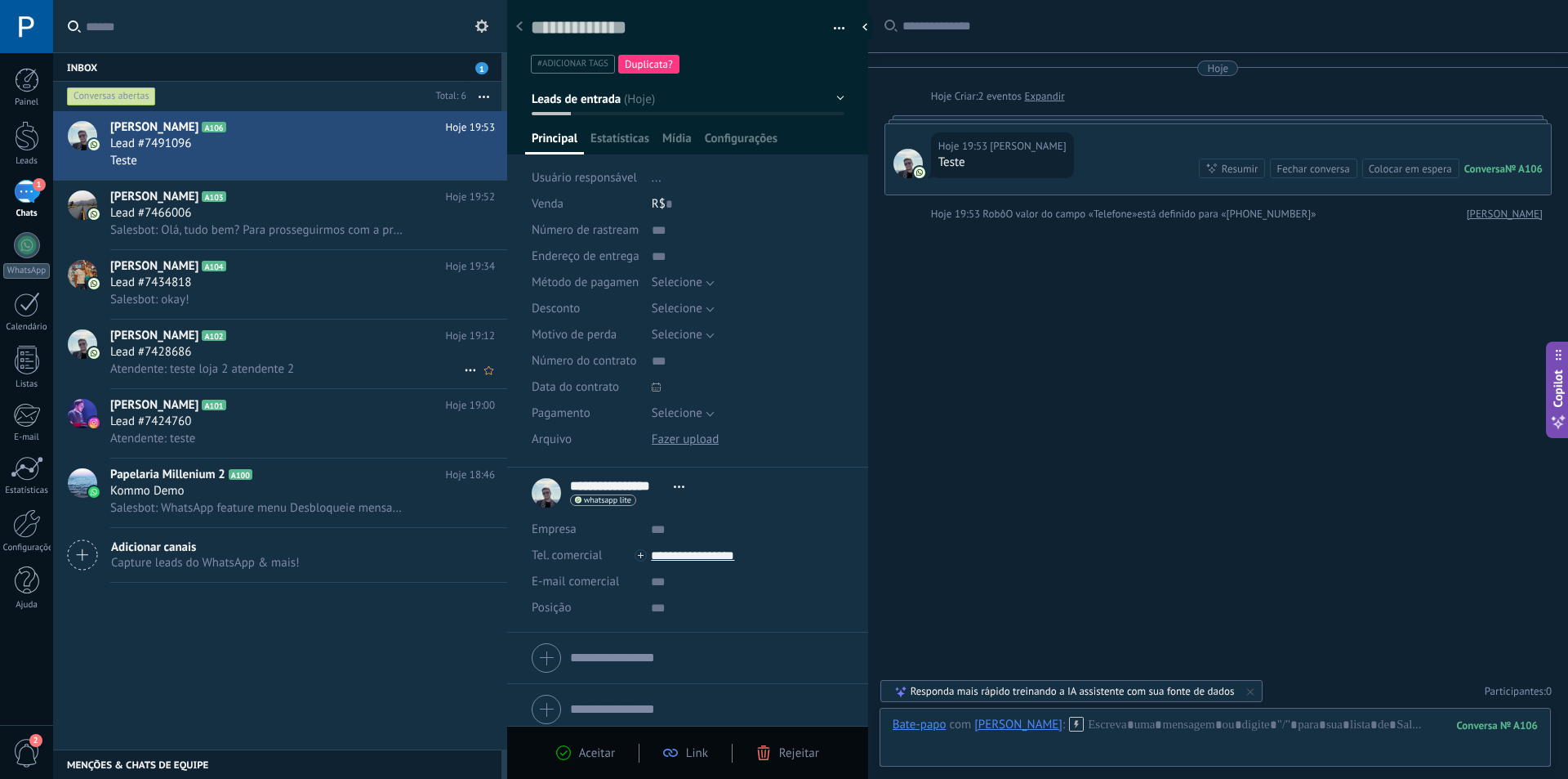
click at [297, 348] on div "Lead #7428686" at bounding box center [302, 352] width 384 height 17
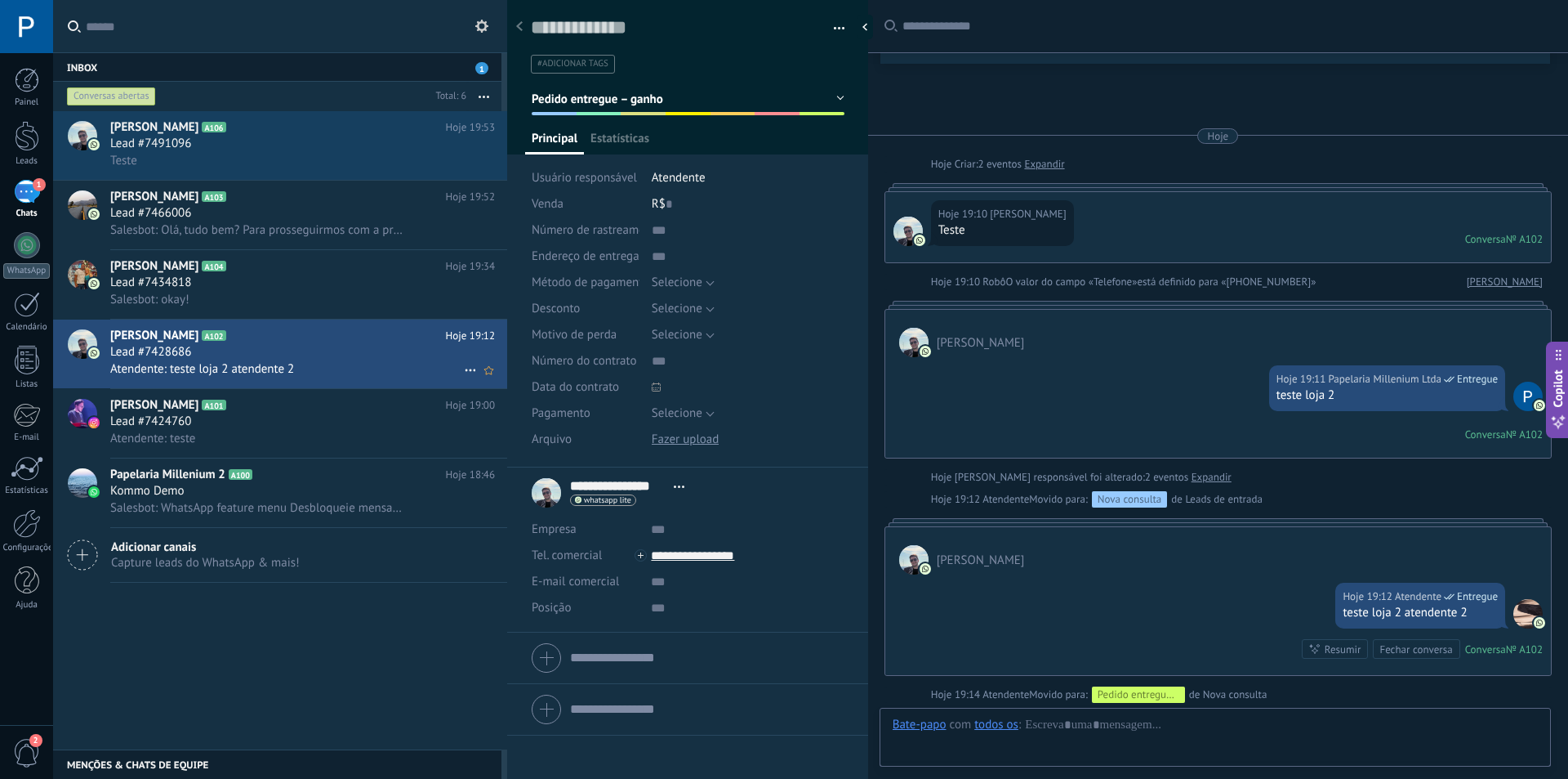
scroll to position [25, 0]
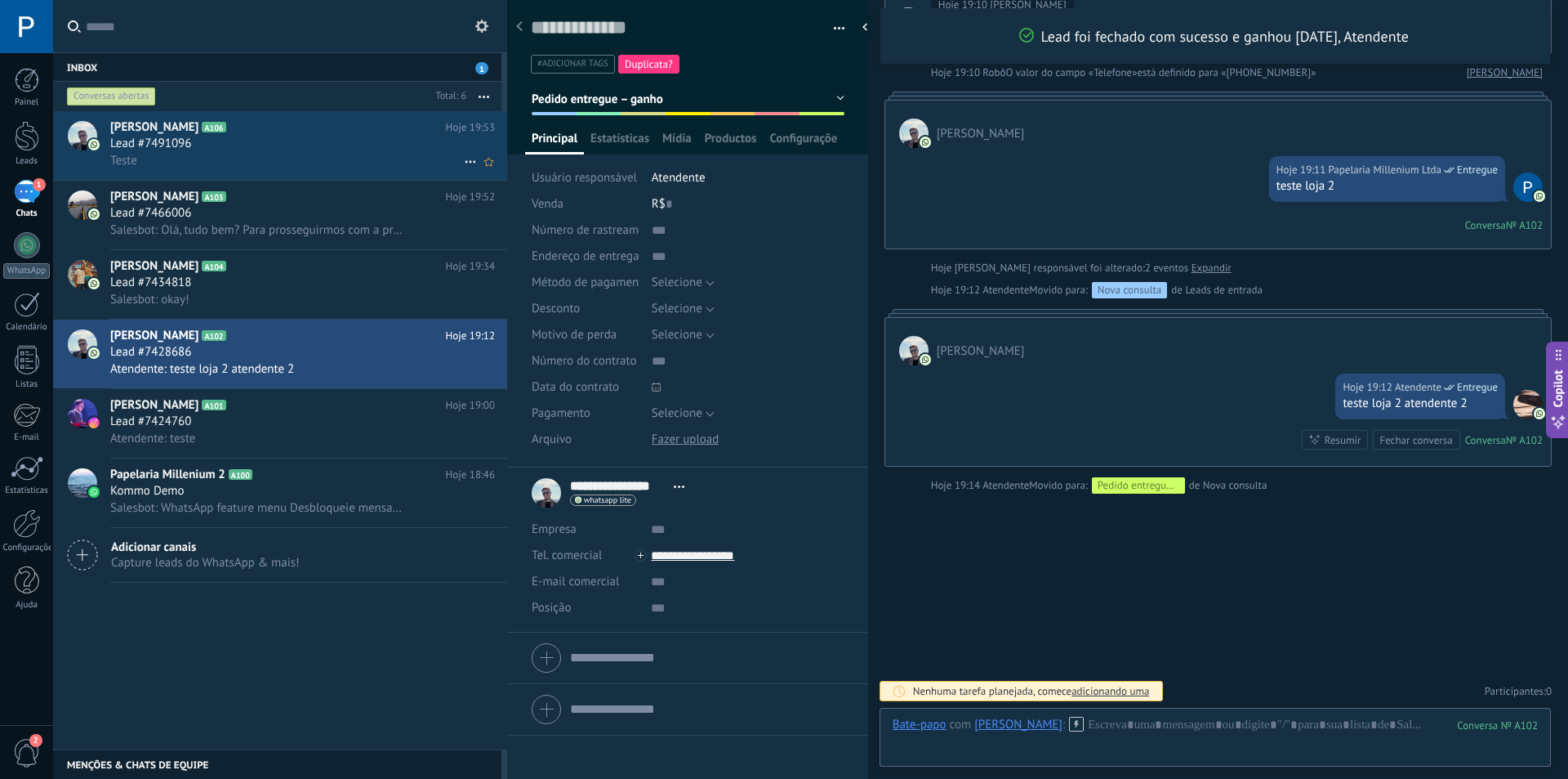
click at [301, 136] on div "Lead #7491096" at bounding box center [302, 144] width 384 height 17
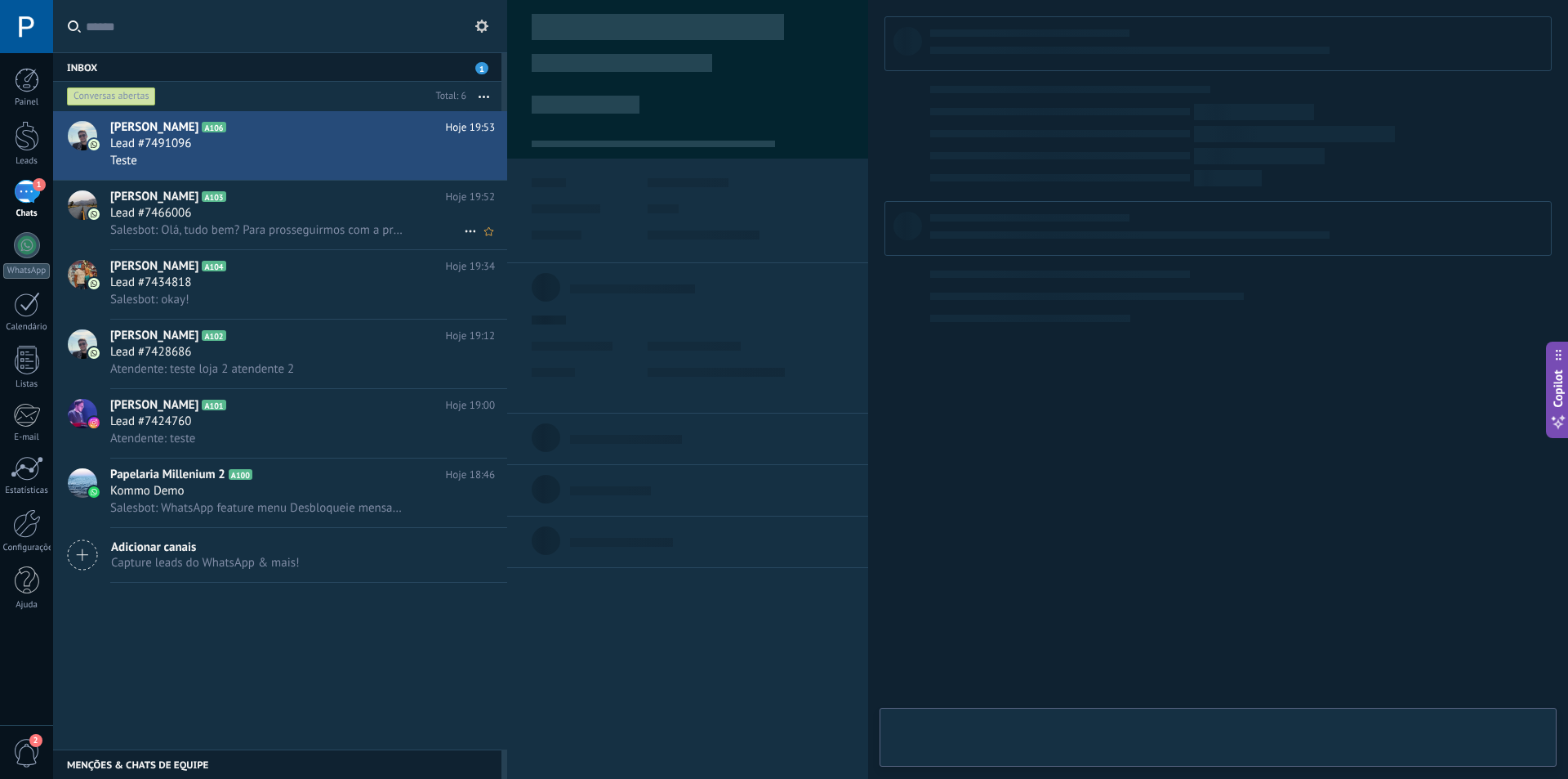
click at [301, 205] on div "Lead #7466006" at bounding box center [302, 213] width 384 height 17
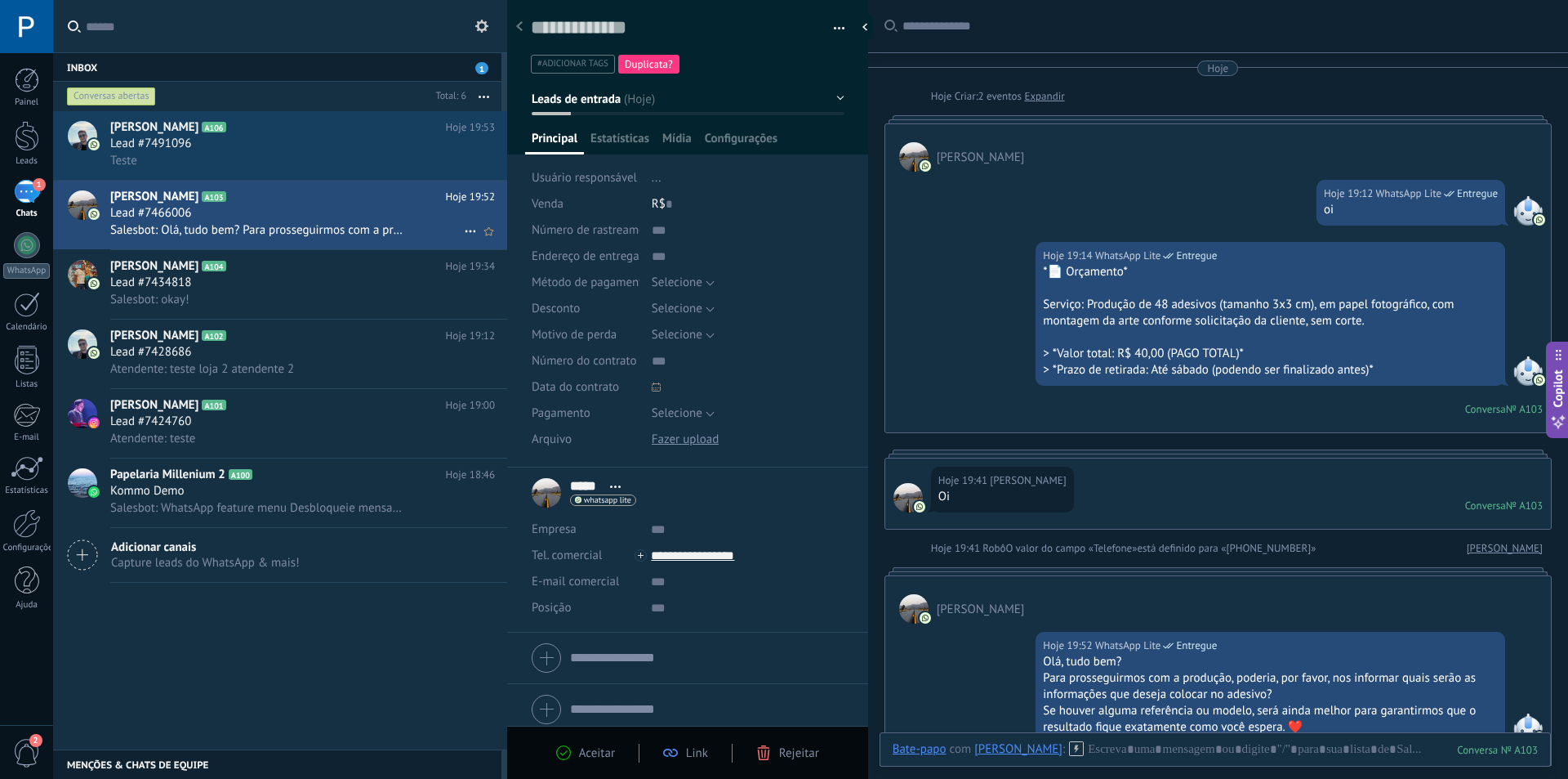
scroll to position [289, 0]
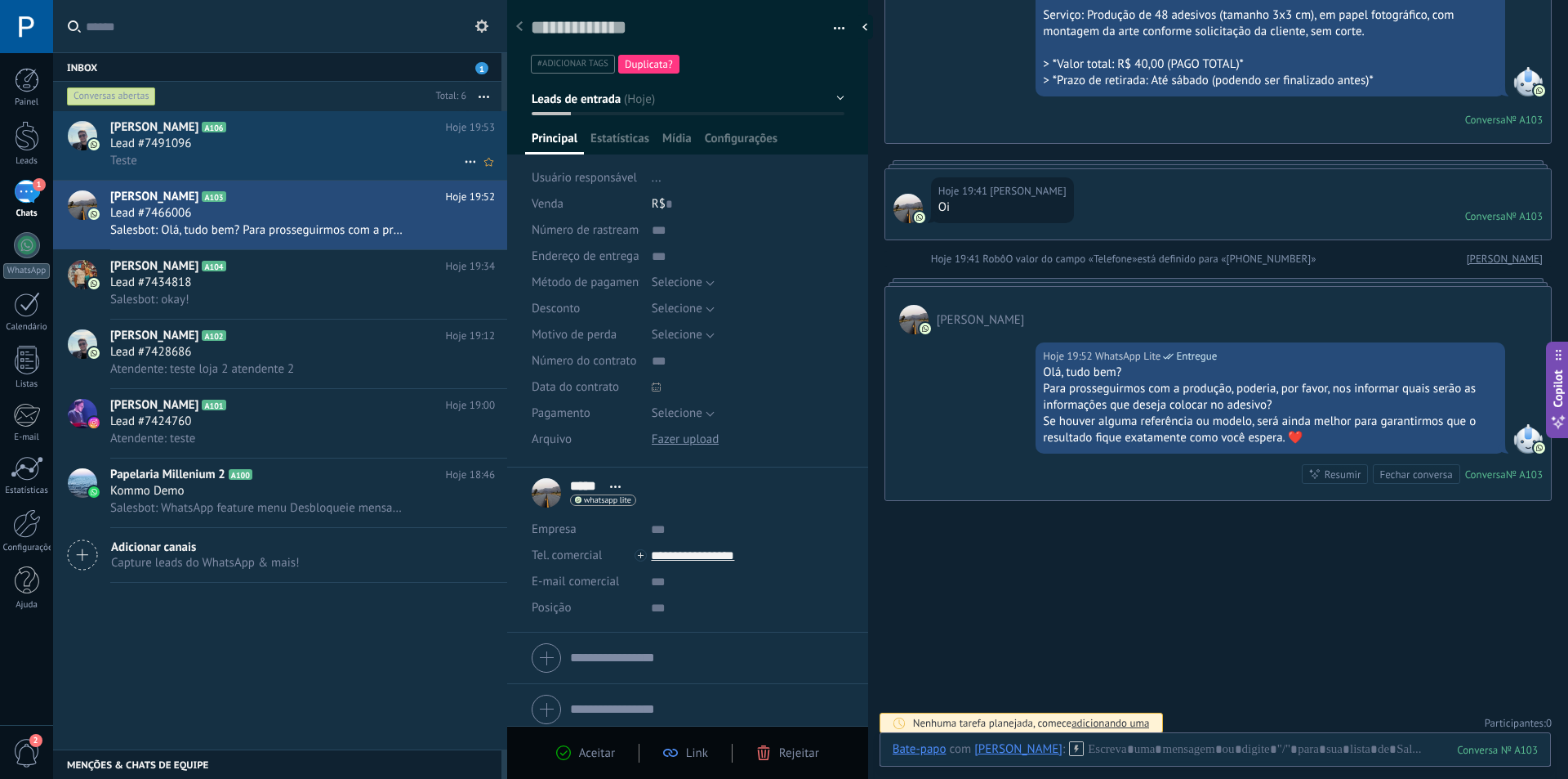
click at [303, 133] on h2 "[PERSON_NAME] A106" at bounding box center [277, 128] width 335 height 17
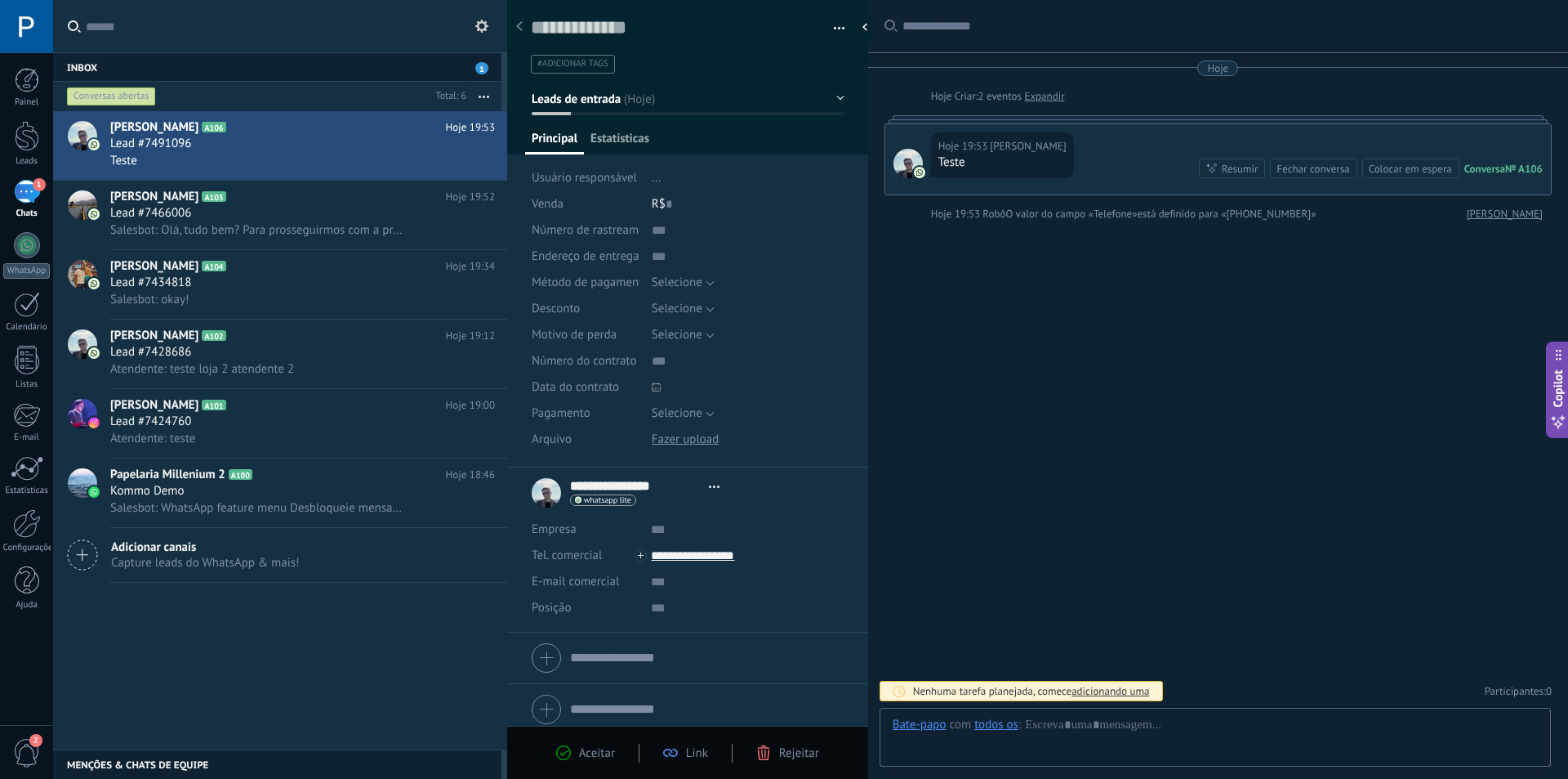
scroll to position [25, 0]
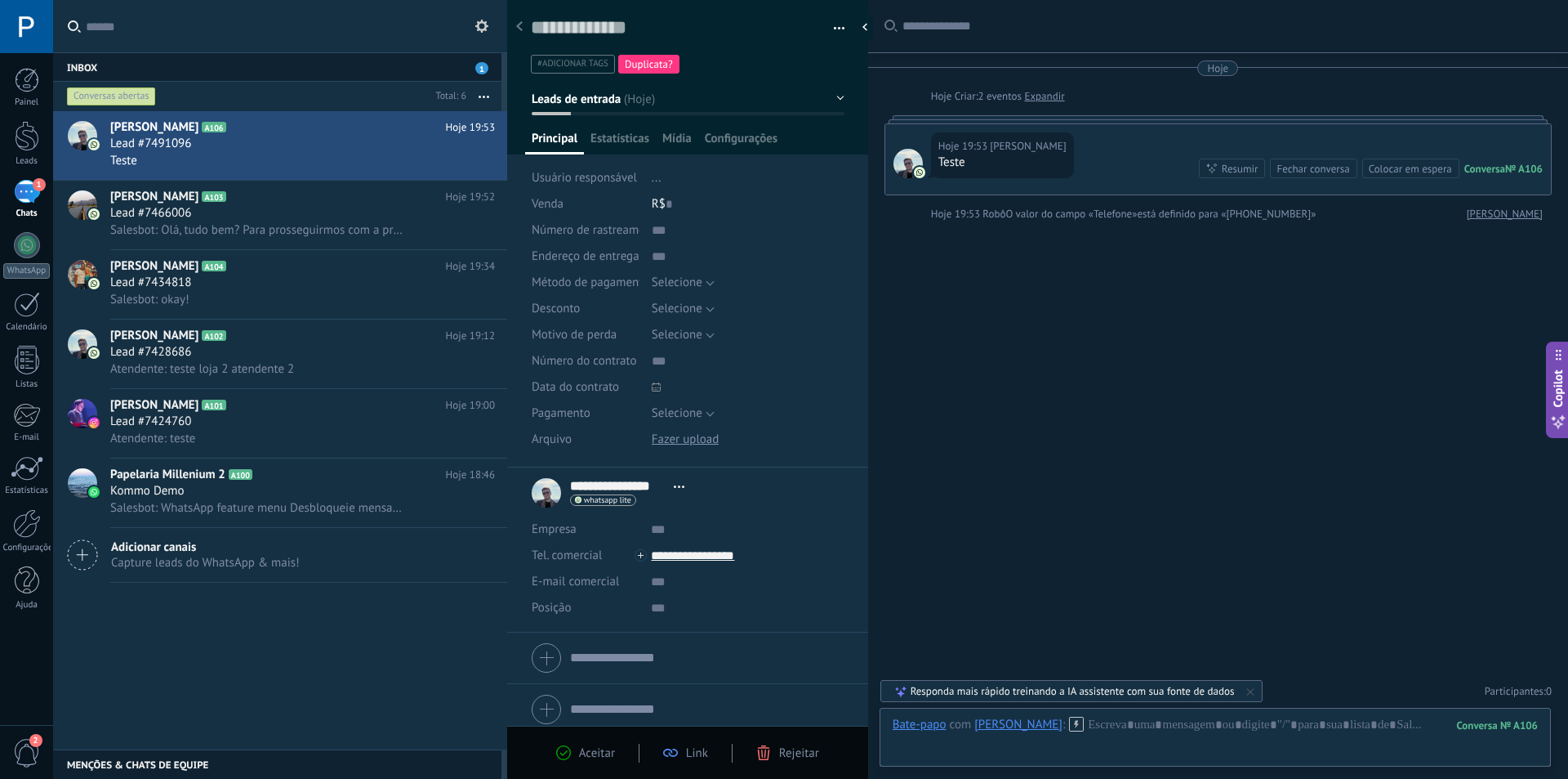
click at [486, 96] on icon "button" at bounding box center [484, 96] width 11 height 2
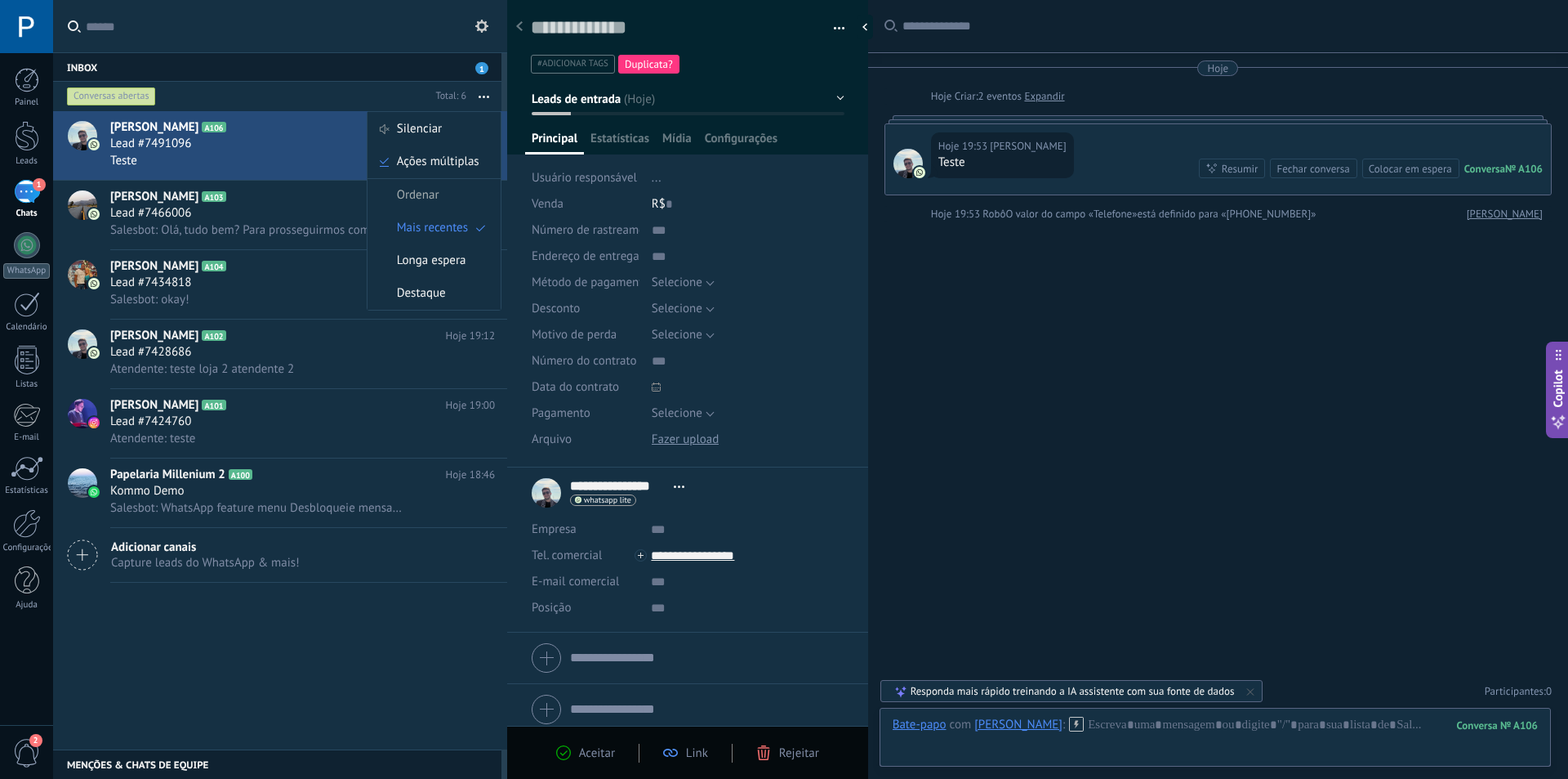
click at [389, 30] on input "text" at bounding box center [290, 26] width 408 height 52
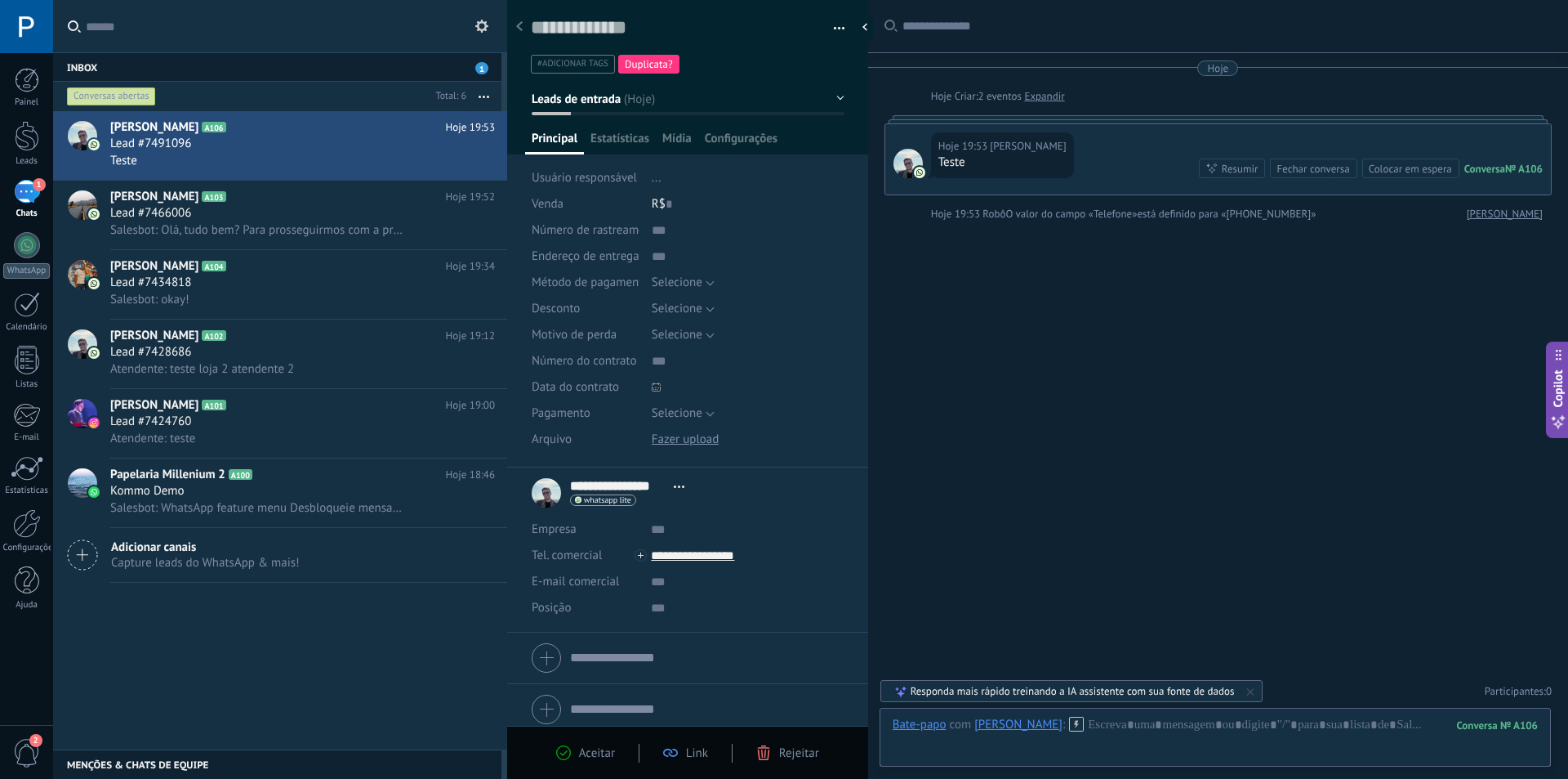
click at [591, 756] on span "Aceitar" at bounding box center [596, 752] width 36 height 16
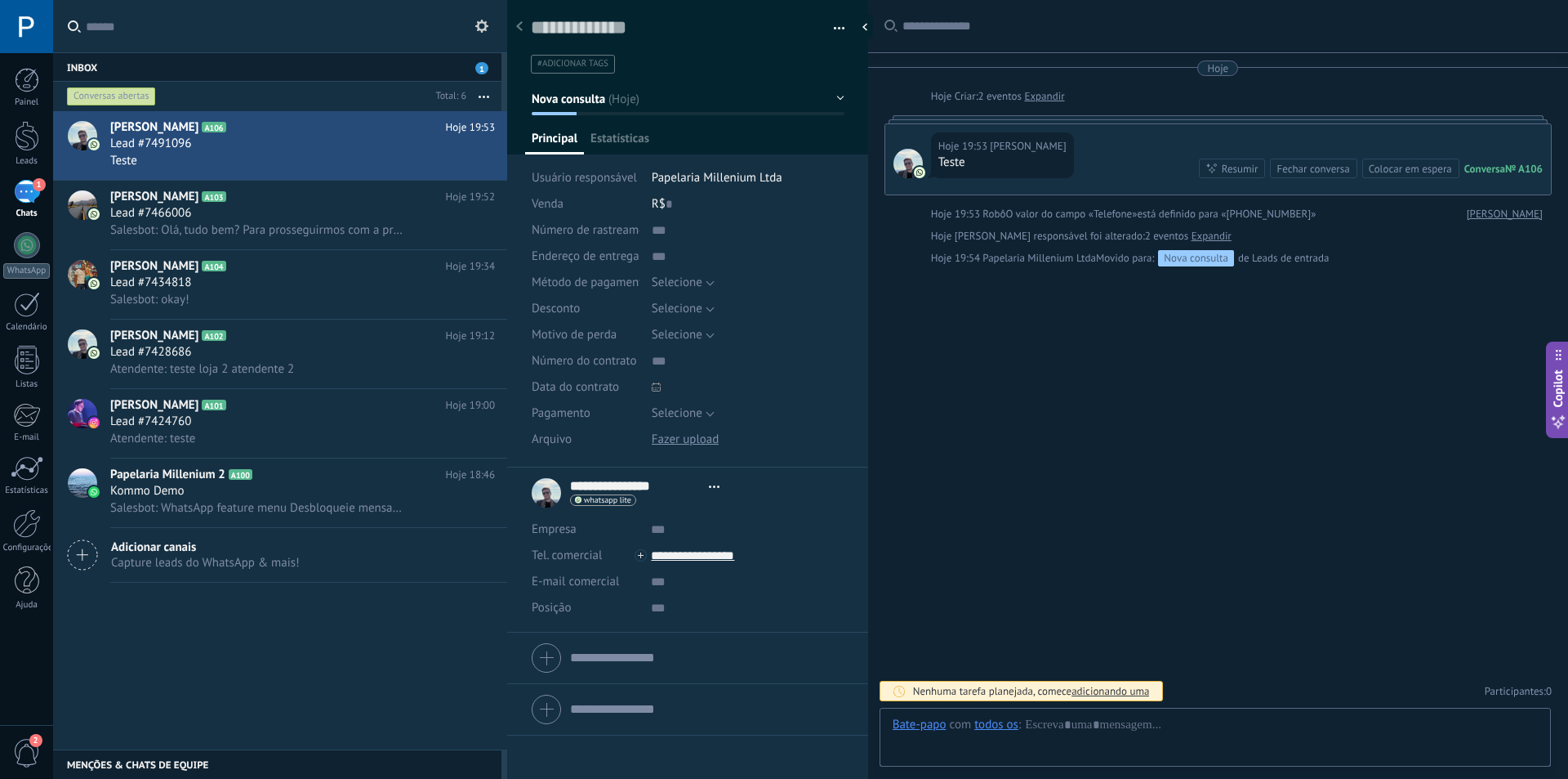
scroll to position [25, 0]
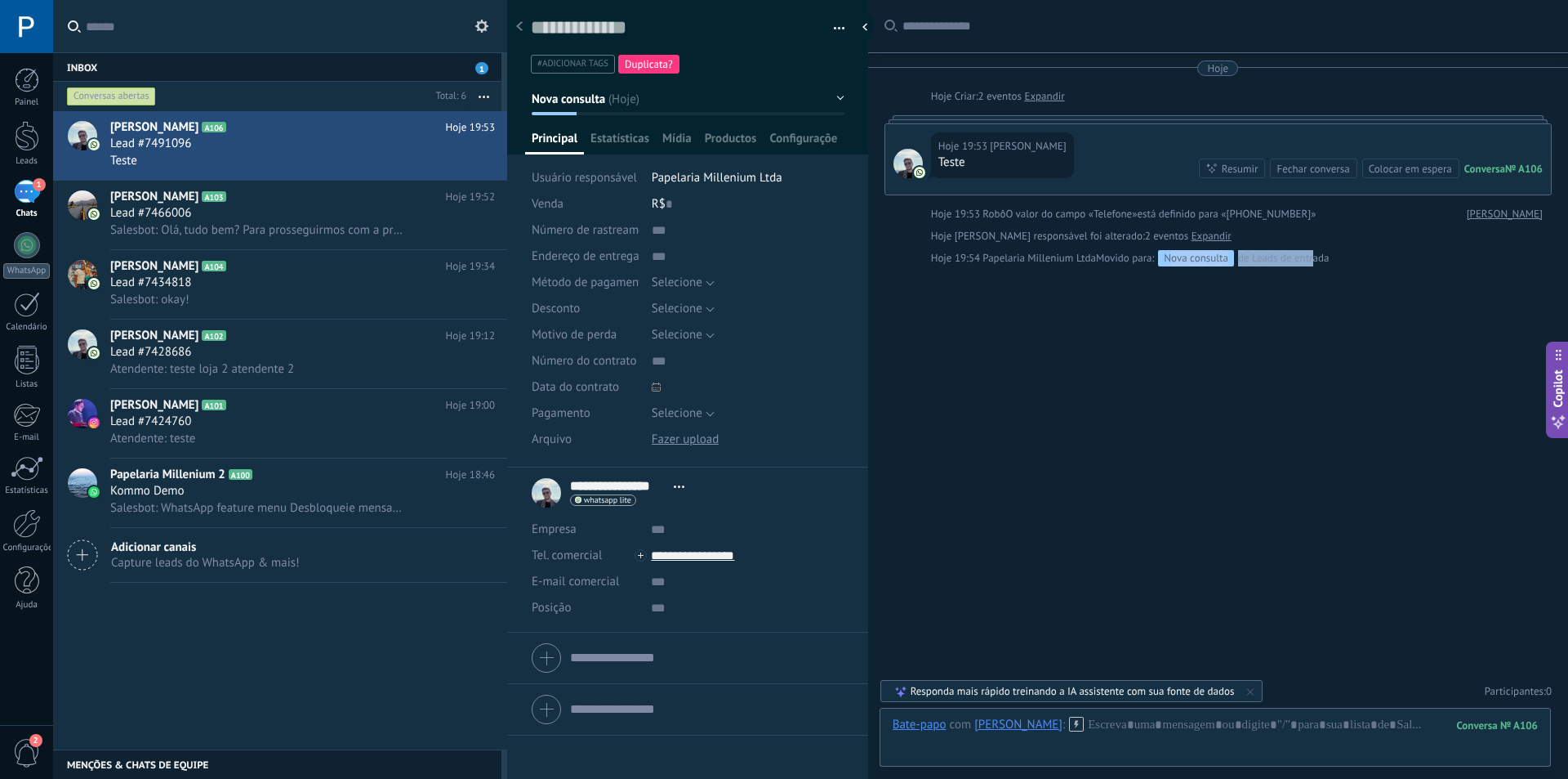
drag, startPoint x: 1171, startPoint y: 255, endPoint x: 1314, endPoint y: 252, distance: 143.0
click at [1314, 252] on div "Movido para: Nova consulta de Leads de entrada" at bounding box center [1213, 259] width 234 height 17
click at [1329, 292] on div "Buscar Carregar mais Hoje Hoje Criar: 2 eventos Expandir Hoje 19:53 [PERSON_NAM…" at bounding box center [1218, 390] width 700 height 779
click at [784, 136] on span "Configurações" at bounding box center [803, 143] width 69 height 24
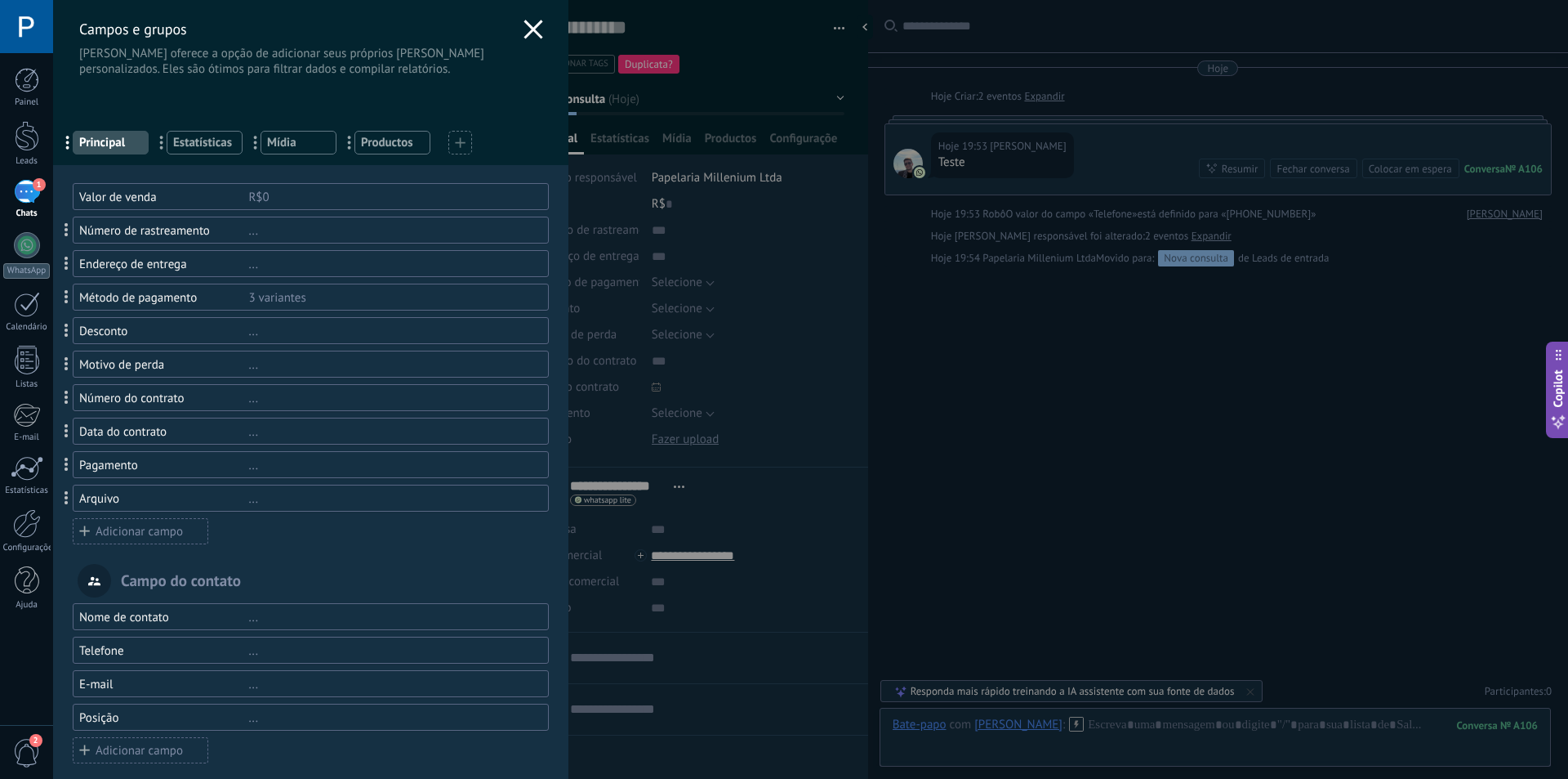
click at [528, 26] on icon at bounding box center [533, 30] width 20 height 20
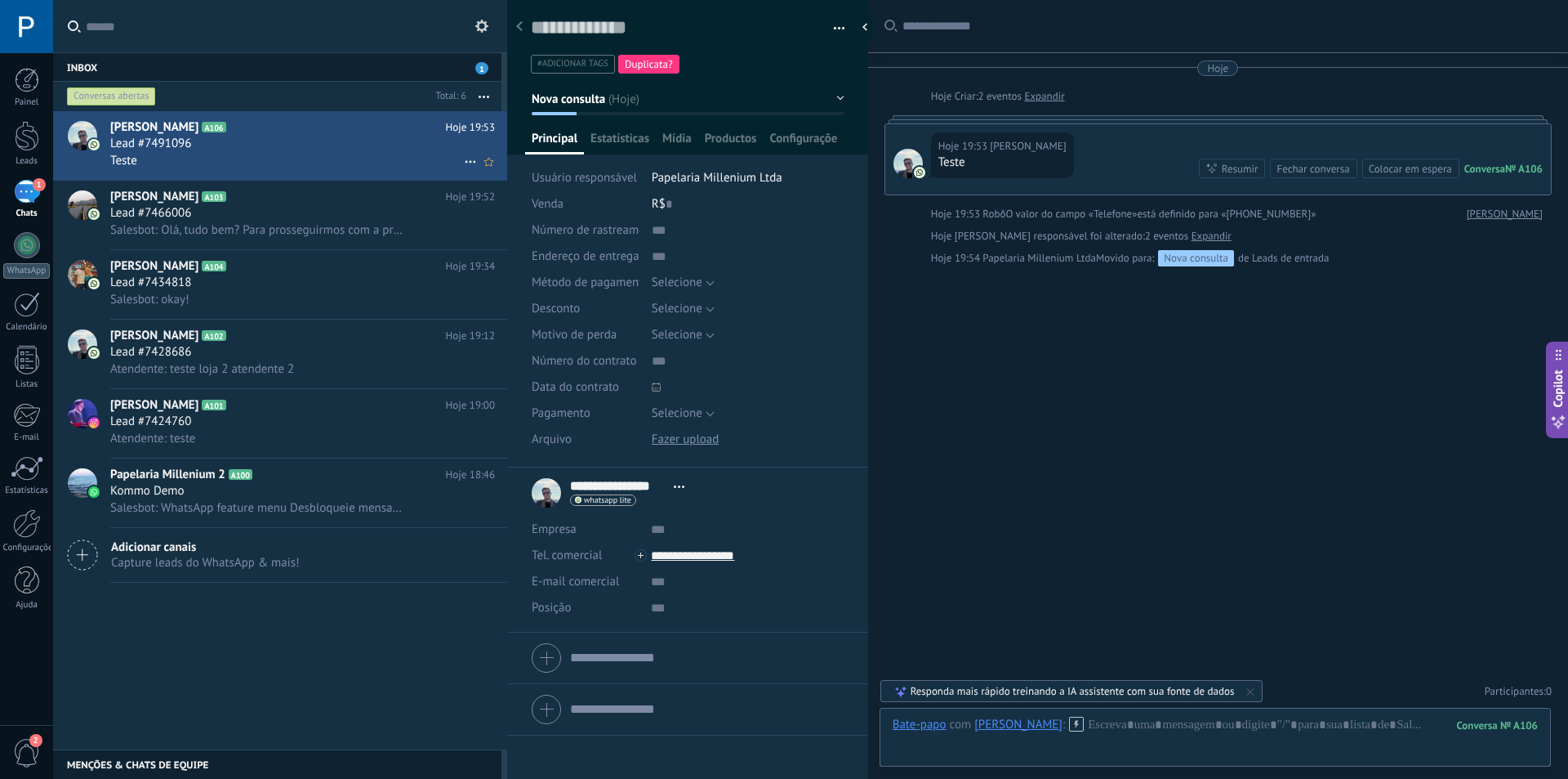
click at [248, 154] on div "Teste" at bounding box center [302, 160] width 384 height 17
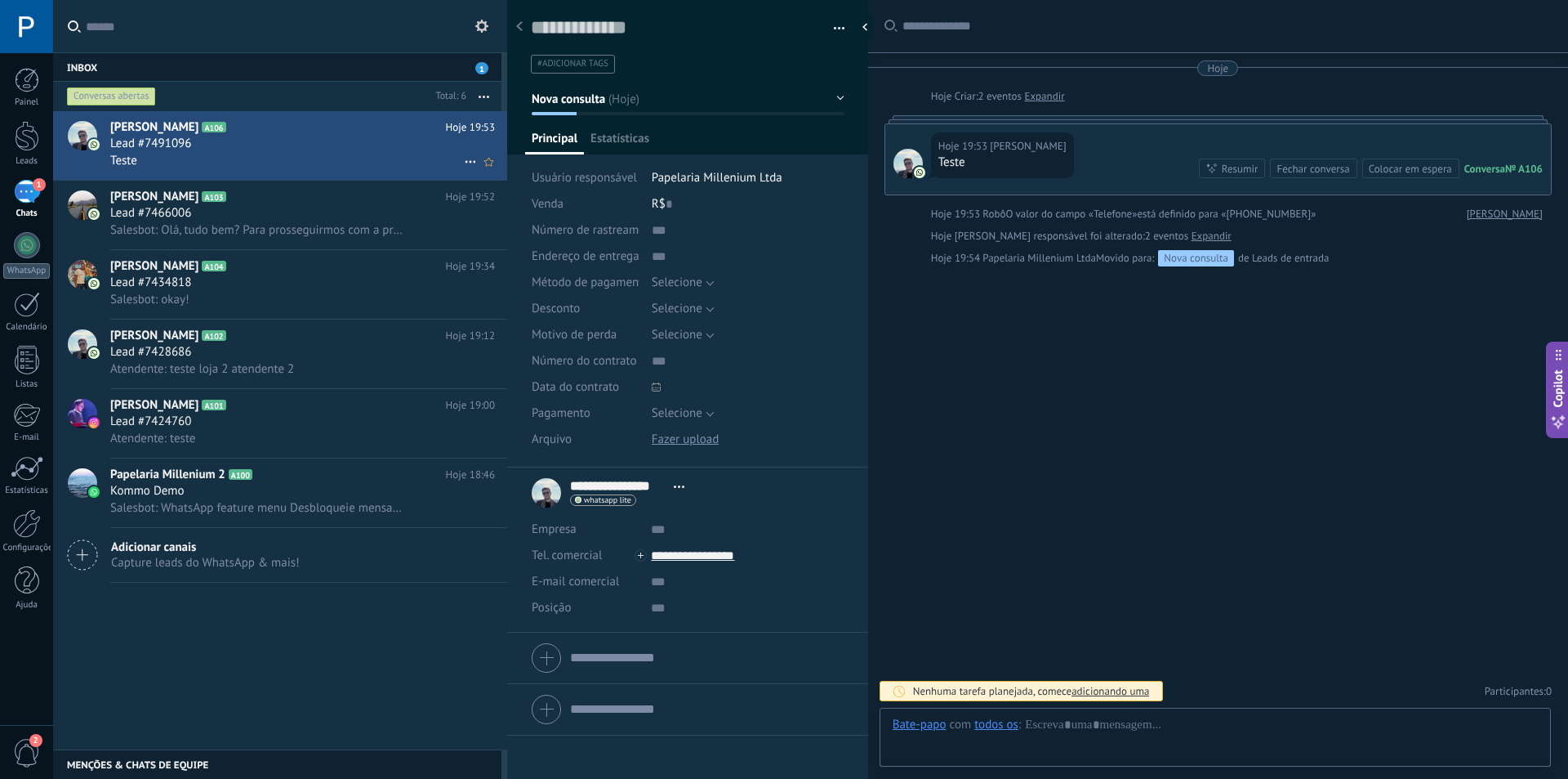
scroll to position [25, 0]
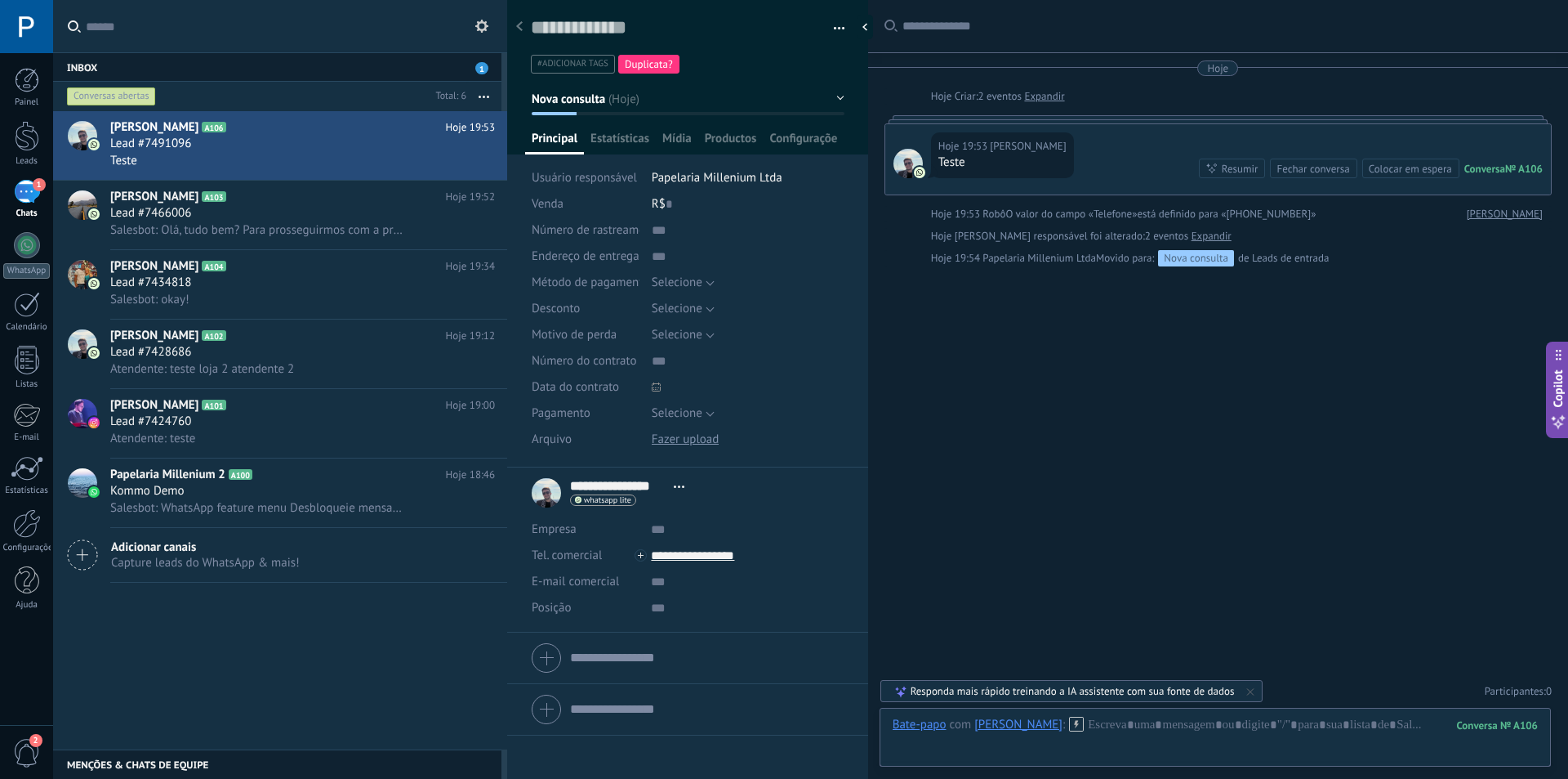
click at [634, 98] on button "Nova consulta" at bounding box center [688, 99] width 313 height 29
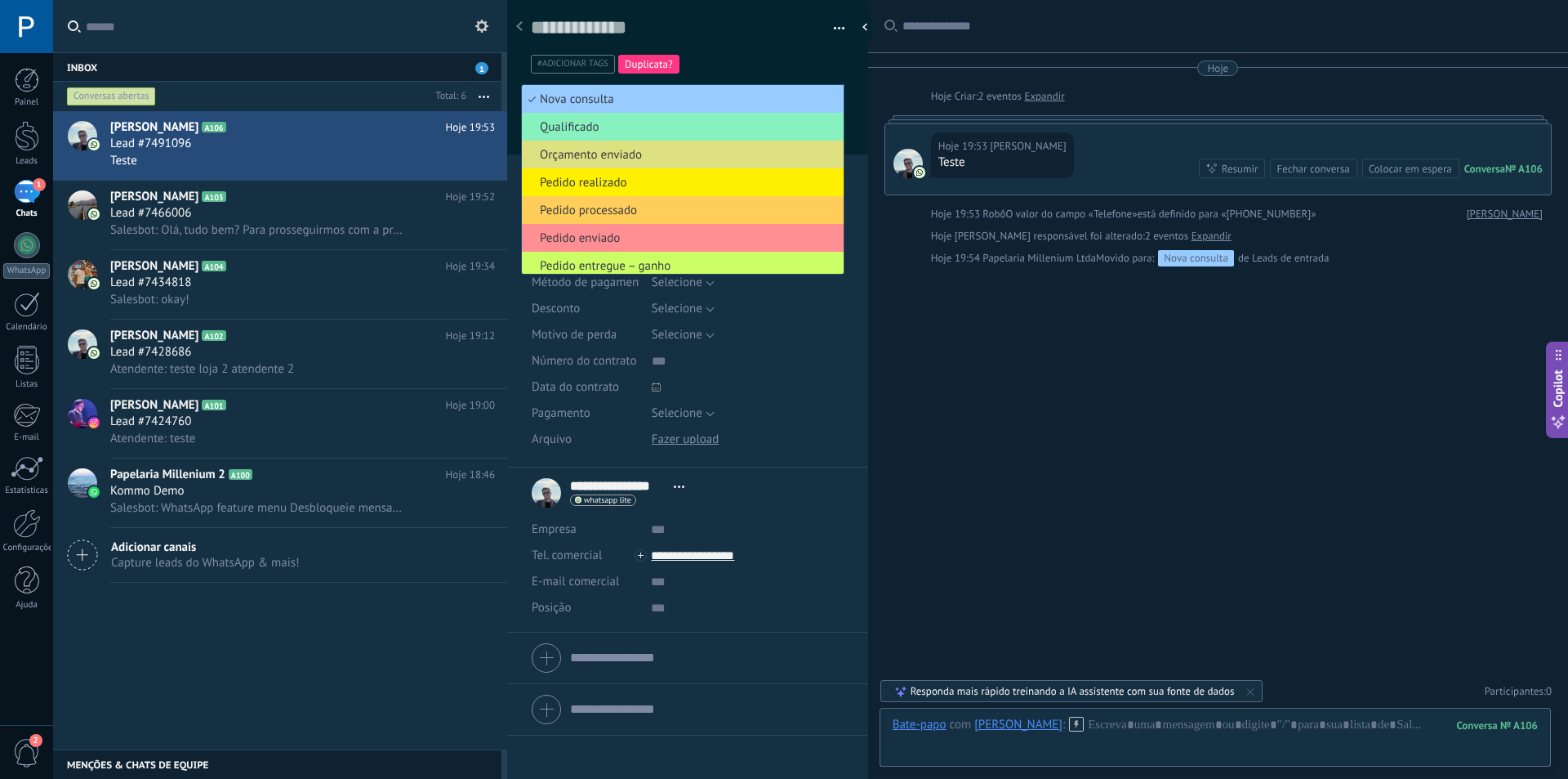
click at [765, 61] on ul "#adicionar tags Duplicata?" at bounding box center [685, 64] width 311 height 22
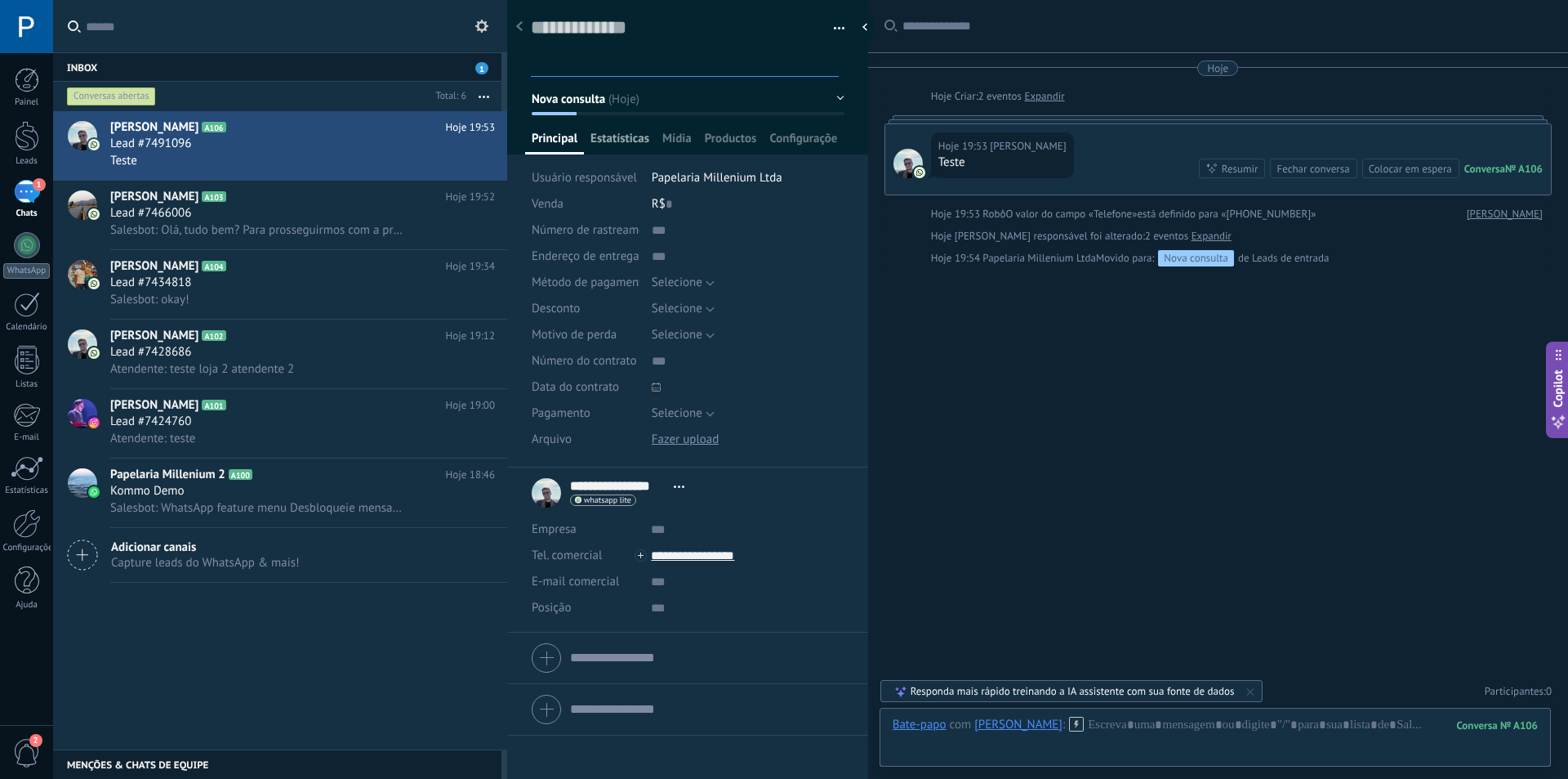
click at [631, 141] on span "Estatísticas" at bounding box center [620, 143] width 59 height 24
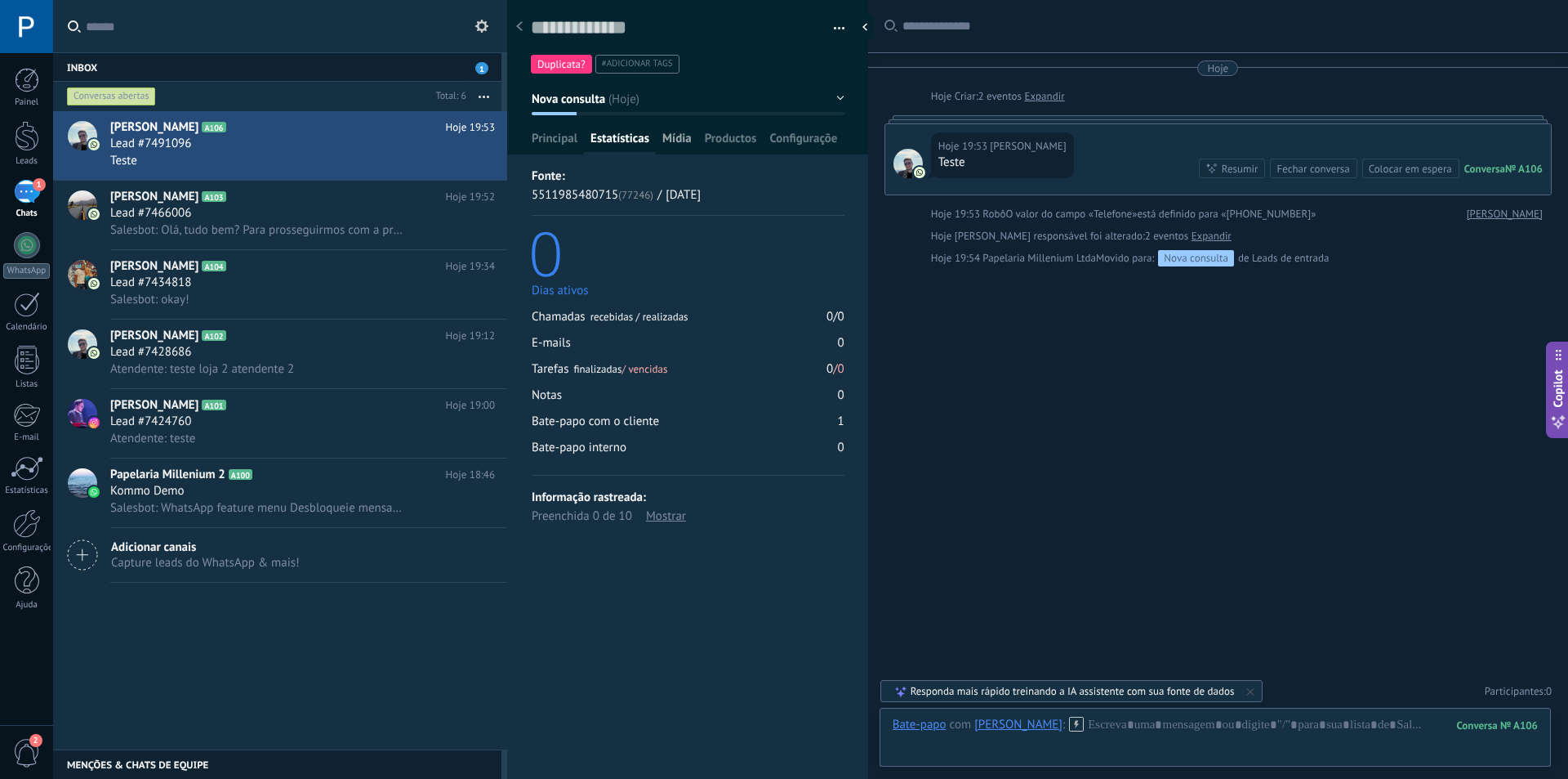
click at [672, 138] on span "Mídia" at bounding box center [677, 143] width 29 height 24
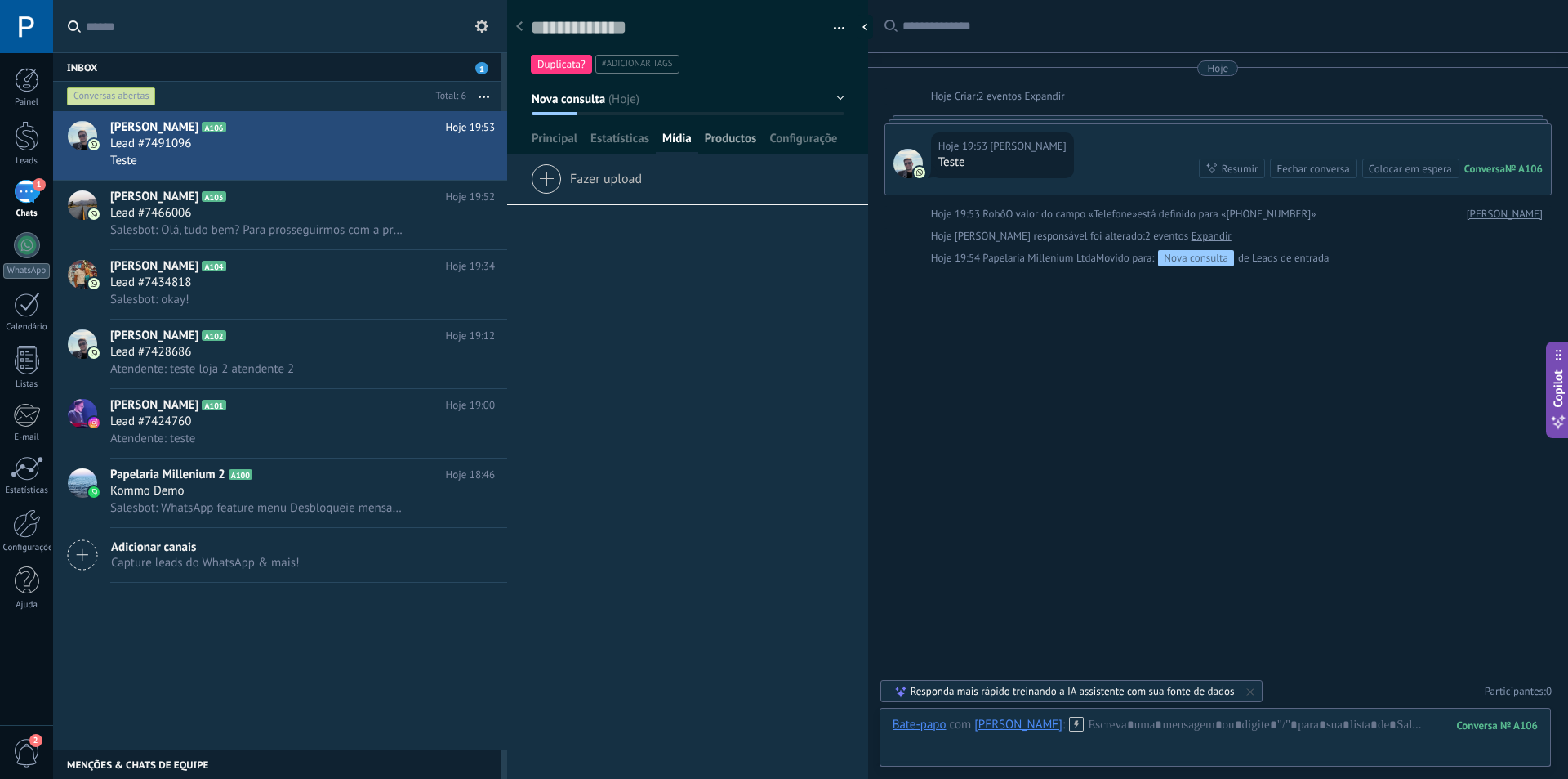
click at [718, 140] on span "Productos" at bounding box center [731, 143] width 52 height 24
click at [803, 142] on span "Configurações" at bounding box center [803, 143] width 69 height 24
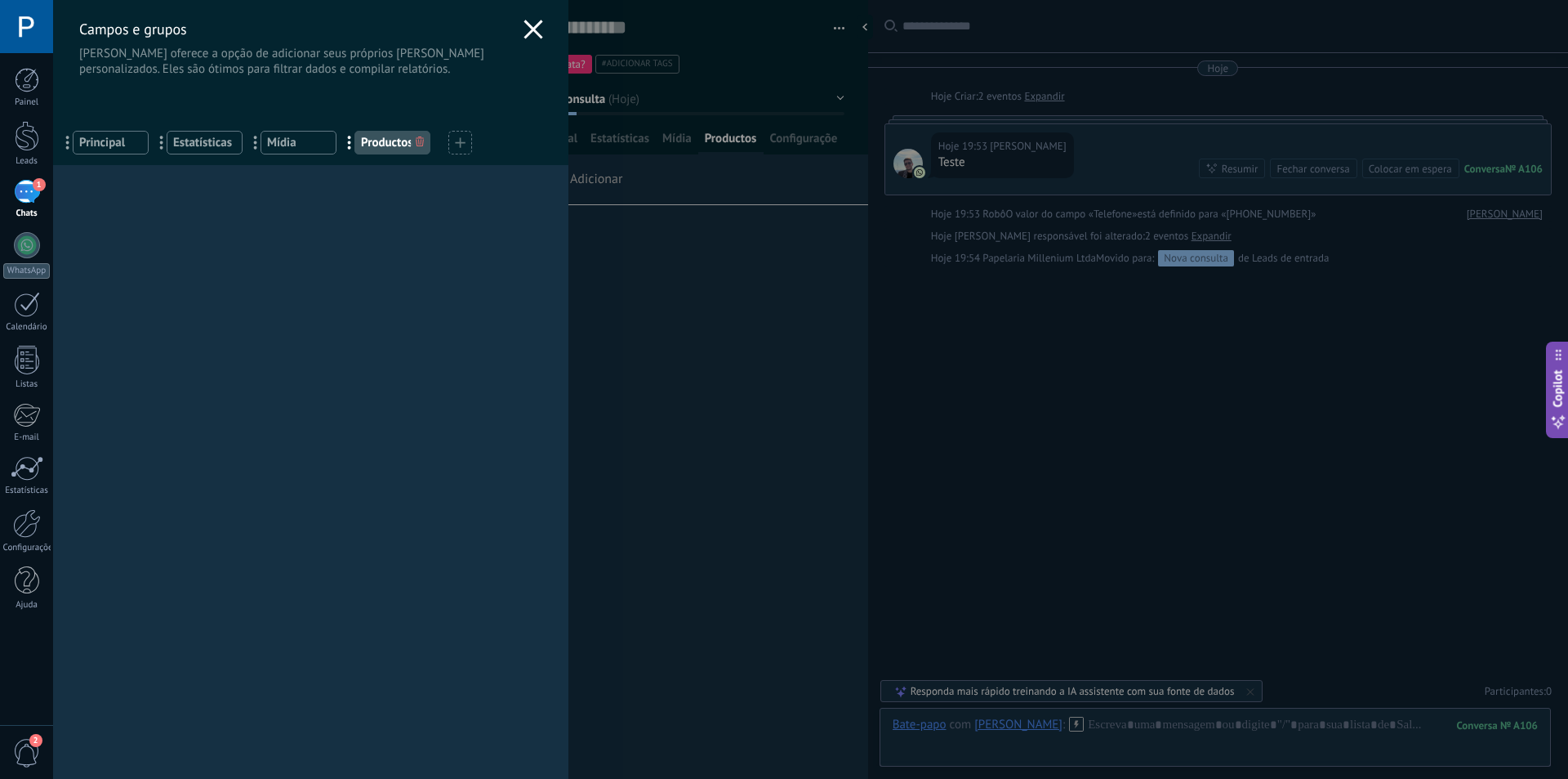
click at [529, 27] on use at bounding box center [533, 29] width 19 height 19
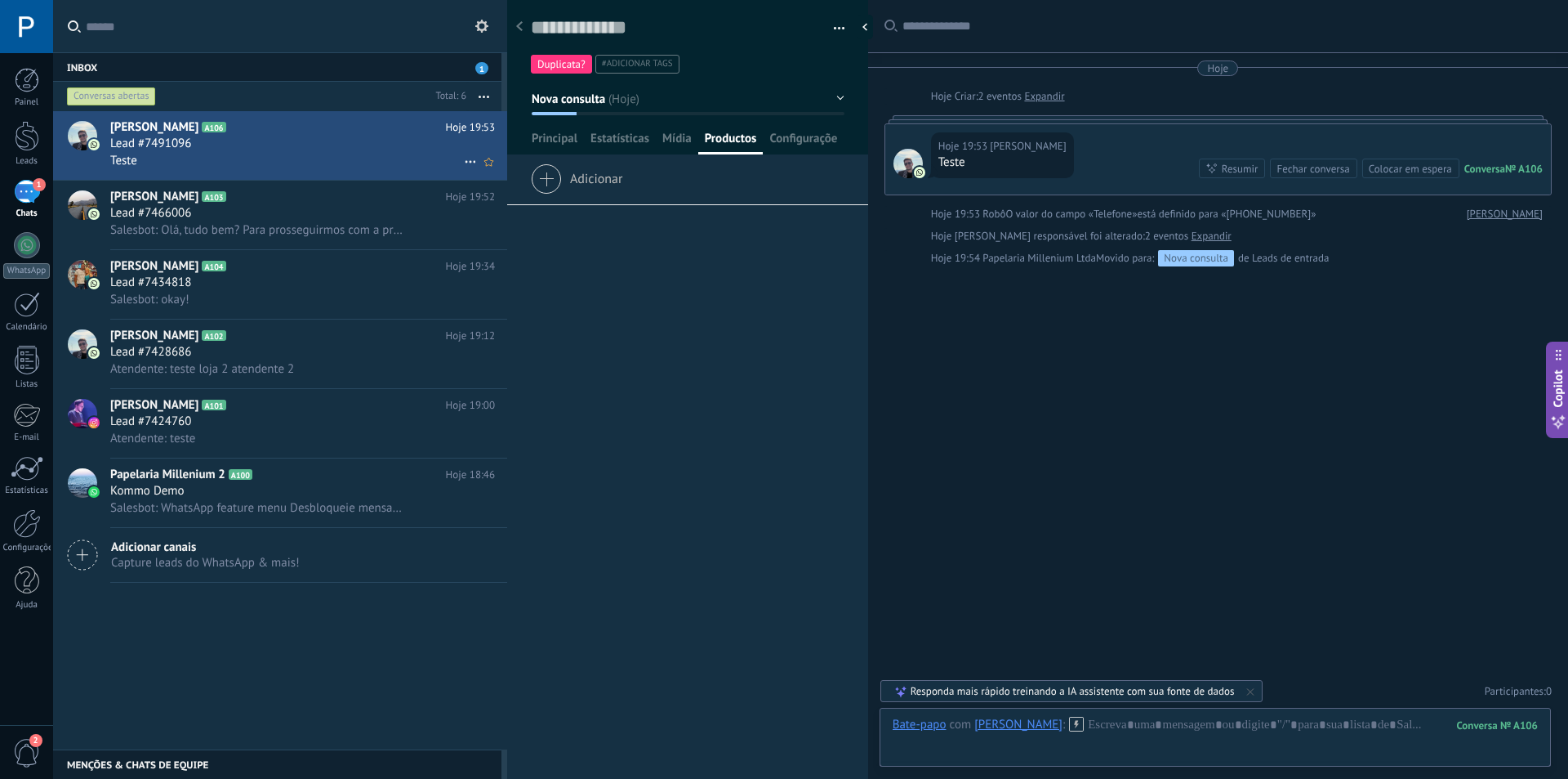
click at [80, 140] on div at bounding box center [82, 135] width 29 height 29
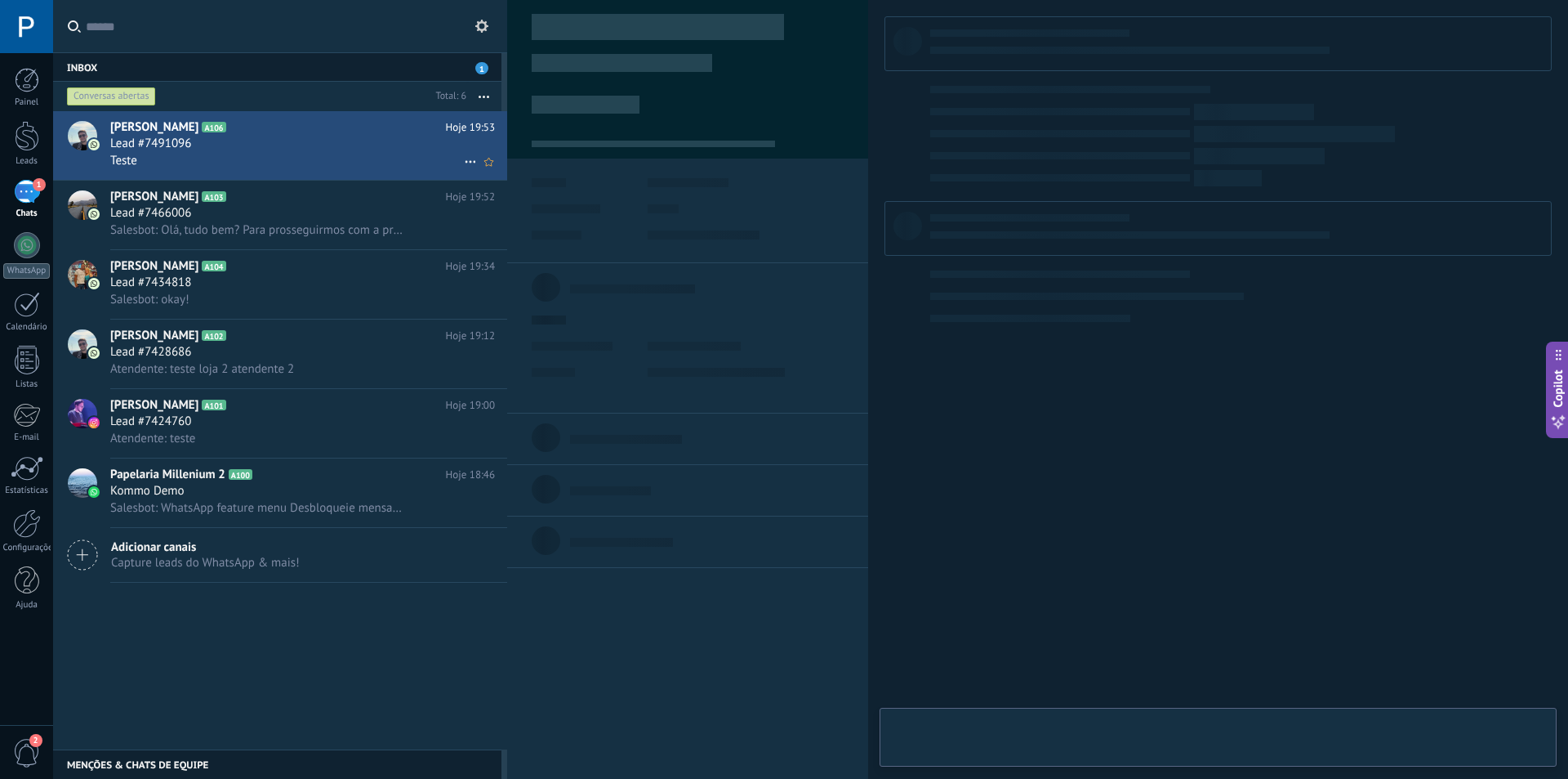
type textarea "**********"
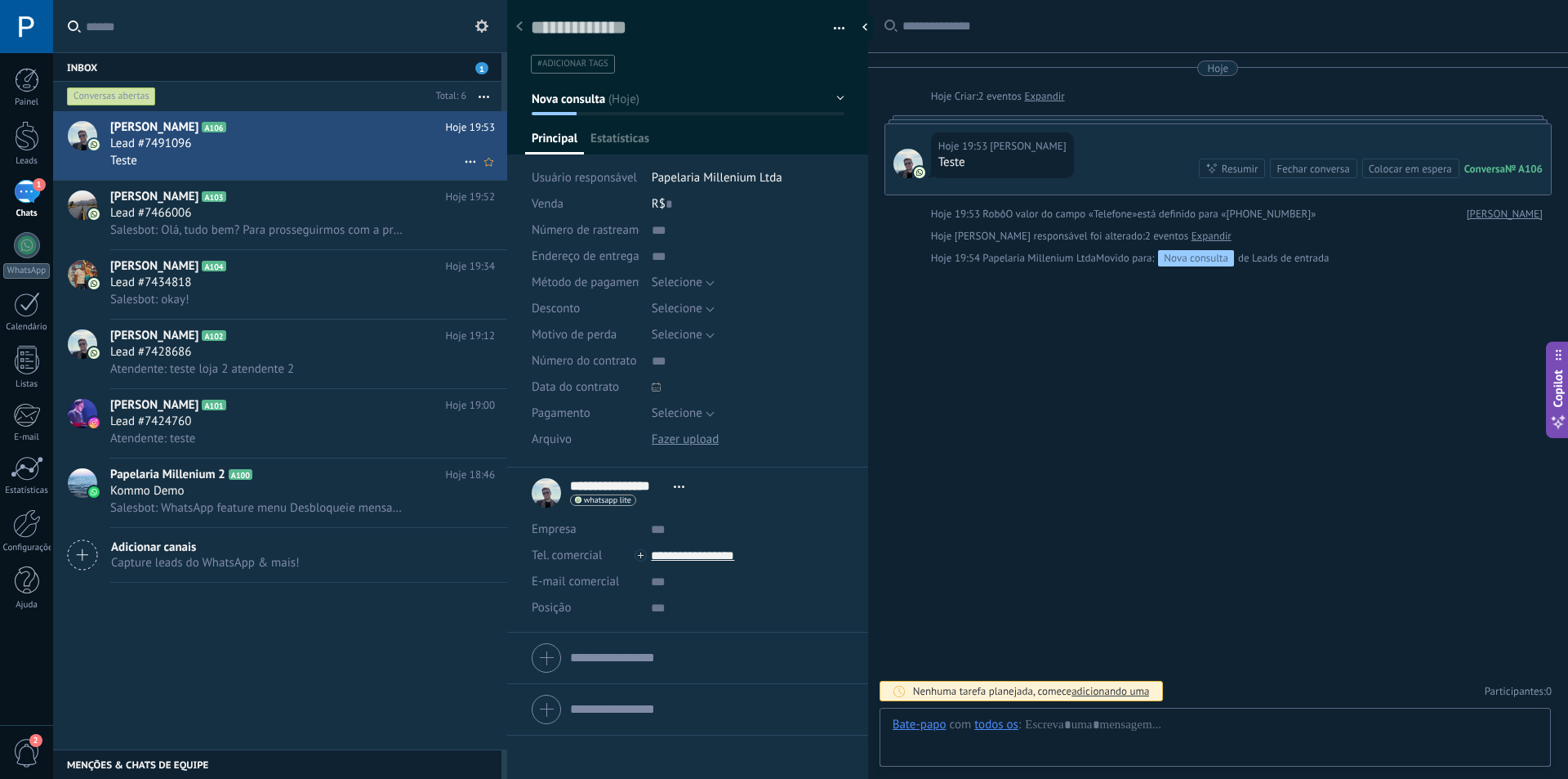
scroll to position [25, 0]
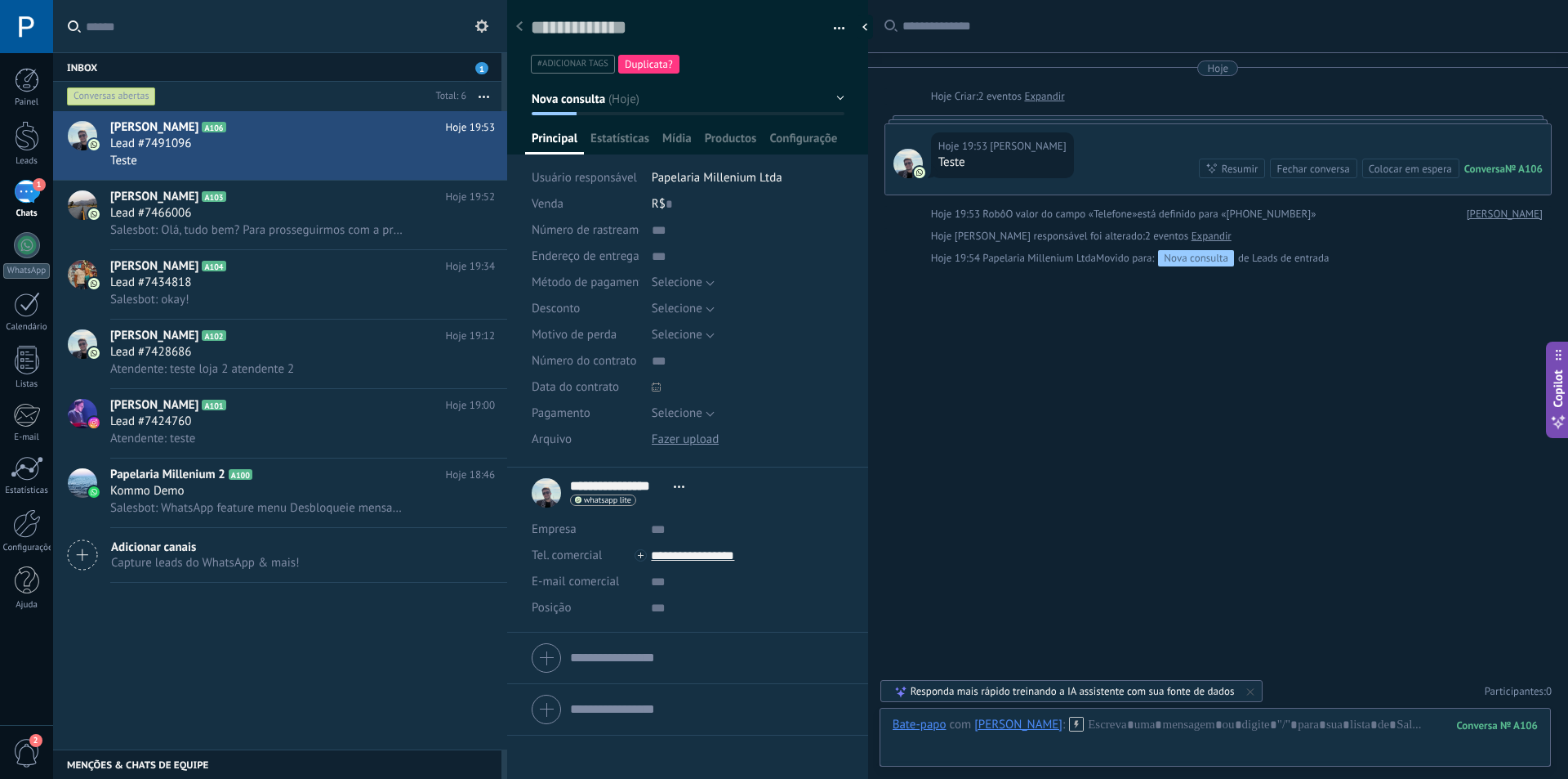
click at [1044, 93] on link "Expandir" at bounding box center [1044, 96] width 40 height 17
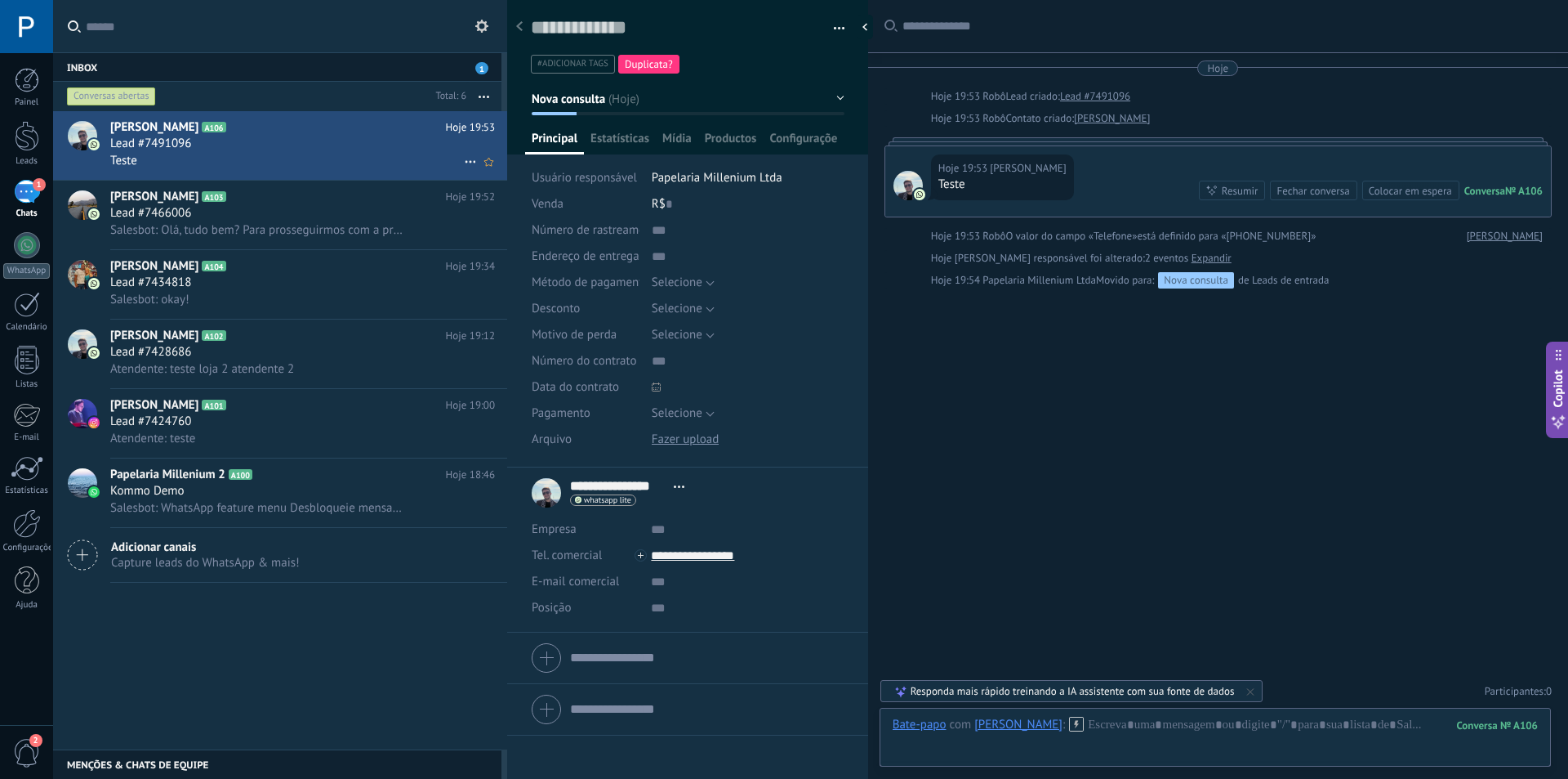
click at [215, 126] on span "A106" at bounding box center [214, 127] width 24 height 11
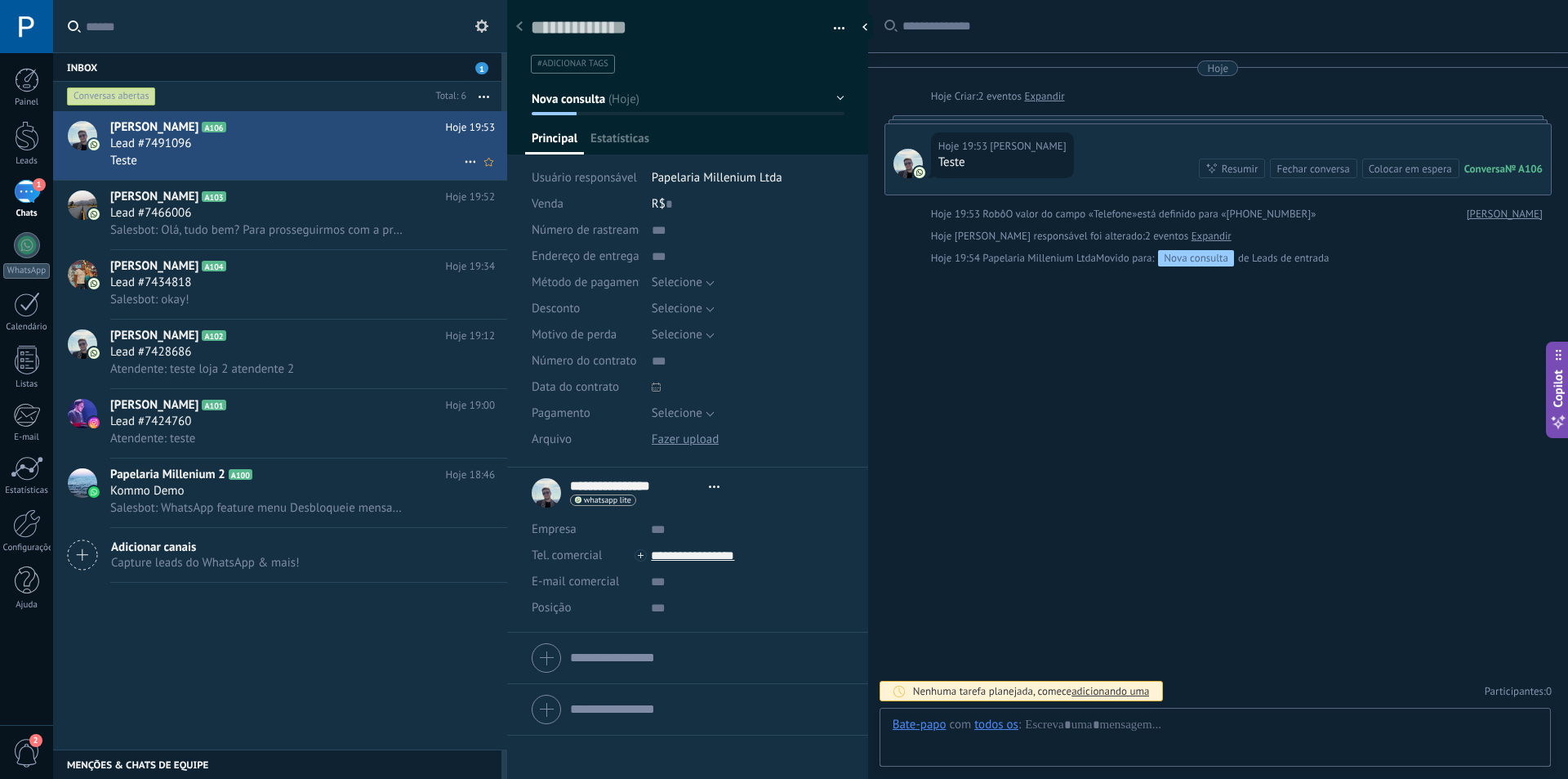
scroll to position [25, 0]
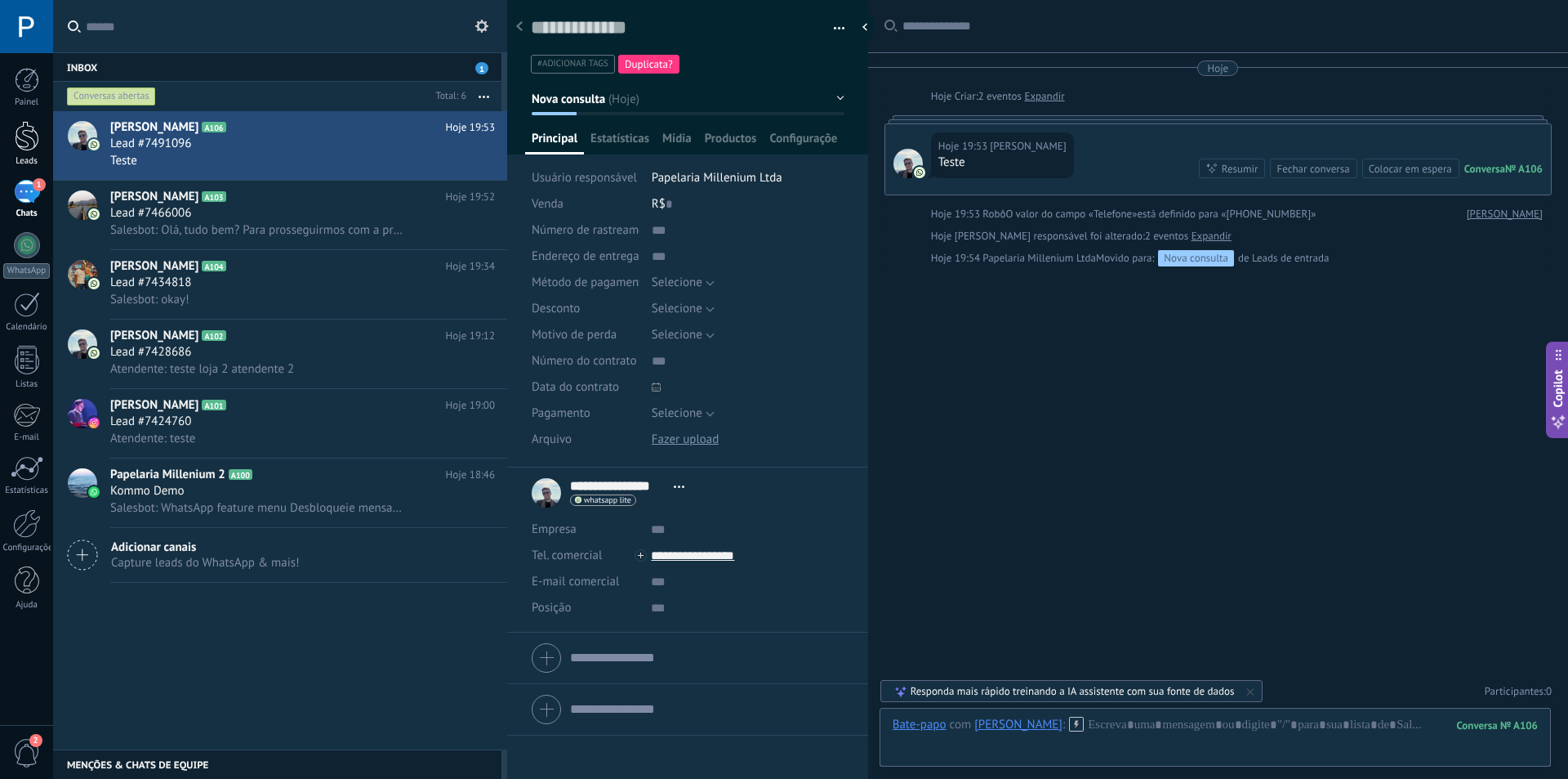
click at [34, 152] on link "Leads" at bounding box center [27, 143] width 53 height 46
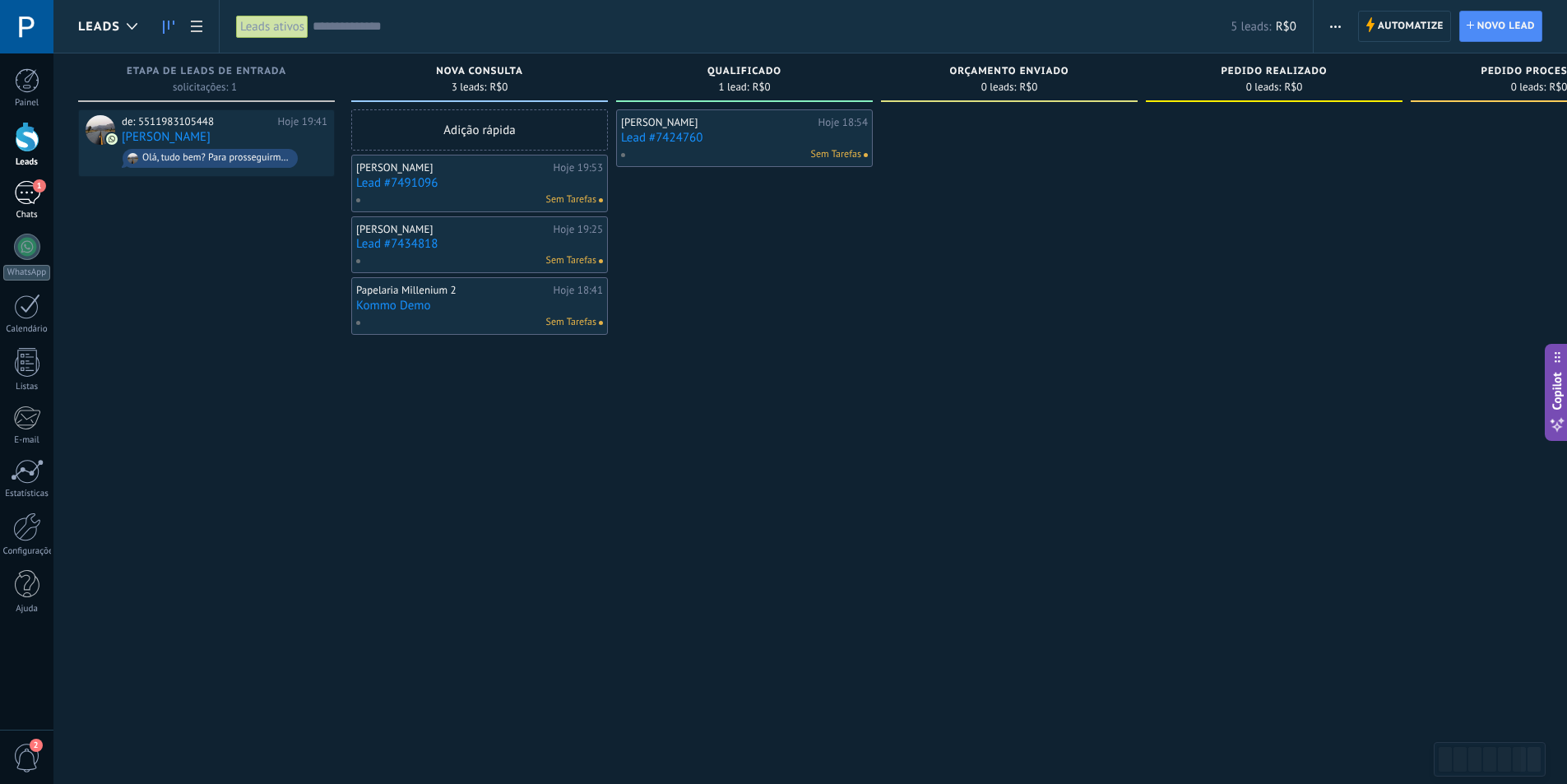
click at [25, 191] on div "1" at bounding box center [28, 193] width 27 height 24
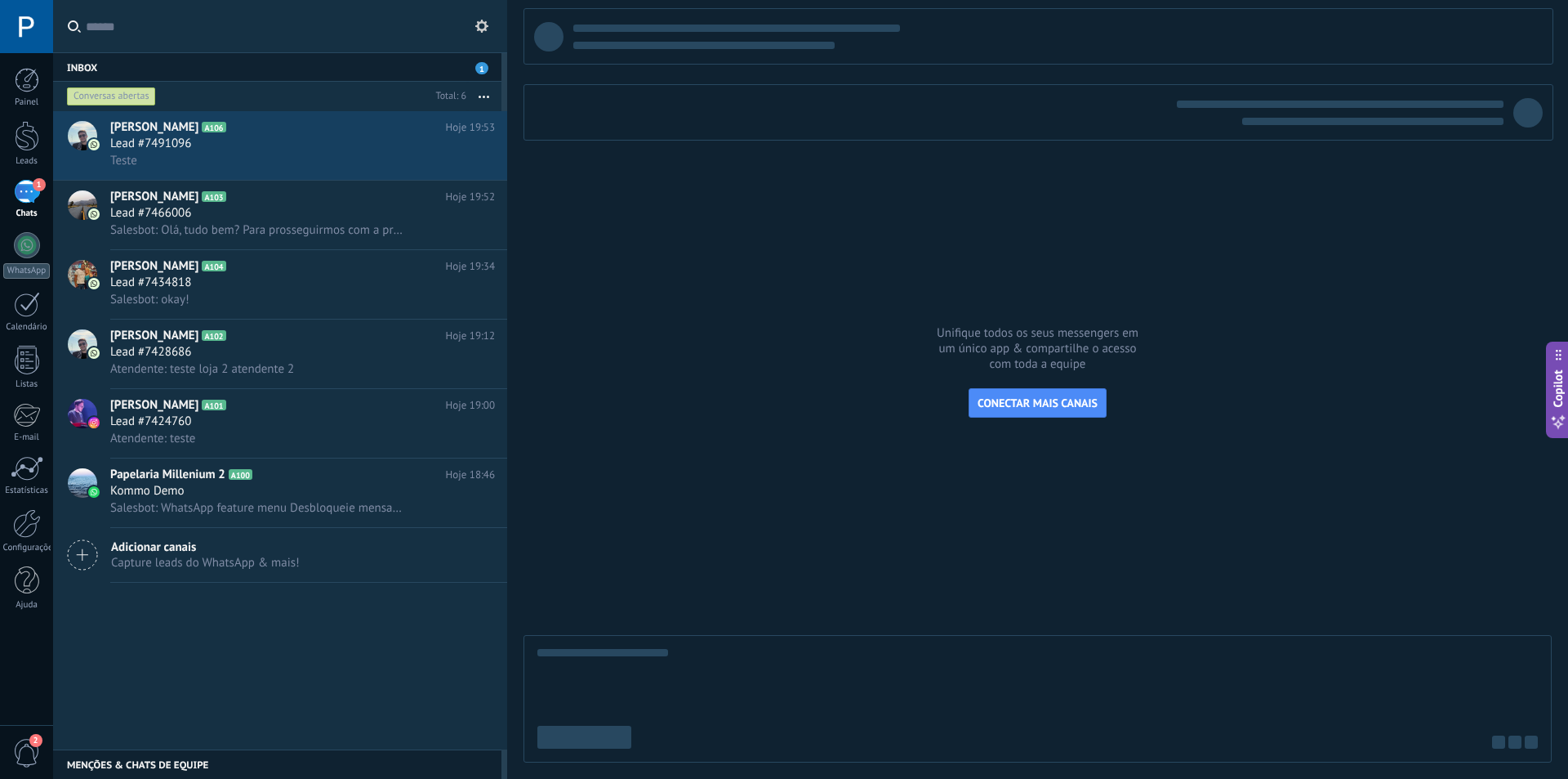
click at [113, 93] on div "Conversas abertas" at bounding box center [111, 97] width 89 height 20
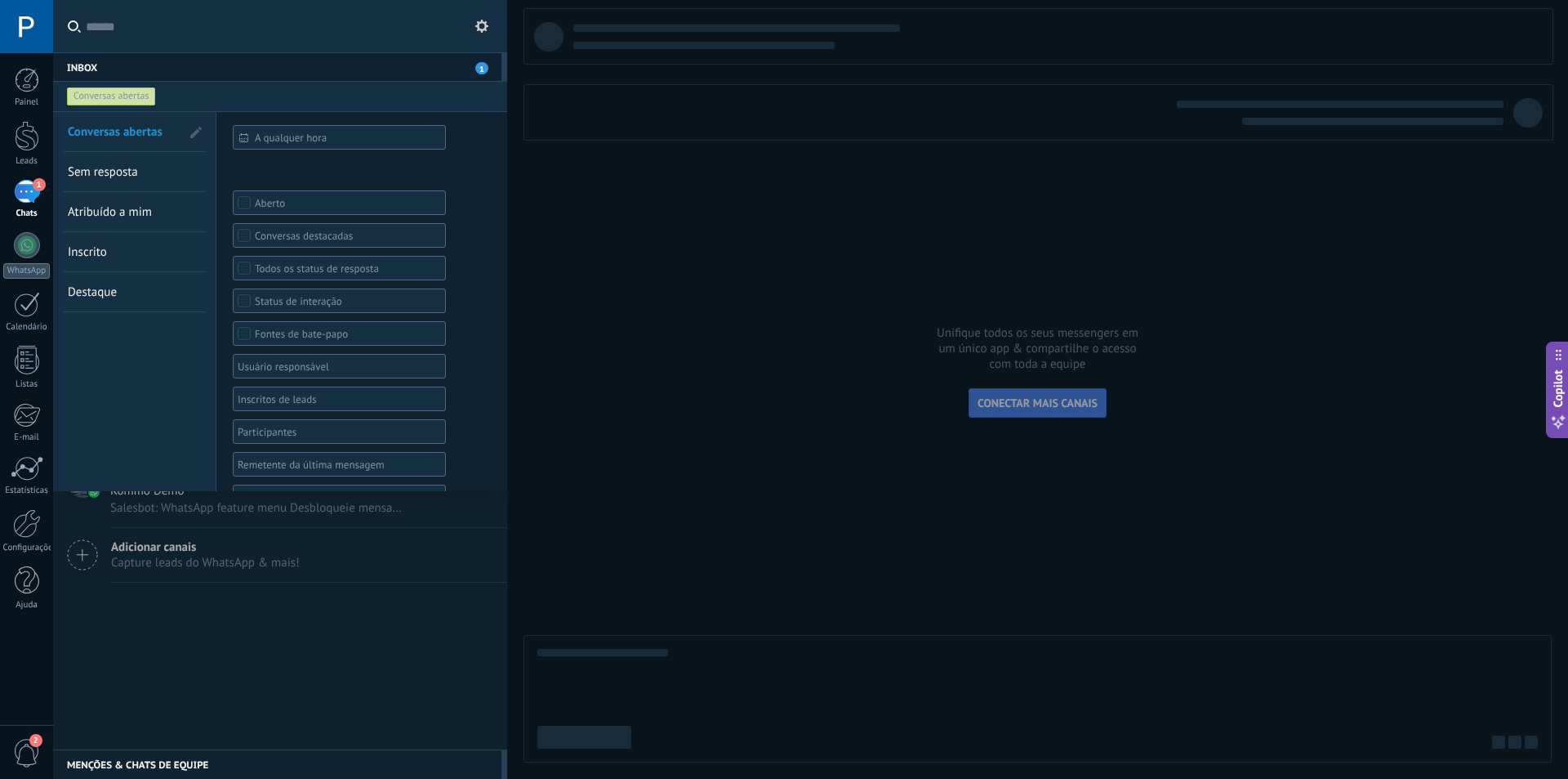
click at [425, 30] on input "text" at bounding box center [290, 26] width 408 height 52
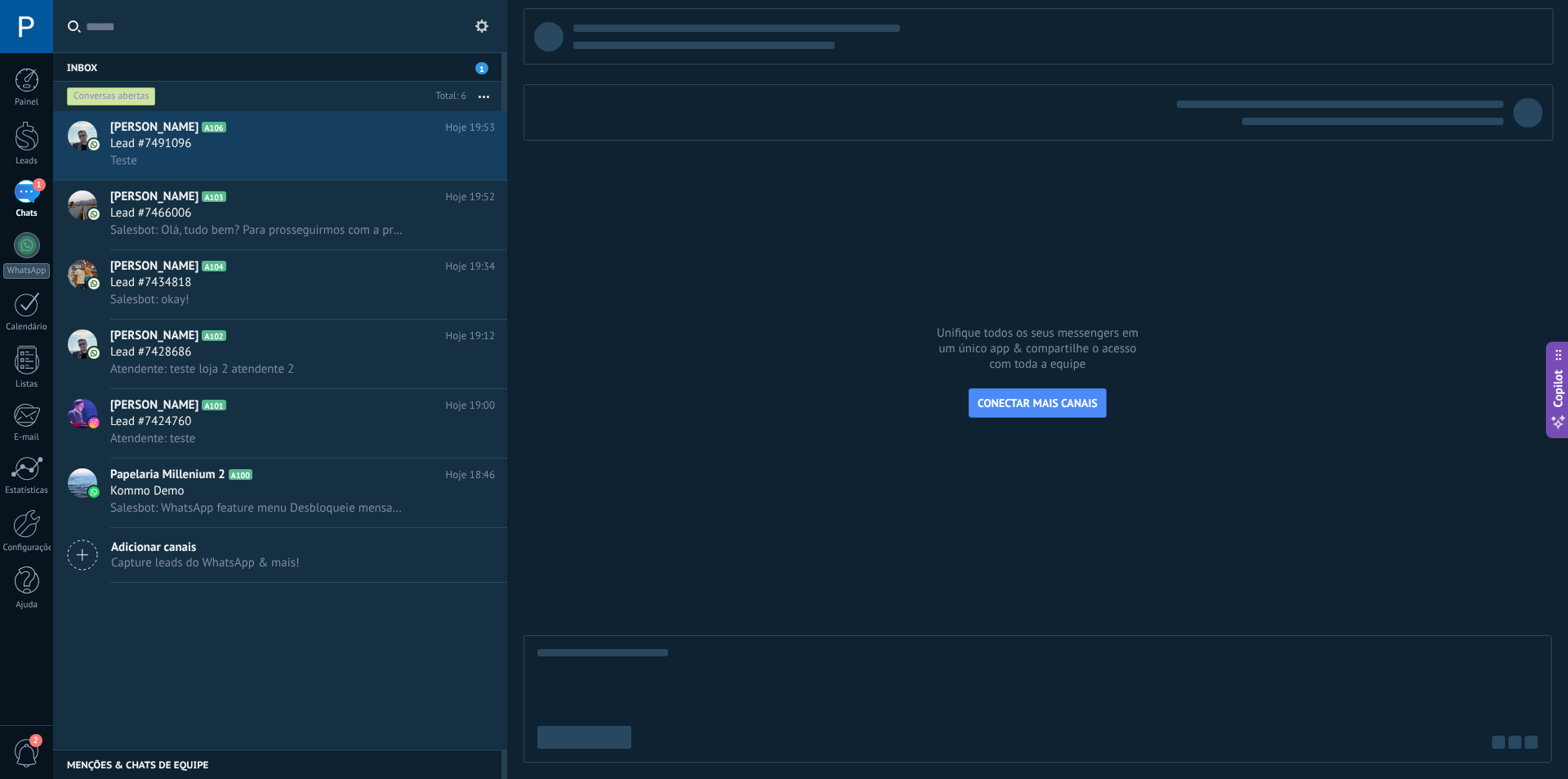
click at [474, 27] on button at bounding box center [482, 27] width 20 height 20
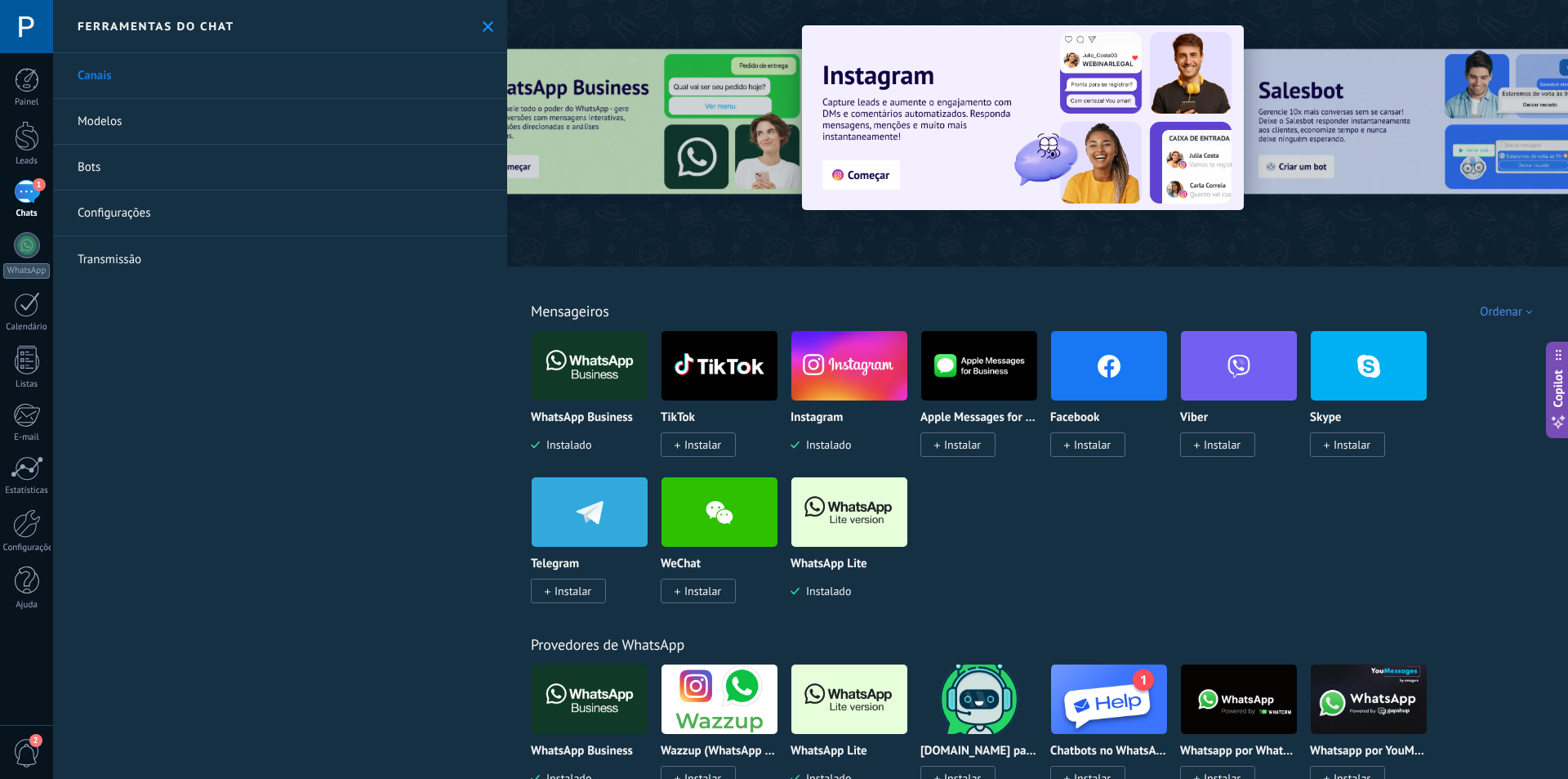
click at [181, 206] on link "Configurações" at bounding box center [280, 213] width 454 height 46
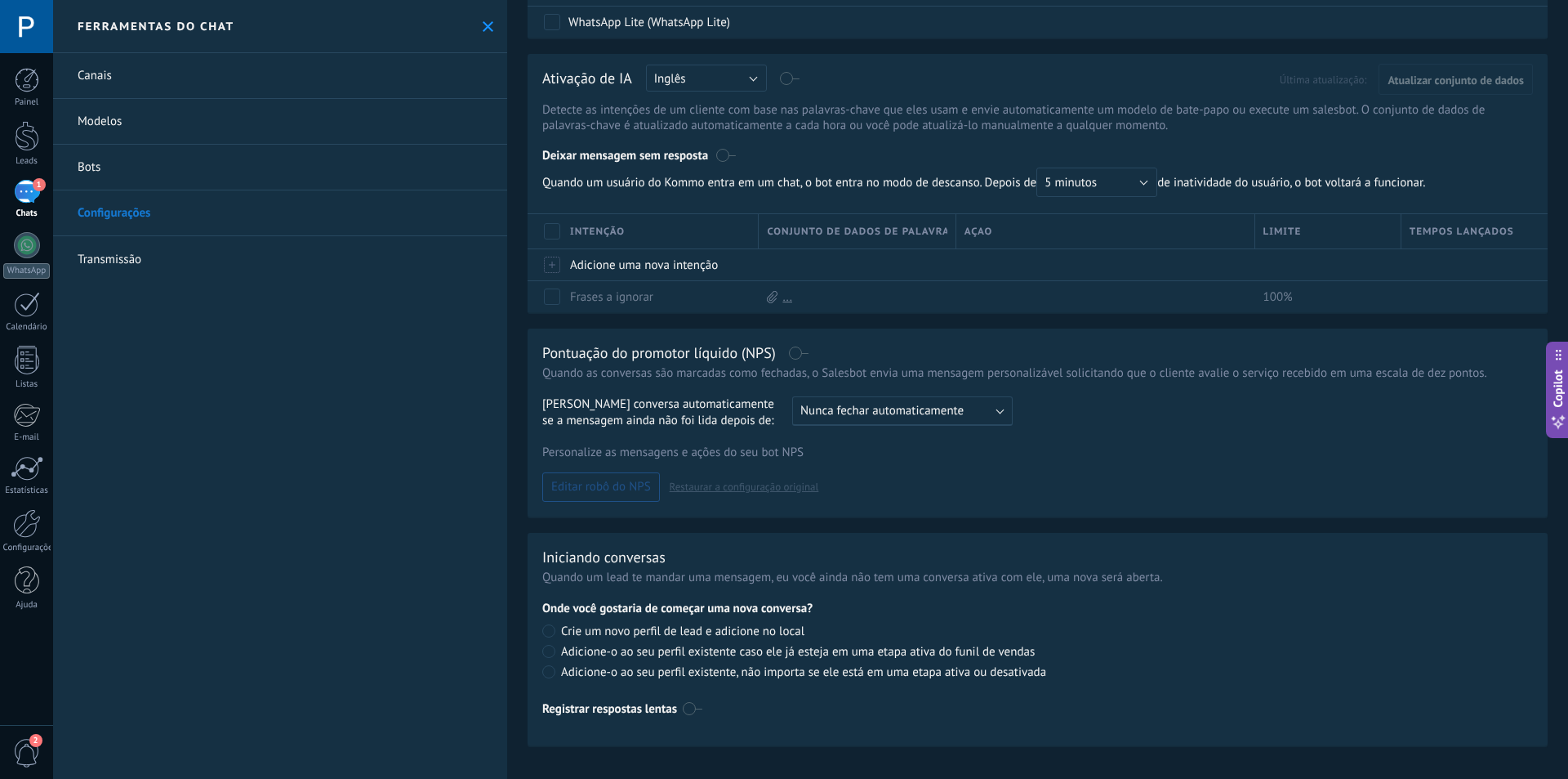
scroll to position [165, 0]
click at [114, 80] on link "Canais" at bounding box center [280, 75] width 454 height 46
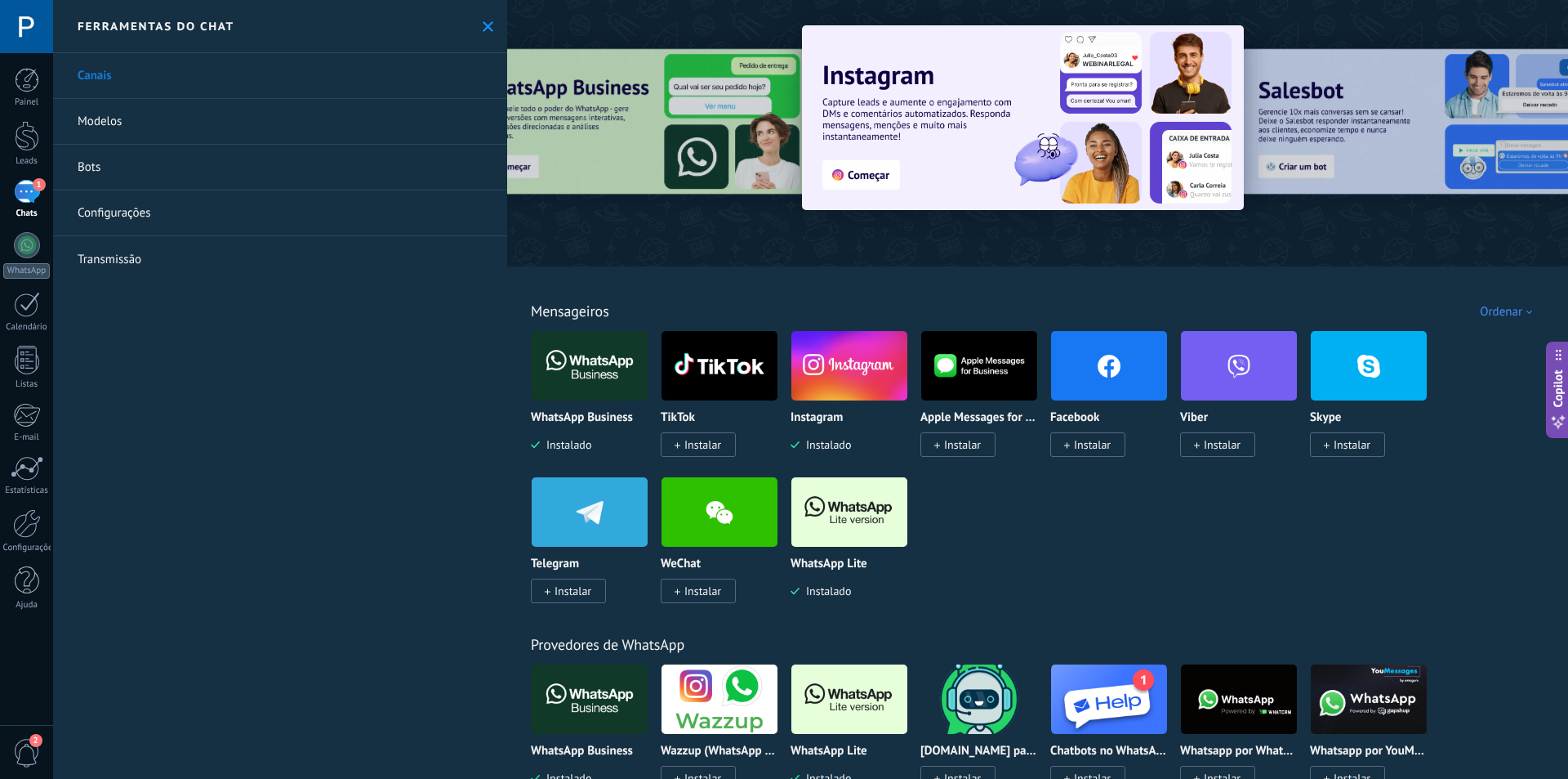
click at [147, 162] on link "Bots" at bounding box center [280, 167] width 454 height 46
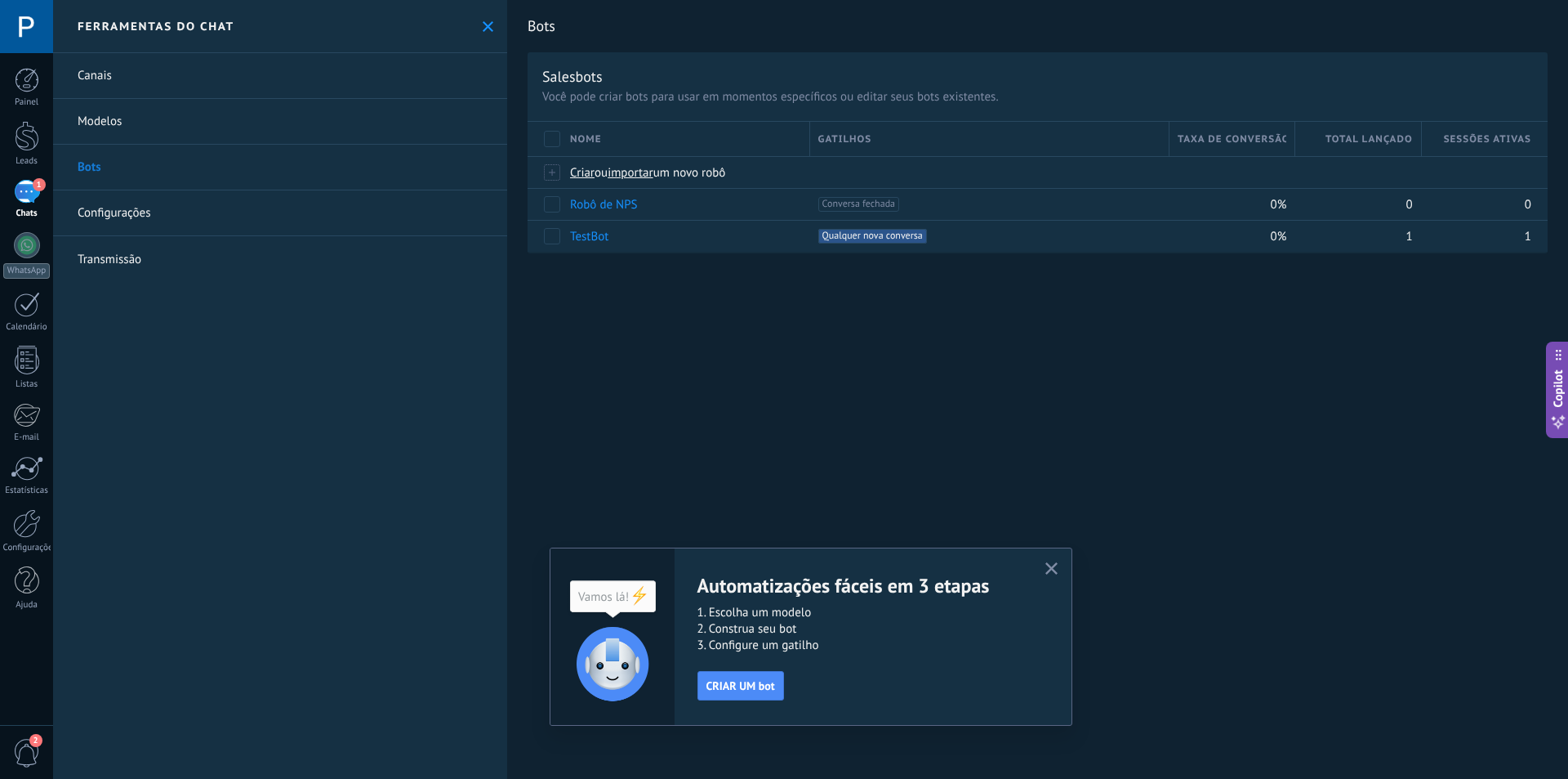
click at [484, 25] on use at bounding box center [488, 27] width 11 height 11
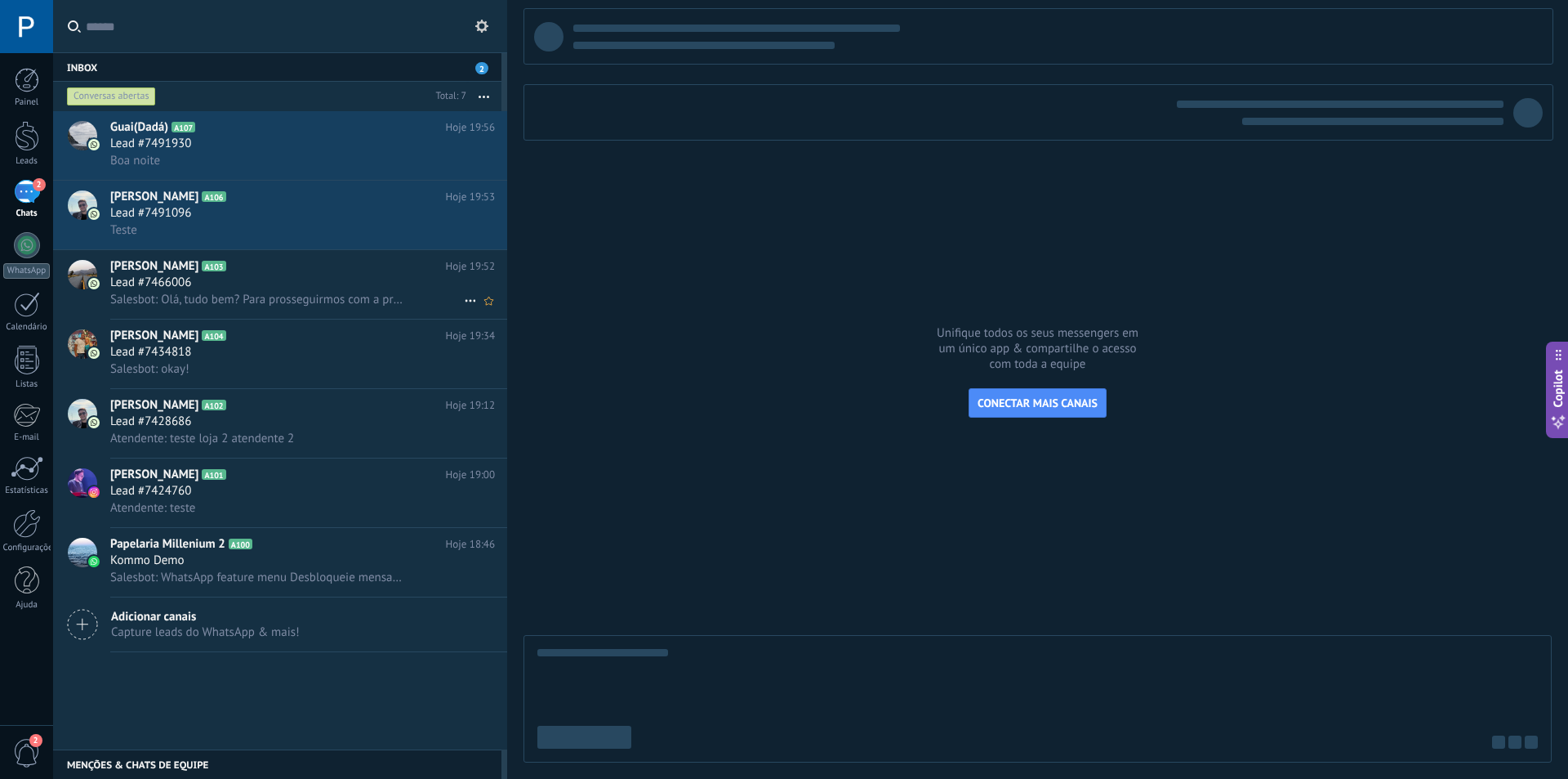
click at [358, 283] on div "Lead #7466006" at bounding box center [302, 283] width 384 height 17
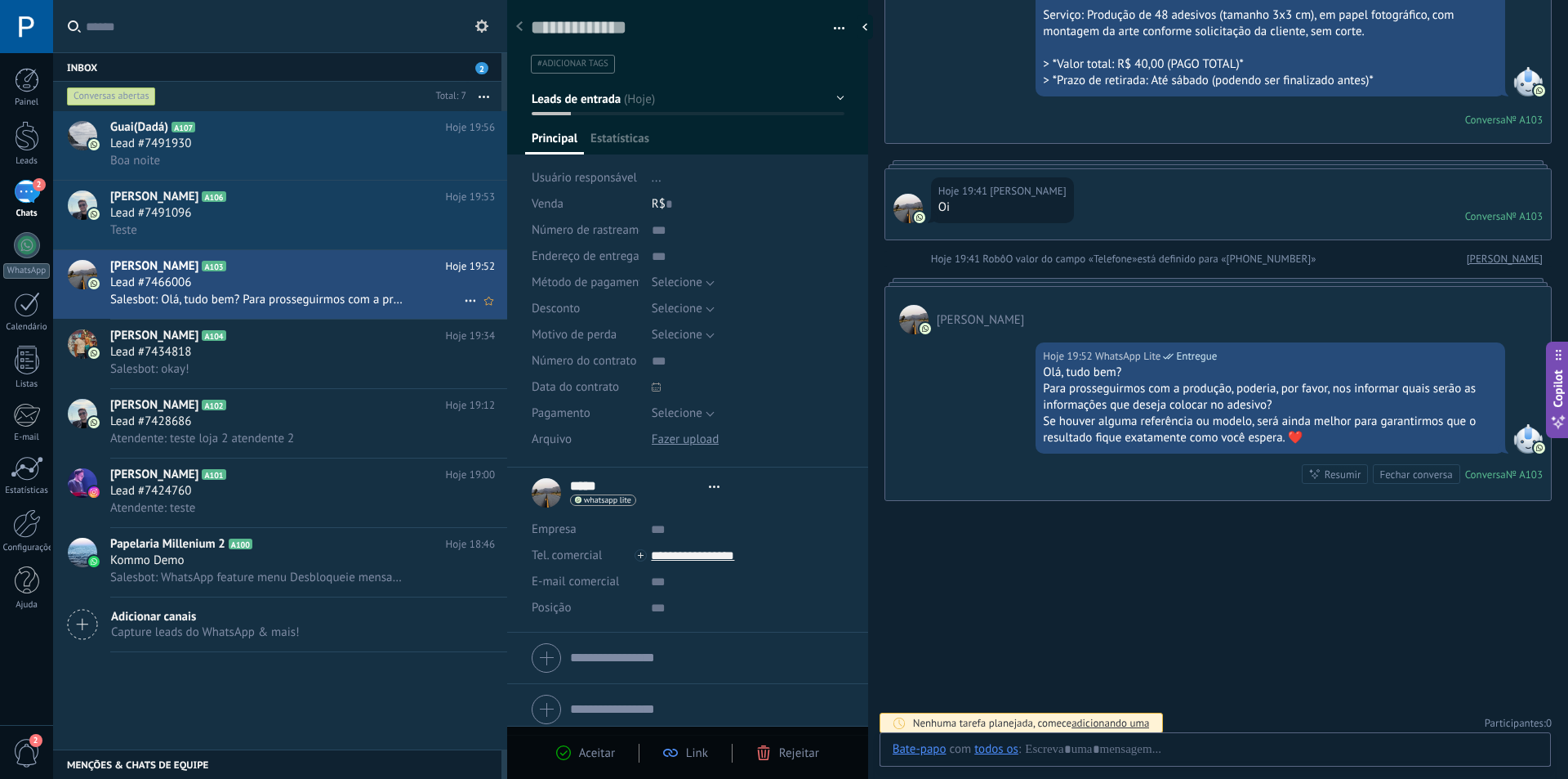
scroll to position [25, 0]
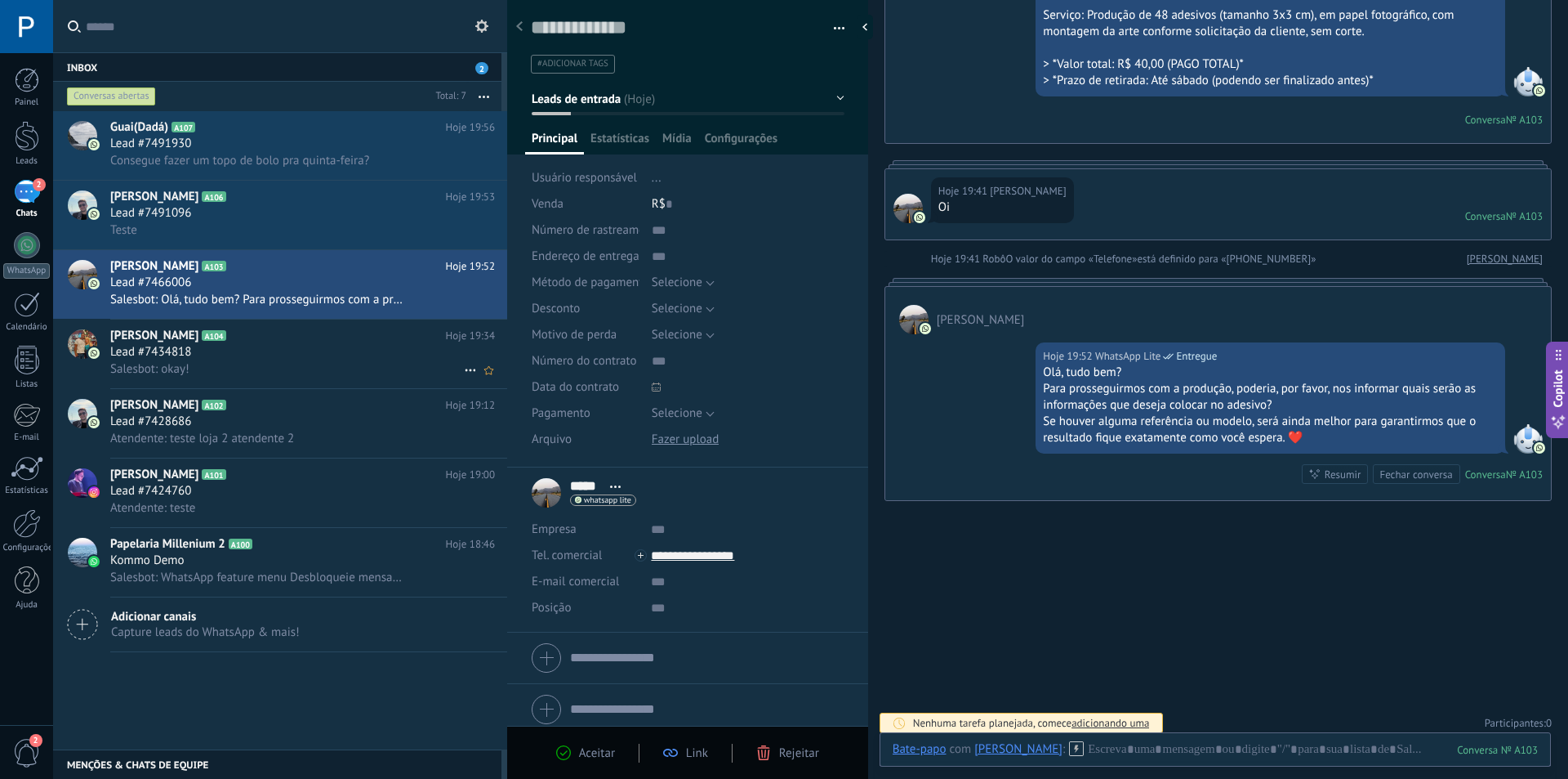
click at [329, 325] on div "Tatiane Goulart A104 Hoje 19:34 Lead #7434818 Salesbot: okay!" at bounding box center [308, 354] width 397 height 69
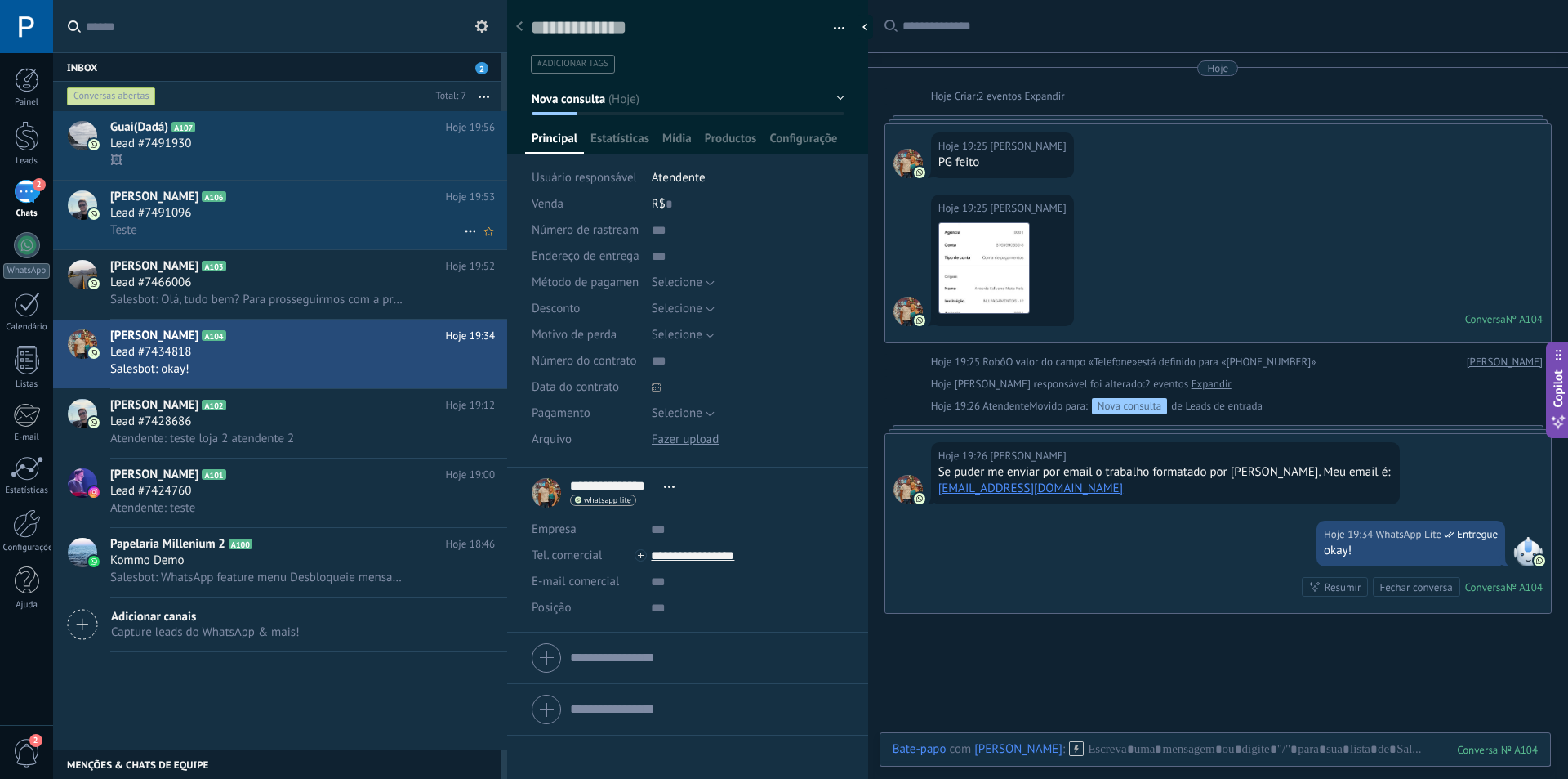
click at [302, 210] on div "Lead #7491096" at bounding box center [302, 213] width 384 height 17
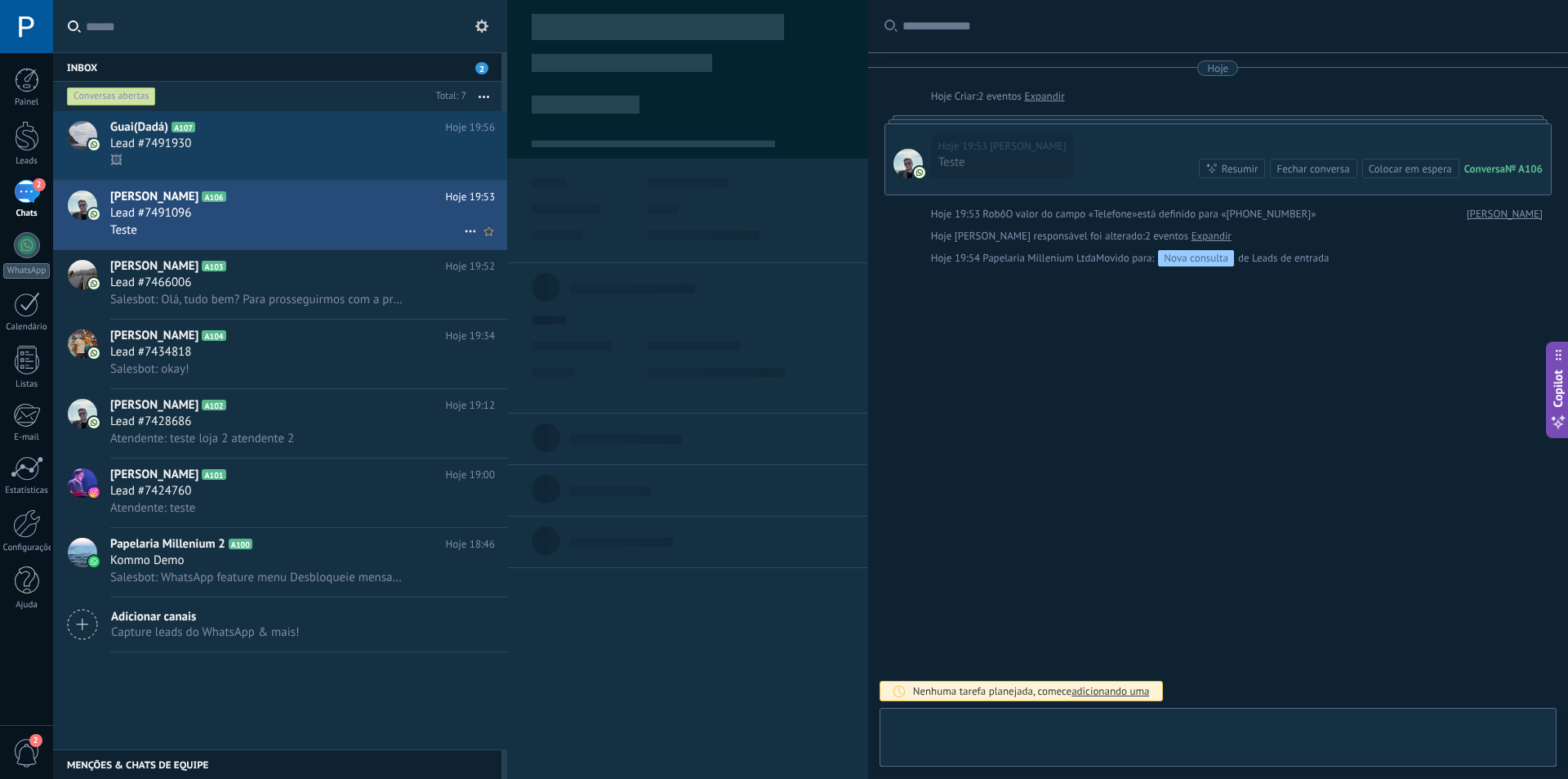
click at [461, 228] on icon at bounding box center [470, 231] width 20 height 20
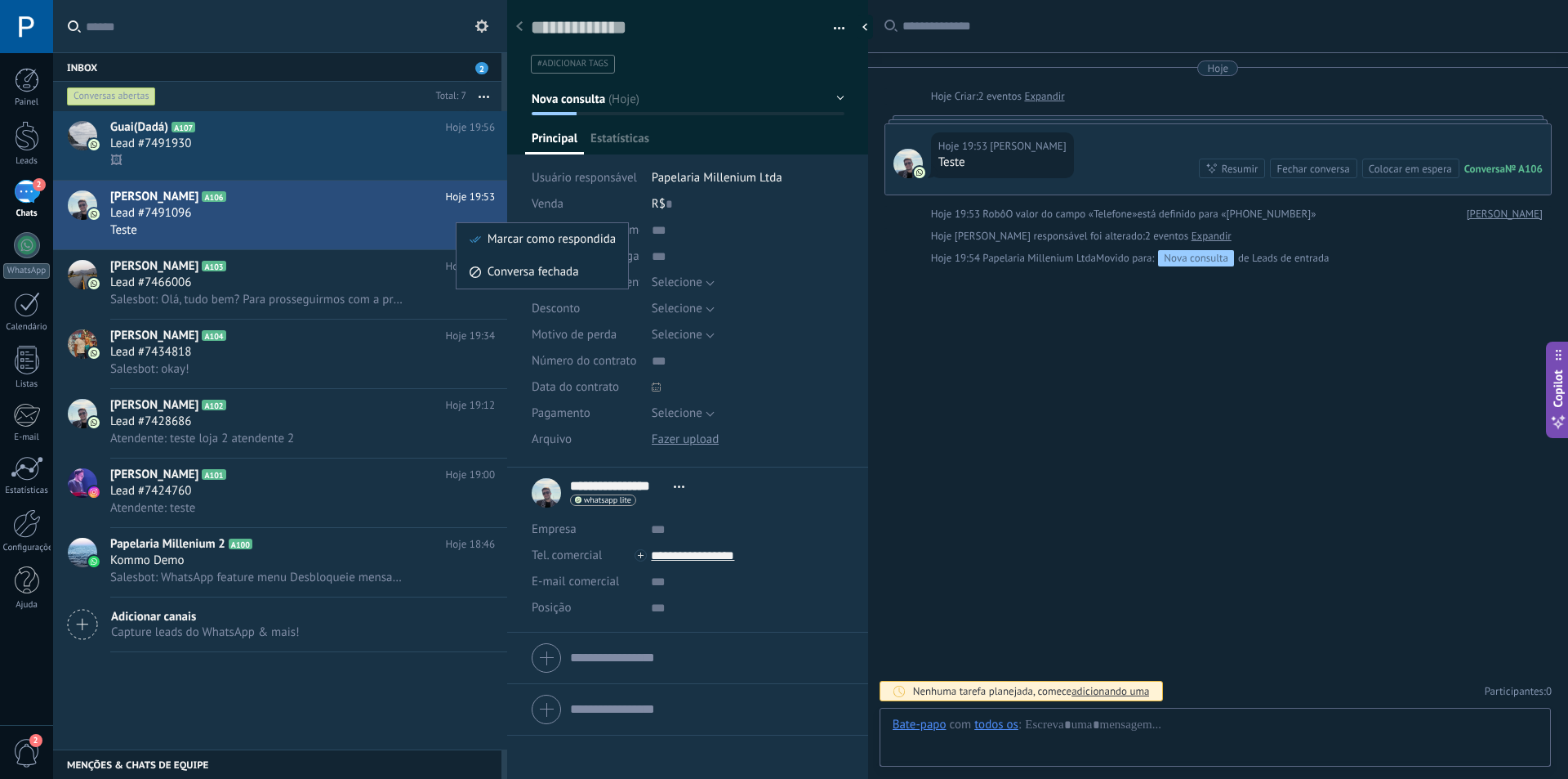
scroll to position [25, 0]
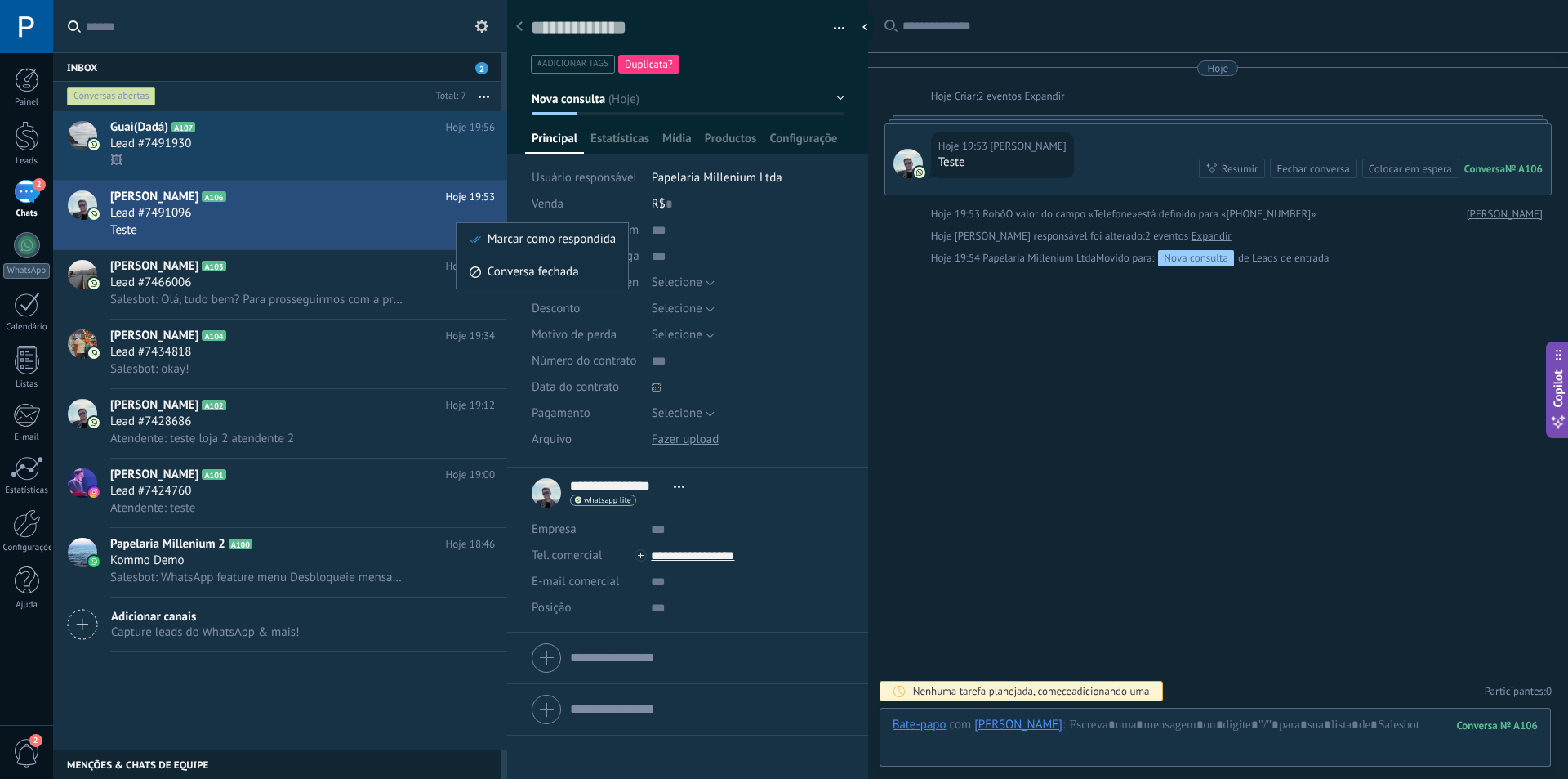
click at [390, 223] on div at bounding box center [784, 390] width 1568 height 779
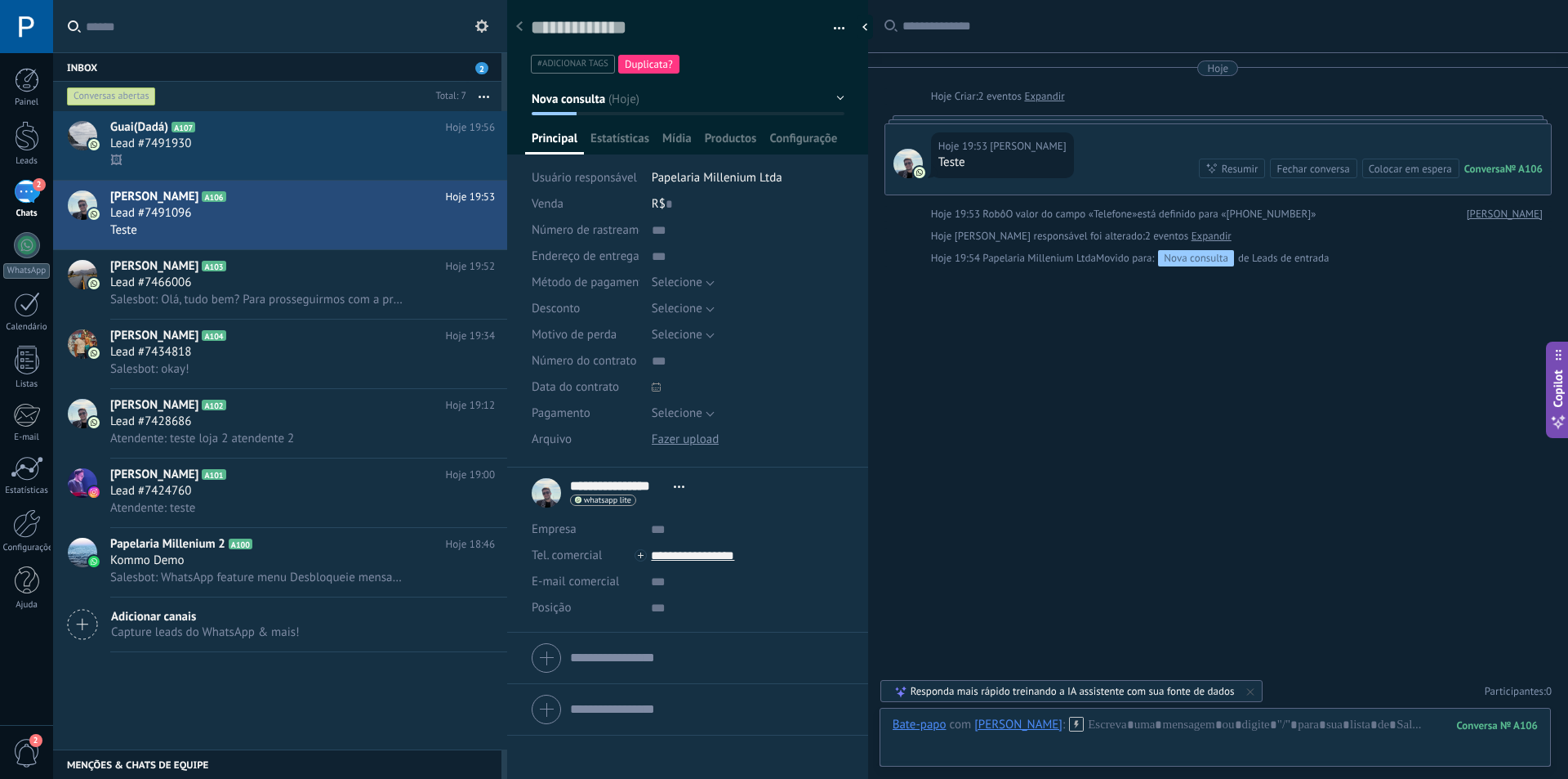
click at [824, 31] on button "button" at bounding box center [833, 29] width 24 height 25
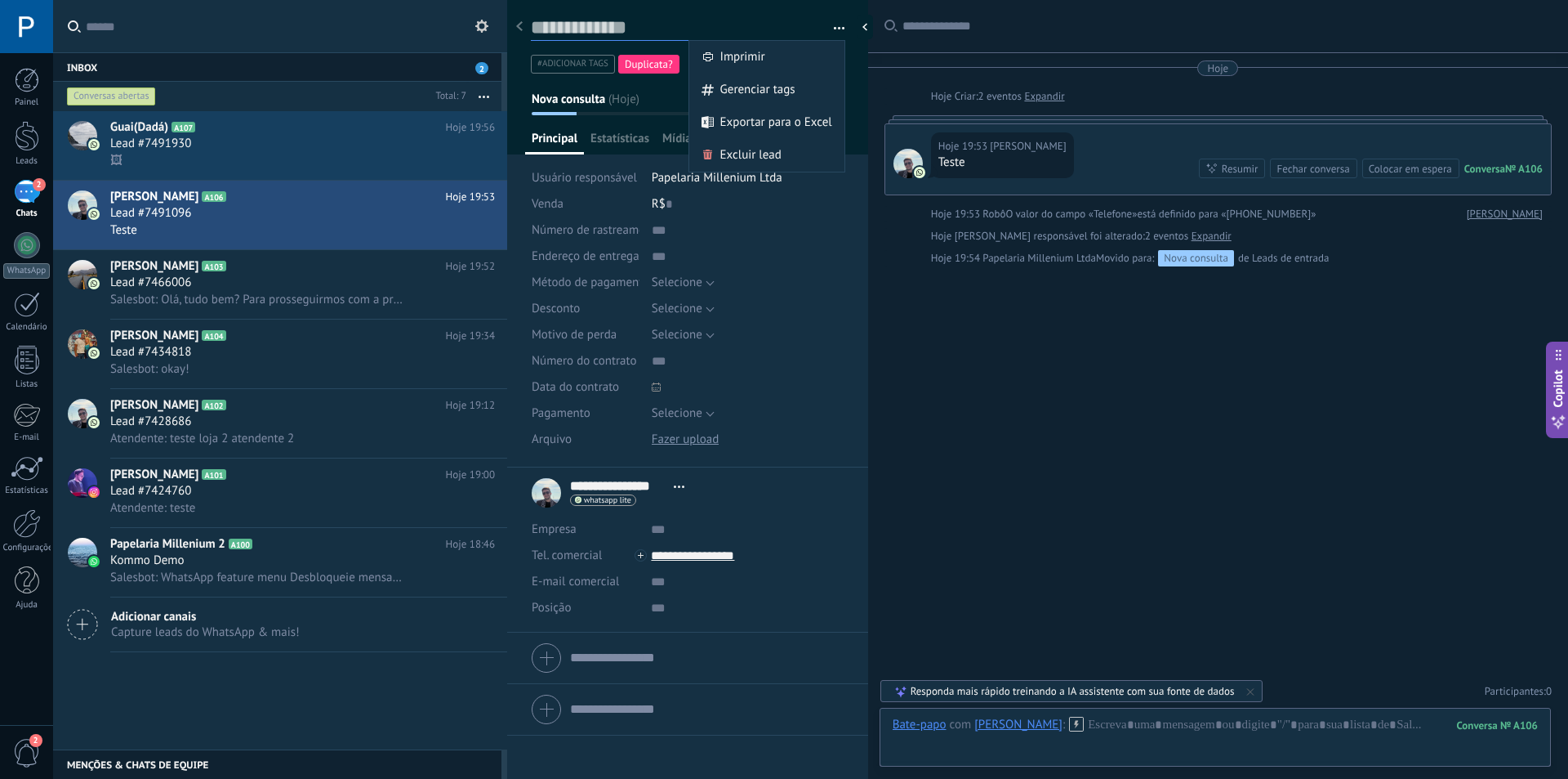
click at [788, 20] on textarea at bounding box center [676, 28] width 291 height 26
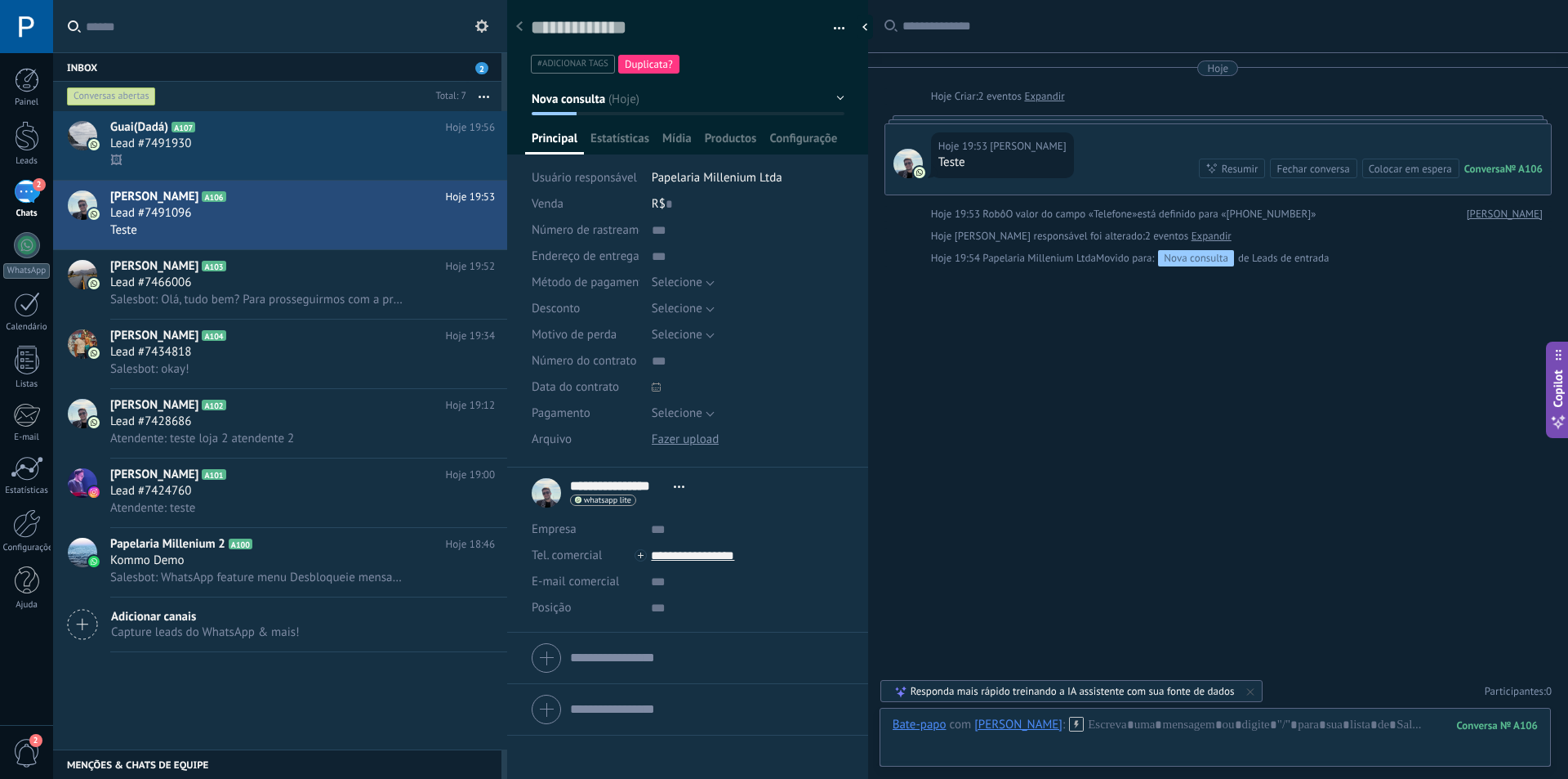
click at [610, 495] on div "whatsapp lite Enviar mensagem Detach chat" at bounding box center [603, 501] width 66 height 12
click at [757, 496] on div at bounding box center [784, 390] width 1568 height 779
click at [361, 148] on div "Lead #7491930" at bounding box center [302, 144] width 384 height 17
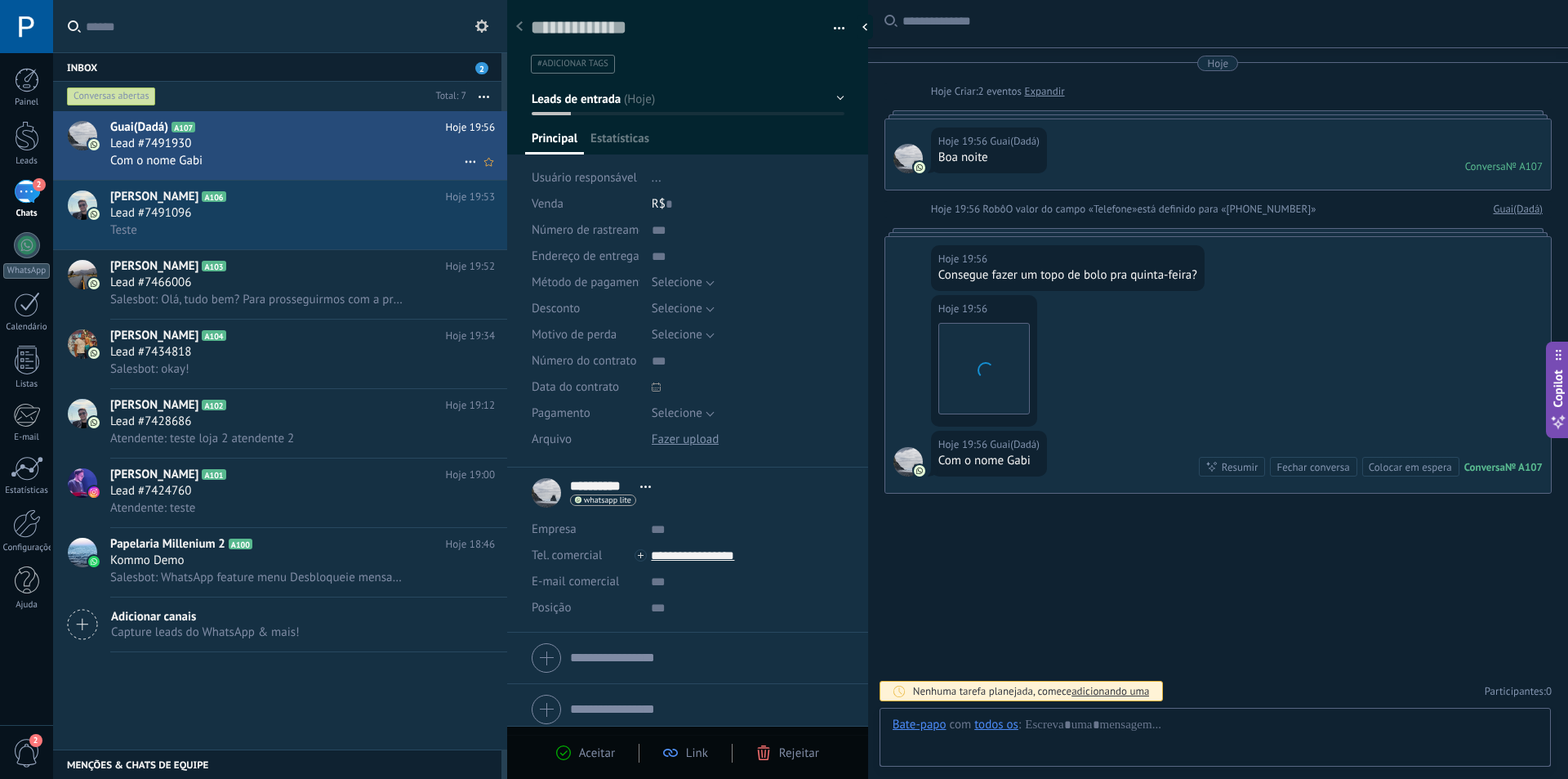
scroll to position [25, 0]
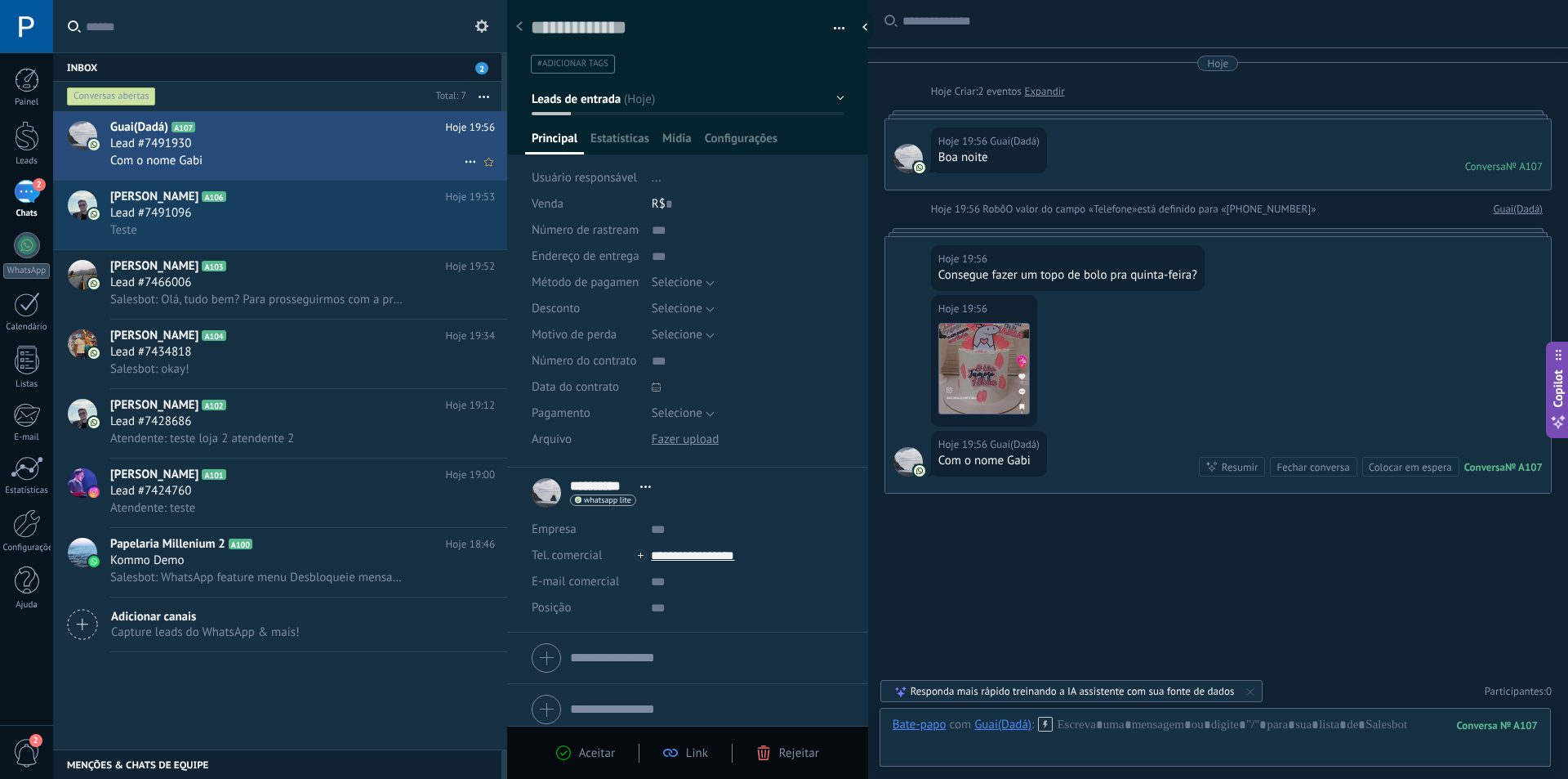
drag, startPoint x: 299, startPoint y: 148, endPoint x: 294, endPoint y: 139, distance: 10.3
click at [281, 137] on div "Lead #7491930" at bounding box center [302, 144] width 384 height 17
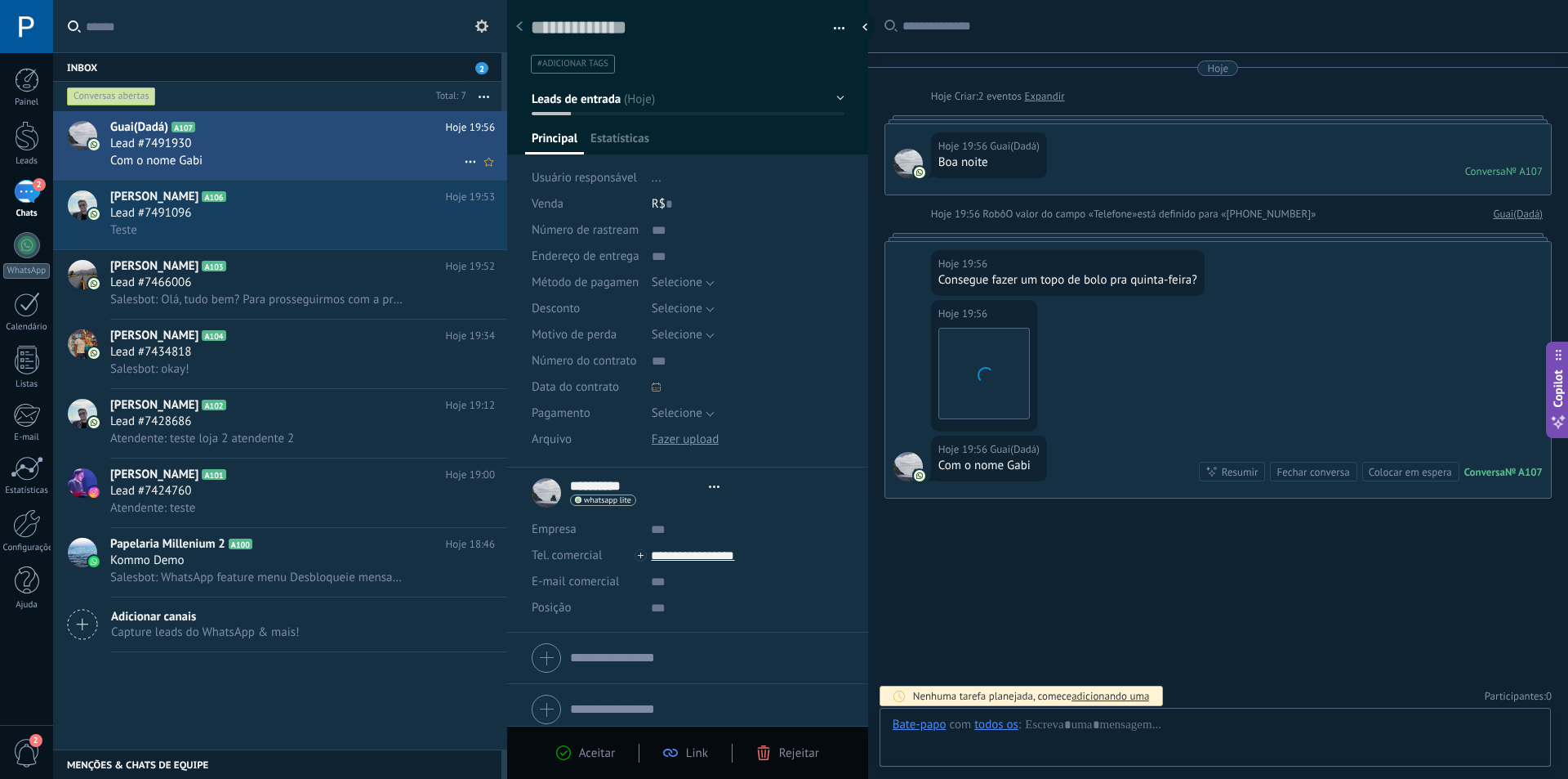
type textarea "**********"
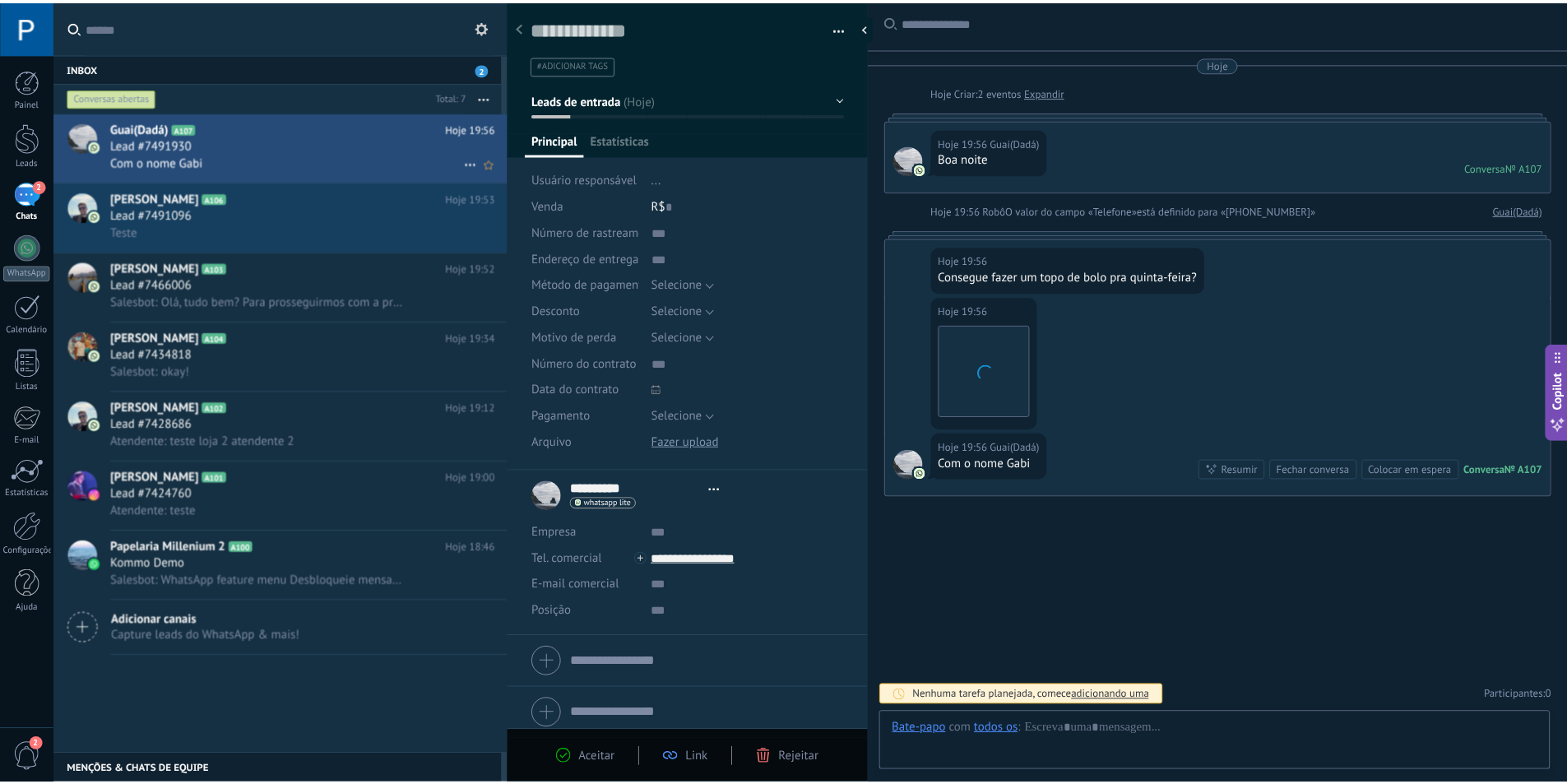
scroll to position [25, 0]
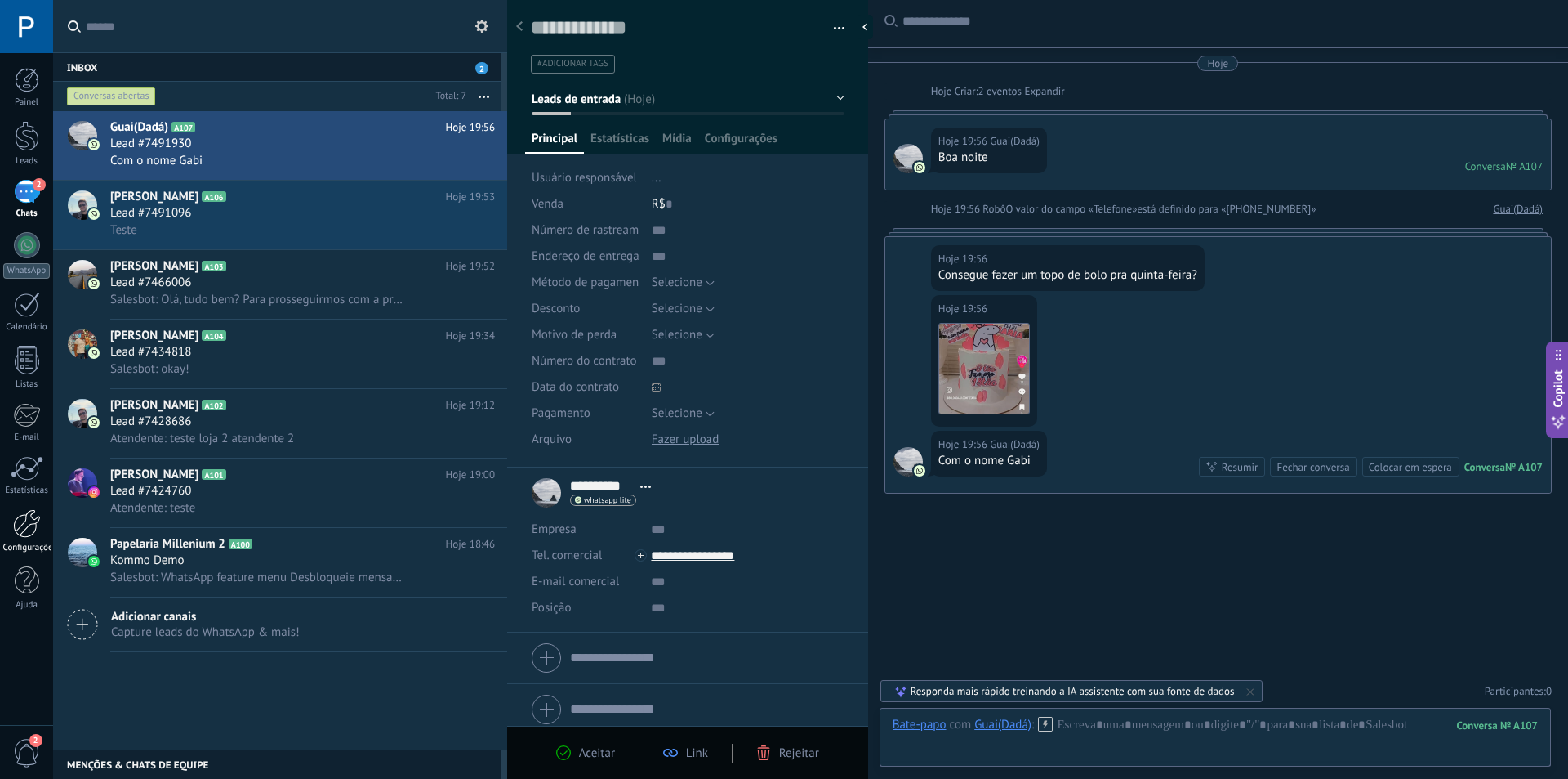
click at [34, 524] on div at bounding box center [27, 523] width 28 height 29
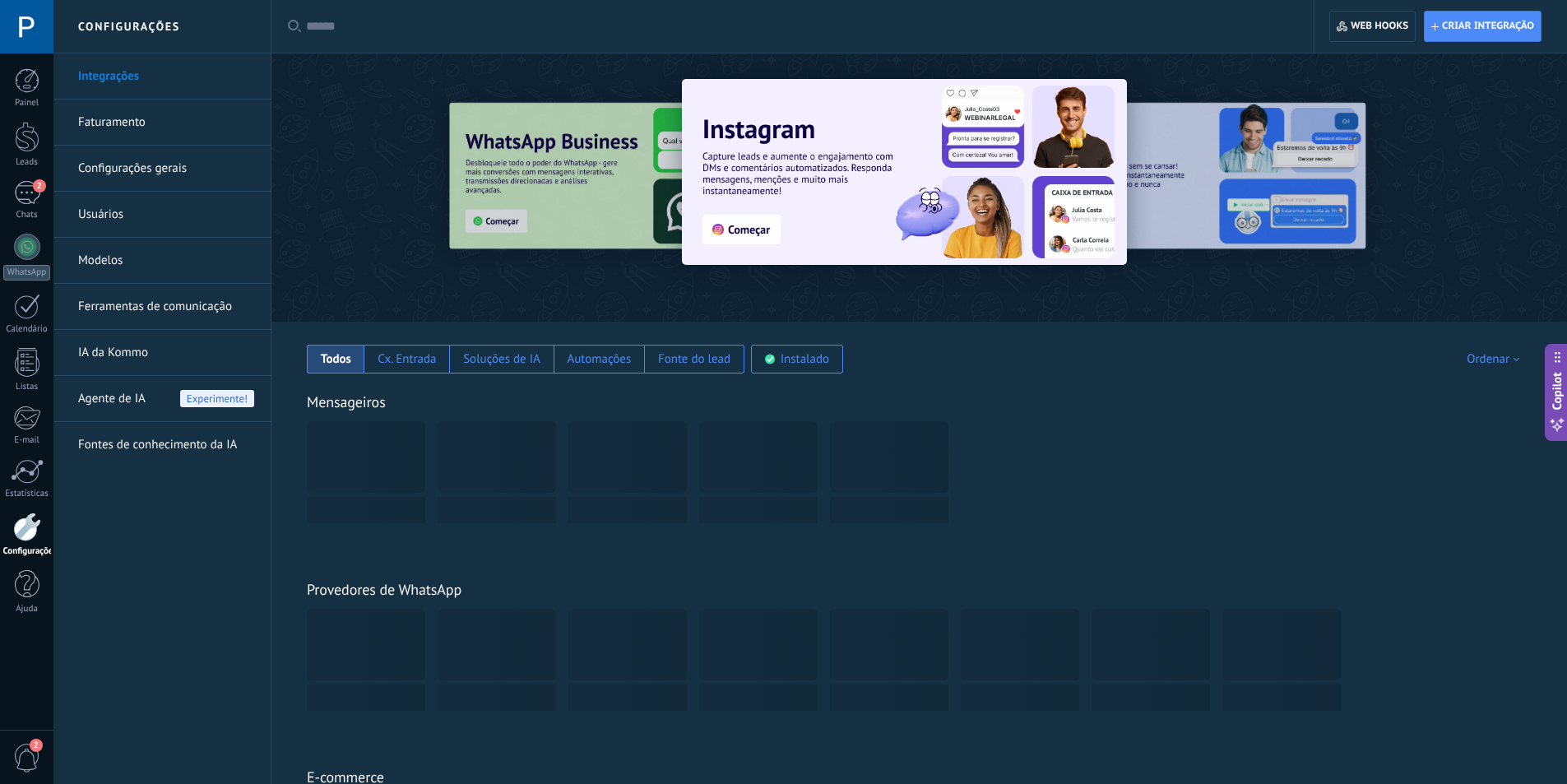
click at [37, 748] on span "2" at bounding box center [36, 745] width 13 height 13
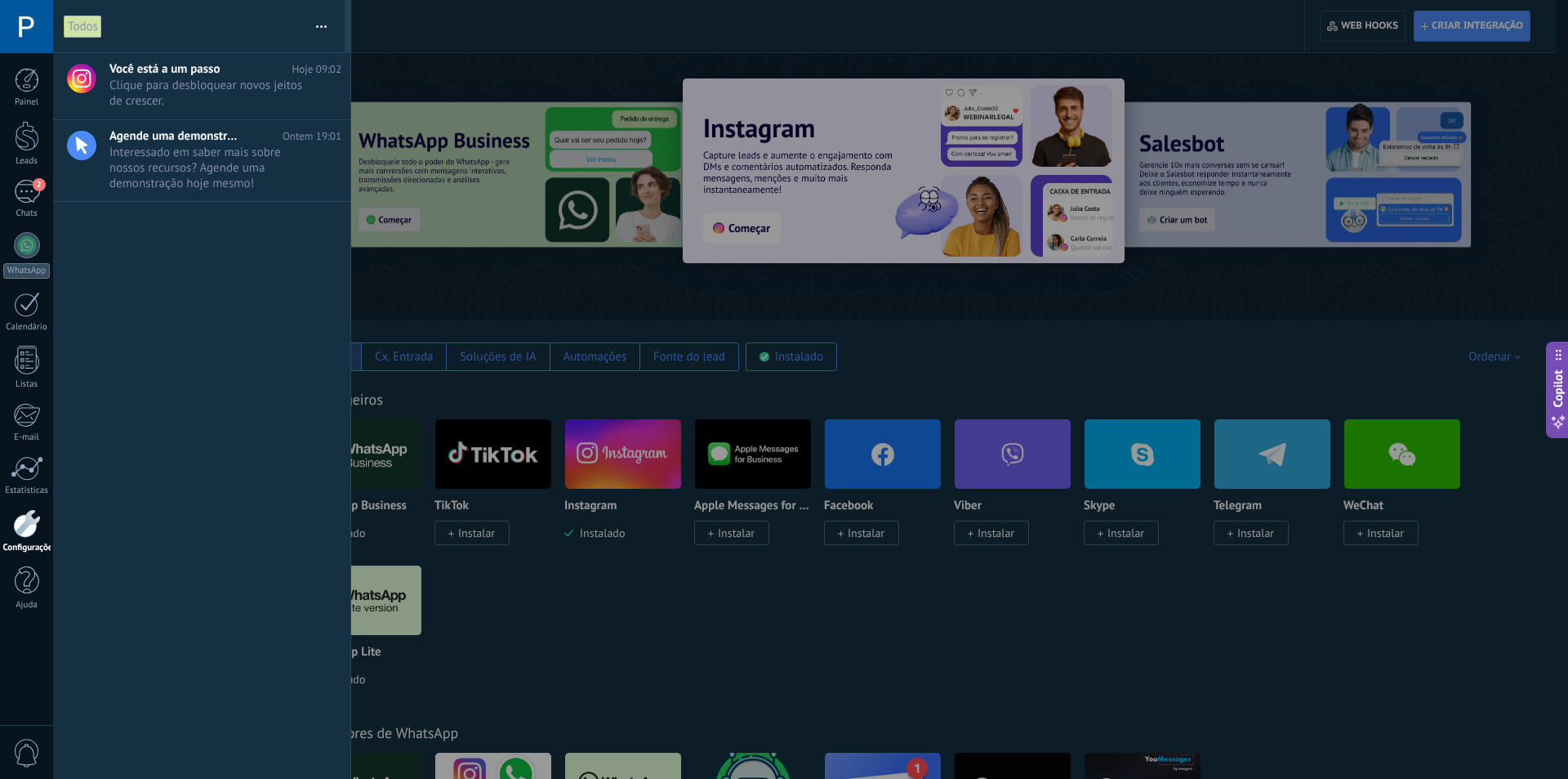
click at [432, 48] on div at bounding box center [784, 390] width 1568 height 779
